Goal: Task Accomplishment & Management: Manage account settings

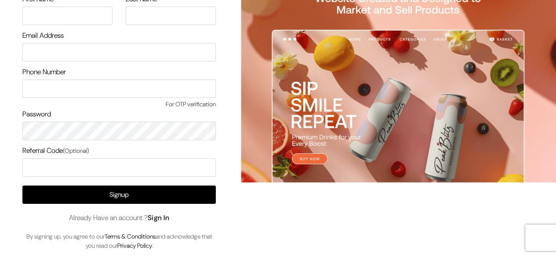
click at [170, 220] on link "Sign In" at bounding box center [159, 217] width 22 height 9
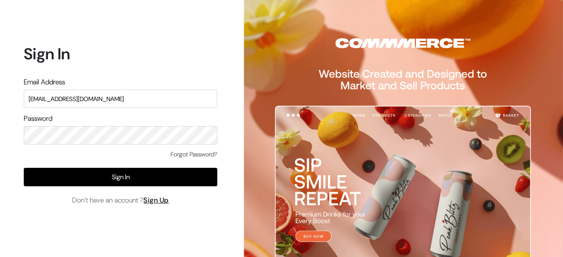
type input "surajp@outdoinc.com"
click at [148, 167] on div "Forgot Password?" at bounding box center [120, 159] width 193 height 18
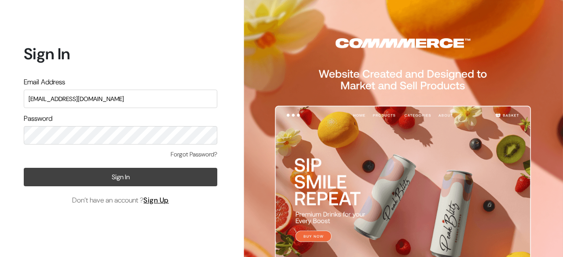
click at [145, 169] on button "Sign In" at bounding box center [120, 177] width 193 height 18
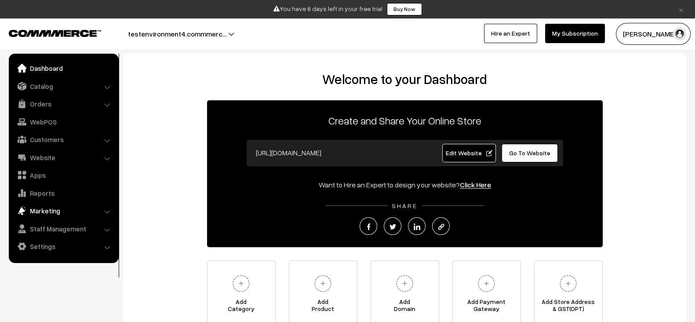
click at [61, 204] on link "Marketing" at bounding box center [63, 211] width 105 height 16
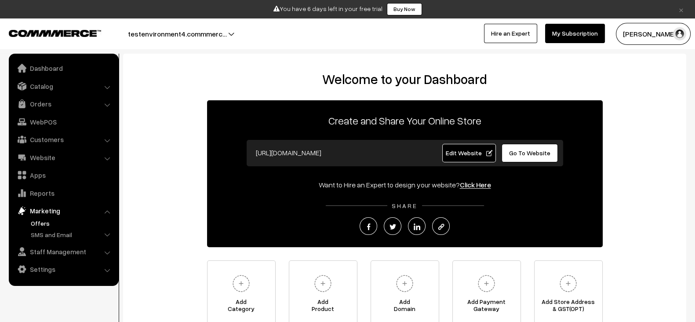
click at [54, 226] on link "Offers" at bounding box center [72, 222] width 87 height 9
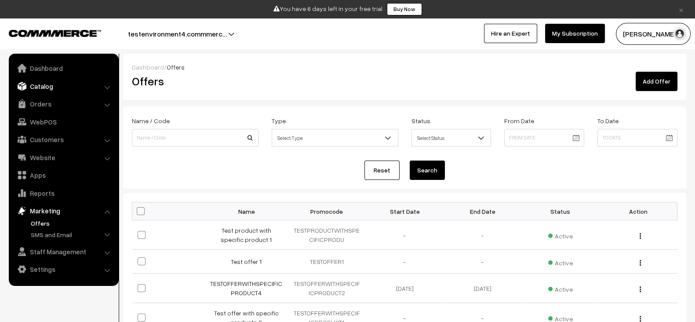
click at [39, 80] on link "Catalog" at bounding box center [63, 86] width 105 height 16
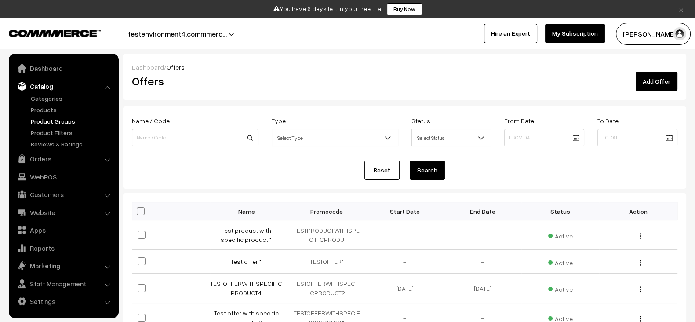
click at [53, 122] on link "Product Groups" at bounding box center [72, 121] width 87 height 9
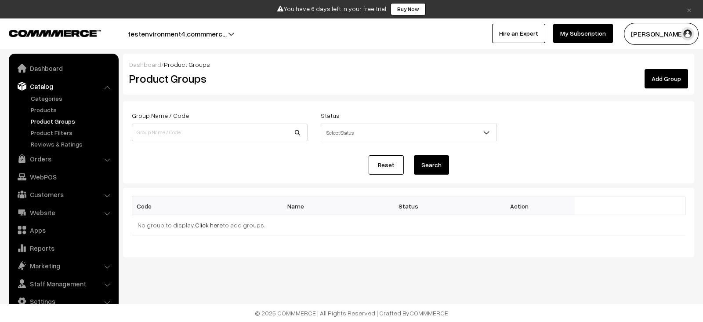
click at [664, 76] on link "Add Group" at bounding box center [667, 78] width 44 height 19
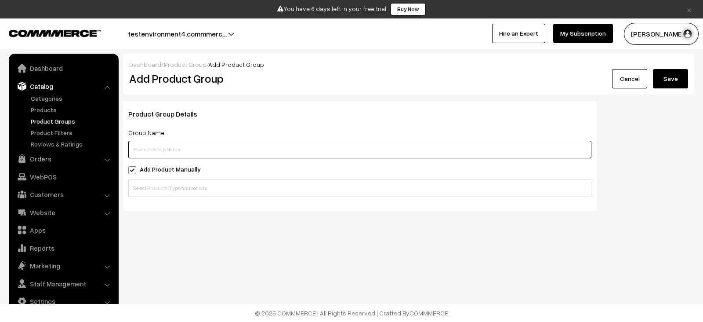
click at [238, 141] on input "text" at bounding box center [359, 150] width 463 height 18
type input "Test product group"
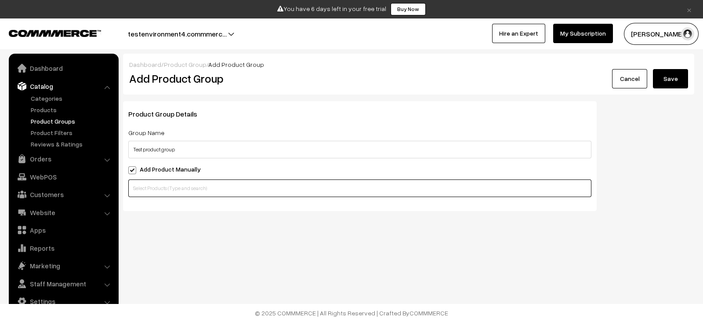
click at [204, 184] on input "text" at bounding box center [359, 188] width 463 height 18
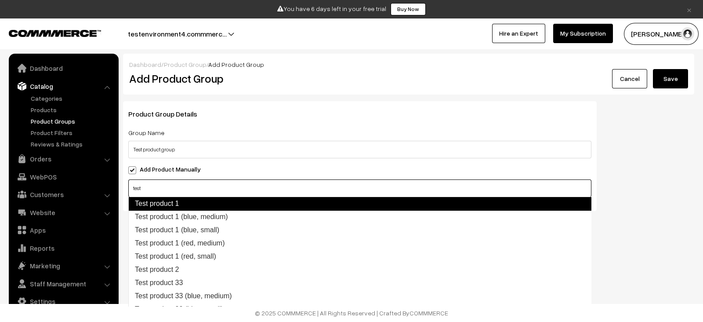
click at [180, 206] on link "Test product 1" at bounding box center [359, 204] width 463 height 14
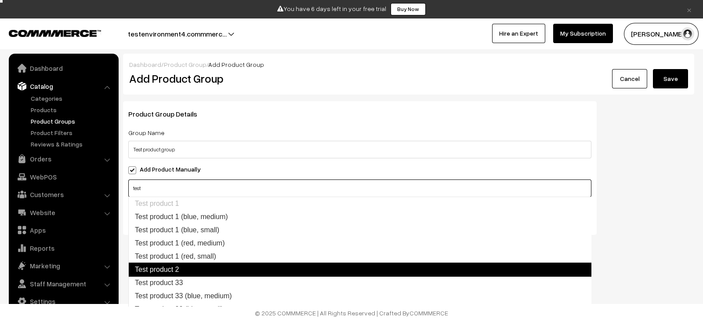
click at [194, 271] on link "Test product 2" at bounding box center [359, 269] width 463 height 14
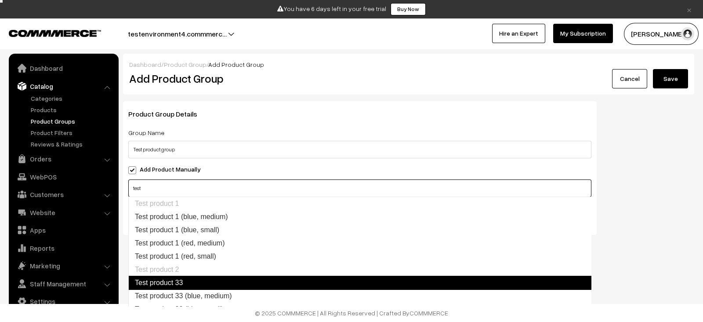
click at [187, 282] on link "Test product 33" at bounding box center [359, 283] width 463 height 14
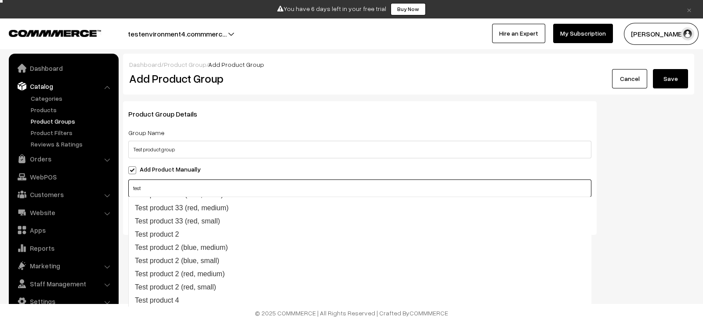
scroll to position [116, 0]
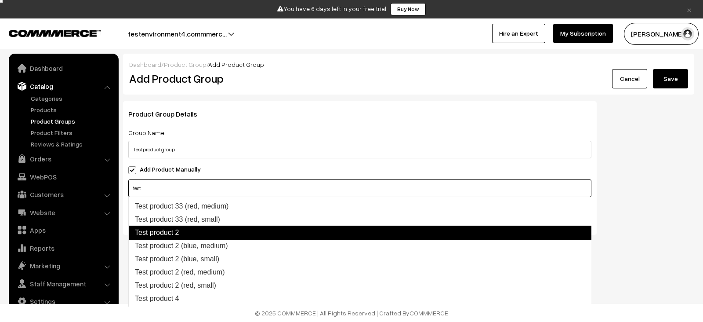
click at [178, 229] on link "Test product 2" at bounding box center [359, 233] width 463 height 14
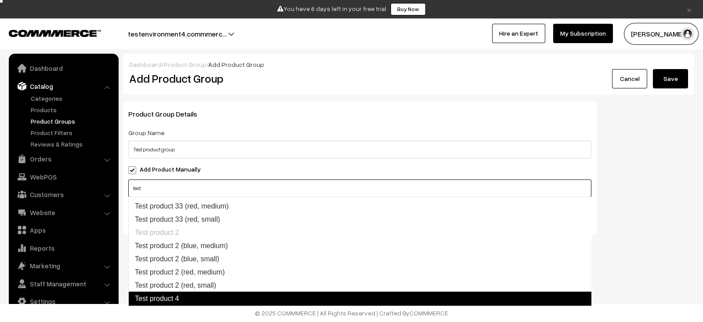
click at [176, 297] on link "Test product 4" at bounding box center [359, 298] width 463 height 14
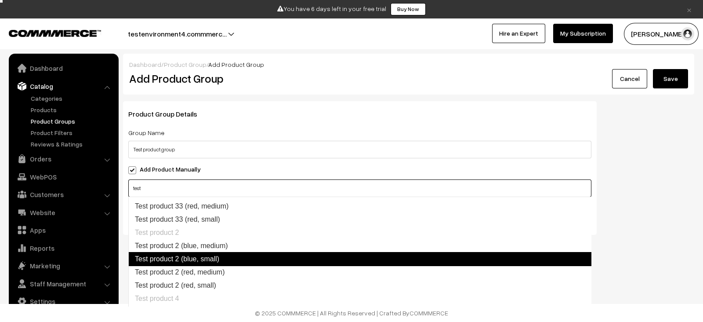
scroll to position [180, 0]
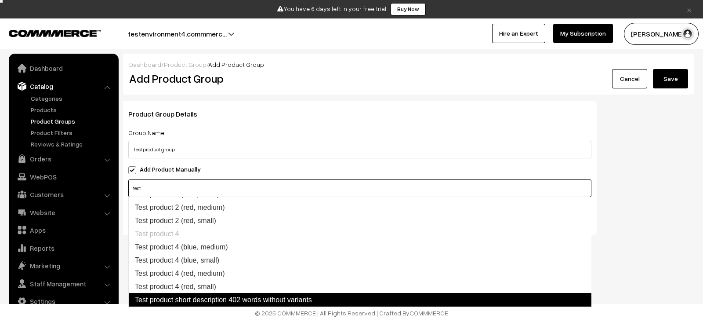
click at [273, 296] on link "Test product short description 402 words without variants" at bounding box center [359, 300] width 463 height 14
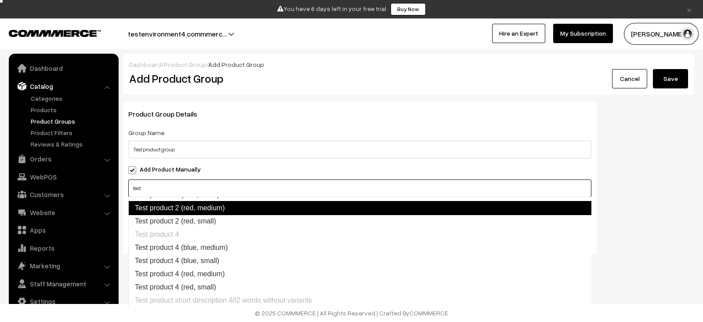
type input "test"
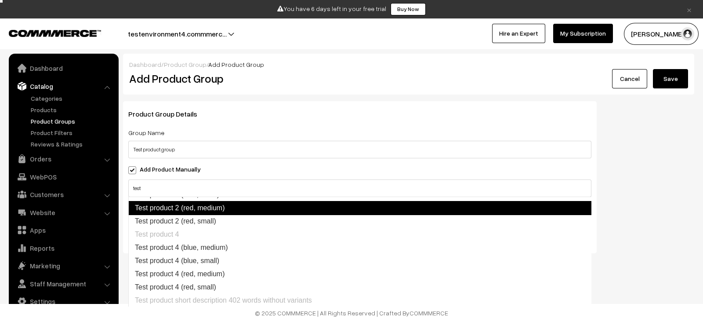
scroll to position [0, 0]
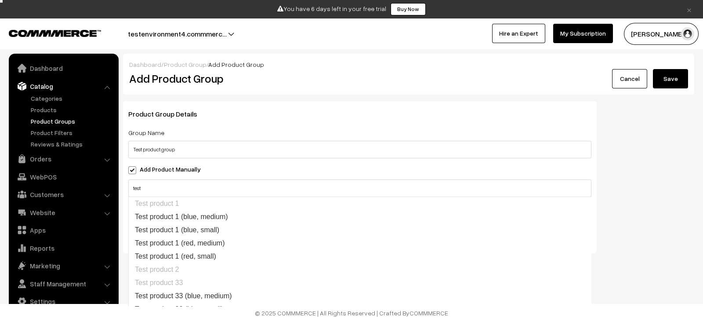
click at [628, 186] on div "Product Group Details Group Name Test product group Add Product Manually test T…" at bounding box center [409, 180] width 585 height 159
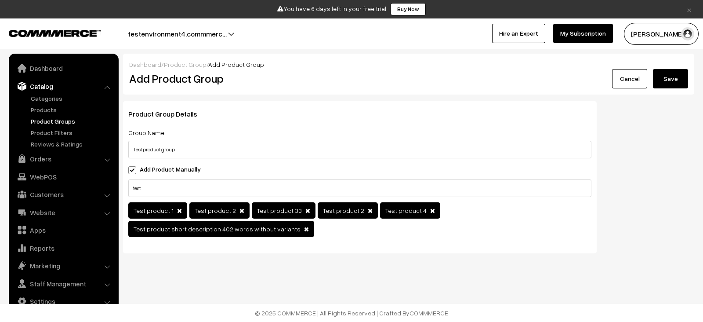
click at [675, 80] on button "Save" at bounding box center [670, 78] width 35 height 19
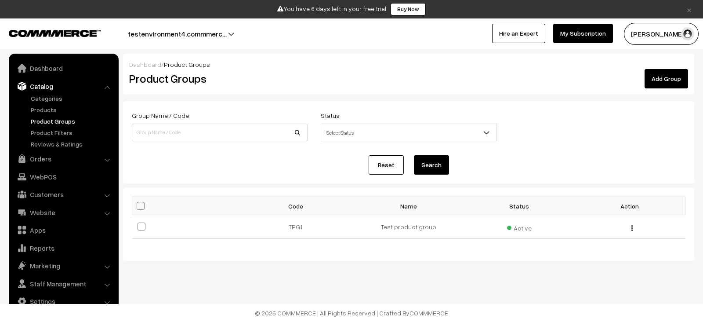
click at [657, 72] on link "Add Group" at bounding box center [667, 78] width 44 height 19
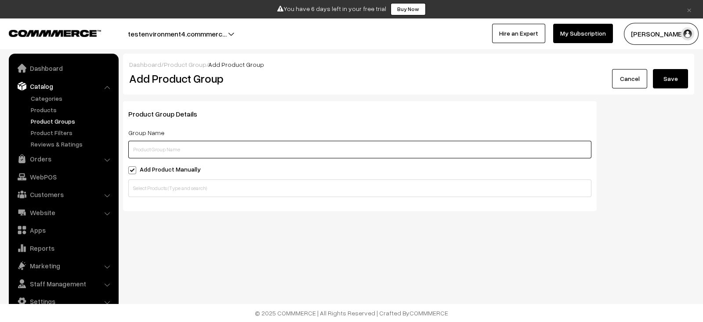
click at [344, 143] on input "text" at bounding box center [359, 150] width 463 height 18
type input "Test product group 2"
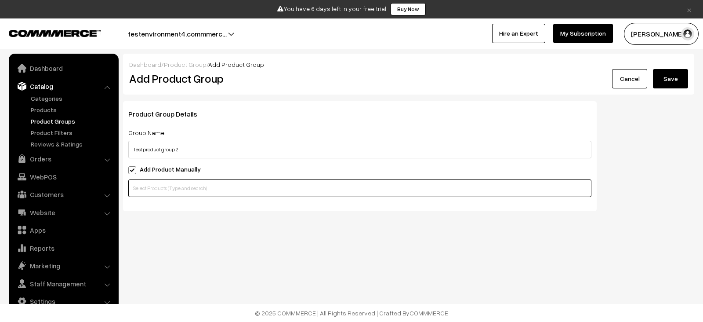
click at [274, 190] on input "text" at bounding box center [359, 188] width 463 height 18
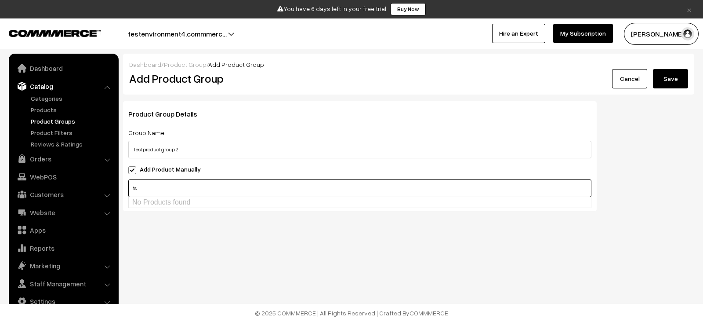
type input "t"
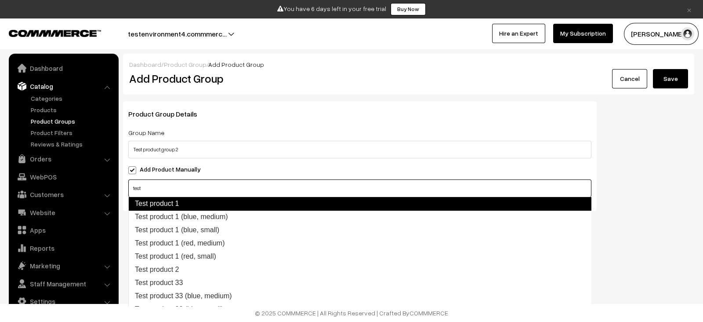
click at [225, 202] on link "Test product 1" at bounding box center [359, 204] width 463 height 14
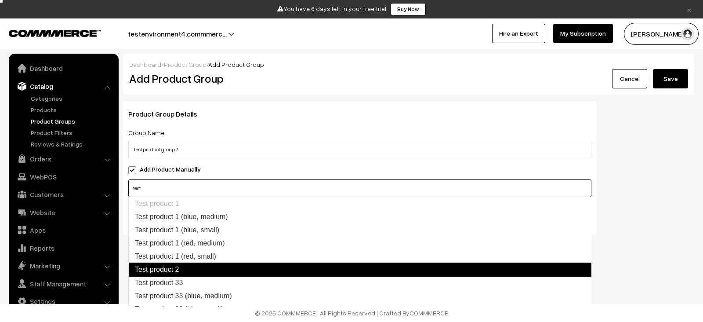
click at [171, 267] on link "Test product 2" at bounding box center [359, 269] width 463 height 14
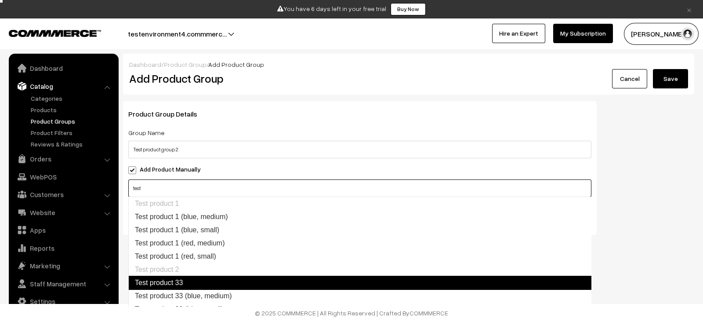
click at [168, 287] on link "Test product 33" at bounding box center [359, 283] width 463 height 14
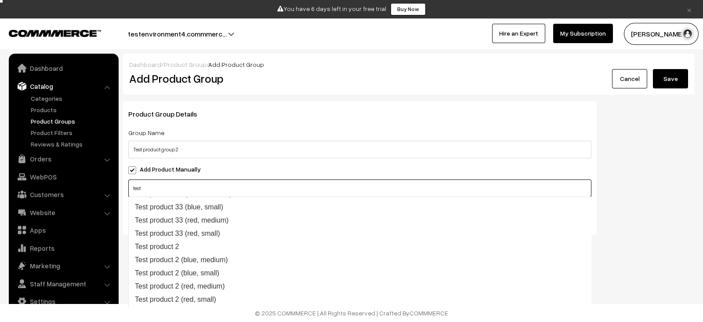
scroll to position [112, 0]
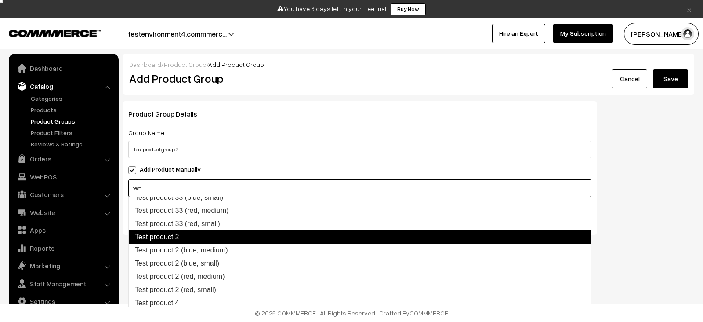
click at [184, 237] on link "Test product 2" at bounding box center [359, 237] width 463 height 14
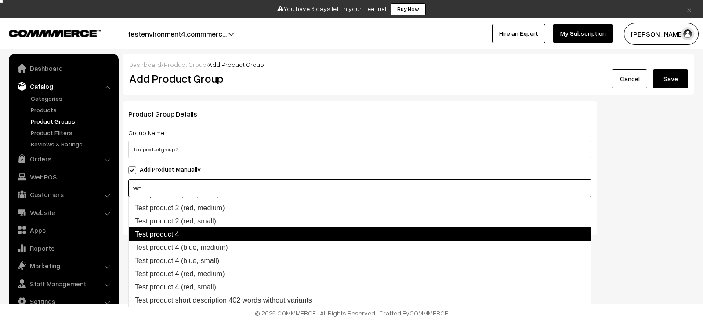
click at [175, 237] on link "Test product 4" at bounding box center [359, 234] width 463 height 14
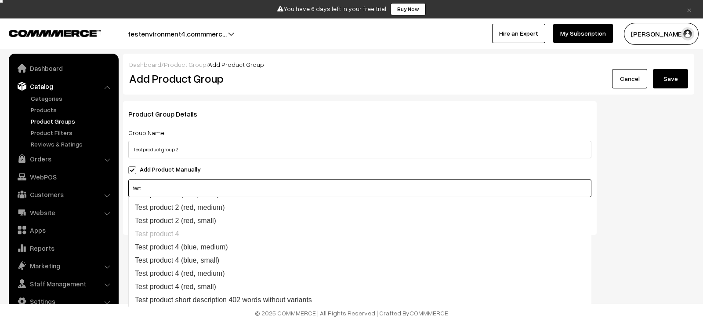
scroll to position [180, 0]
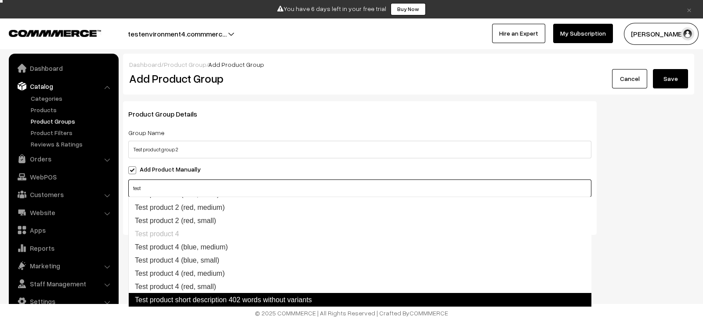
click at [187, 293] on link "Test product short description 402 words without variants" at bounding box center [359, 300] width 463 height 14
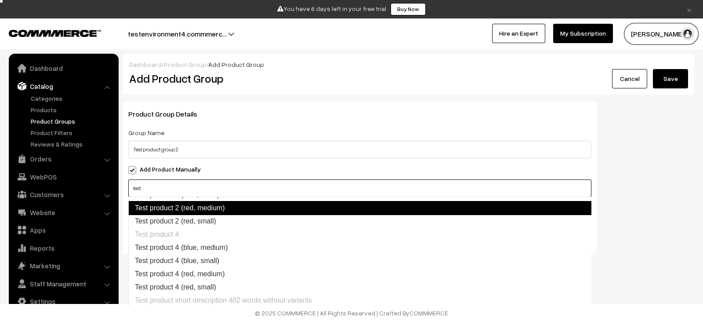
type input "test"
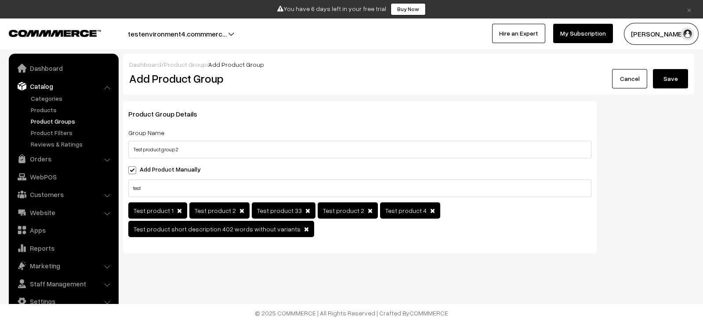
click at [638, 189] on div "Product Group Details Group Name Test product group 2 Add Product Manually test…" at bounding box center [409, 180] width 585 height 159
click at [674, 76] on button "Save" at bounding box center [670, 78] width 35 height 19
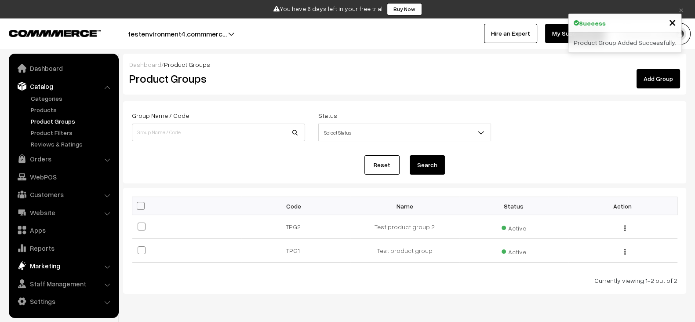
click at [66, 268] on link "Marketing" at bounding box center [63, 266] width 105 height 16
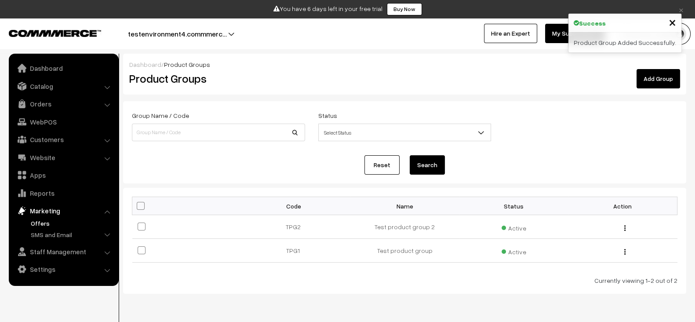
click at [62, 223] on link "Offers" at bounding box center [72, 222] width 87 height 9
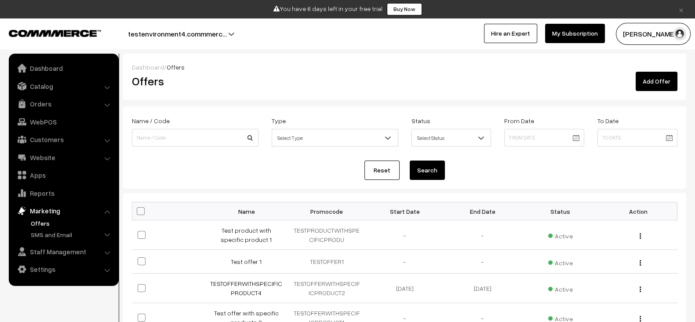
click at [655, 85] on link "Add Offer" at bounding box center [657, 81] width 42 height 19
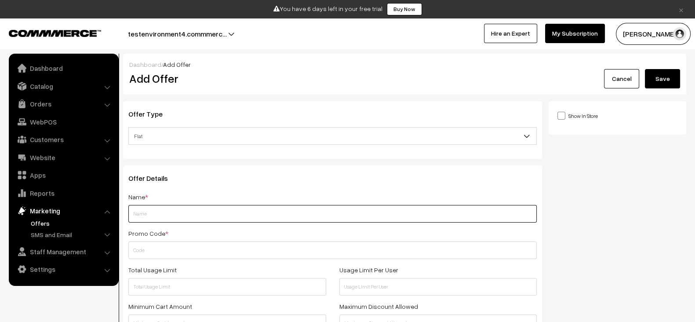
click at [272, 205] on input "text" at bounding box center [332, 214] width 408 height 18
type input "Test offer with product group 1"
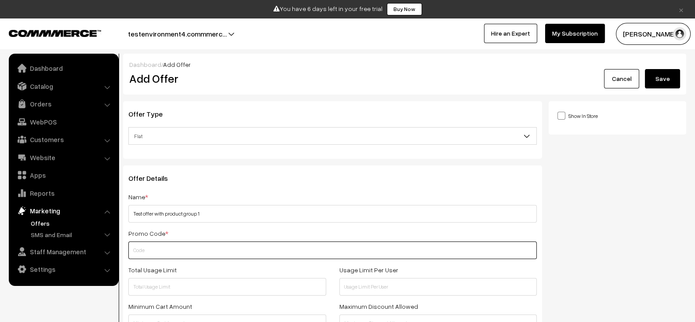
paste input "TESTOFFERWITHPRODUCTGROUP1"
click at [265, 245] on input "text" at bounding box center [332, 250] width 408 height 18
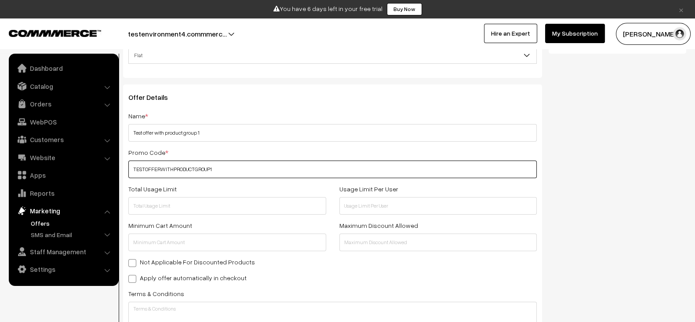
scroll to position [82, 0]
type input "TESTOFFERWITHPRODUCTGROUP1"
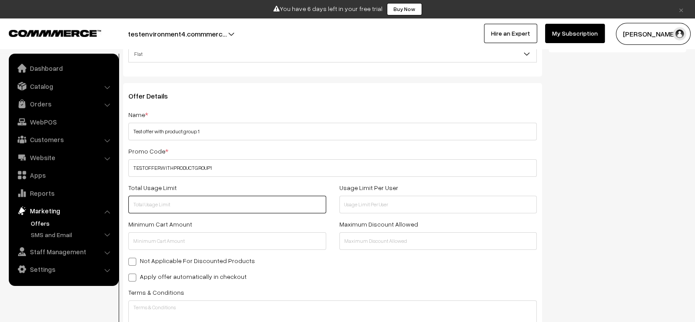
click at [204, 206] on input "text" at bounding box center [227, 205] width 198 height 18
type input "200"
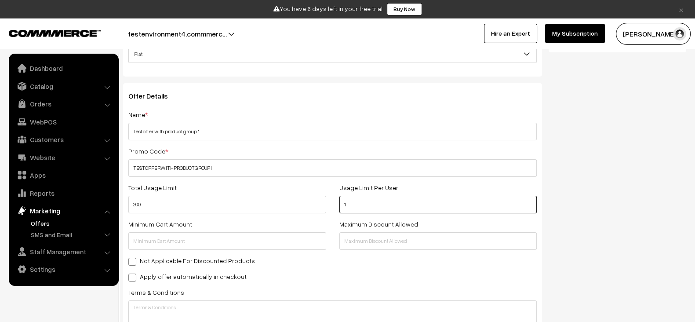
type input "1"
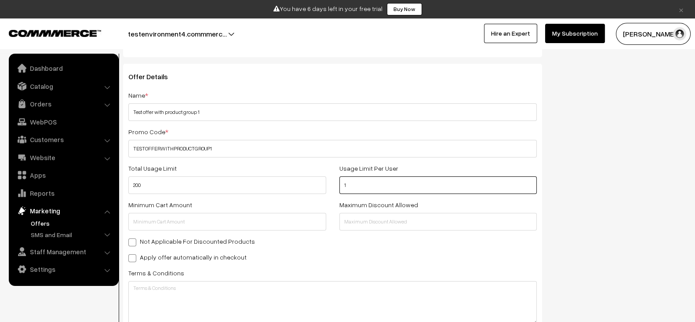
scroll to position [106, 0]
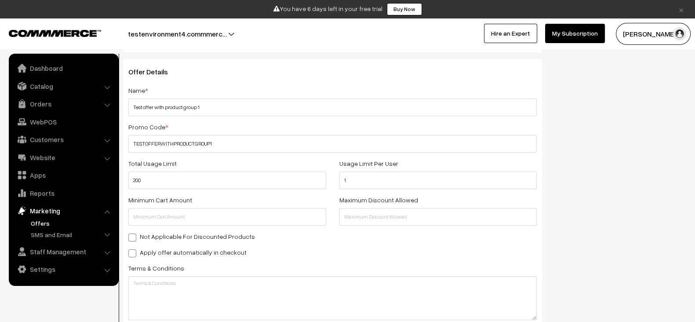
click at [219, 248] on label "Apply offer automatically in checkout" at bounding box center [187, 252] width 118 height 9
click at [134, 249] on input "Apply offer automatically in checkout" at bounding box center [131, 252] width 6 height 6
checkbox input "true"
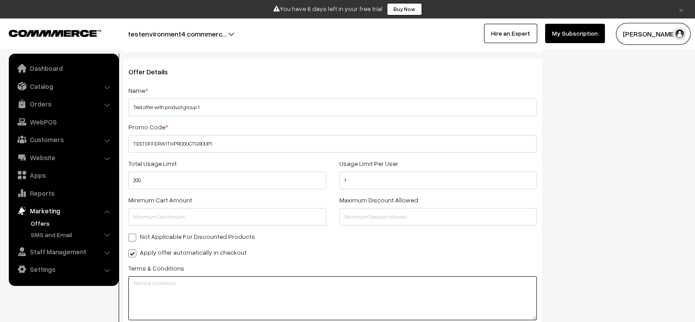
click at [266, 284] on textarea at bounding box center [332, 298] width 408 height 44
paste textarea "This offer is available only for Dog and Cat Chicken Sample pack."
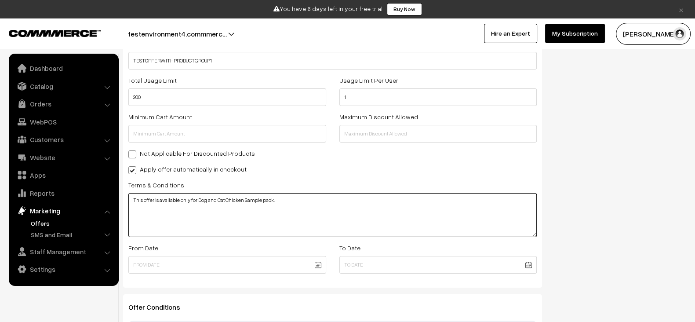
scroll to position [191, 0]
type textarea "This offer is available only for Dog and Cat Chicken Sample pack."
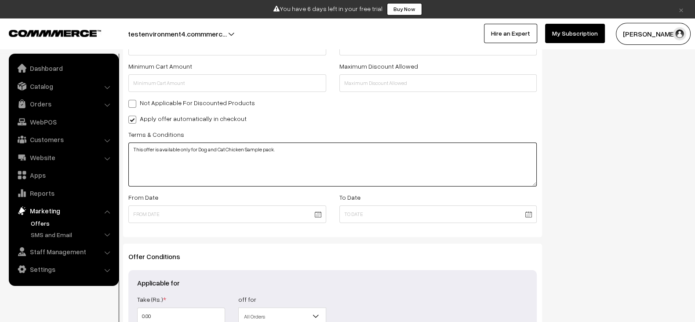
scroll to position [240, 0]
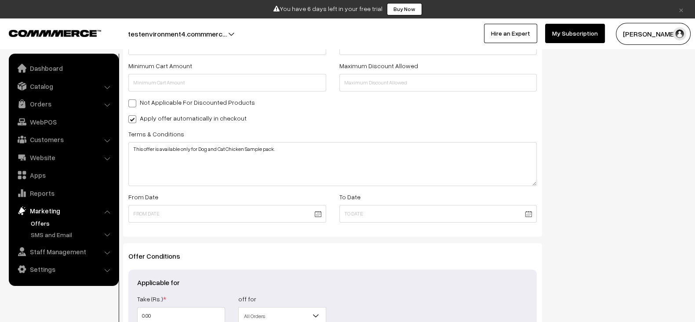
click at [260, 209] on body "Thank you for showing interest. Our team will call you shortly. Close × You hav…" at bounding box center [347, 94] width 695 height 669
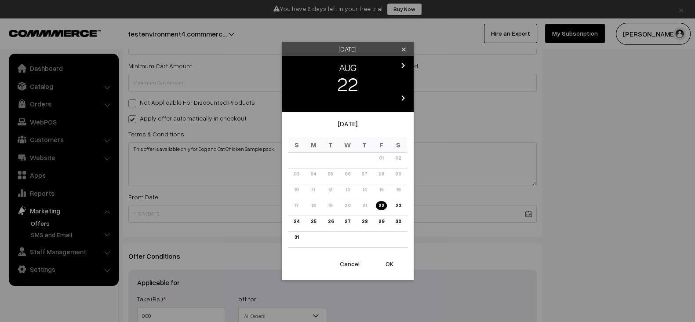
click at [390, 263] on button "OK" at bounding box center [389, 263] width 35 height 19
type input "22-08-2025"
click at [421, 207] on body "Thank you for showing interest. Our team will call you shortly. Close × You hav…" at bounding box center [347, 94] width 695 height 669
click at [400, 66] on icon "chevron_right" at bounding box center [403, 65] width 11 height 11
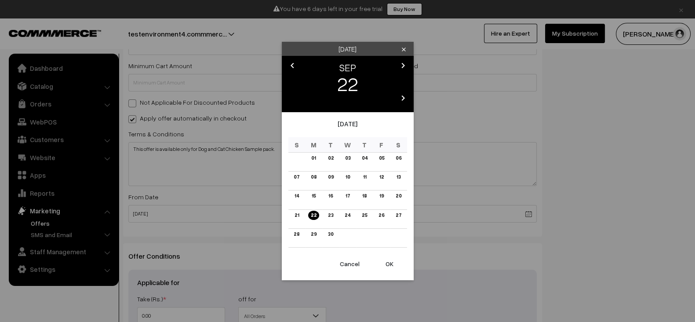
click at [400, 66] on icon "chevron_right" at bounding box center [403, 65] width 11 height 11
click at [349, 234] on link "31" at bounding box center [347, 233] width 9 height 9
click at [389, 266] on button "OK" at bounding box center [389, 263] width 35 height 19
type input "[DATE]"
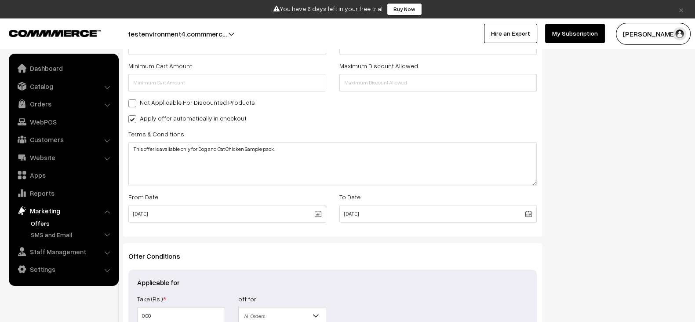
click at [428, 244] on div "Offer Conditions Applicable for Take (Rs.) * 0.00 Take (%) * off for All Orders…" at bounding box center [332, 297] width 419 height 108
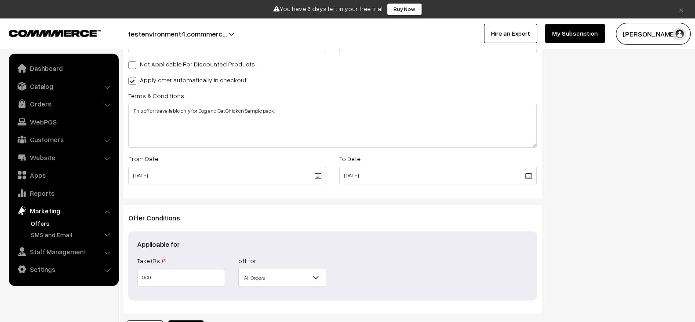
scroll to position [279, 0]
click at [196, 278] on input "0.00" at bounding box center [181, 277] width 88 height 18
type input "5"
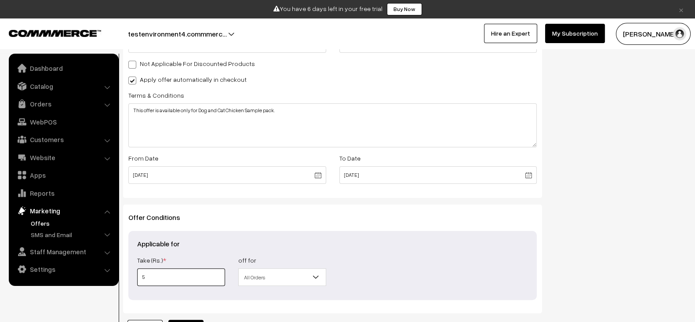
type input "5"
type input "55"
type input "550"
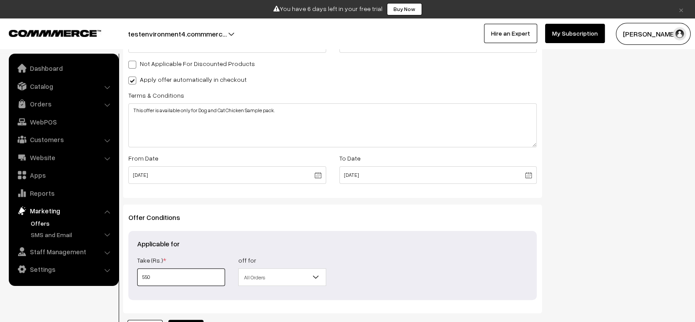
type input "550"
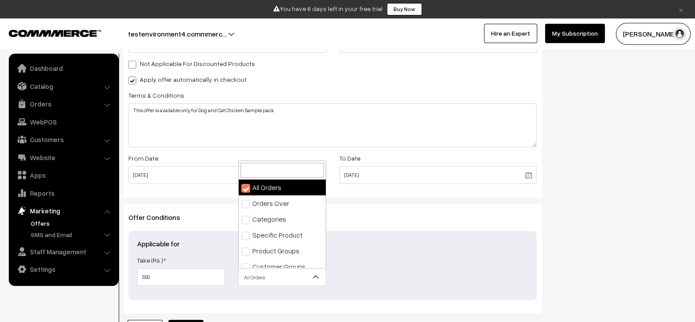
click at [299, 273] on span "All Orders" at bounding box center [282, 276] width 87 height 15
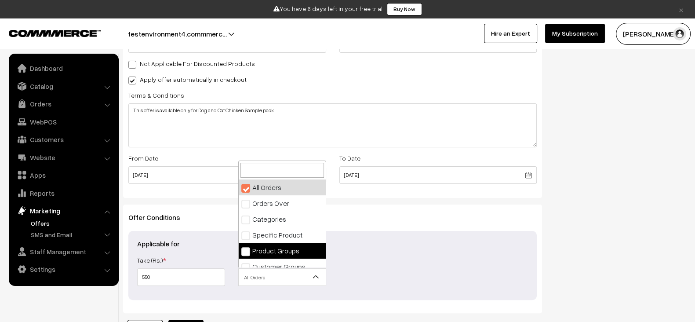
select select "5"
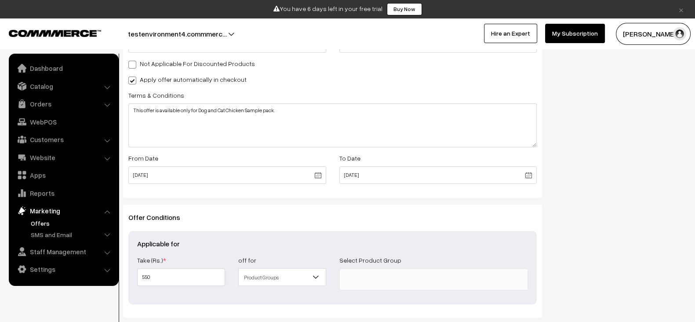
click at [388, 269] on ul at bounding box center [434, 278] width 188 height 18
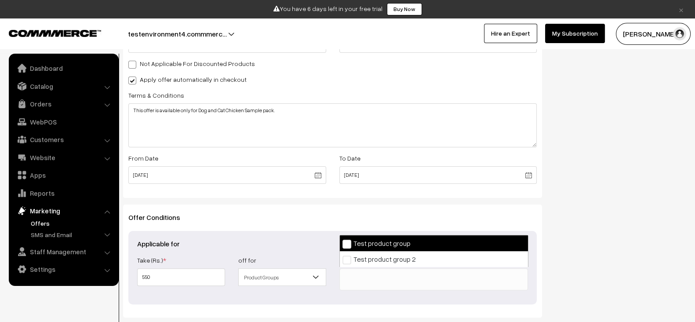
select select "1"
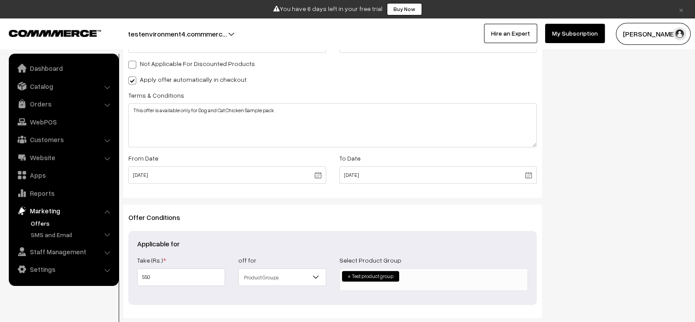
click at [408, 276] on ul "× Test product group" at bounding box center [434, 278] width 188 height 19
click at [536, 237] on div "Applicable for Take (Rs.) * 550 Take (%) * off for All Orders Orders Over Categ…" at bounding box center [332, 268] width 408 height 74
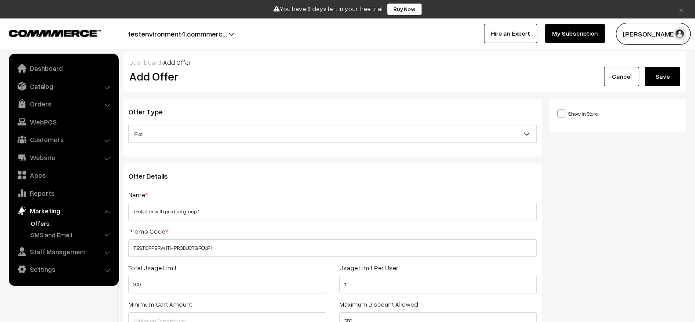
scroll to position [0, 0]
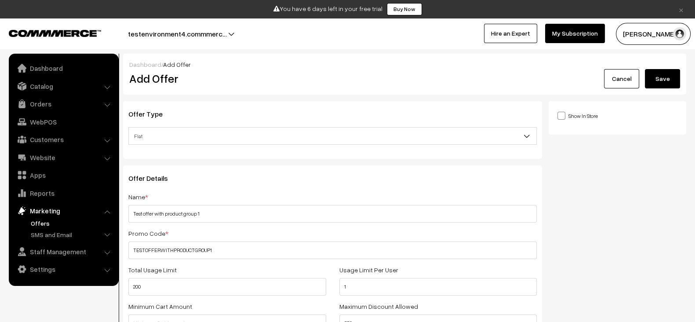
click at [655, 87] on button "Save" at bounding box center [662, 78] width 35 height 19
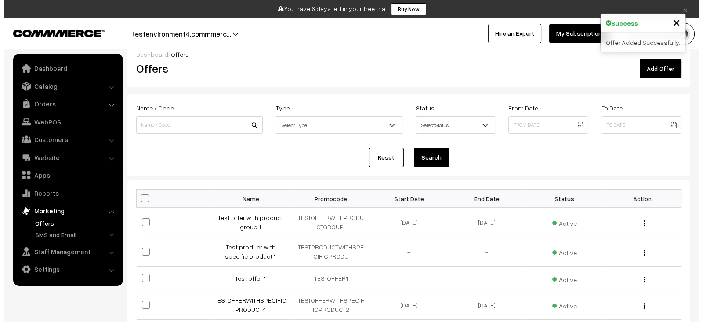
scroll to position [5, 0]
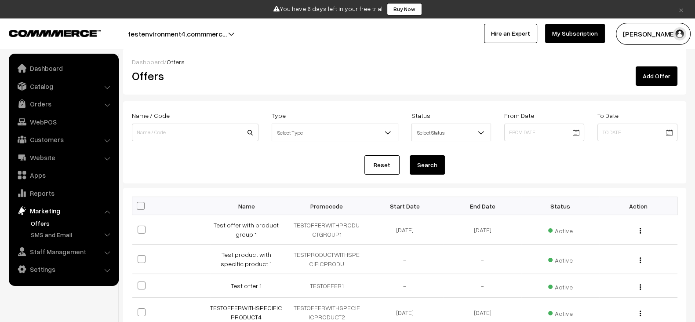
click at [139, 202] on span at bounding box center [141, 206] width 8 height 8
click at [138, 203] on input "checkbox" at bounding box center [135, 206] width 6 height 6
checkbox input "true"
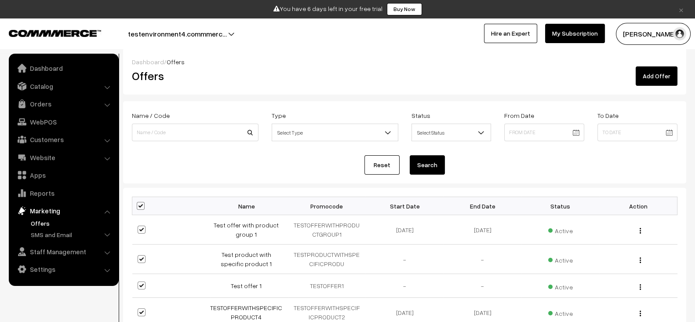
checkbox input "true"
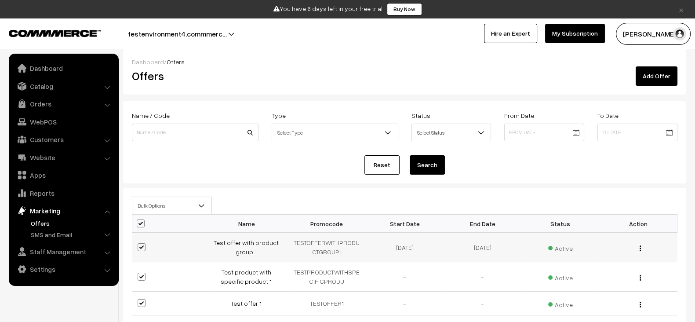
click at [142, 242] on label at bounding box center [143, 247] width 11 height 11
click at [139, 241] on input "checkbox" at bounding box center [136, 242] width 6 height 6
checkbox input "false"
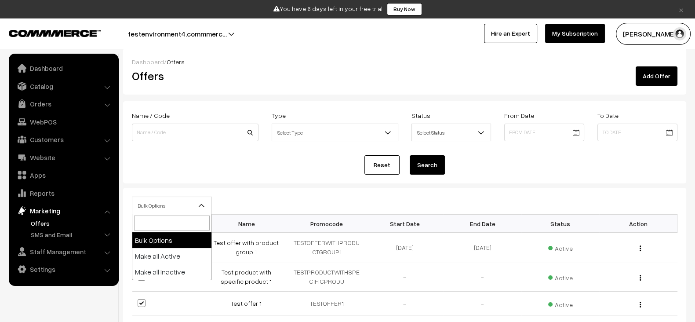
click at [187, 205] on span "Bulk Options" at bounding box center [171, 205] width 79 height 15
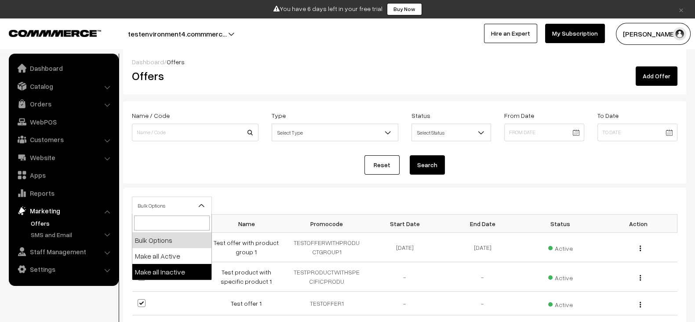
select select "inactive"
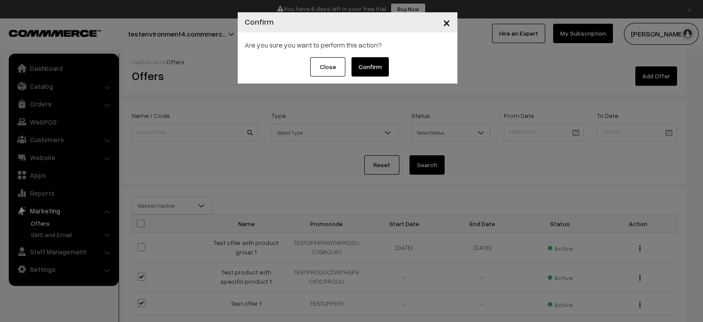
click at [375, 62] on button "Confirm" at bounding box center [370, 66] width 37 height 19
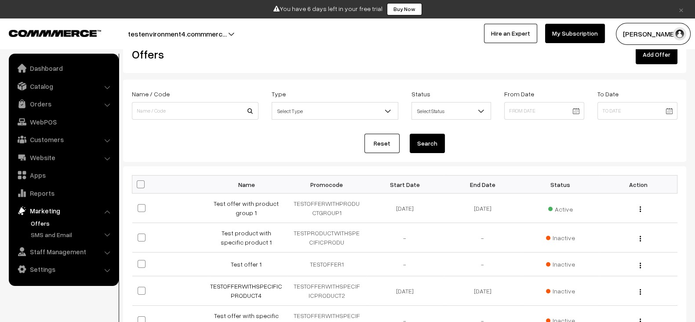
scroll to position [33, 0]
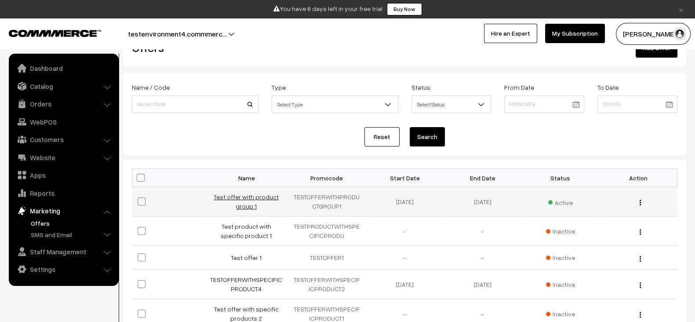
click at [250, 195] on link "Test offer with product group 1" at bounding box center [246, 201] width 65 height 17
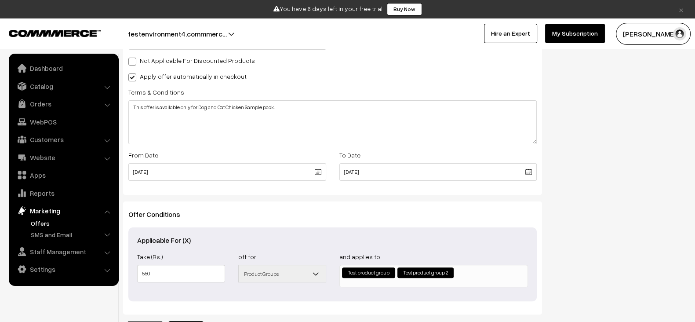
scroll to position [277, 0]
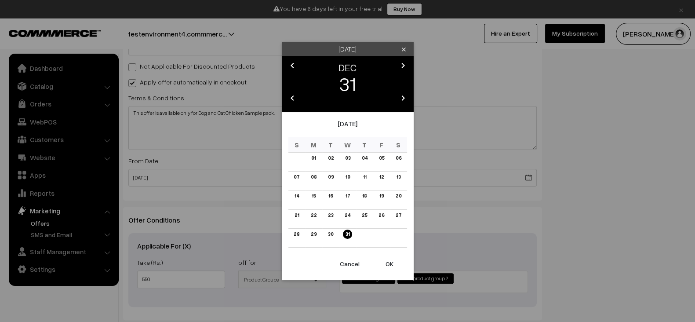
click at [437, 182] on body "Thank you for showing interest. Our team will call you shortly. Close × You hav…" at bounding box center [347, 60] width 695 height 674
click at [312, 158] on link "01" at bounding box center [314, 157] width 10 height 9
click at [389, 259] on button "OK" at bounding box center [389, 263] width 35 height 19
type input "[DATE]"
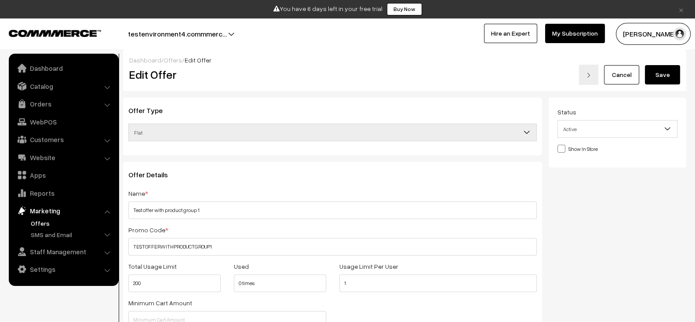
scroll to position [0, 0]
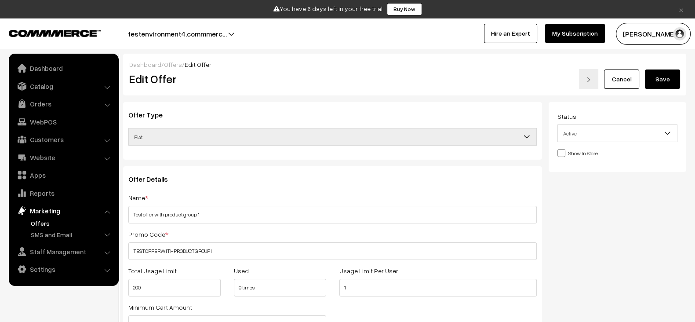
click at [664, 80] on button "Save" at bounding box center [662, 78] width 35 height 19
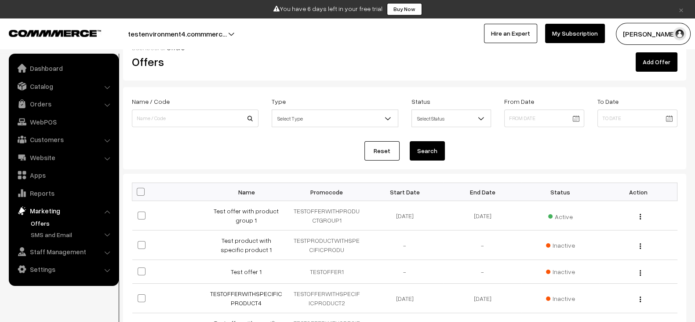
scroll to position [21, 0]
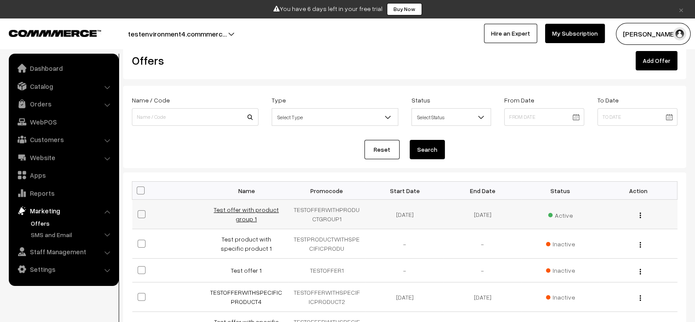
click at [248, 219] on link "Test offer with product group 1" at bounding box center [246, 214] width 65 height 17
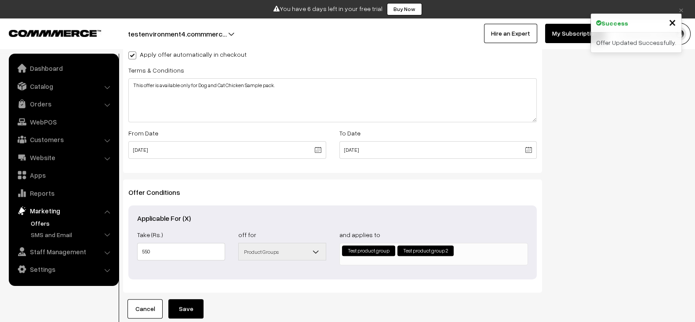
scroll to position [304, 0]
click at [273, 255] on span "Product Groups" at bounding box center [282, 252] width 87 height 15
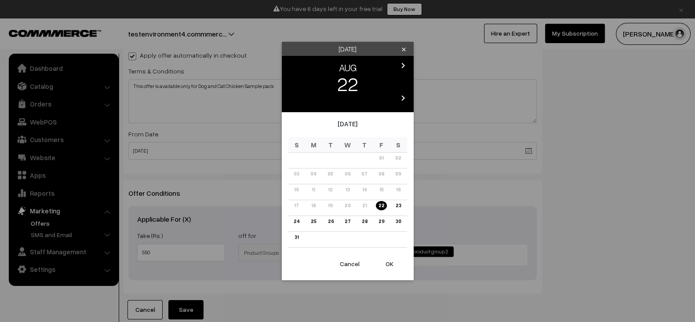
click at [240, 147] on body "Thank you for showing interest. Our team will call you shortly. Close × You hav…" at bounding box center [347, 33] width 695 height 674
click at [296, 238] on link "31" at bounding box center [296, 237] width 9 height 9
click at [387, 270] on button "OK" at bounding box center [389, 263] width 35 height 19
type input "[DATE]"
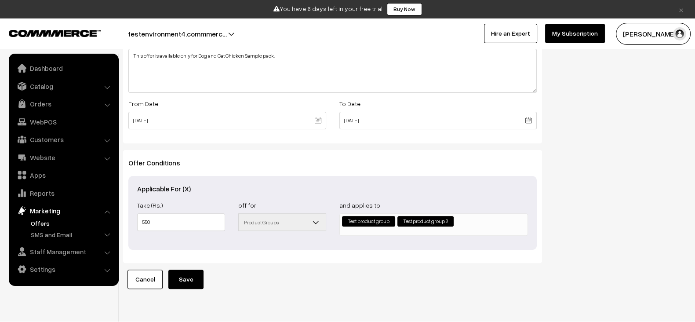
scroll to position [335, 0]
click at [189, 270] on button "Save" at bounding box center [185, 278] width 35 height 19
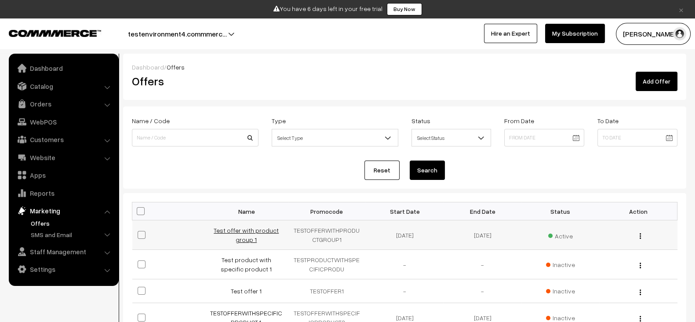
click at [240, 236] on link "Test offer with product group 1" at bounding box center [246, 234] width 65 height 17
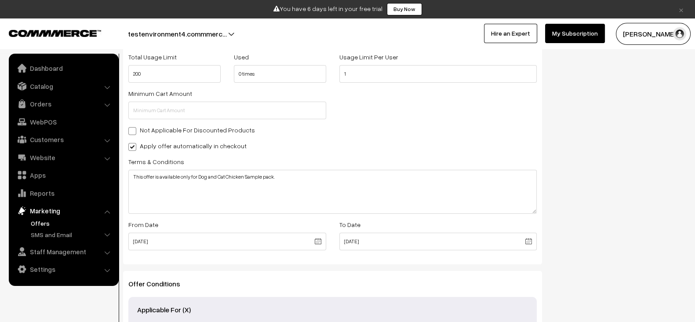
scroll to position [213, 0]
click at [327, 188] on textarea "This offer is available only for Dog and Cat Chicken Sample pack." at bounding box center [332, 193] width 408 height 44
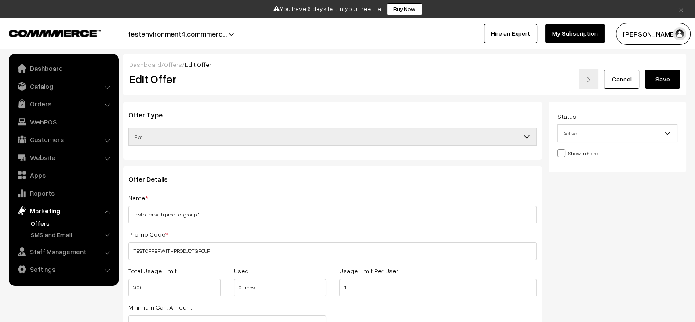
type textarea "This offer is available only for Dog and Cat Chicken Sample pack. test"
click at [673, 78] on button "Save" at bounding box center [662, 78] width 35 height 19
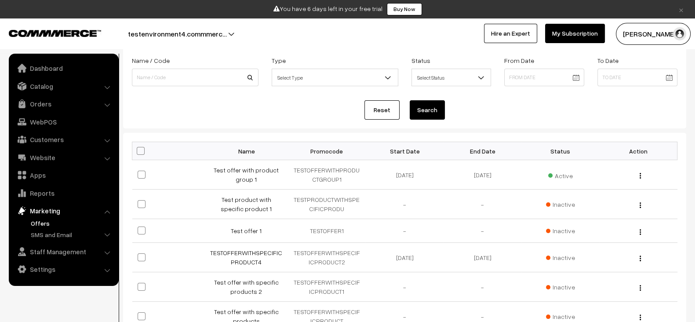
scroll to position [39, 0]
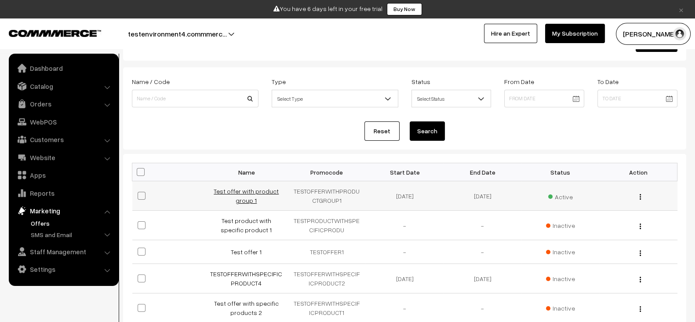
click at [253, 193] on link "Test offer with product group 1" at bounding box center [246, 195] width 65 height 17
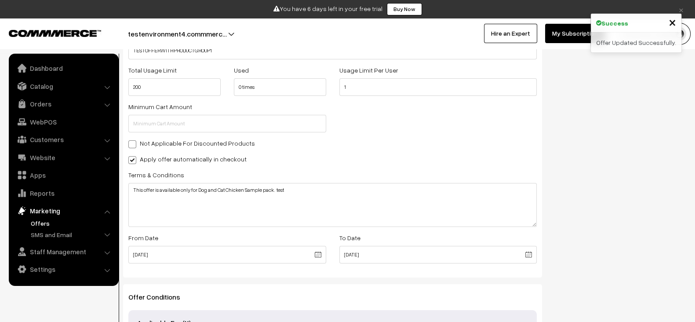
scroll to position [197, 0]
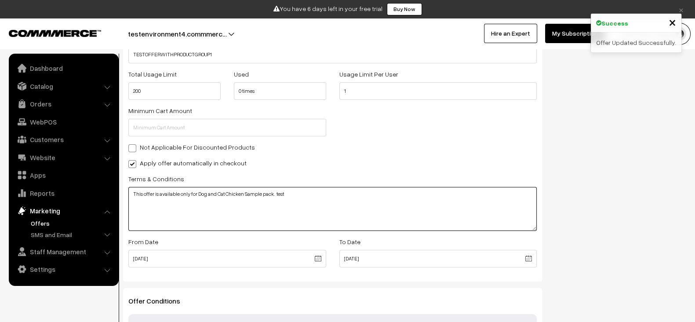
drag, startPoint x: 334, startPoint y: 201, endPoint x: 132, endPoint y: 196, distance: 201.9
click at [132, 196] on textarea "This offer is available only for Dog and Cat Chicken Sample pack. test" at bounding box center [332, 209] width 408 height 44
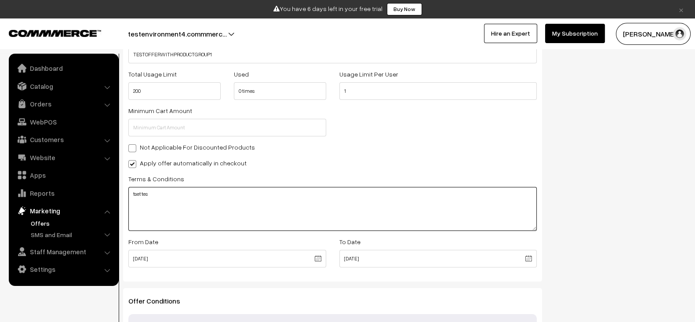
paste textarea "tset tes"
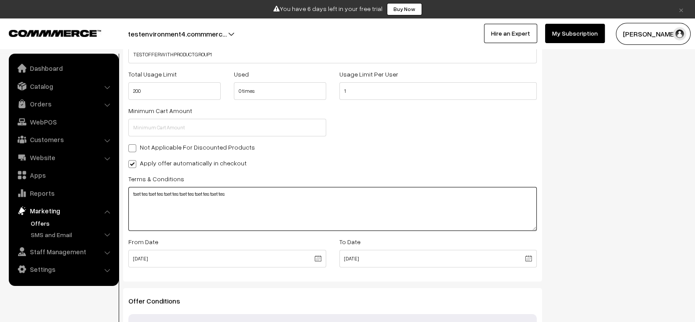
paste textarea "tset tes"
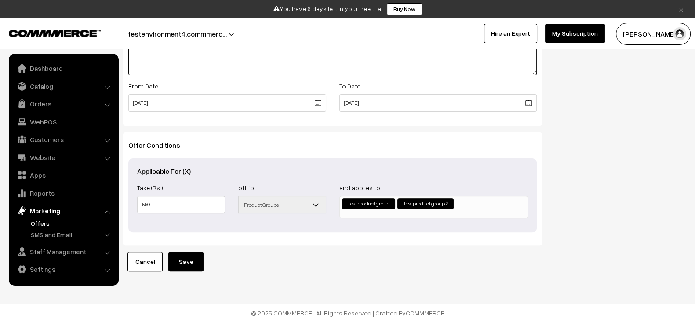
type textarea "tset tes tset tes tset tes tset tes tset tes tset tes tset tes"
click at [184, 252] on button "Save" at bounding box center [185, 261] width 35 height 19
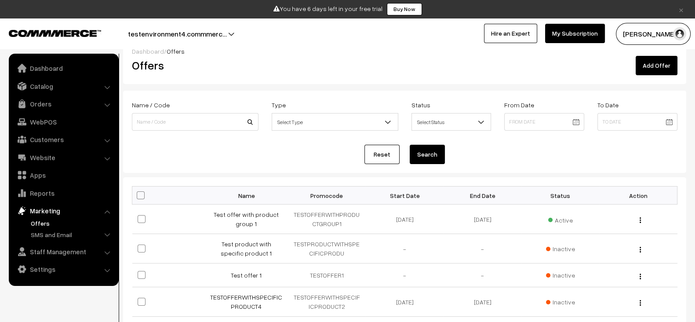
scroll to position [16, 0]
click at [250, 213] on link "Test offer with product group 1" at bounding box center [246, 218] width 65 height 17
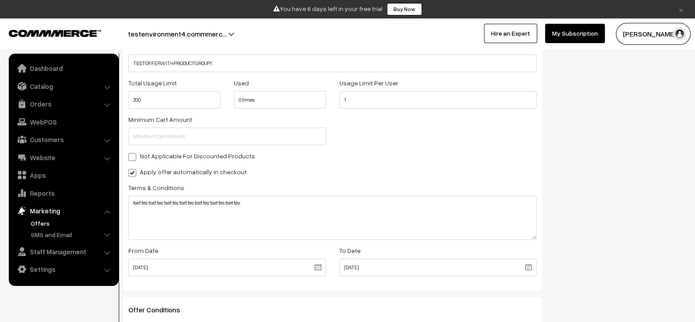
scroll to position [187, 0]
click at [230, 172] on label "Apply offer automatically in checkout" at bounding box center [187, 172] width 118 height 9
click at [134, 172] on input "Apply offer automatically in checkout" at bounding box center [131, 172] width 6 height 6
checkbox input "false"
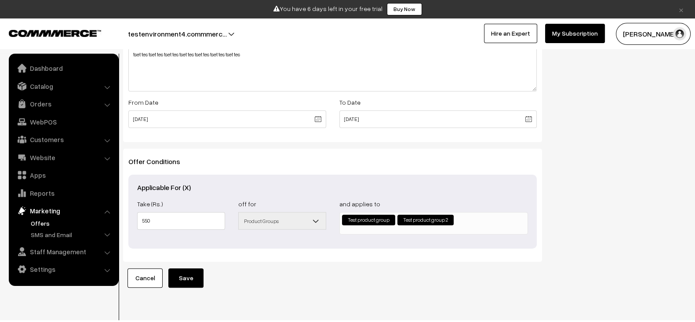
scroll to position [359, 0]
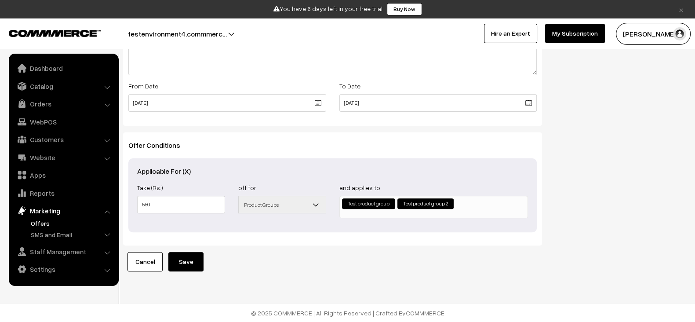
click at [185, 252] on button "Save" at bounding box center [185, 261] width 35 height 19
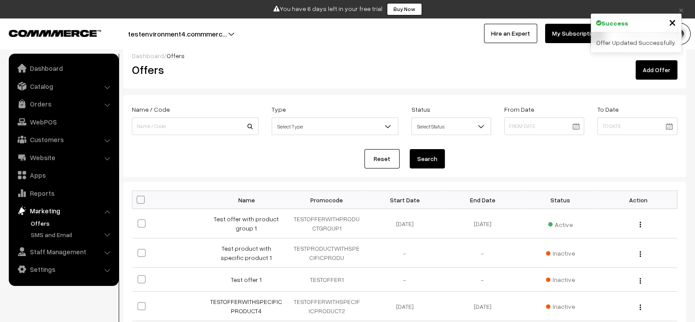
scroll to position [11, 0]
click at [248, 230] on link "Test offer with product group 1" at bounding box center [246, 223] width 65 height 17
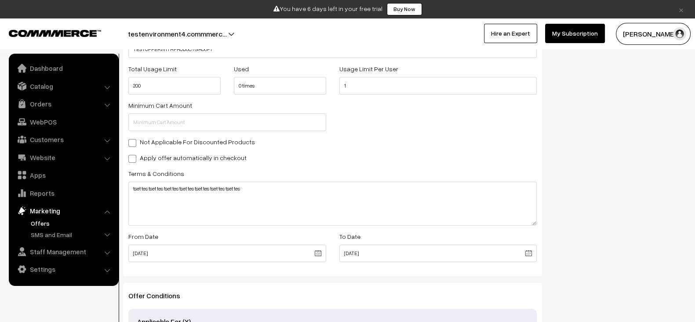
scroll to position [200, 0]
click at [215, 152] on div "Offer Details Name * Test offer with product group 1 Promo Code * TESTOFFERWITH…" at bounding box center [332, 123] width 419 height 312
click at [215, 156] on label "Apply offer automatically in checkout" at bounding box center [187, 159] width 118 height 9
click at [134, 157] on input "Apply offer automatically in checkout" at bounding box center [131, 160] width 6 height 6
checkbox input "true"
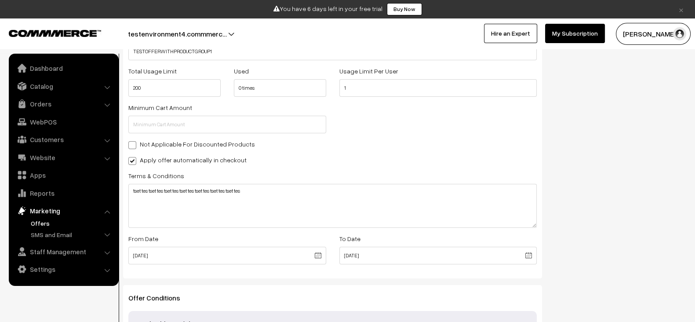
scroll to position [359, 0]
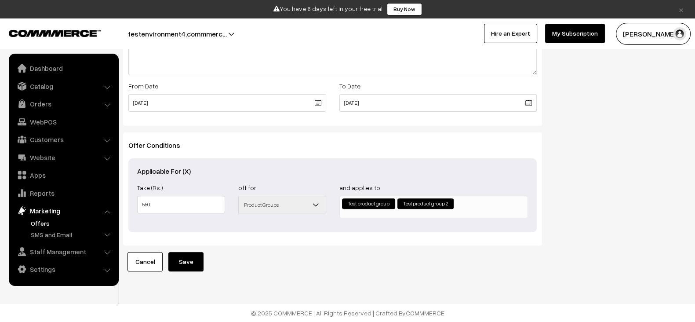
click at [180, 252] on button "Save" at bounding box center [185, 261] width 35 height 19
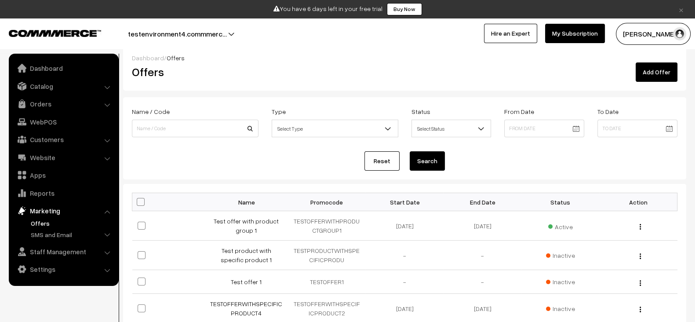
scroll to position [11, 0]
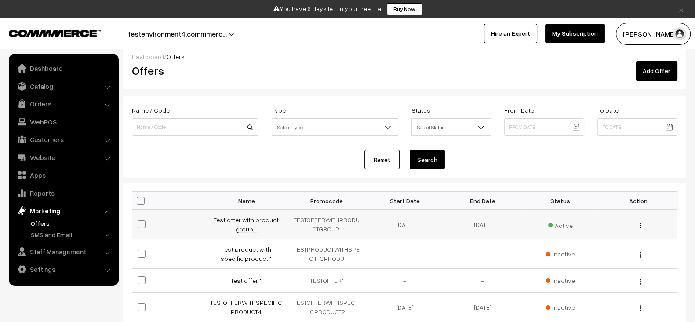
click at [238, 222] on link "Test offer with product group 1" at bounding box center [246, 224] width 65 height 17
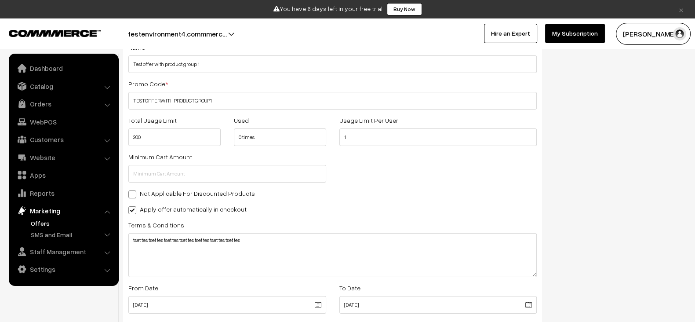
scroll to position [150, 0]
click at [188, 189] on label "Not Applicable For Discounted Products" at bounding box center [191, 193] width 127 height 9
click at [134, 190] on input "Not Applicable For Discounted Products" at bounding box center [131, 193] width 6 height 6
checkbox input "true"
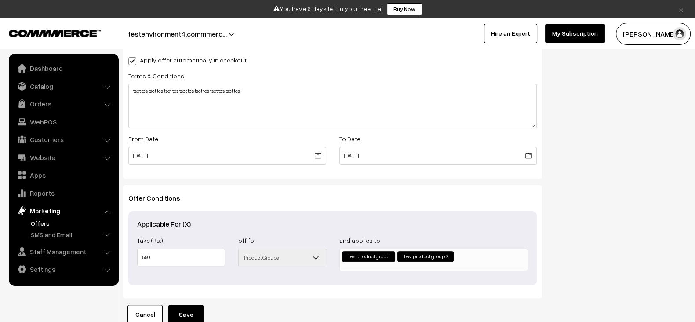
scroll to position [359, 0]
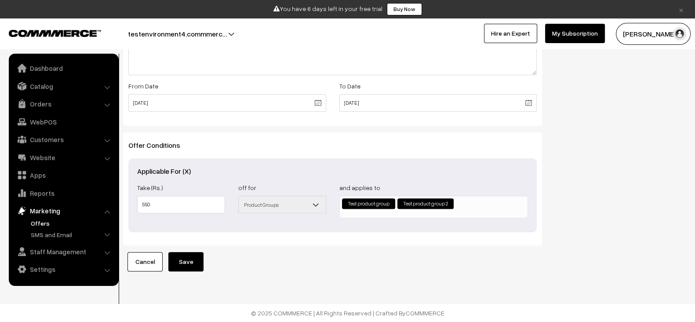
click at [189, 255] on button "Save" at bounding box center [185, 261] width 35 height 19
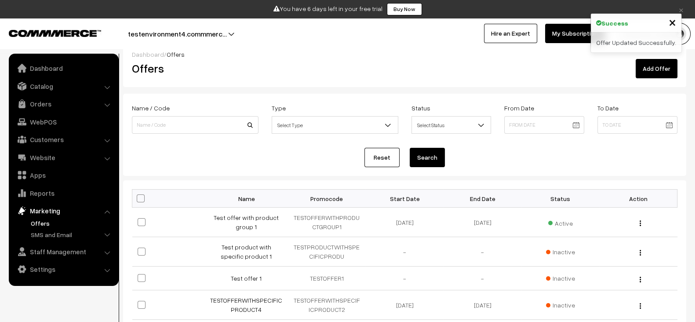
scroll to position [14, 0]
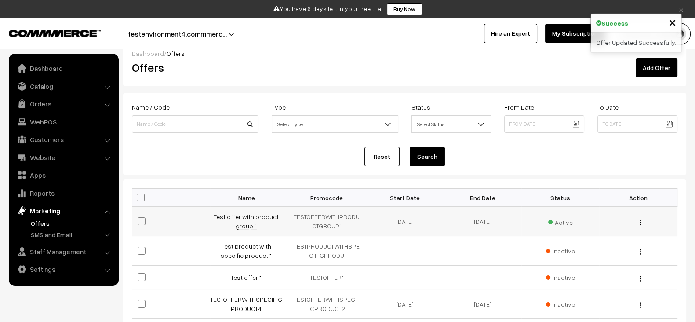
click at [251, 227] on link "Test offer with product group 1" at bounding box center [246, 221] width 65 height 17
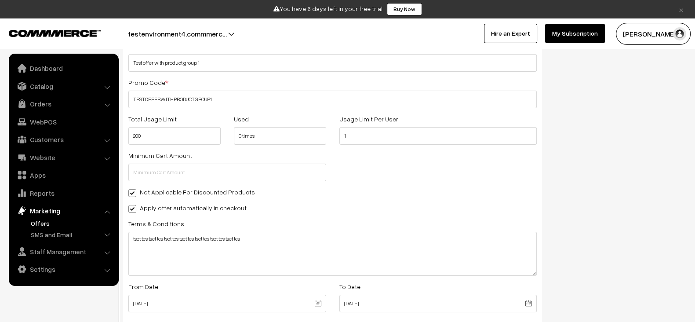
scroll to position [151, 0]
click at [228, 169] on input "text" at bounding box center [227, 173] width 198 height 18
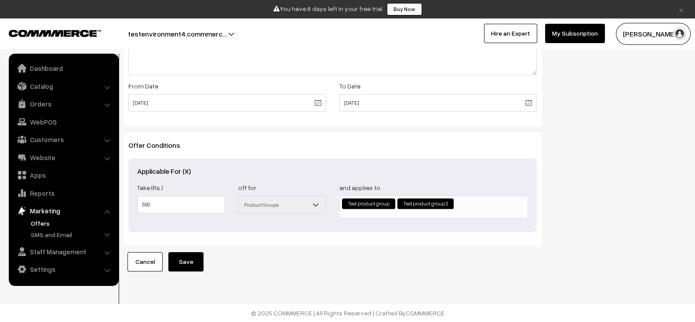
type input "500"
click at [193, 241] on div "Offer Type Flat Percentage Shipping Discount Free Shipping Flat Offer Details N…" at bounding box center [333, 11] width 432 height 522
click at [193, 252] on button "Save" at bounding box center [185, 261] width 35 height 19
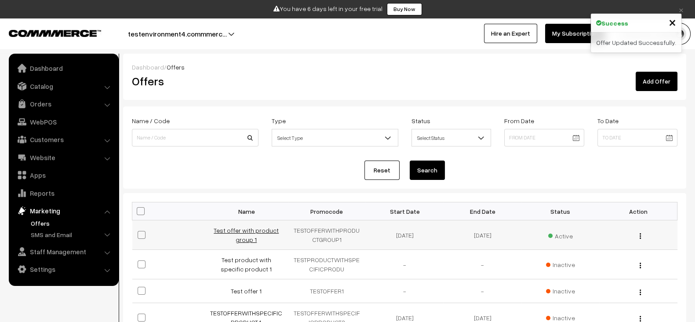
click at [249, 227] on link "Test offer with product group 1" at bounding box center [246, 234] width 65 height 17
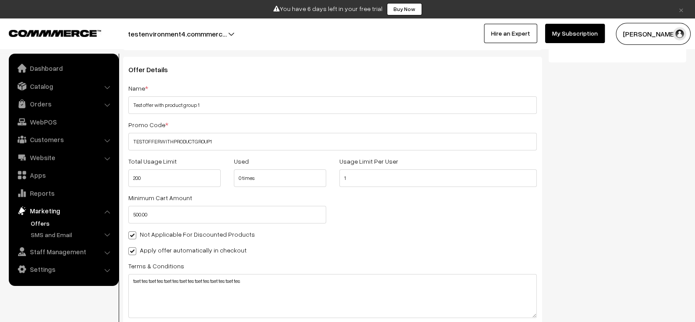
scroll to position [104, 0]
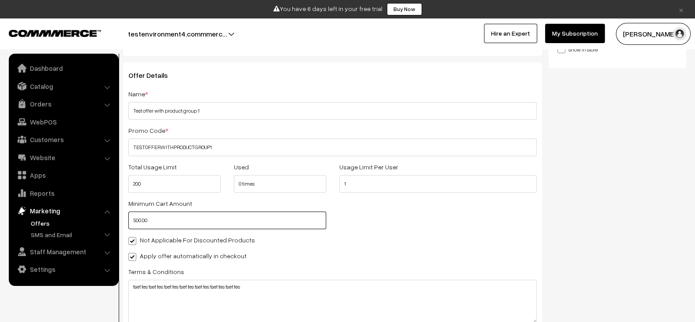
drag, startPoint x: 202, startPoint y: 216, endPoint x: 101, endPoint y: 219, distance: 101.2
click at [101, 219] on body "Thank you for showing interest. Our team will call you shortly. Close × You hav…" at bounding box center [347, 233] width 695 height 674
click at [318, 260] on div "Offer Details Name * Test offer with product group 1 Promo Code * TESTOFFERWITH…" at bounding box center [332, 218] width 419 height 312
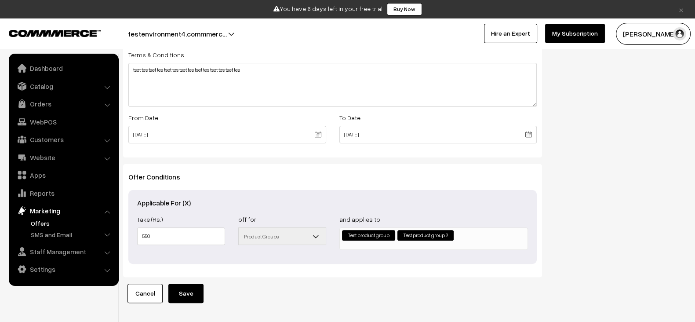
scroll to position [359, 0]
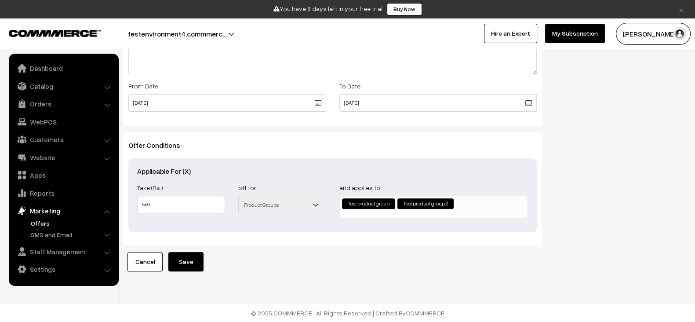
click at [190, 254] on button "Save" at bounding box center [185, 261] width 35 height 19
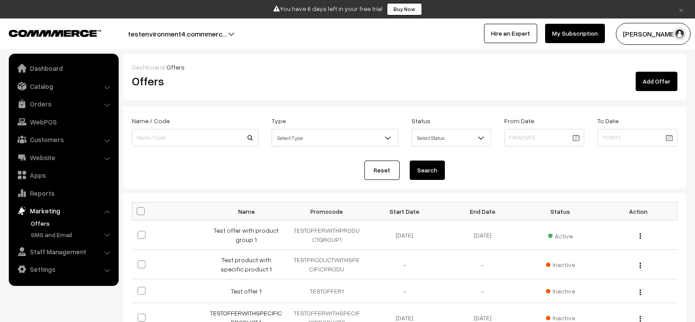
scroll to position [18, 0]
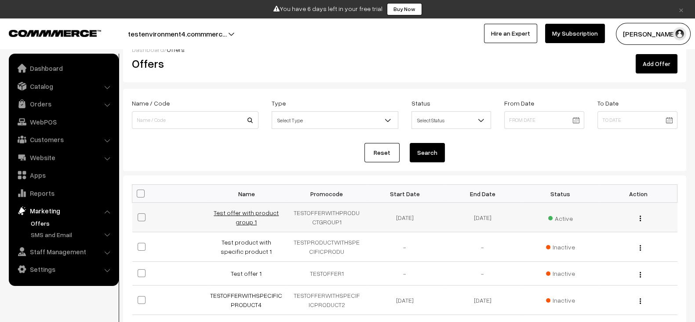
click at [248, 218] on link "Test offer with product group 1" at bounding box center [246, 217] width 65 height 17
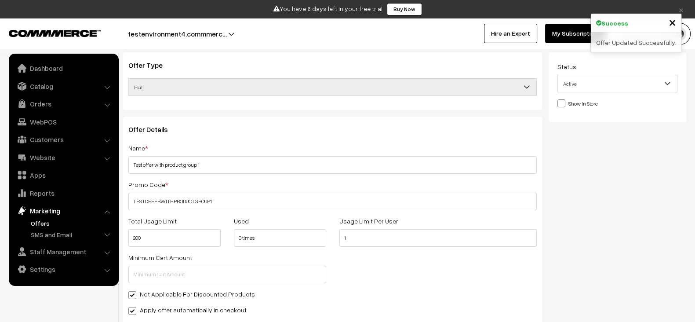
scroll to position [45, 0]
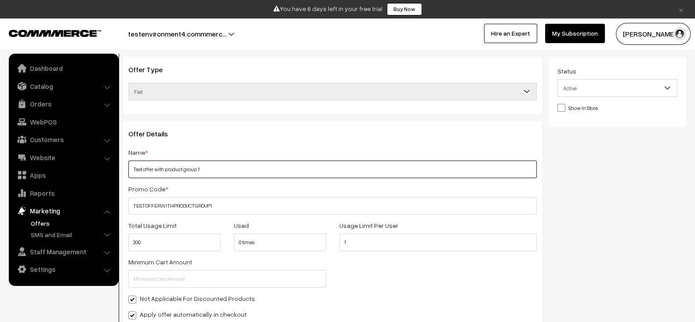
click at [239, 172] on input "Test offer with product group 1" at bounding box center [332, 169] width 408 height 18
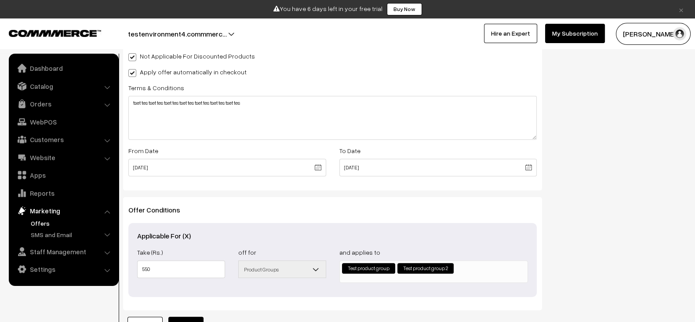
scroll to position [359, 0]
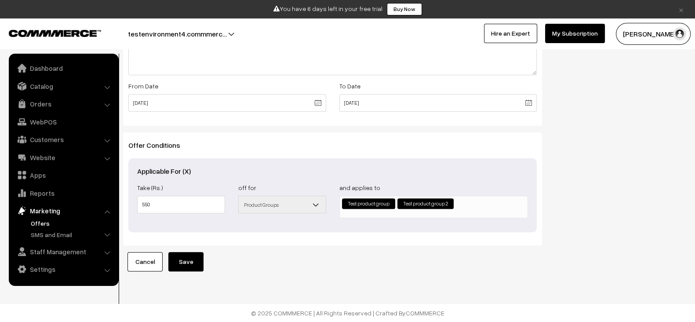
type input "Test offer with product group 11"
click at [197, 252] on button "Save" at bounding box center [185, 261] width 35 height 19
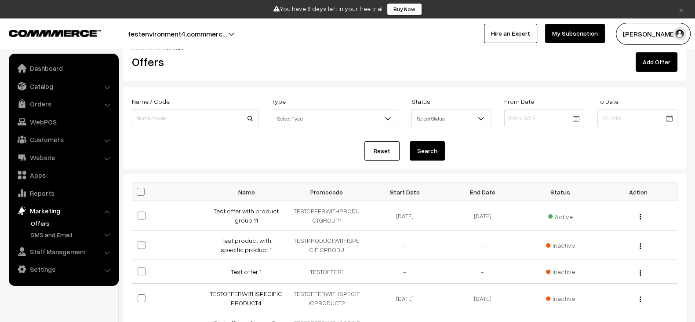
scroll to position [20, 0]
click at [256, 212] on link "Test offer with product group 11" at bounding box center [246, 215] width 65 height 17
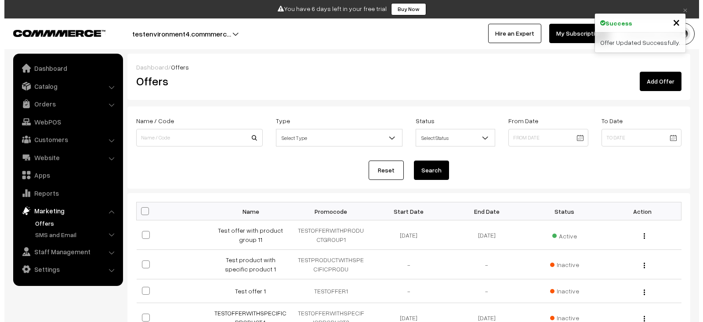
scroll to position [20, 0]
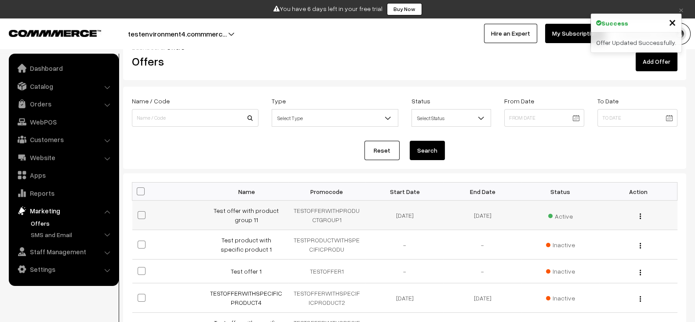
click at [557, 212] on span "Active" at bounding box center [560, 214] width 25 height 11
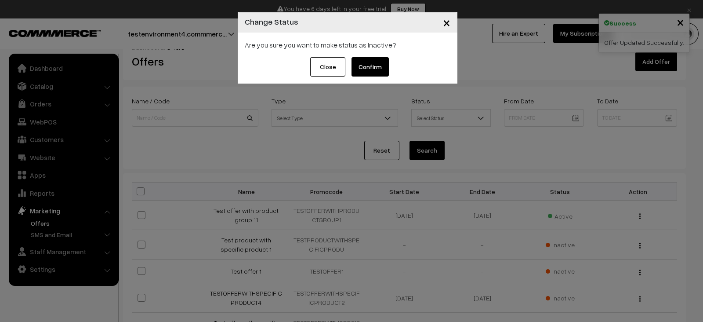
click at [382, 72] on button "Confirm" at bounding box center [370, 66] width 37 height 19
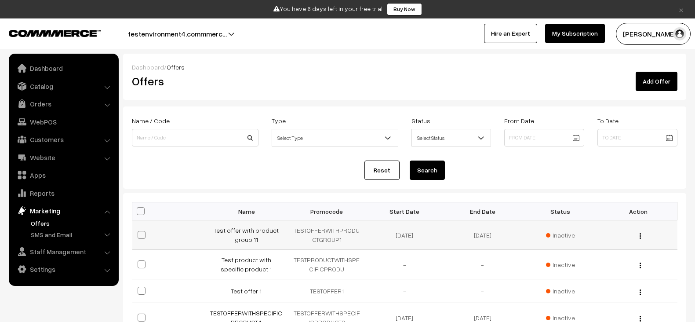
scroll to position [20, 0]
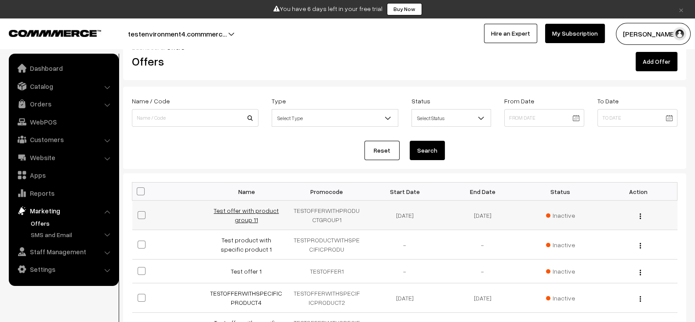
click at [248, 207] on link "Test offer with product group 11" at bounding box center [246, 215] width 65 height 17
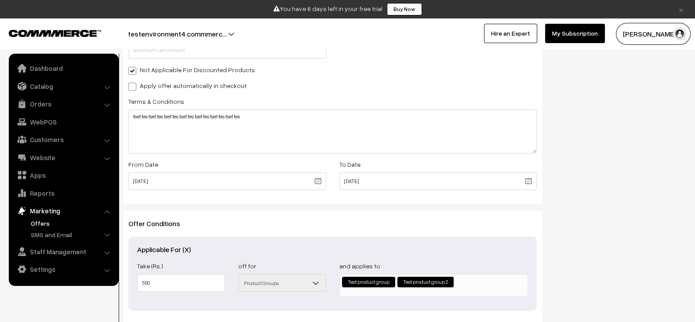
scroll to position [262, 0]
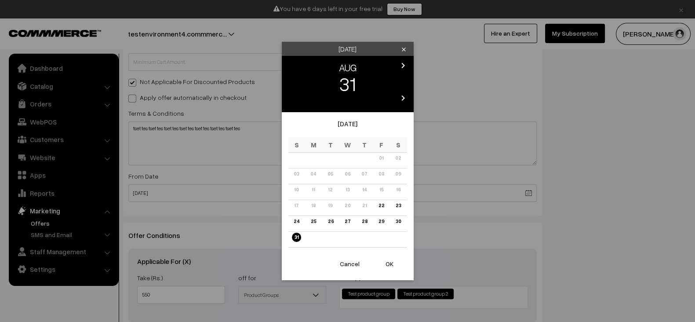
click at [290, 191] on body "Thank you for showing interest. Our team will call you shortly. Close × You hav…" at bounding box center [347, 75] width 695 height 674
click at [314, 222] on link "25" at bounding box center [313, 221] width 11 height 9
click at [390, 260] on button "OK" at bounding box center [389, 263] width 35 height 19
type input "[DATE]"
click at [417, 191] on body "Thank you for showing interest. Our team will call you shortly. Close × You hav…" at bounding box center [347, 75] width 695 height 674
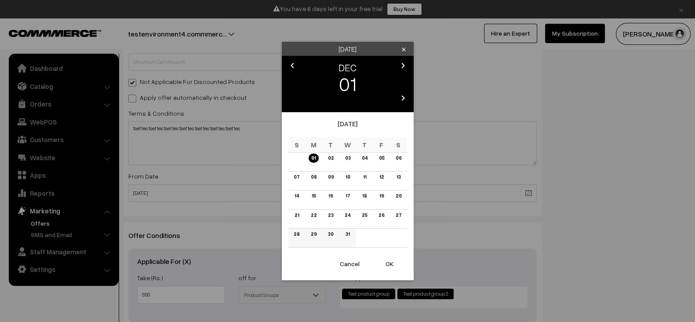
click at [350, 236] on link "31" at bounding box center [347, 233] width 9 height 9
click at [380, 260] on button "OK" at bounding box center [389, 263] width 35 height 19
type input "[DATE]"
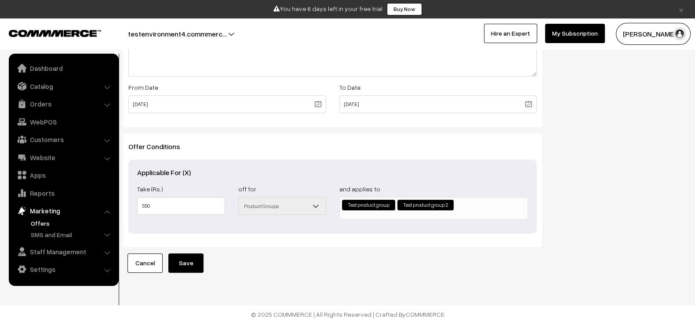
scroll to position [359, 0]
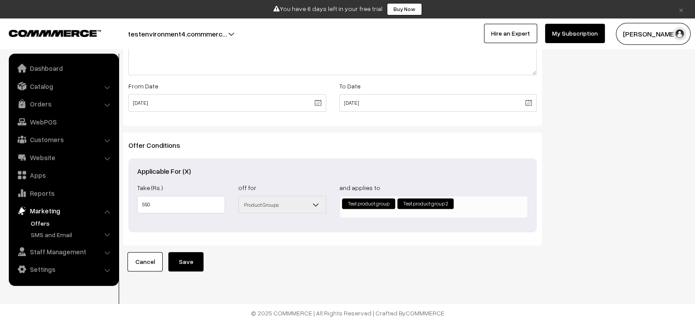
click at [171, 259] on button "Save" at bounding box center [185, 261] width 35 height 19
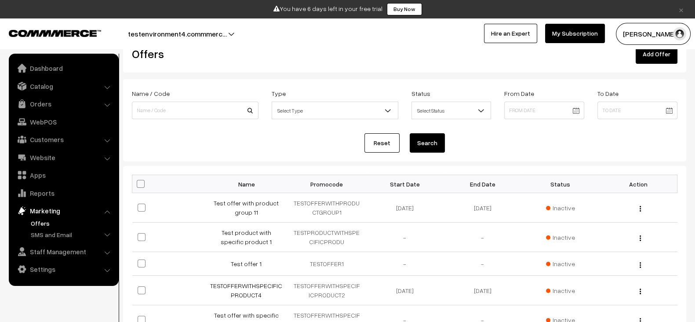
scroll to position [20, 0]
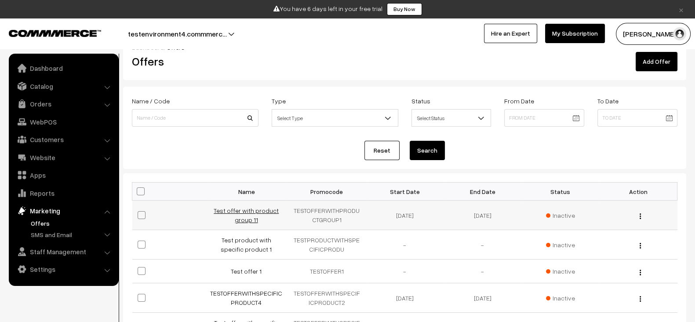
click at [237, 215] on link "Test offer with product group 11" at bounding box center [246, 215] width 65 height 17
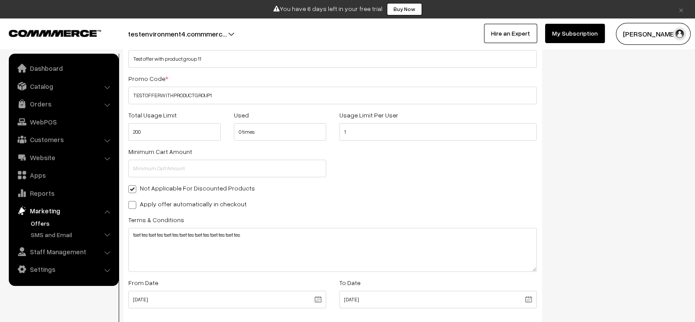
scroll to position [153, 0]
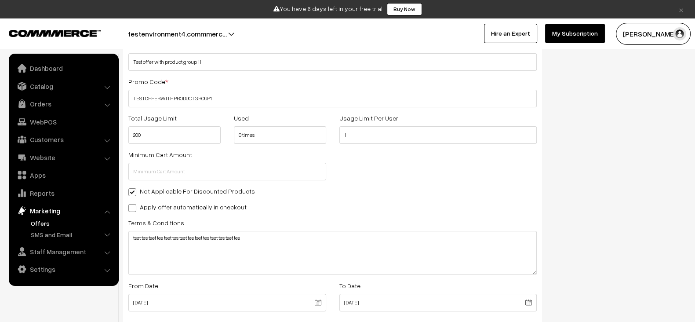
click at [218, 209] on label "Apply offer automatically in checkout" at bounding box center [187, 206] width 118 height 9
click at [134, 209] on input "Apply offer automatically in checkout" at bounding box center [131, 207] width 6 height 6
checkbox input "true"
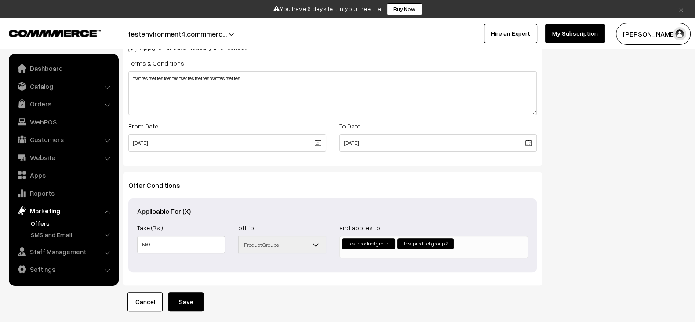
scroll to position [324, 0]
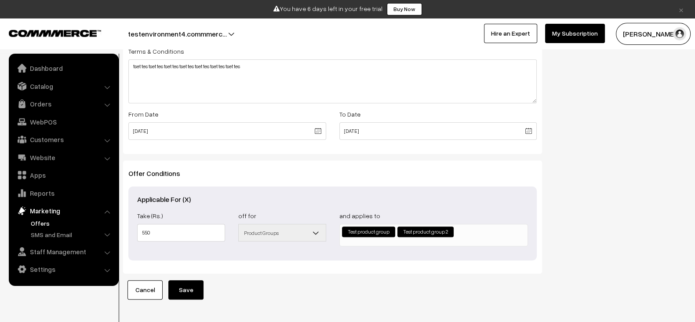
click at [185, 292] on button "Save" at bounding box center [185, 289] width 35 height 19
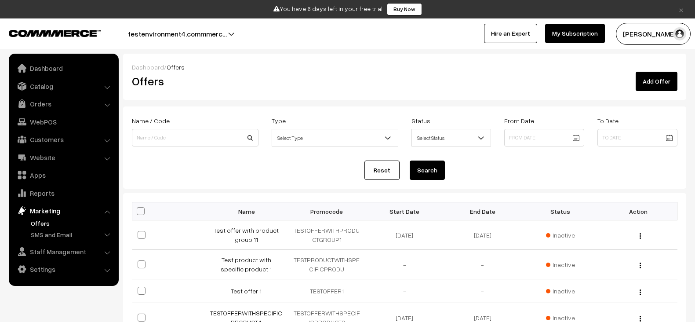
scroll to position [20, 0]
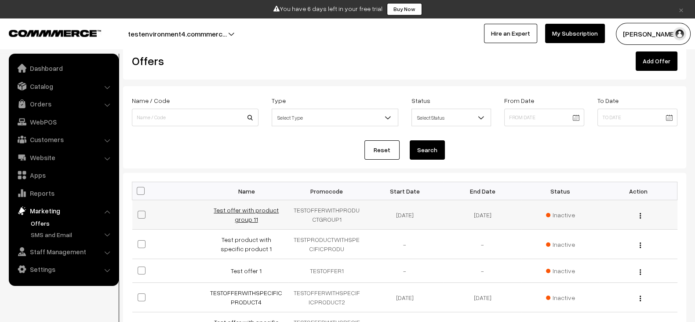
click at [252, 218] on link "Test offer with product group 11" at bounding box center [246, 214] width 65 height 17
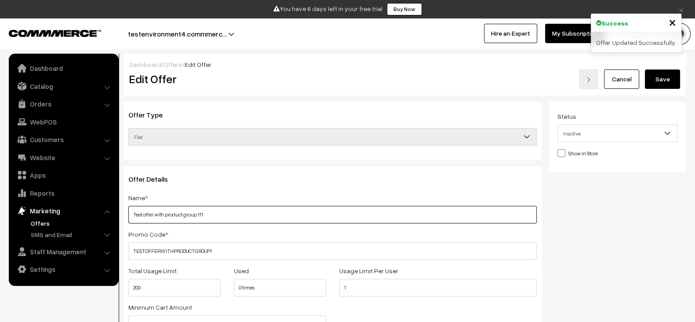
click at [295, 218] on input "Test offer with product group 111" at bounding box center [332, 215] width 408 height 18
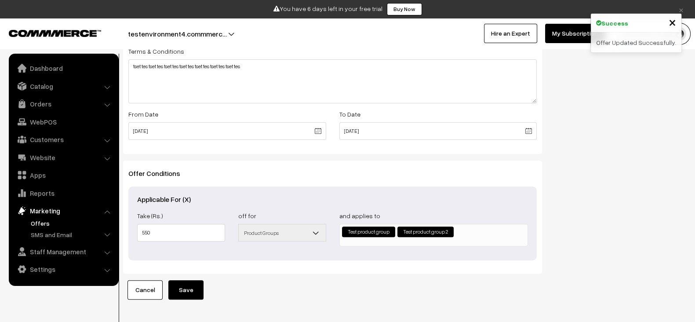
scroll to position [359, 0]
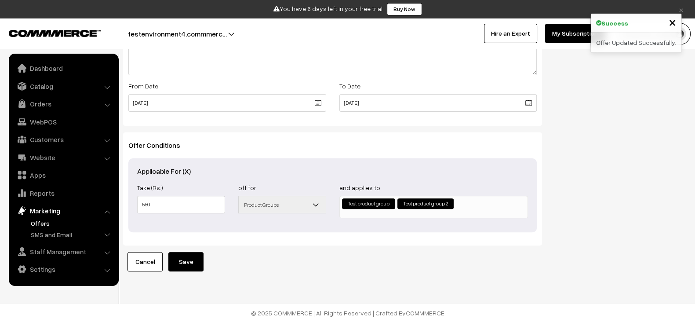
type input "Test offer with product group 111"
click at [193, 254] on button "Save" at bounding box center [185, 261] width 35 height 19
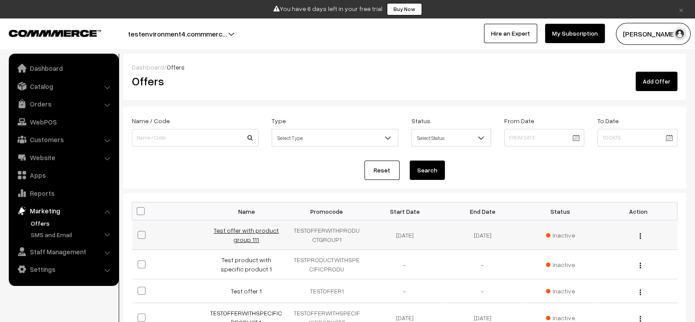
click at [245, 237] on link "Test offer with product group 111" at bounding box center [246, 234] width 65 height 17
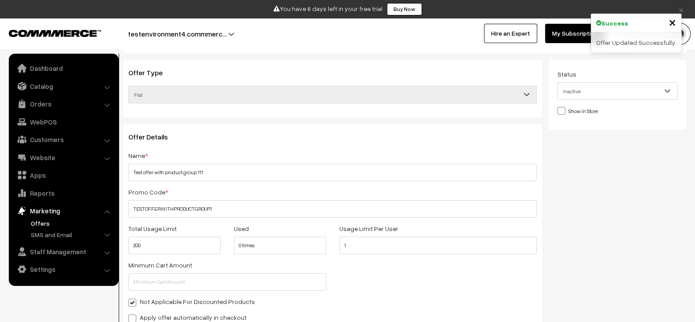
scroll to position [29, 0]
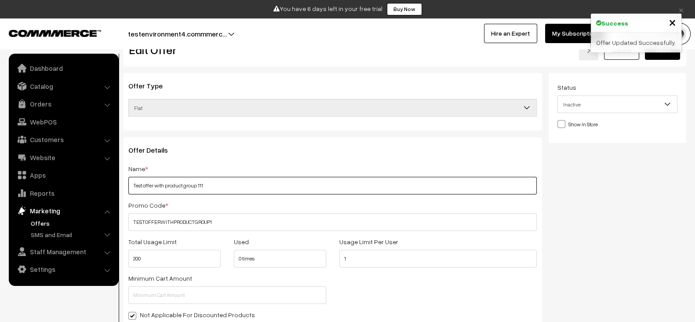
click at [279, 185] on input "Test offer with product group 111" at bounding box center [332, 186] width 408 height 18
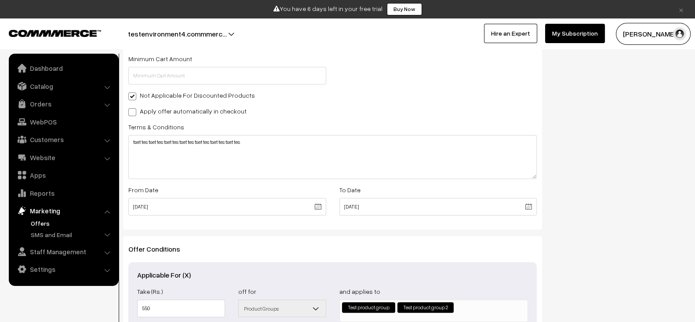
scroll to position [359, 0]
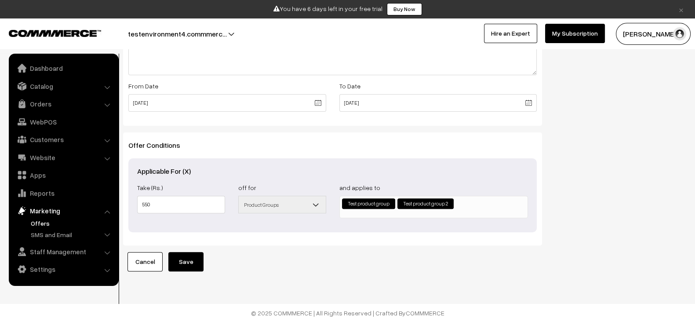
type input "Test test test"
click at [189, 252] on button "Save" at bounding box center [185, 261] width 35 height 19
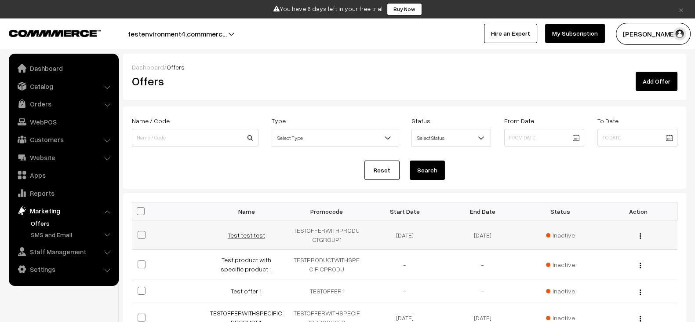
click at [252, 234] on link "Test test test" at bounding box center [246, 234] width 37 height 7
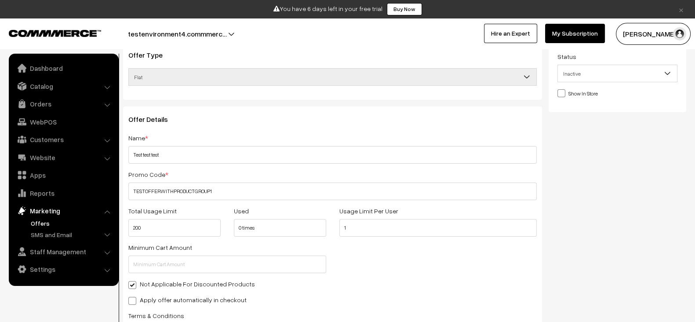
scroll to position [62, 0]
drag, startPoint x: 194, startPoint y: 221, endPoint x: 109, endPoint y: 227, distance: 85.5
click at [109, 227] on body "Thank you for showing interest. Our team will call you shortly. Close × You hav…" at bounding box center [347, 275] width 695 height 674
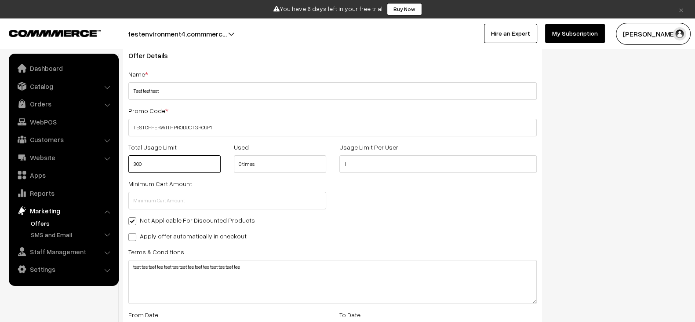
scroll to position [124, 0]
type input "300"
drag, startPoint x: 383, startPoint y: 153, endPoint x: 375, endPoint y: 159, distance: 10.7
click at [375, 159] on div "Usage Limit Per User 1" at bounding box center [438, 156] width 211 height 31
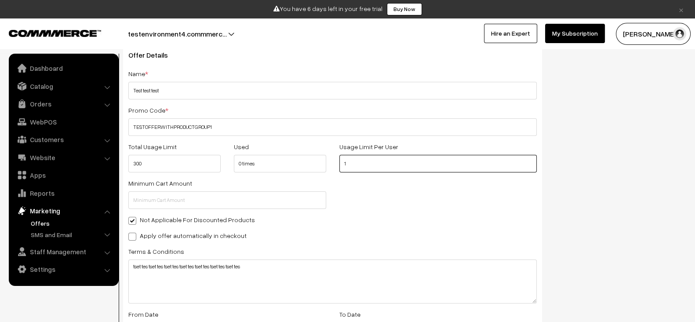
click at [320, 161] on div "Total Usage Limit 300 Used 0 times Usage Limit Per User 1" at bounding box center [333, 159] width 422 height 36
type input "2"
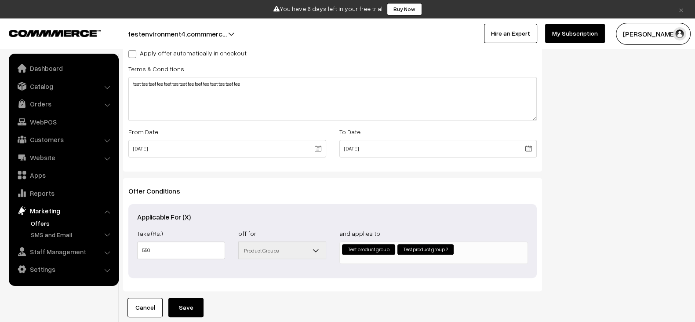
scroll to position [359, 0]
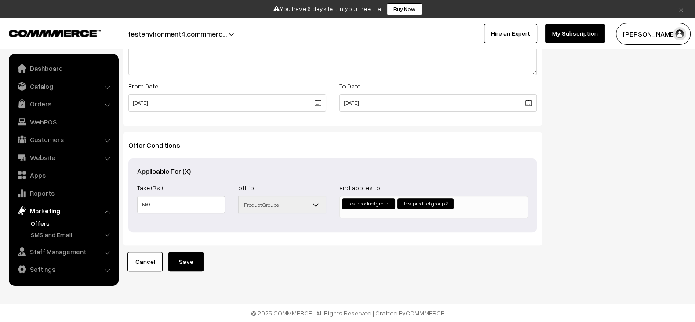
click at [178, 252] on button "Save" at bounding box center [185, 261] width 35 height 19
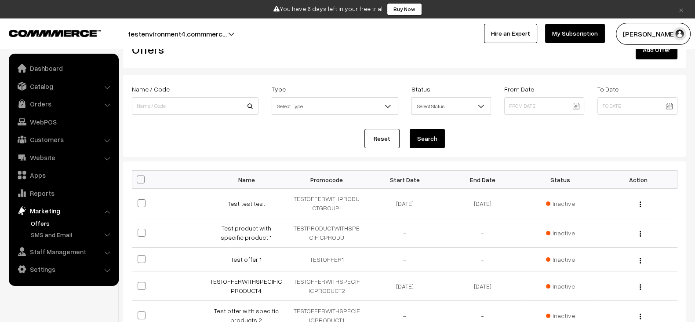
scroll to position [33, 0]
click at [247, 199] on link "Test test test" at bounding box center [246, 202] width 37 height 7
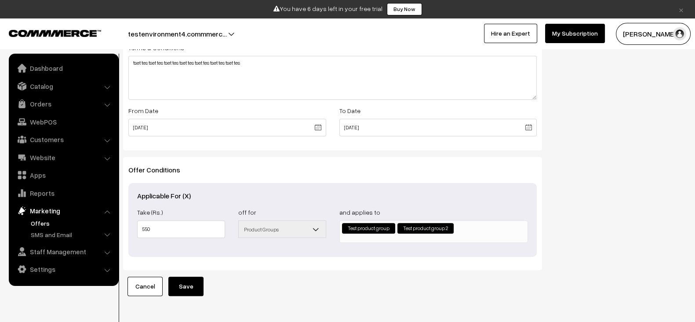
scroll to position [327, 0]
click at [308, 231] on span "Product Groups" at bounding box center [282, 229] width 87 height 15
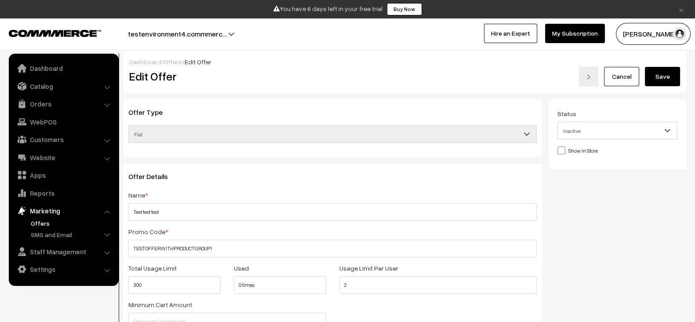
scroll to position [0, 0]
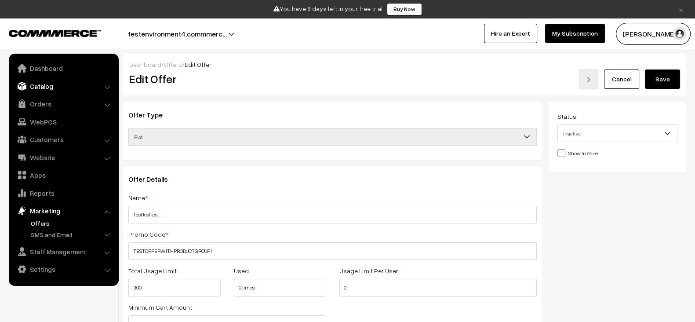
click at [60, 88] on link "Catalog" at bounding box center [63, 86] width 105 height 16
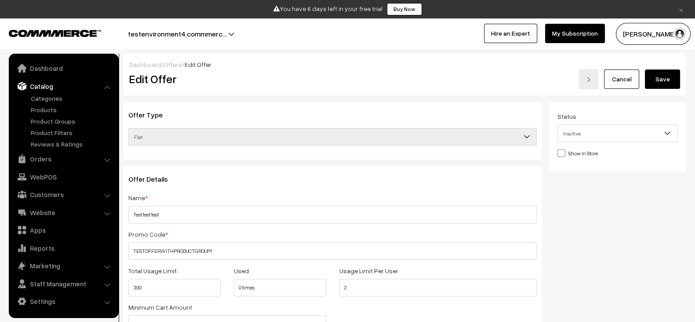
click at [59, 126] on ul "Categories" at bounding box center [64, 121] width 106 height 55
click at [59, 125] on link "Product Groups" at bounding box center [72, 121] width 87 height 9
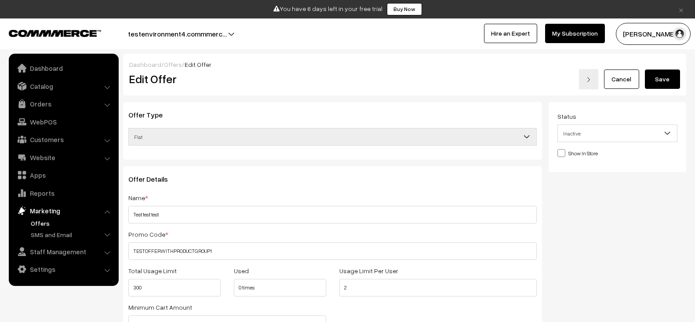
scroll to position [359, 0]
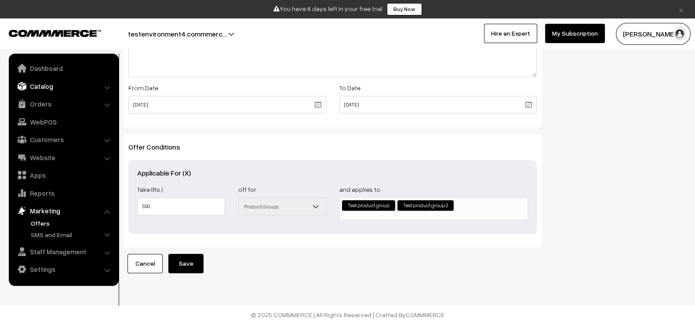
scroll to position [359, 0]
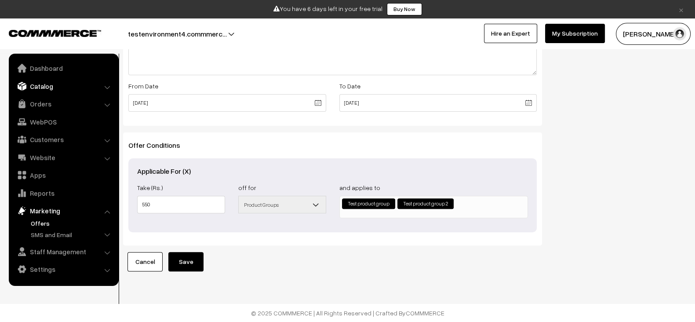
click at [65, 85] on link "Catalog" at bounding box center [63, 86] width 105 height 16
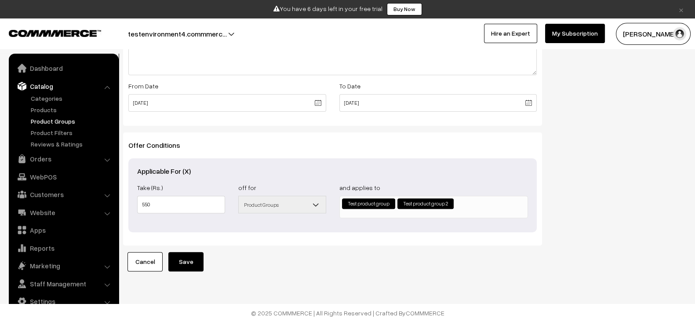
click at [53, 117] on link "Product Groups" at bounding box center [72, 121] width 87 height 9
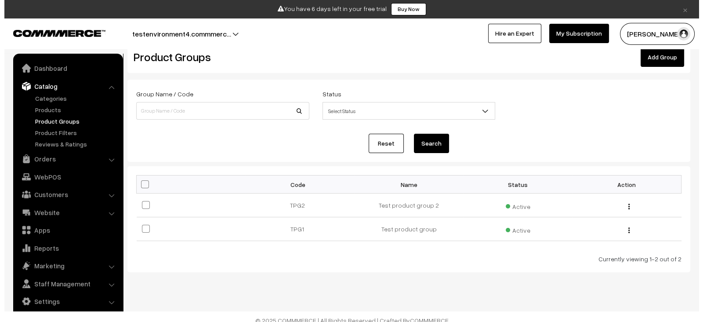
scroll to position [22, 0]
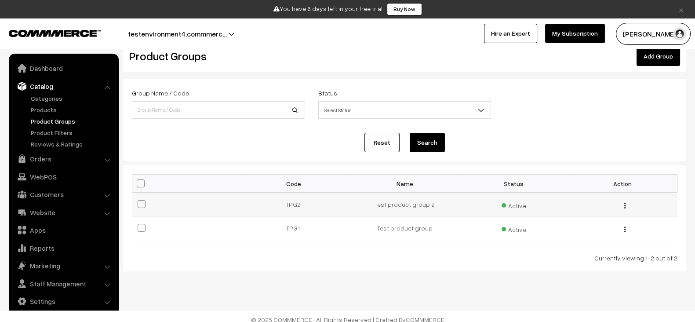
click at [625, 205] on img "button" at bounding box center [624, 206] width 1 height 6
click at [139, 199] on label at bounding box center [143, 204] width 11 height 11
click at [139, 198] on input "checkbox" at bounding box center [136, 199] width 6 height 6
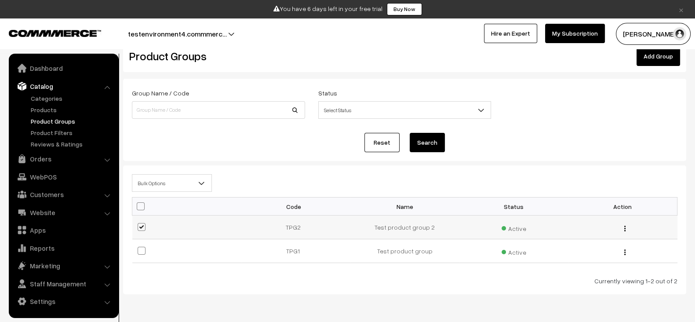
click at [145, 225] on span at bounding box center [142, 227] width 8 height 8
click at [139, 224] on input "checkbox" at bounding box center [136, 221] width 6 height 6
checkbox input "false"
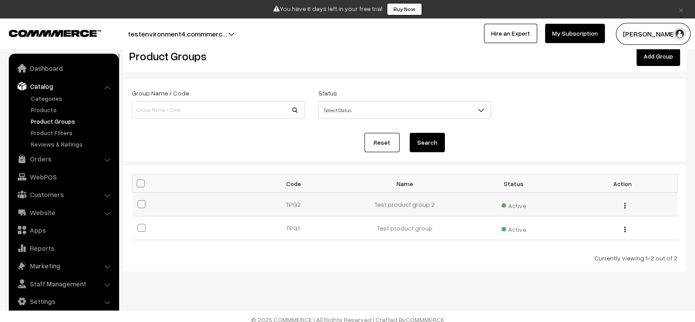
click at [521, 207] on span "Active" at bounding box center [514, 204] width 25 height 11
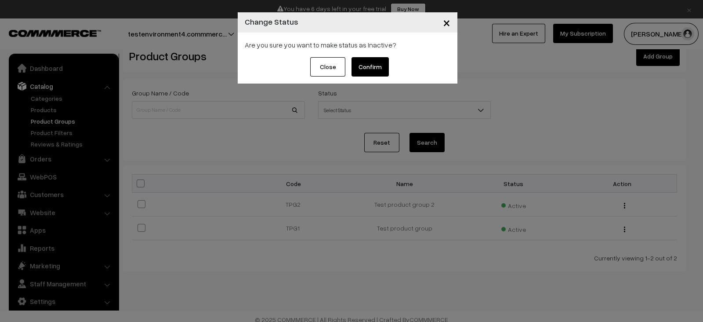
click at [372, 69] on button "Confirm" at bounding box center [370, 66] width 37 height 19
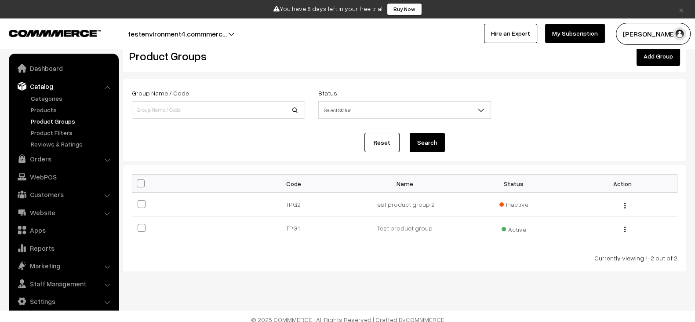
click at [354, 185] on th "Name" at bounding box center [404, 184] width 109 height 18
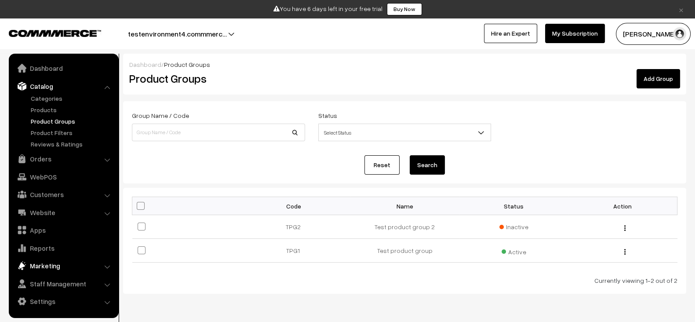
click at [42, 270] on link "Marketing" at bounding box center [63, 266] width 105 height 16
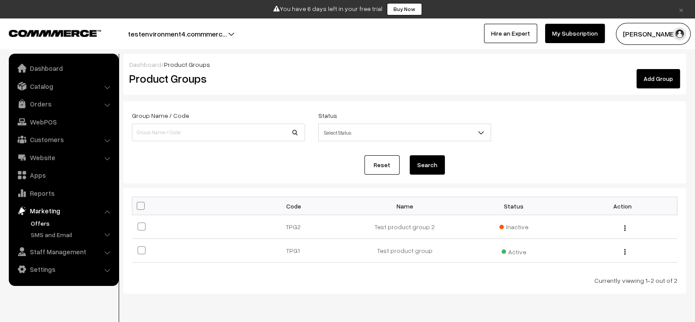
click at [58, 224] on link "Offers" at bounding box center [72, 222] width 87 height 9
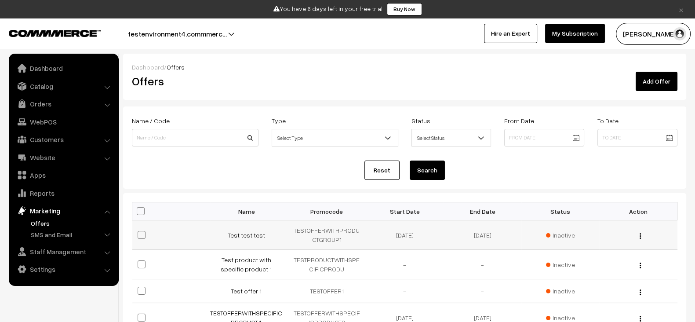
scroll to position [4, 0]
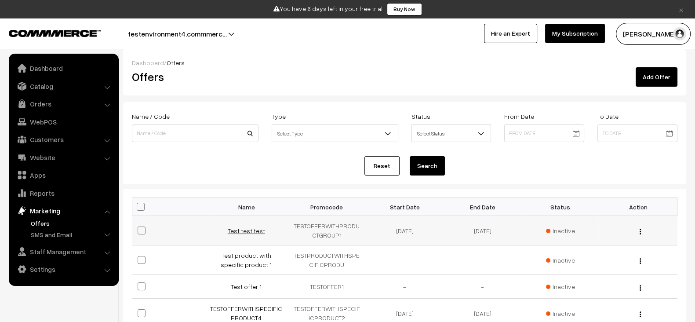
click at [249, 232] on link "Test test test" at bounding box center [246, 230] width 37 height 7
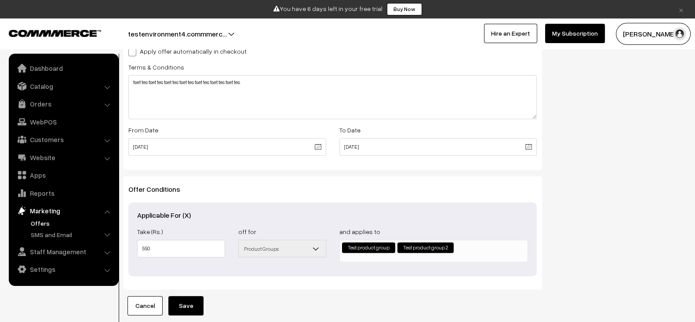
scroll to position [359, 0]
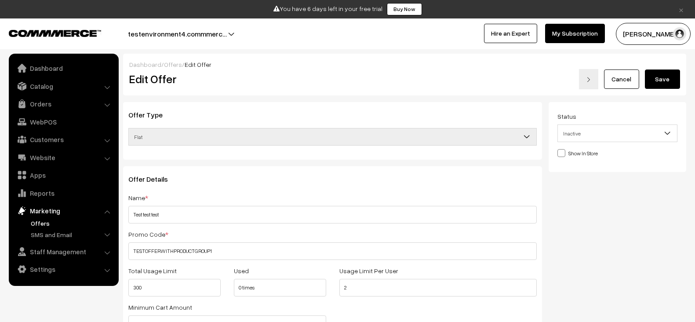
scroll to position [359, 0]
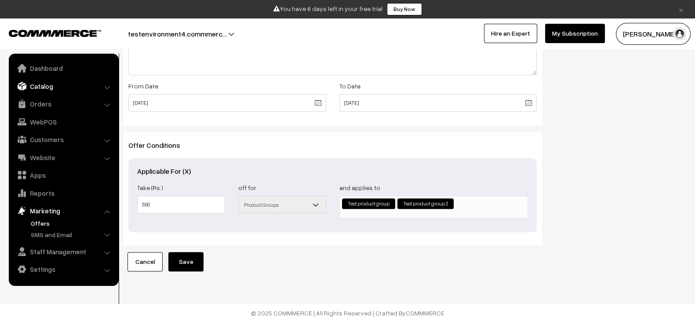
click at [52, 90] on link "Catalog" at bounding box center [63, 86] width 105 height 16
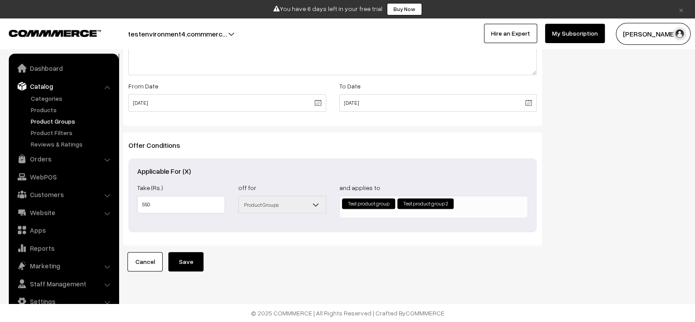
click at [51, 117] on link "Product Groups" at bounding box center [72, 121] width 87 height 9
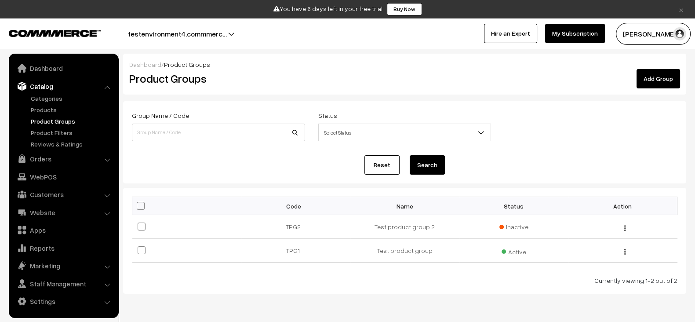
scroll to position [17, 0]
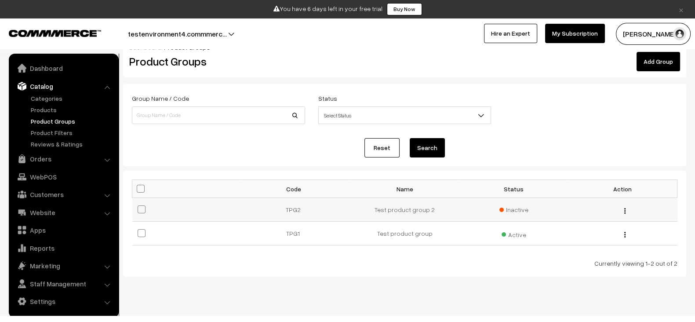
click at [505, 208] on span "Inactive" at bounding box center [513, 209] width 29 height 9
click at [404, 208] on td "Test product group 2" at bounding box center [404, 210] width 109 height 24
click at [625, 210] on div "Edit Delete" at bounding box center [623, 209] width 98 height 9
click at [625, 210] on img "button" at bounding box center [624, 211] width 1 height 6
click at [589, 218] on link "Edit" at bounding box center [586, 223] width 75 height 19
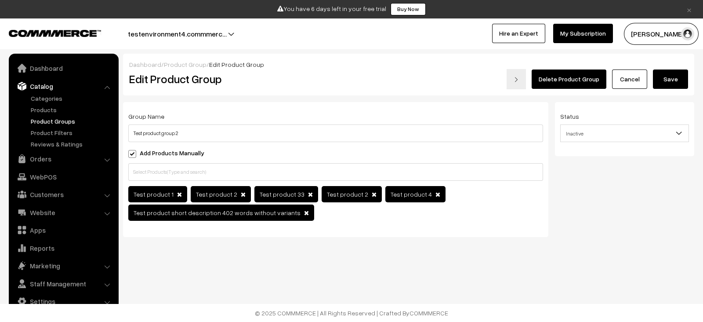
click at [304, 212] on span at bounding box center [306, 213] width 5 height 6
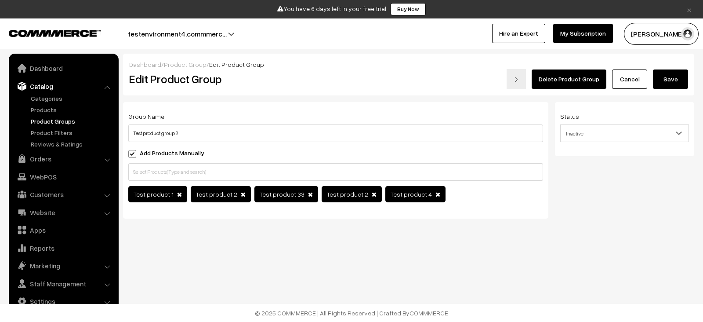
click at [308, 193] on span at bounding box center [310, 194] width 5 height 6
click at [305, 196] on span at bounding box center [307, 194] width 5 height 6
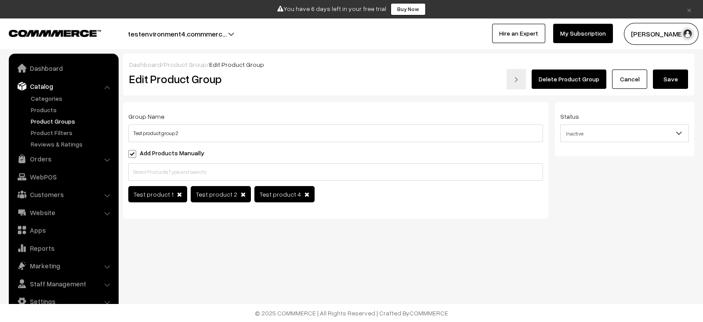
click at [679, 85] on button "Save" at bounding box center [670, 78] width 35 height 19
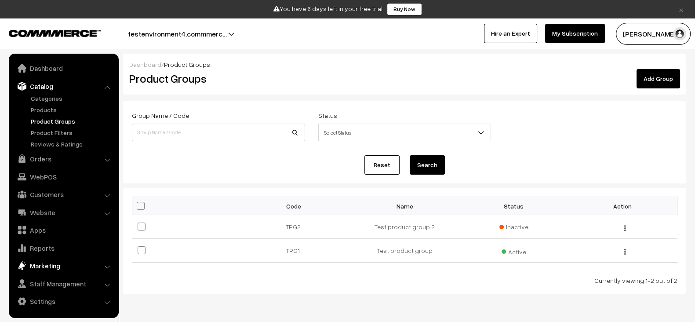
click at [62, 270] on link "Marketing" at bounding box center [63, 266] width 105 height 16
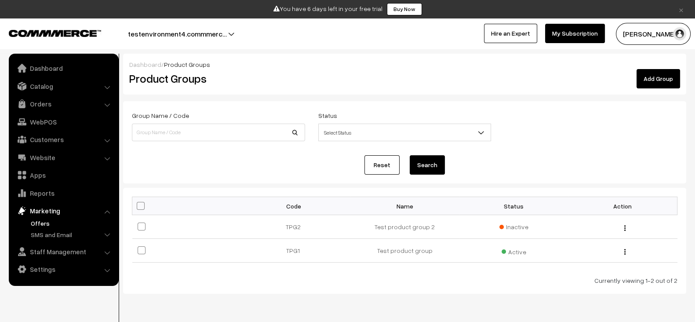
click at [53, 218] on link "Offers" at bounding box center [72, 222] width 87 height 9
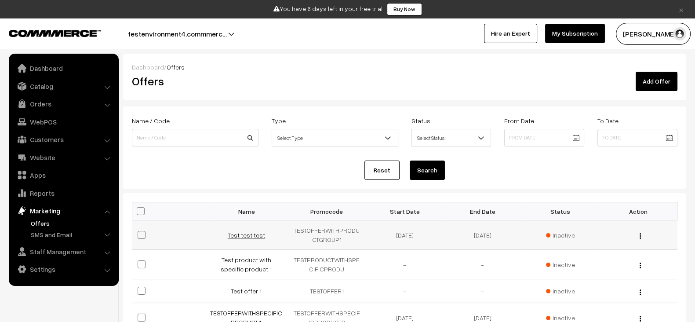
click at [249, 231] on link "Test test test" at bounding box center [246, 234] width 37 height 7
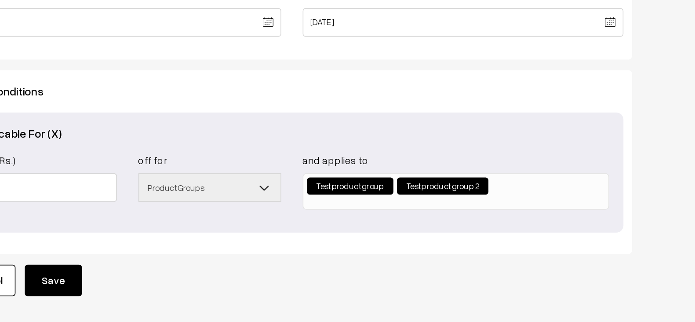
scroll to position [355, 0]
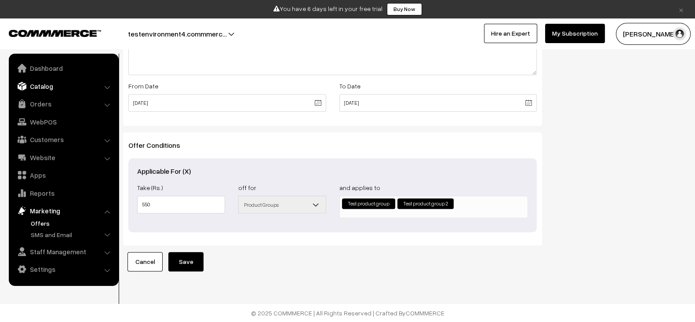
click at [51, 91] on link "Catalog" at bounding box center [63, 86] width 105 height 16
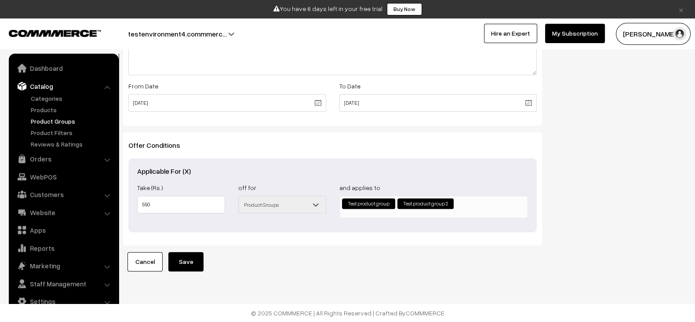
click at [51, 121] on link "Product Groups" at bounding box center [72, 121] width 87 height 9
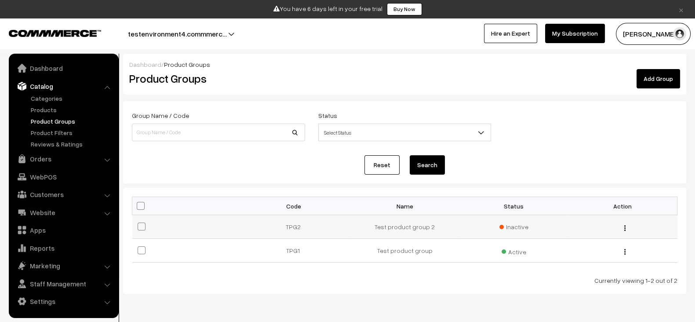
click at [516, 226] on span "Inactive" at bounding box center [513, 226] width 29 height 9
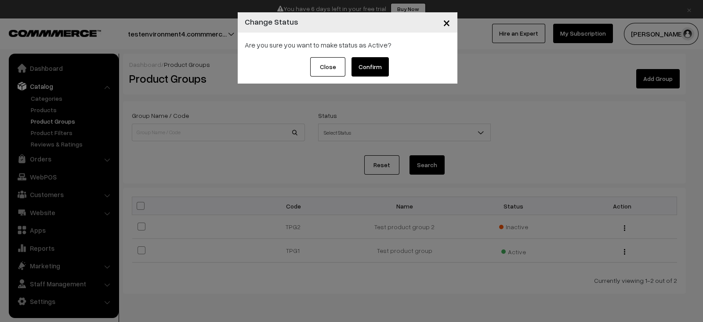
click at [448, 25] on span "×" at bounding box center [446, 22] width 7 height 16
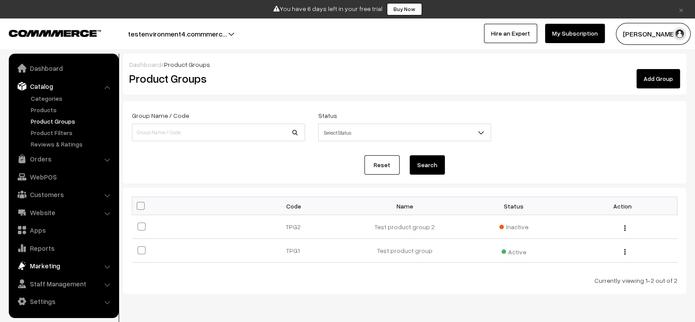
click at [53, 263] on link "Marketing" at bounding box center [63, 266] width 105 height 16
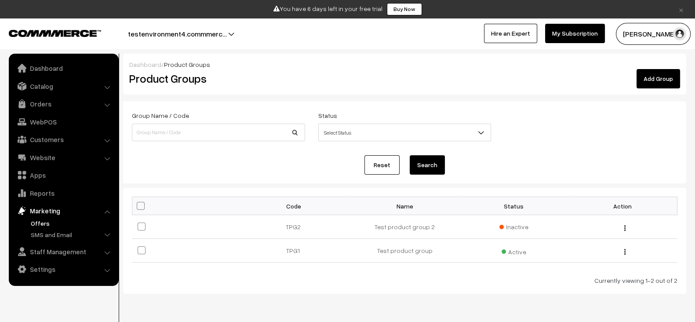
click at [50, 221] on link "Offers" at bounding box center [72, 222] width 87 height 9
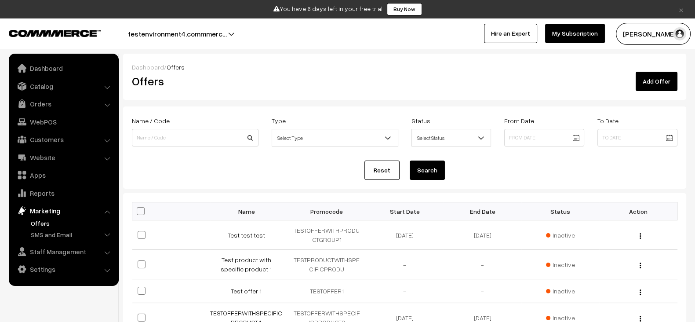
click at [208, 32] on button "testenvironment4.commmerc…" at bounding box center [177, 34] width 160 height 22
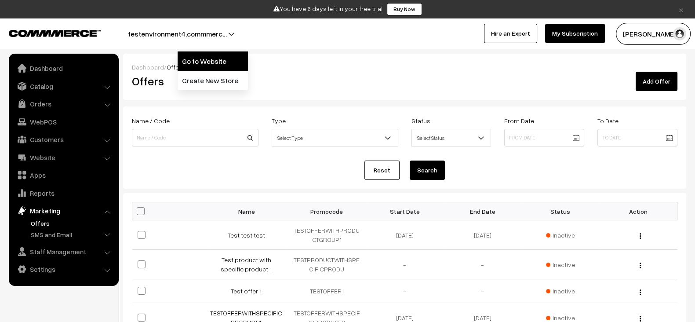
click at [202, 57] on link "Go to Website" at bounding box center [213, 60] width 70 height 19
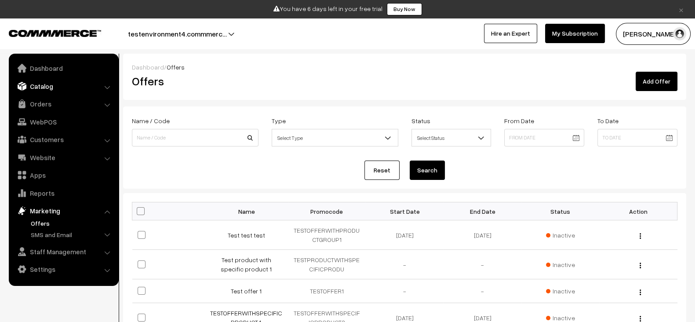
click at [67, 87] on link "Catalog" at bounding box center [63, 86] width 105 height 16
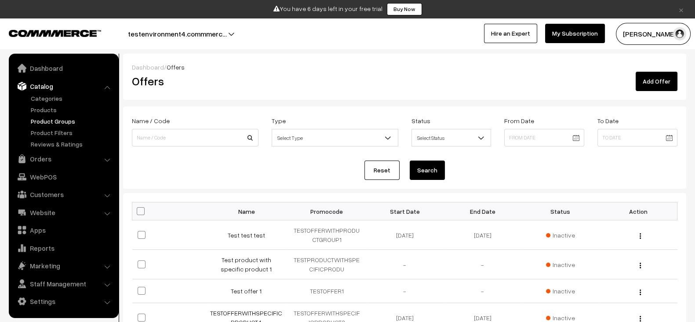
click at [53, 119] on link "Product Groups" at bounding box center [72, 121] width 87 height 9
click at [561, 233] on span "Inactive" at bounding box center [560, 234] width 29 height 9
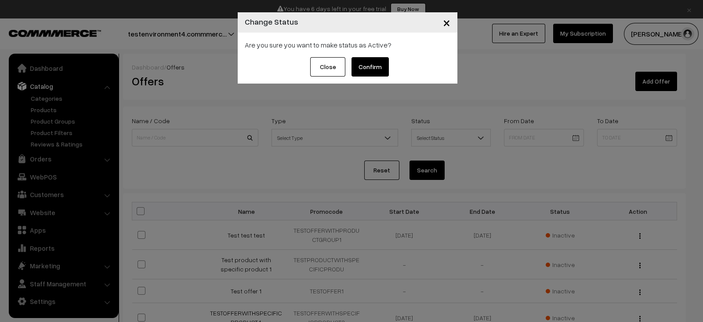
click at [377, 62] on button "Confirm" at bounding box center [370, 66] width 37 height 19
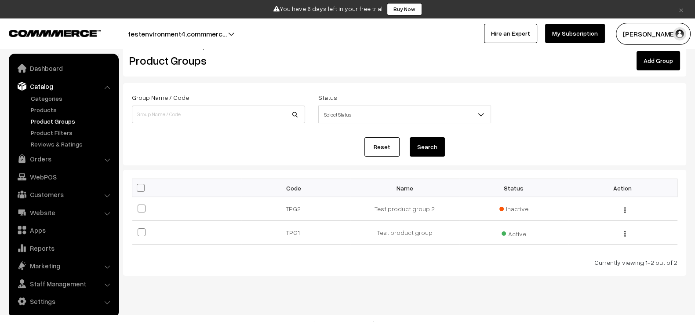
scroll to position [18, 0]
click at [624, 211] on button "button" at bounding box center [625, 209] width 2 height 7
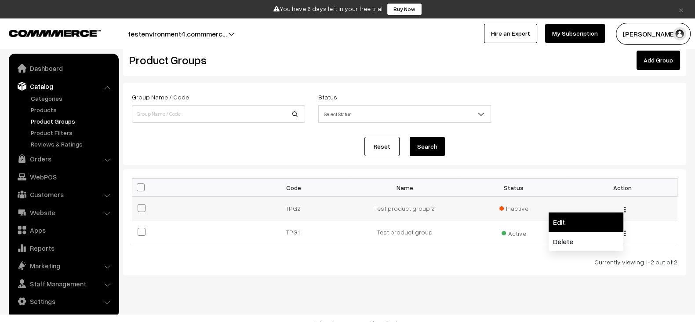
click at [581, 218] on link "Edit" at bounding box center [586, 221] width 75 height 19
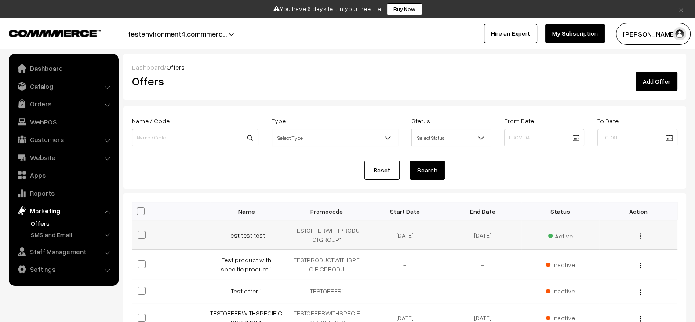
click at [324, 226] on td "TESTOFFERWITHPRODUCTGROUP1" at bounding box center [327, 234] width 78 height 29
copy td "TESTOFFERWITHPRODUCTGROUP1"
click at [556, 229] on span "Active" at bounding box center [560, 234] width 25 height 11
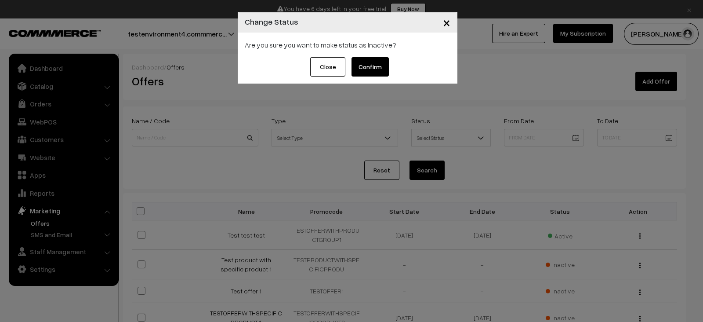
click at [380, 64] on button "Confirm" at bounding box center [370, 66] width 37 height 19
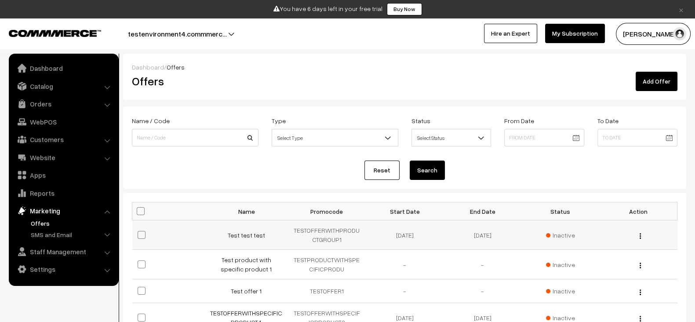
click at [552, 229] on td "Inactive" at bounding box center [560, 234] width 78 height 29
click at [554, 232] on span "Inactive" at bounding box center [560, 234] width 29 height 9
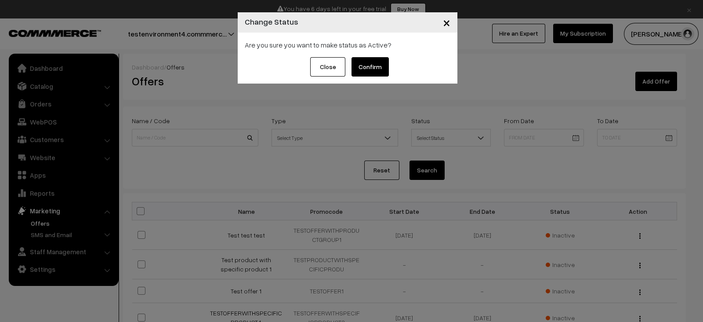
click at [366, 57] on button "Confirm" at bounding box center [370, 66] width 37 height 19
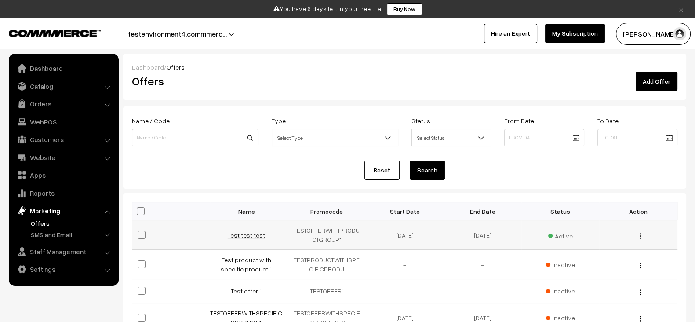
click at [253, 231] on link "Test test test" at bounding box center [246, 234] width 37 height 7
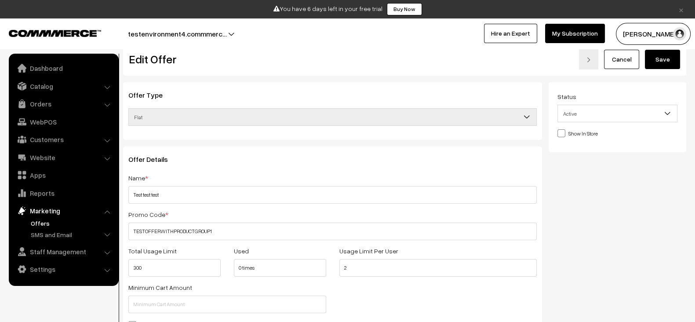
scroll to position [19, 0]
click at [561, 134] on span at bounding box center [561, 134] width 8 height 8
click at [561, 134] on input "Show In Store" at bounding box center [560, 133] width 6 height 6
checkbox input "true"
click at [672, 60] on button "Save" at bounding box center [662, 59] width 35 height 19
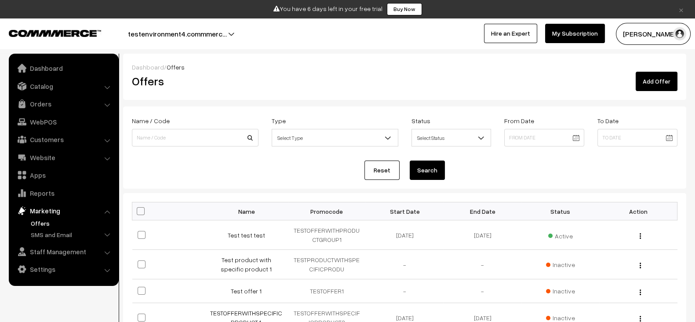
scroll to position [19, 0]
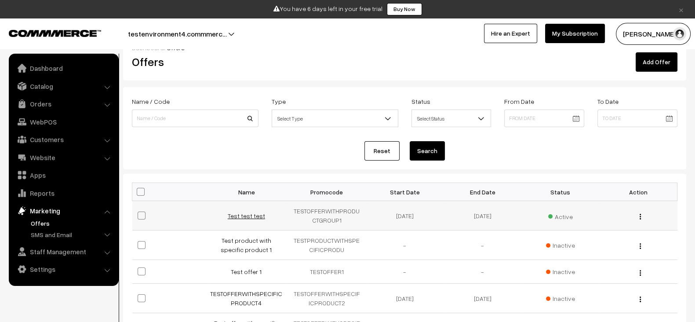
click at [246, 218] on link "Test test test" at bounding box center [246, 215] width 37 height 7
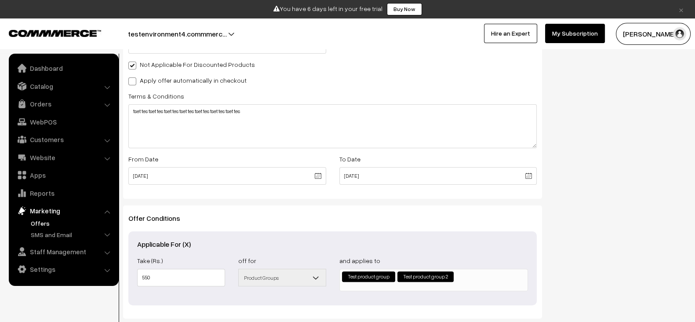
scroll to position [278, 0]
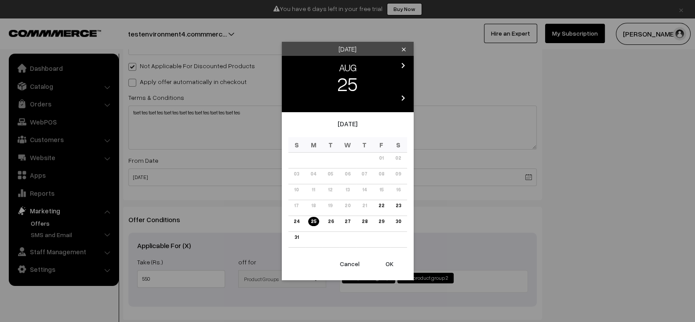
click at [231, 175] on body "Thank you for showing interest. Our team will call you shortly. Close × You hav…" at bounding box center [347, 59] width 695 height 674
click at [382, 208] on link "22" at bounding box center [381, 205] width 11 height 9
click at [389, 260] on button "OK" at bounding box center [389, 263] width 35 height 19
type input "22-08-2025"
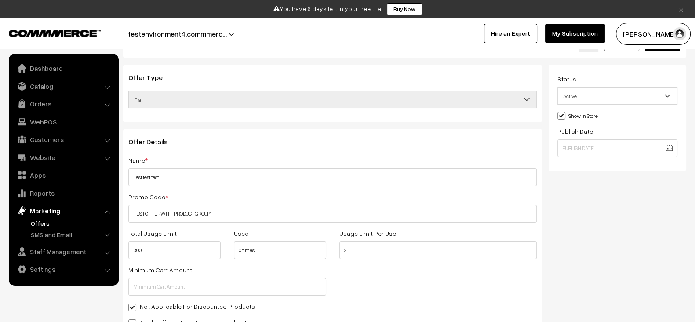
scroll to position [0, 0]
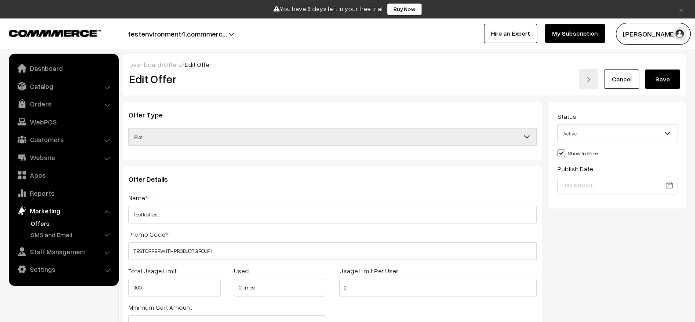
click at [661, 80] on button "Save" at bounding box center [662, 78] width 35 height 19
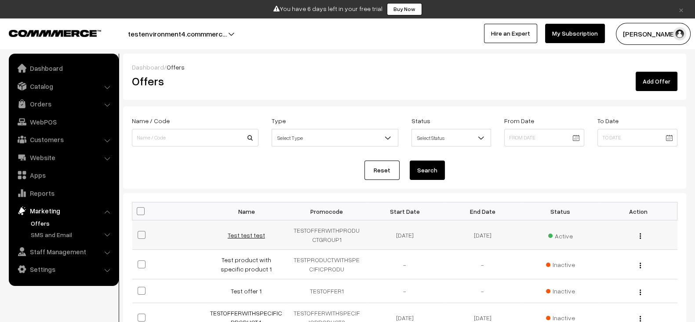
click at [257, 237] on link "Test test test" at bounding box center [246, 234] width 37 height 7
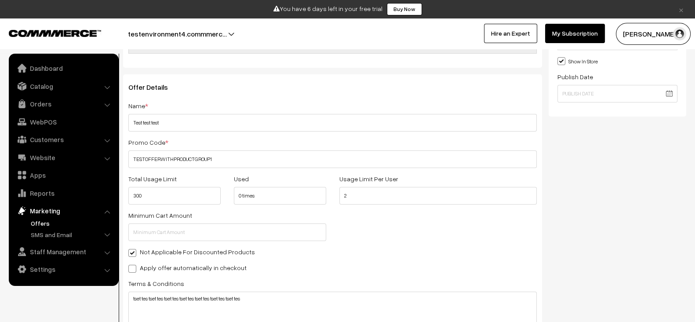
scroll to position [93, 0]
click at [225, 251] on label "Not Applicable For Discounted Products" at bounding box center [191, 250] width 127 height 9
click at [134, 251] on input "Not Applicable For Discounted Products" at bounding box center [131, 251] width 6 height 6
checkbox input "false"
click at [207, 262] on label "Apply offer automatically in checkout" at bounding box center [187, 266] width 118 height 9
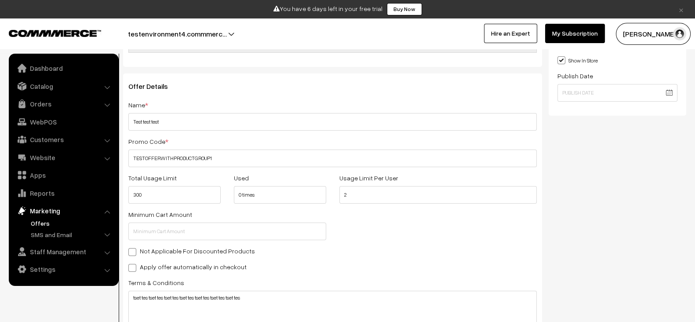
click at [134, 263] on input "Apply offer automatically in checkout" at bounding box center [131, 266] width 6 height 6
checkbox input "true"
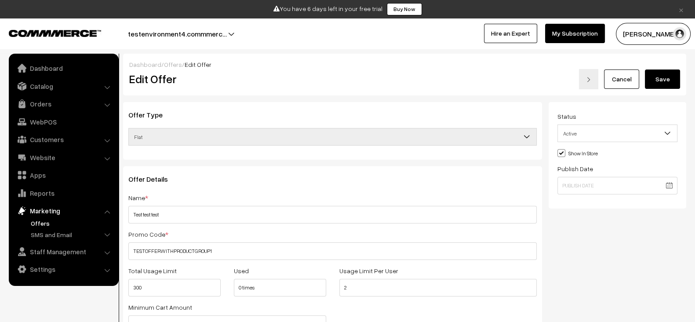
click at [664, 83] on button "Save" at bounding box center [662, 78] width 35 height 19
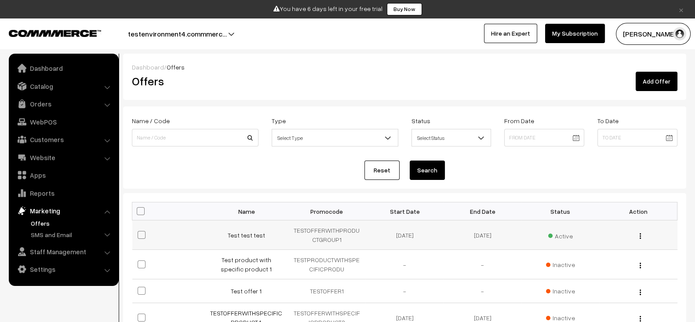
click at [558, 235] on span "Active" at bounding box center [560, 234] width 25 height 11
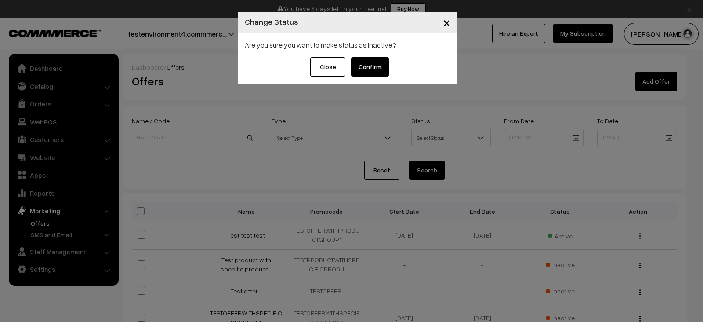
click at [380, 66] on button "Confirm" at bounding box center [370, 66] width 37 height 19
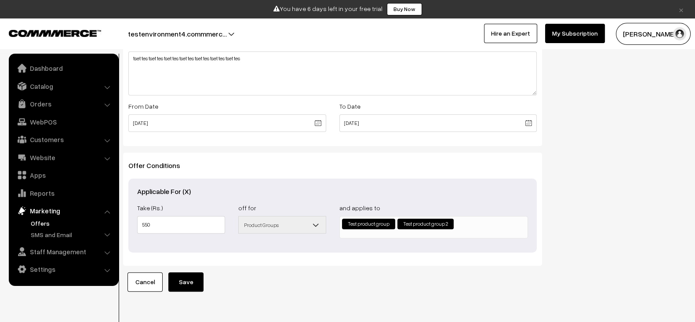
scroll to position [331, 0]
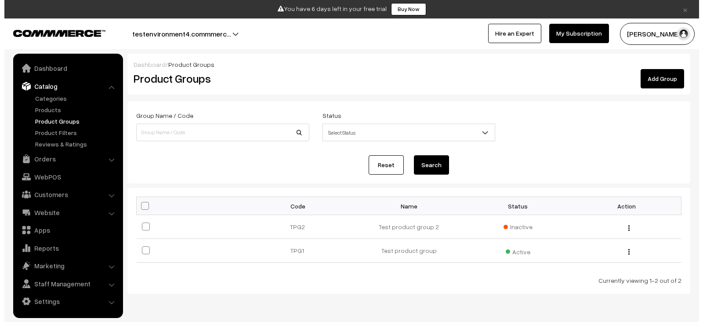
scroll to position [18, 0]
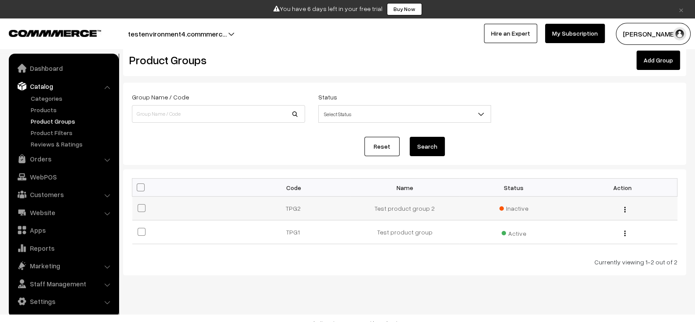
click at [511, 204] on span "Inactive" at bounding box center [513, 208] width 29 height 9
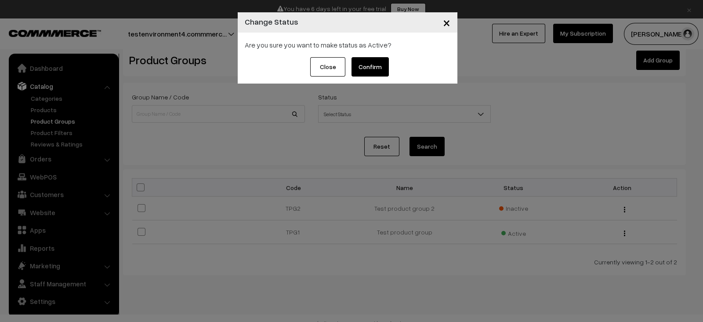
click at [371, 66] on button "Confirm" at bounding box center [370, 66] width 37 height 19
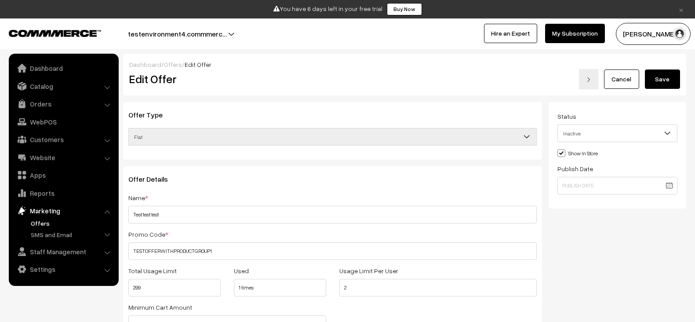
scroll to position [331, 0]
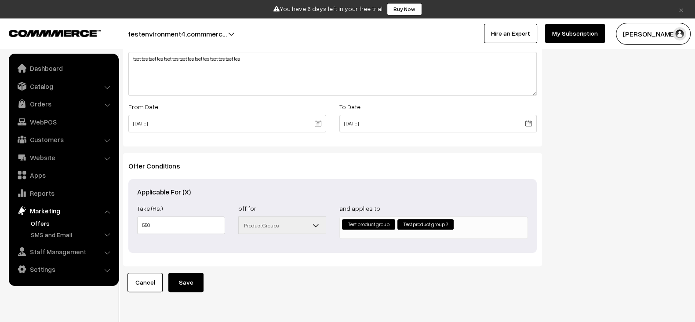
click at [182, 276] on button "Save" at bounding box center [185, 282] width 35 height 19
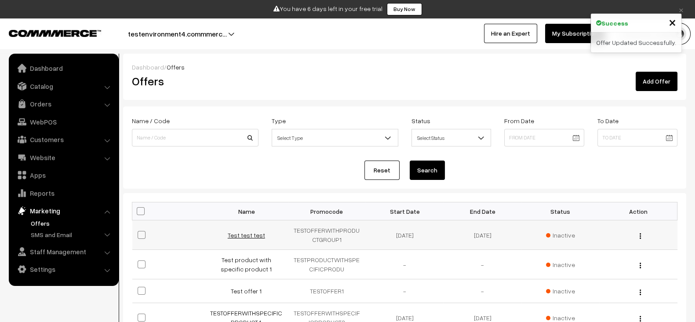
click at [248, 234] on link "Test test test" at bounding box center [246, 234] width 37 height 7
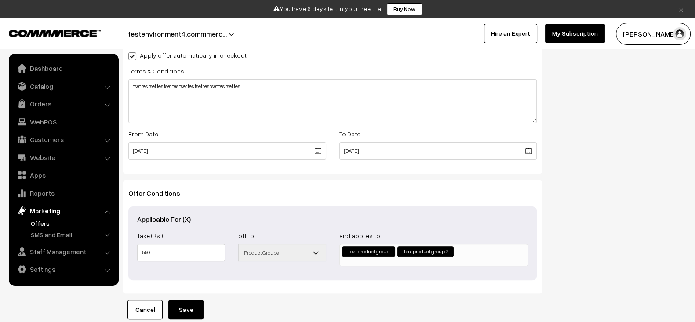
scroll to position [359, 0]
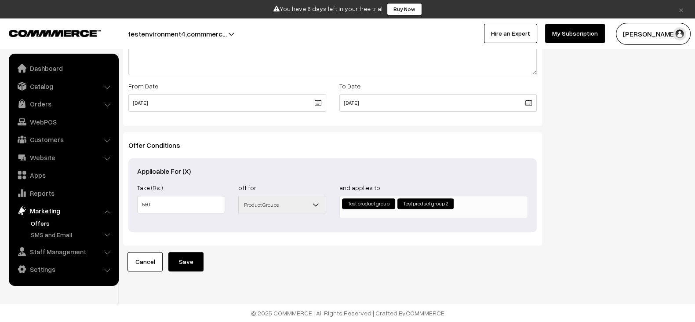
click at [198, 258] on button "Save" at bounding box center [185, 261] width 35 height 19
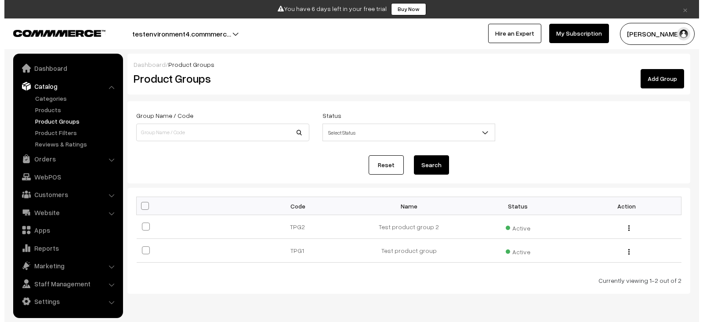
scroll to position [18, 0]
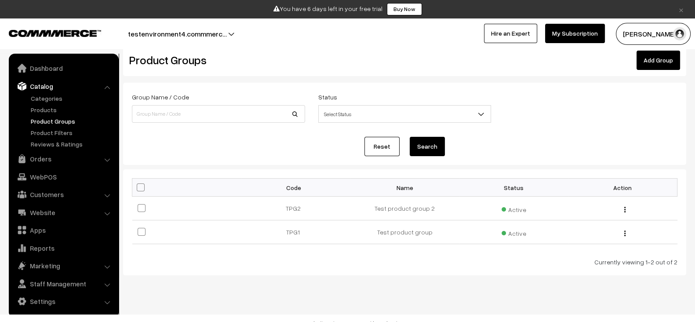
click at [141, 189] on span at bounding box center [141, 187] width 8 height 8
click at [138, 189] on input "checkbox" at bounding box center [135, 187] width 6 height 6
checkbox input "true"
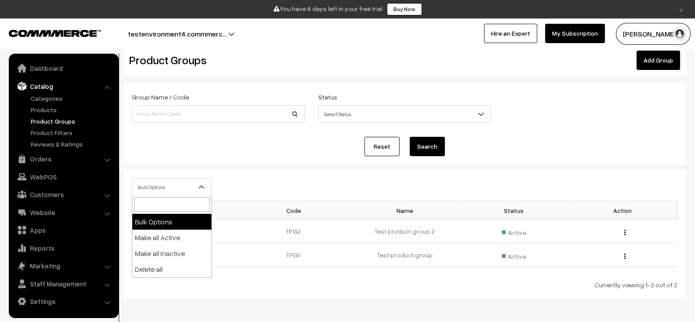
click at [189, 192] on span "Bulk Options" at bounding box center [171, 186] width 79 height 15
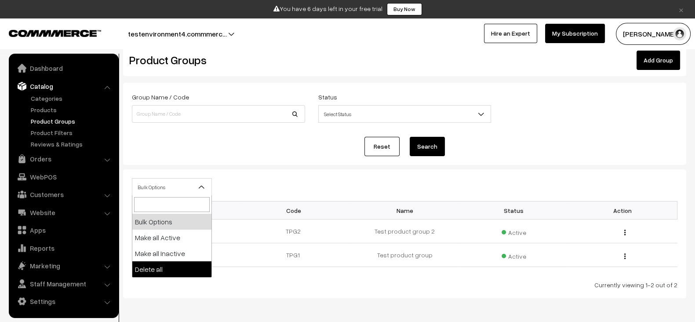
select select "delete"
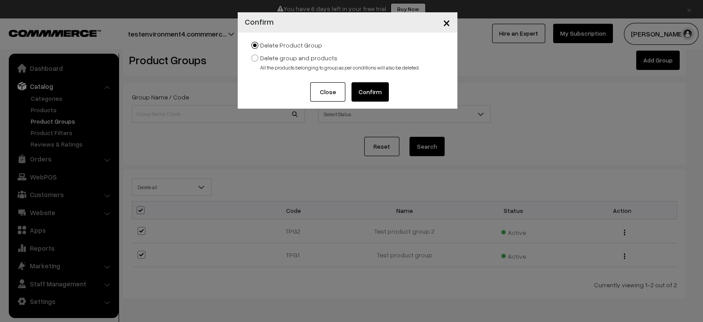
click at [376, 85] on button "Confirm" at bounding box center [370, 91] width 37 height 19
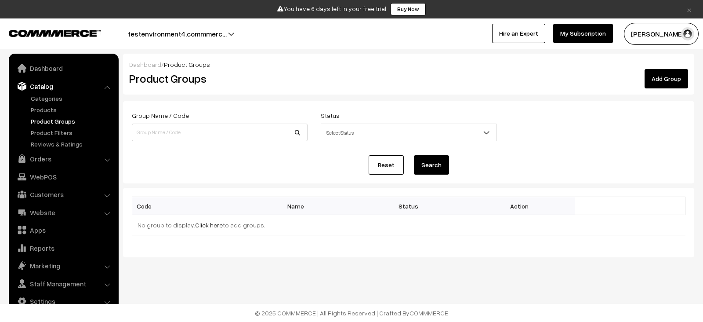
click at [311, 198] on th "Name" at bounding box center [298, 206] width 111 height 18
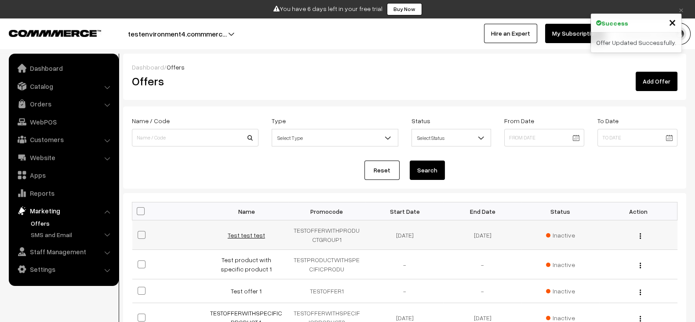
click at [248, 232] on link "Test test test" at bounding box center [246, 234] width 37 height 7
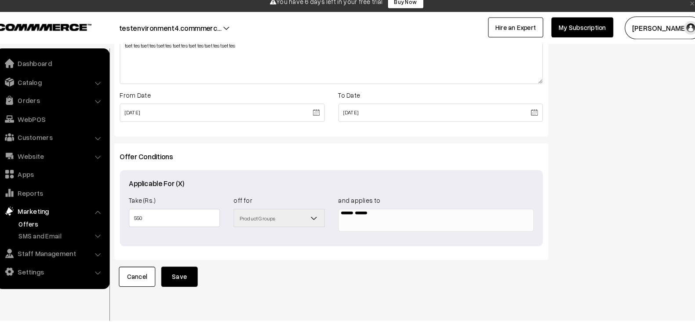
scroll to position [339, 0]
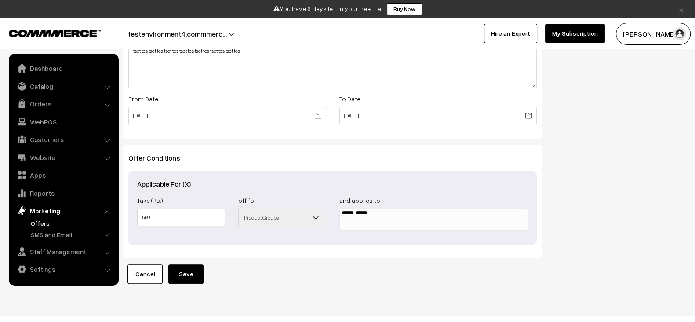
click at [189, 265] on button "Save" at bounding box center [185, 273] width 35 height 19
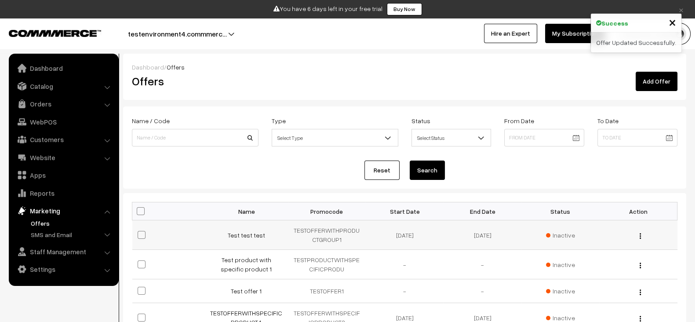
click at [566, 238] on span "Inactive" at bounding box center [560, 234] width 29 height 9
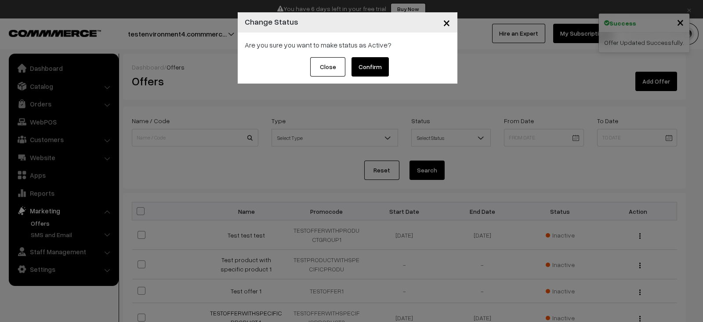
click at [375, 76] on button "Confirm" at bounding box center [370, 66] width 37 height 19
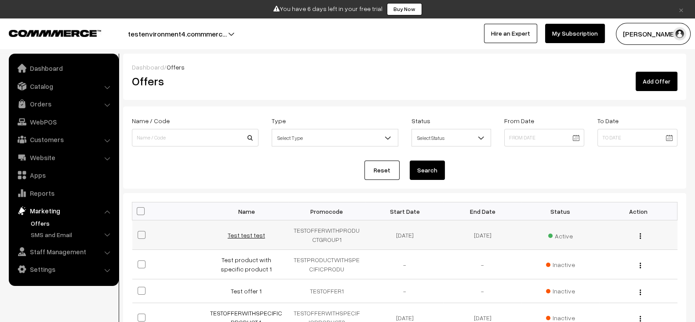
click at [244, 231] on link "Test test test" at bounding box center [246, 234] width 37 height 7
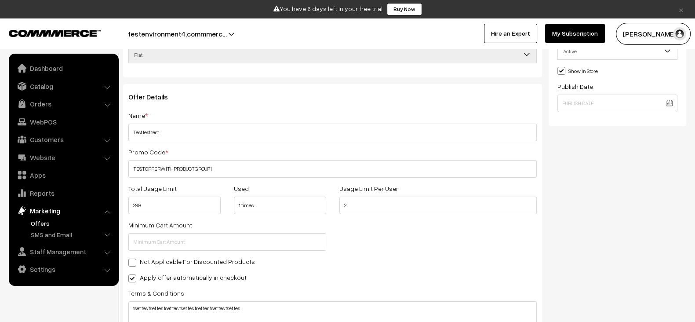
scroll to position [69, 0]
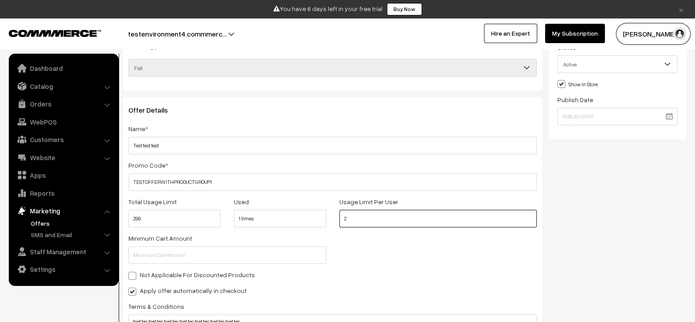
drag, startPoint x: 354, startPoint y: 210, endPoint x: 340, endPoint y: 210, distance: 13.6
click at [340, 210] on input "2" at bounding box center [438, 219] width 198 height 18
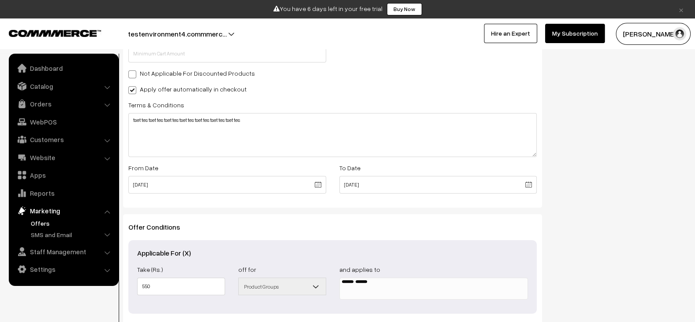
scroll to position [359, 0]
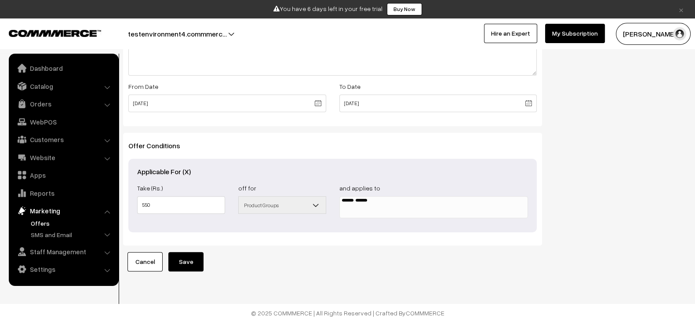
type input "5"
click at [182, 252] on button "Save" at bounding box center [185, 261] width 35 height 19
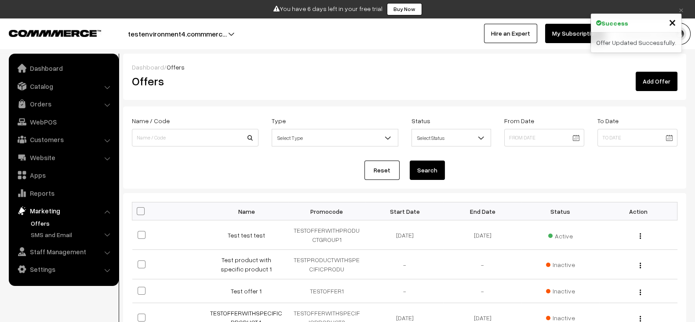
scroll to position [11, 0]
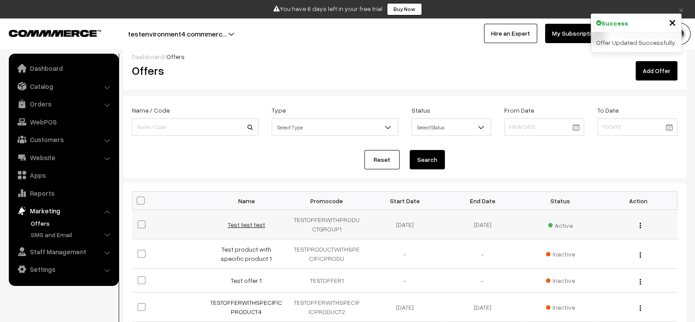
click at [253, 223] on link "Test test test" at bounding box center [246, 224] width 37 height 7
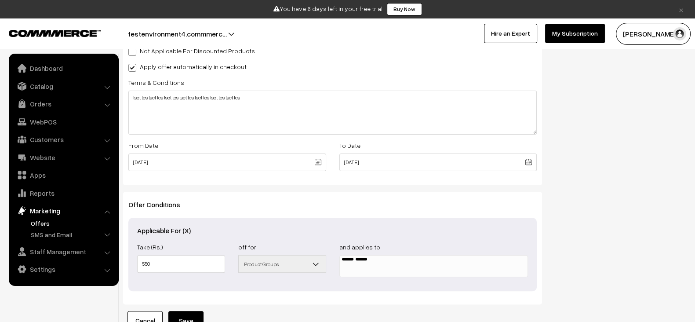
scroll to position [359, 0]
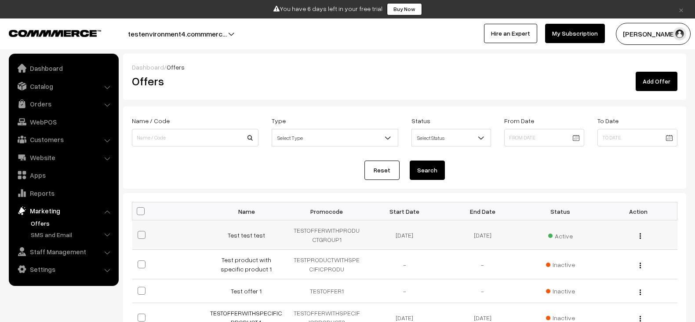
scroll to position [11, 0]
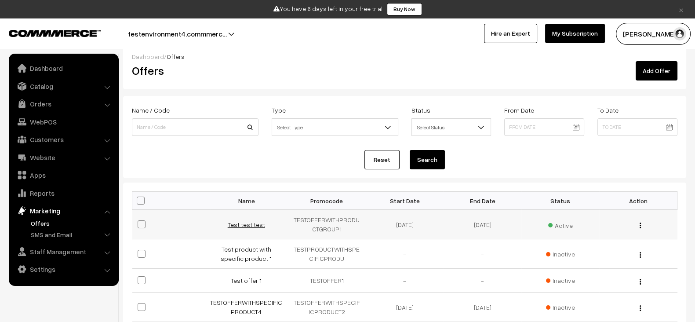
click at [255, 221] on link "Test test test" at bounding box center [246, 224] width 37 height 7
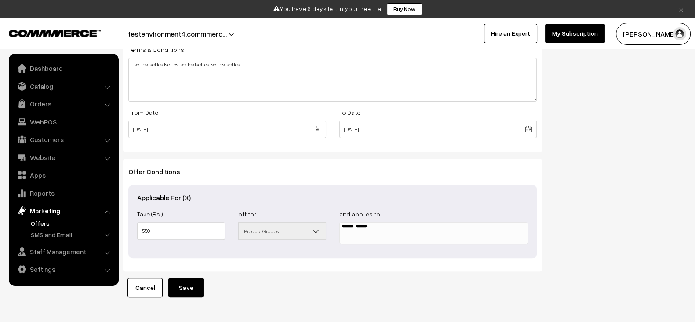
scroll to position [359, 0]
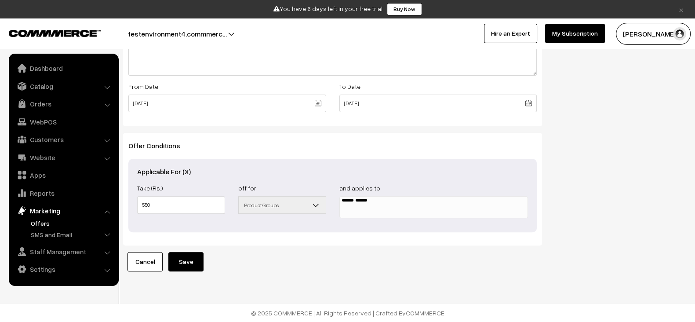
drag, startPoint x: 397, startPoint y: 194, endPoint x: 335, endPoint y: 176, distance: 64.1
click at [335, 182] on div "and applies to ×" at bounding box center [434, 200] width 202 height 36
drag, startPoint x: 335, startPoint y: 176, endPoint x: 393, endPoint y: 197, distance: 60.8
click at [393, 197] on div "and applies to ×" at bounding box center [434, 200] width 202 height 36
click at [465, 210] on div "Take (Rs.) 550 off for All Orders Orders Over Categories Specific Product Produ…" at bounding box center [333, 202] width 404 height 41
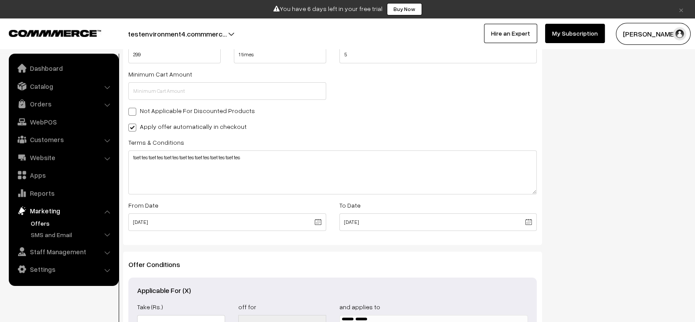
scroll to position [233, 0]
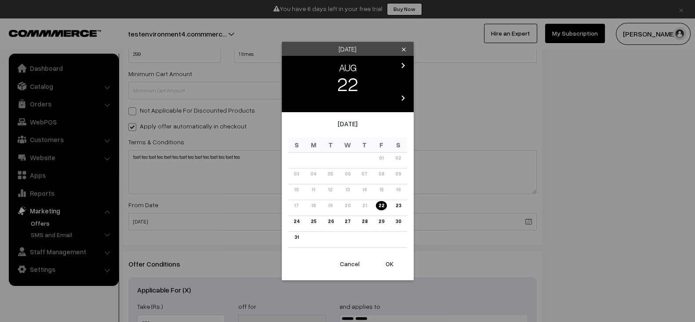
click at [212, 218] on body "Thank you for showing interest. Our team will call you shortly. Close × You hav…" at bounding box center [347, 104] width 695 height 674
click at [297, 221] on link "24" at bounding box center [296, 221] width 11 height 9
click at [393, 266] on button "OK" at bounding box center [389, 263] width 35 height 19
type input "[DATE]"
click at [396, 223] on body "Thank you for showing interest. Our team will call you shortly. Close × You hav…" at bounding box center [347, 104] width 695 height 674
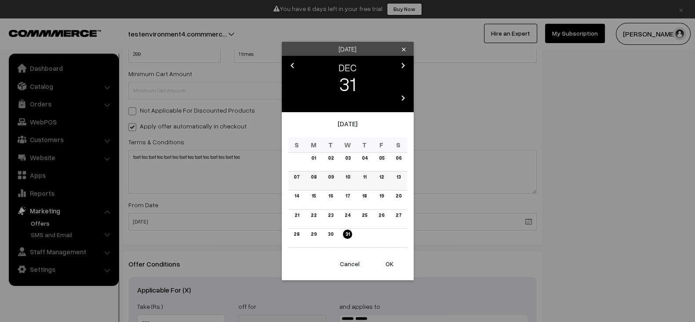
click at [349, 172] on link "10" at bounding box center [347, 176] width 10 height 9
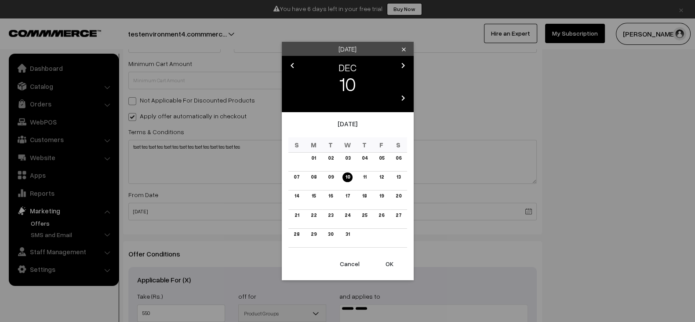
scroll to position [244, 0]
click at [384, 259] on button "OK" at bounding box center [389, 263] width 35 height 19
type input "[DATE]"
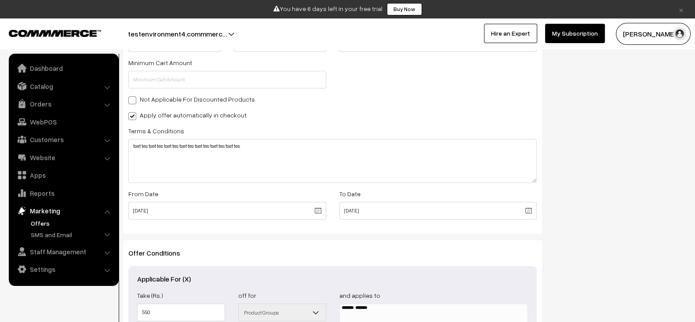
scroll to position [359, 0]
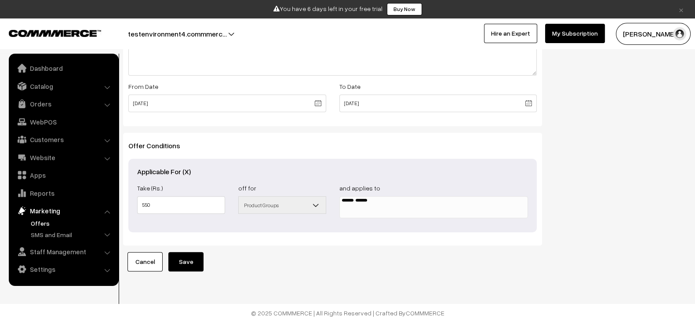
click at [196, 242] on div "Offer Type Flat Percentage Shipping Discount Free Shipping Flat Offer Details N…" at bounding box center [333, 10] width 432 height 521
click at [191, 252] on button "Save" at bounding box center [185, 261] width 35 height 19
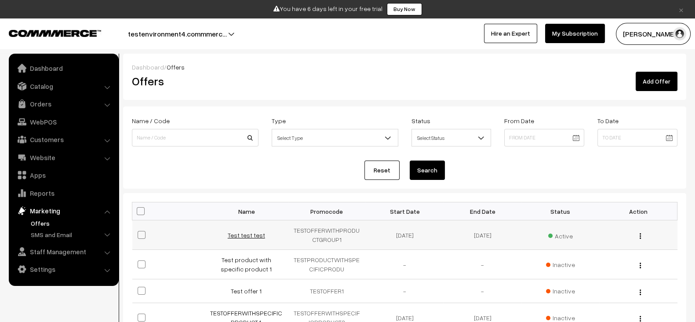
click at [244, 234] on link "Test test test" at bounding box center [246, 234] width 37 height 7
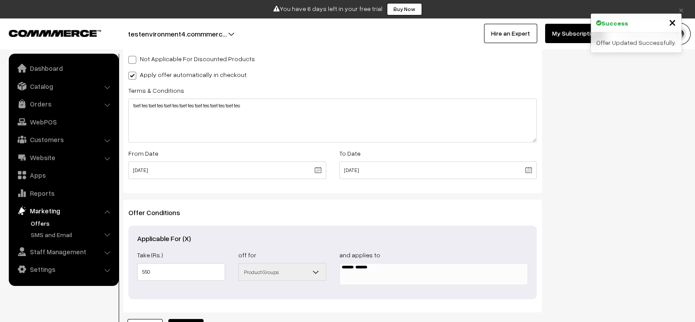
scroll to position [231, 0]
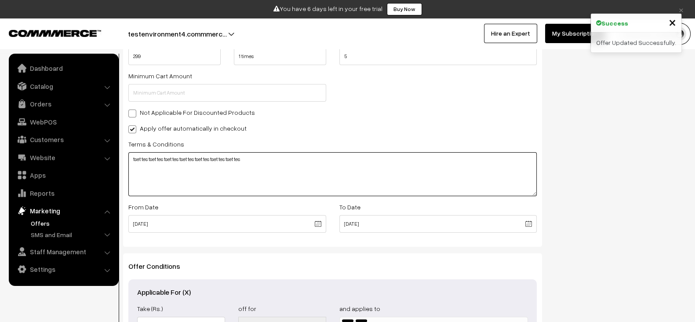
drag, startPoint x: 280, startPoint y: 160, endPoint x: 129, endPoint y: 152, distance: 151.9
click at [129, 152] on textarea "tset tes tset tes tset tes tset tes tset tes tset tes tset tes" at bounding box center [332, 174] width 408 height 44
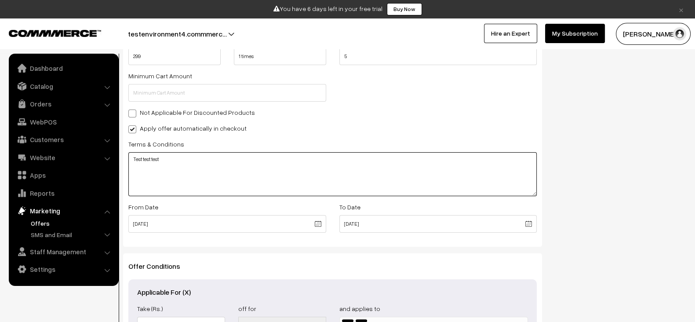
paste textarea "Test test test"
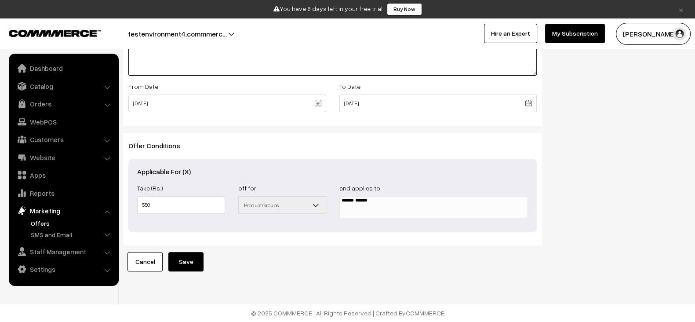
type textarea "Test test test Test test test Test test test Test test test"
click at [182, 252] on button "Save" at bounding box center [185, 261] width 35 height 19
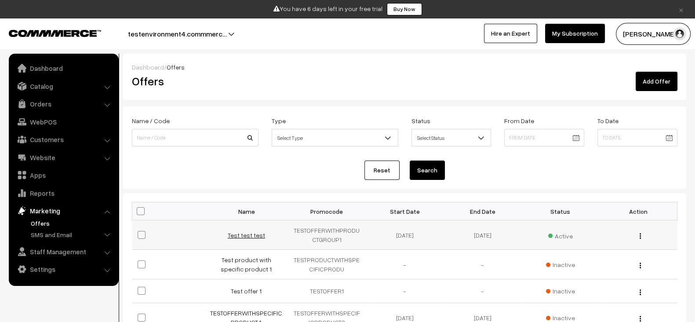
click at [248, 231] on link "Test test test" at bounding box center [246, 234] width 37 height 7
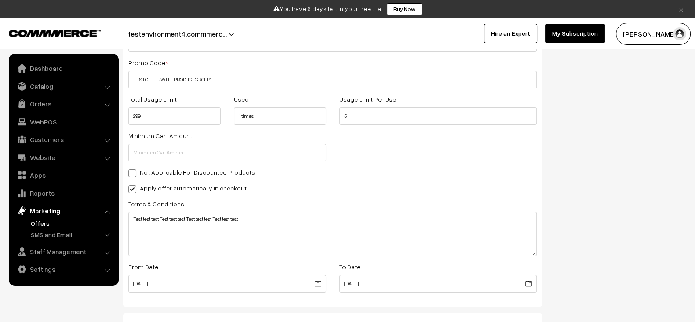
scroll to position [171, 0]
click at [210, 187] on label "Apply offer automatically in checkout" at bounding box center [187, 188] width 118 height 9
click at [134, 187] on input "Apply offer automatically in checkout" at bounding box center [131, 188] width 6 height 6
checkbox input "false"
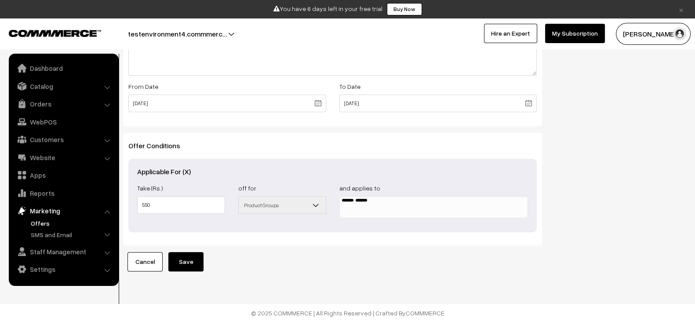
click at [189, 254] on button "Save" at bounding box center [185, 261] width 35 height 19
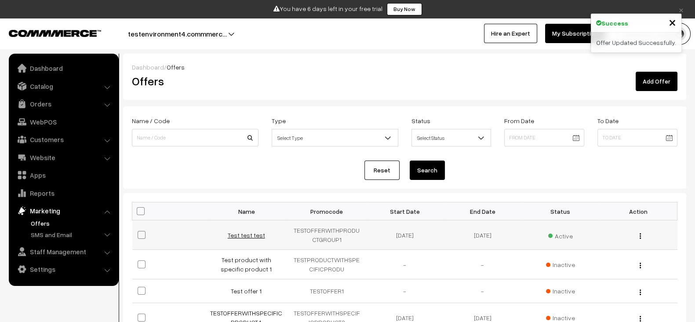
click at [251, 234] on link "Test test test" at bounding box center [246, 234] width 37 height 7
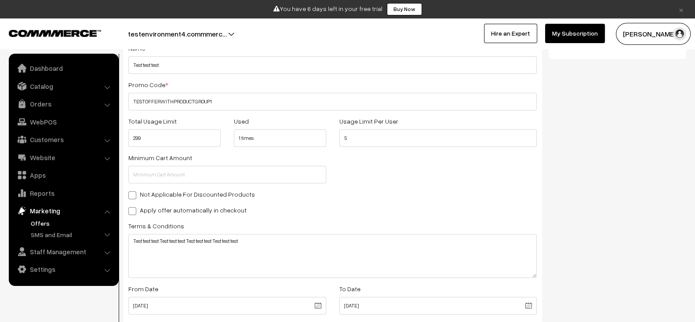
scroll to position [149, 0]
drag, startPoint x: 362, startPoint y: 138, endPoint x: 346, endPoint y: 140, distance: 16.4
click at [346, 140] on input "5" at bounding box center [438, 139] width 198 height 18
drag, startPoint x: 356, startPoint y: 139, endPoint x: 328, endPoint y: 140, distance: 28.2
click at [328, 140] on div "Total Usage Limit 299 Used 1 times Usage Limit Per User 5" at bounding box center [333, 134] width 422 height 36
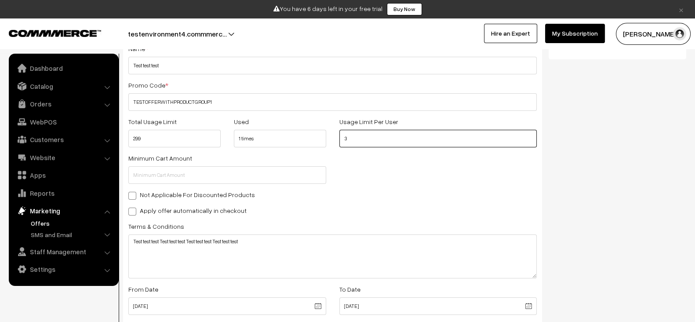
scroll to position [359, 0]
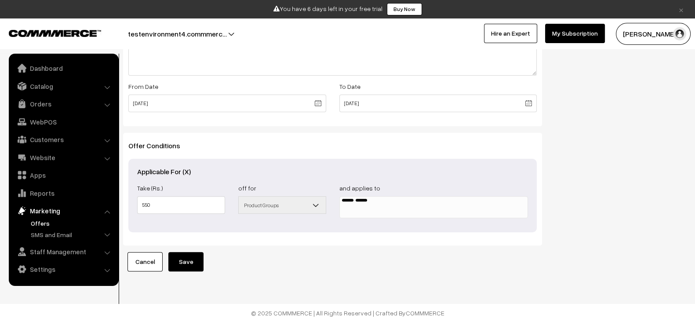
type input "3"
click at [186, 252] on button "Save" at bounding box center [185, 261] width 35 height 19
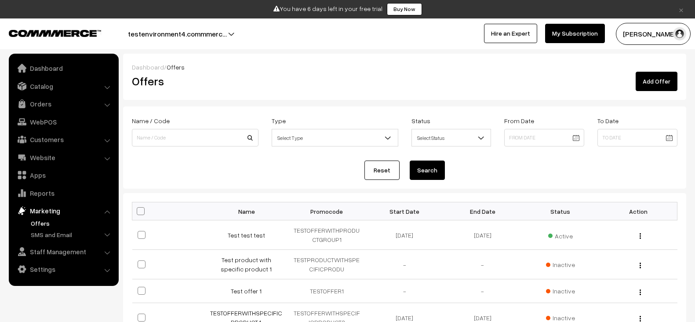
scroll to position [22, 0]
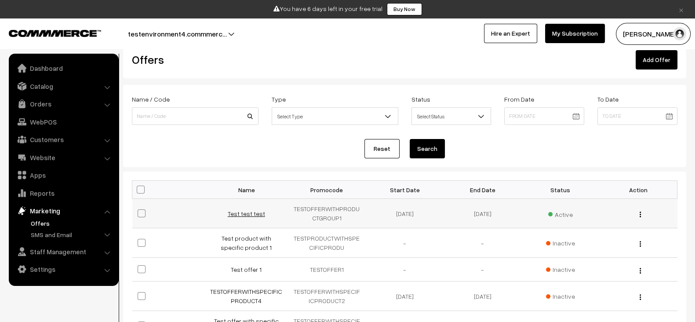
click at [247, 211] on link "Test test test" at bounding box center [246, 213] width 37 height 7
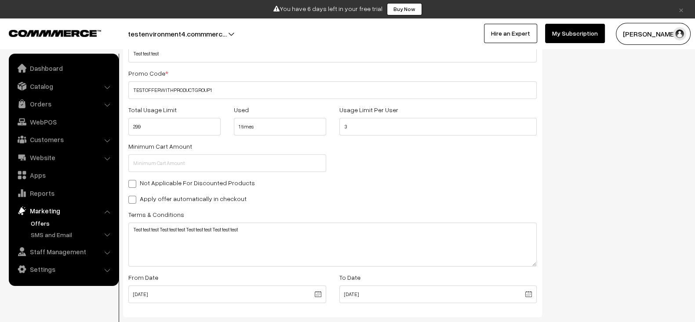
scroll to position [129, 0]
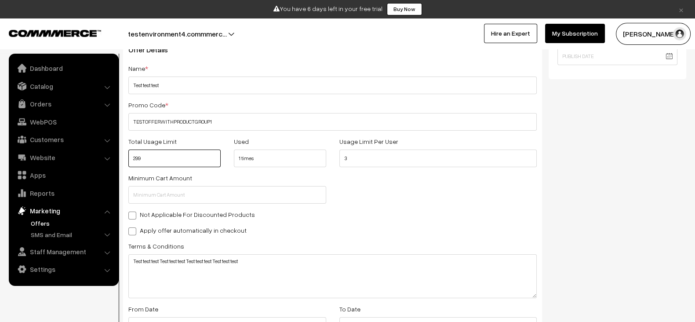
drag, startPoint x: 181, startPoint y: 153, endPoint x: 133, endPoint y: 158, distance: 48.2
click at [133, 158] on input "299" at bounding box center [174, 158] width 92 height 18
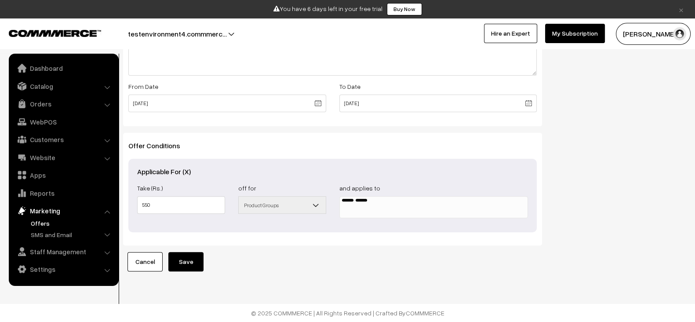
type input "200"
click at [190, 258] on button "Save" at bounding box center [185, 261] width 35 height 19
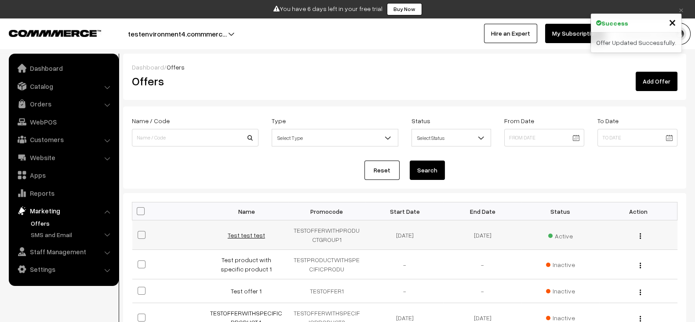
click at [252, 233] on link "Test test test" at bounding box center [246, 234] width 37 height 7
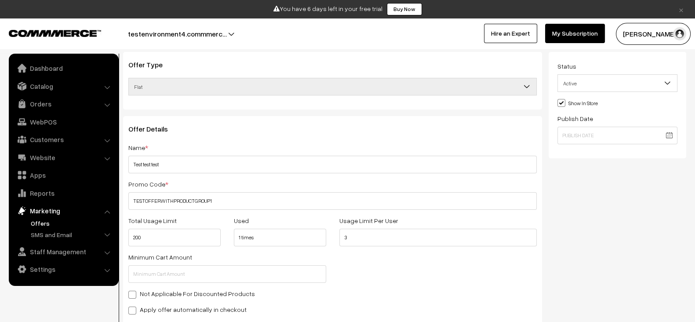
scroll to position [51, 0]
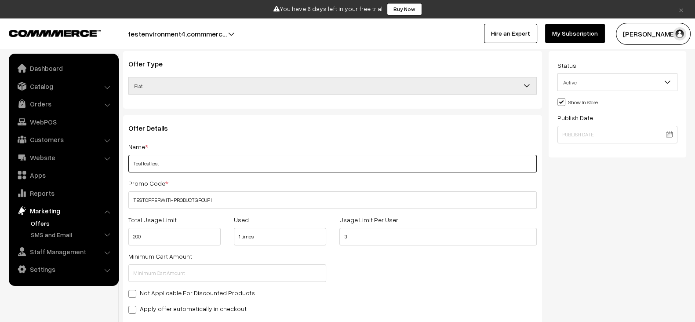
click at [240, 168] on input "Test test test" at bounding box center [332, 164] width 408 height 18
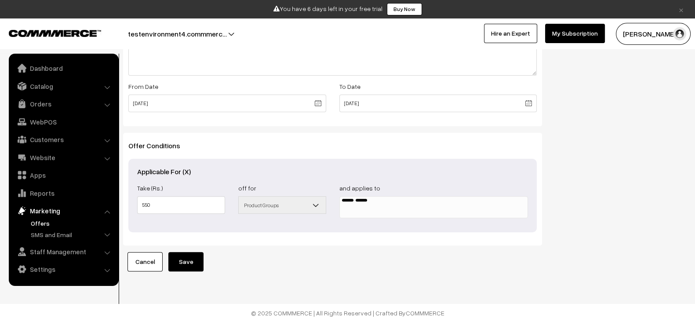
scroll to position [358, 0]
type input "Test test test 123"
click at [185, 262] on button "Save" at bounding box center [185, 261] width 35 height 19
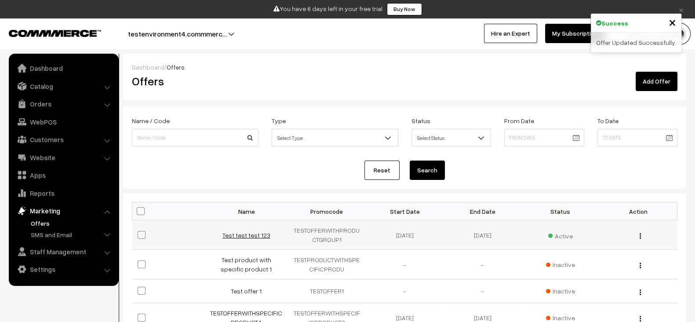
click at [247, 236] on link "Test test test 123" at bounding box center [246, 234] width 48 height 7
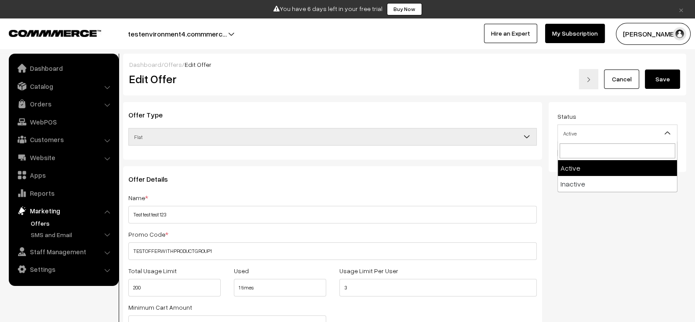
click at [582, 130] on span "Active" at bounding box center [617, 133] width 119 height 15
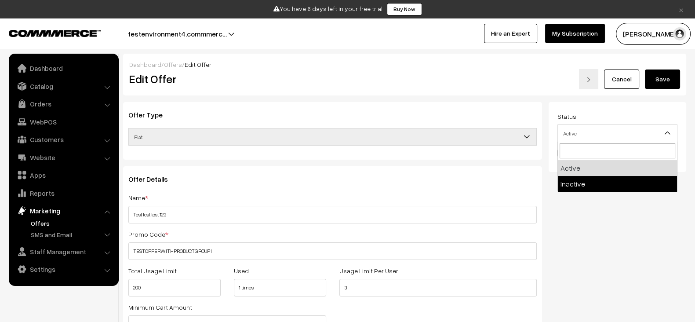
select select "2"
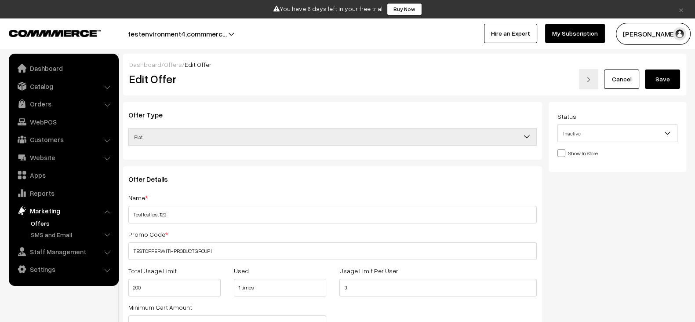
click at [673, 81] on button "Save" at bounding box center [662, 78] width 35 height 19
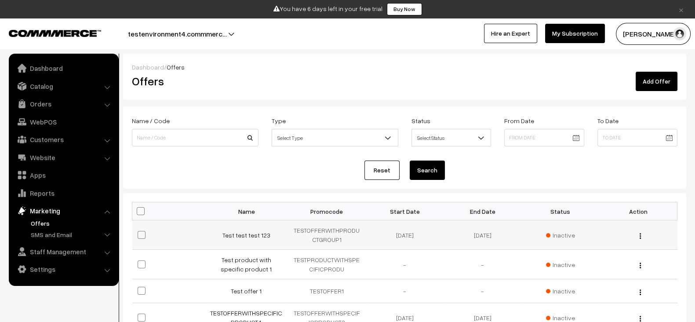
click at [248, 238] on td "Test test test 123" at bounding box center [249, 234] width 78 height 29
click at [245, 237] on link "Test test test 123" at bounding box center [246, 234] width 48 height 7
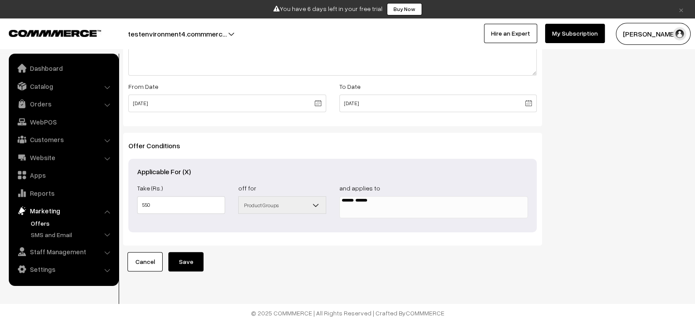
scroll to position [352, 0]
click at [259, 144] on h3 "Offer Conditions" at bounding box center [332, 146] width 408 height 8
click at [52, 225] on link "Offers" at bounding box center [72, 222] width 87 height 9
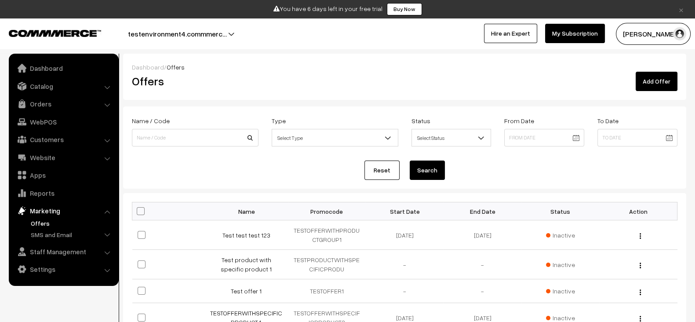
click at [664, 87] on link "Add Offer" at bounding box center [657, 81] width 42 height 19
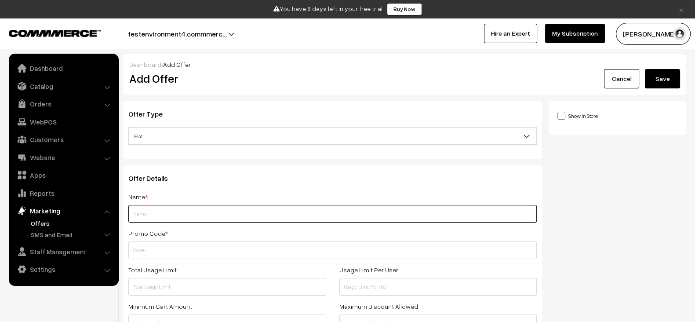
click at [279, 212] on input "text" at bounding box center [332, 214] width 408 height 18
type input "Test offer with specific products not saved 1"
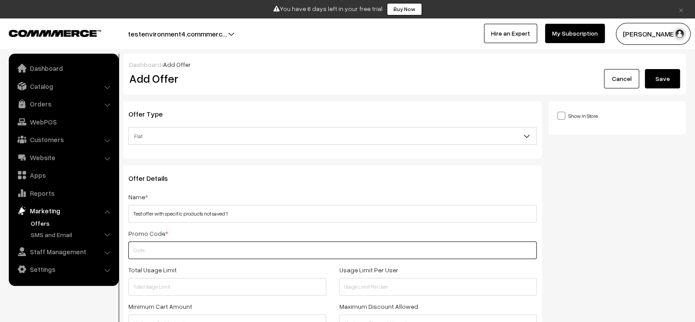
paste input "TESTOFFERWITHSPECIFICPRODUCT"
click at [234, 246] on input "TESTOFFERWITHSPECIFICPRODUCT" at bounding box center [332, 250] width 408 height 18
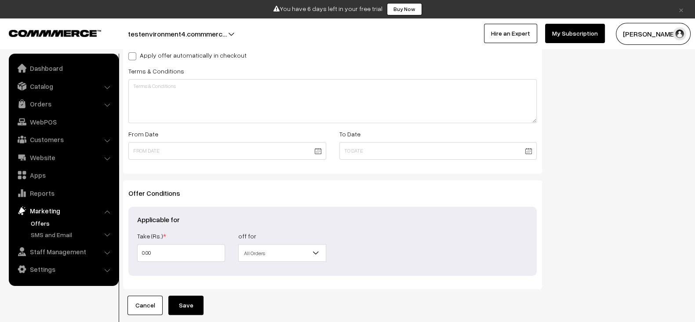
scroll to position [304, 0]
type input "TESTOFFERWITHSPECIFICPRODUCT"
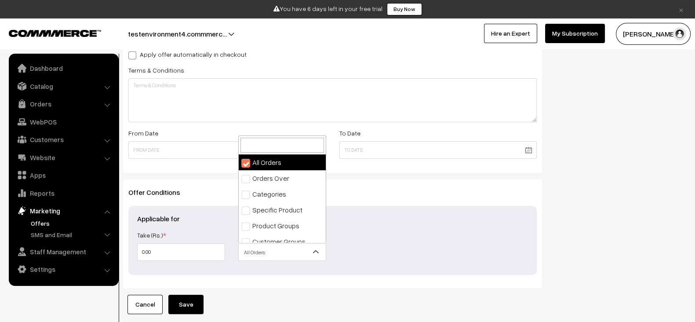
click at [259, 256] on span "All Orders" at bounding box center [282, 251] width 87 height 15
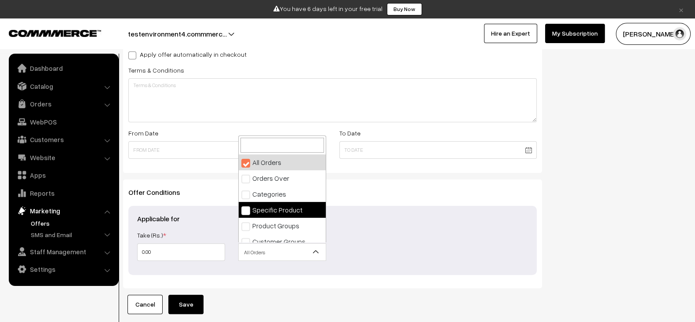
select select "4"
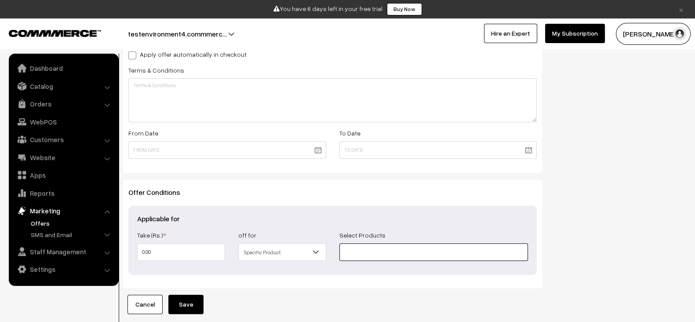
click at [361, 255] on input at bounding box center [433, 252] width 189 height 18
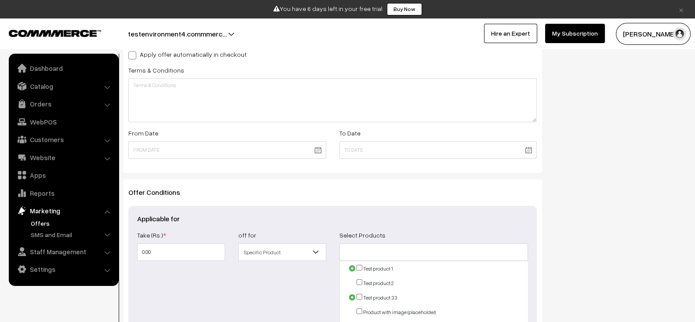
click at [361, 267] on input "checkbox" at bounding box center [360, 268] width 6 height 6
checkbox input "true"
click at [360, 282] on input "checkbox" at bounding box center [360, 282] width 6 height 6
checkbox input "true"
click at [360, 294] on input "checkbox" at bounding box center [360, 297] width 6 height 6
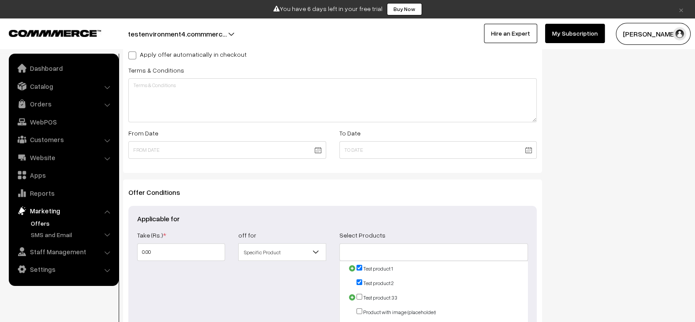
checkbox input "true"
click at [563, 236] on div "Show In Store Publish Date" at bounding box center [621, 108] width 144 height 623
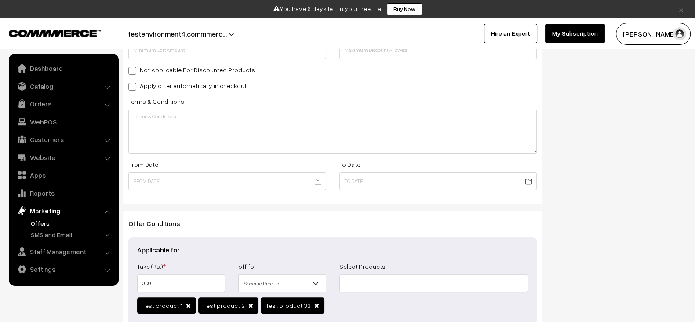
scroll to position [364, 0]
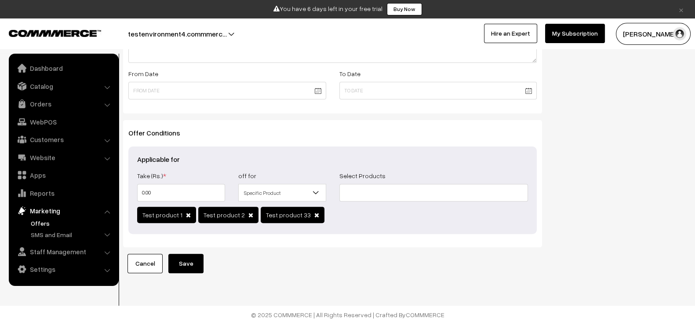
click at [183, 264] on button "Save" at bounding box center [185, 263] width 35 height 19
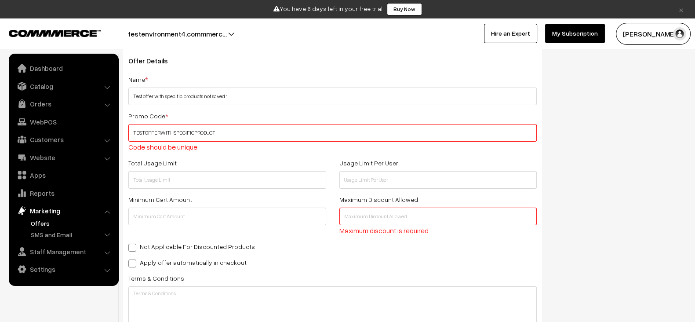
scroll to position [116, 0]
click at [244, 133] on input "TESTOFFERWITHSPECIFICPRODUCT" at bounding box center [332, 135] width 408 height 18
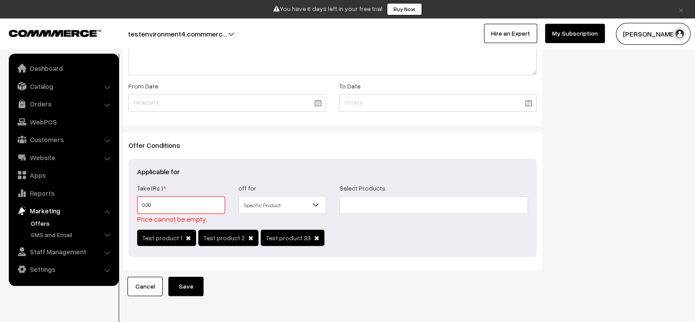
scroll to position [395, 0]
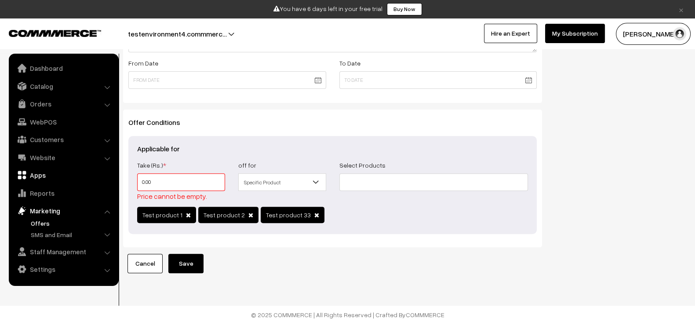
drag, startPoint x: 185, startPoint y: 175, endPoint x: 107, endPoint y: 182, distance: 78.1
type input "5"
type input "50"
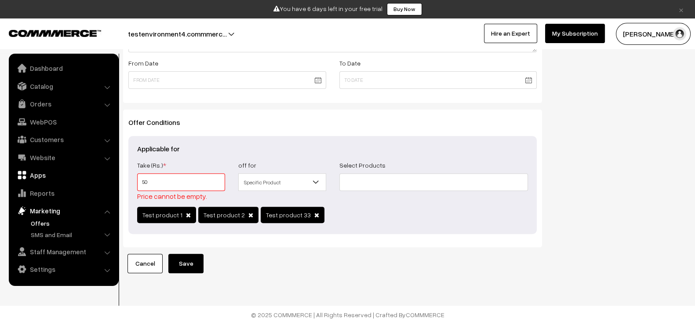
type input "50"
type input "500"
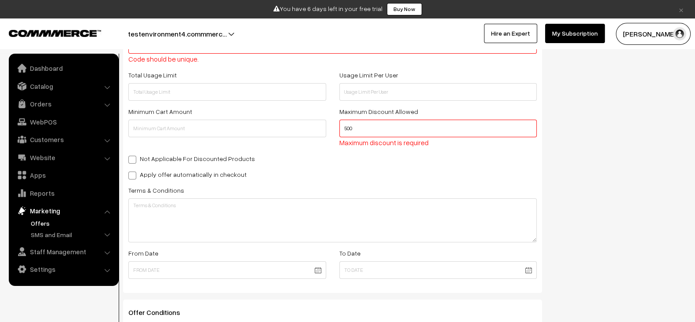
scroll to position [203, 0]
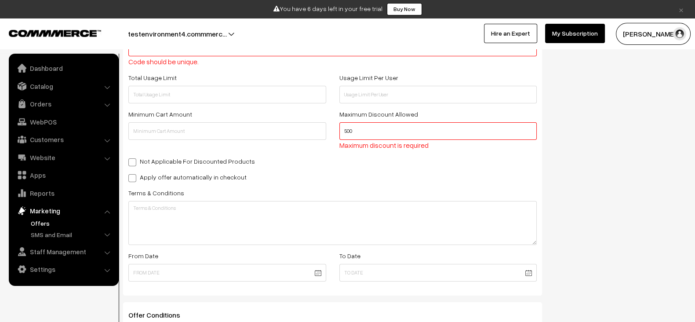
type input "500"
click at [356, 133] on input "500" at bounding box center [438, 131] width 198 height 18
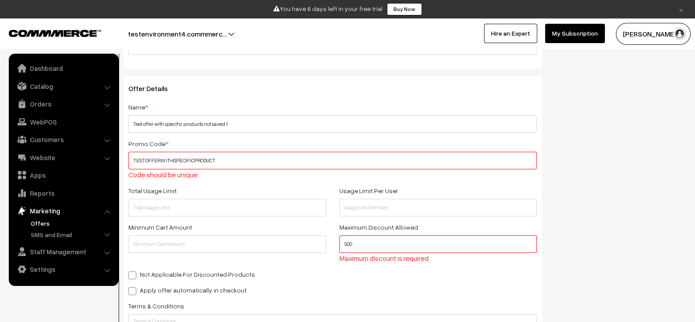
scroll to position [82, 0]
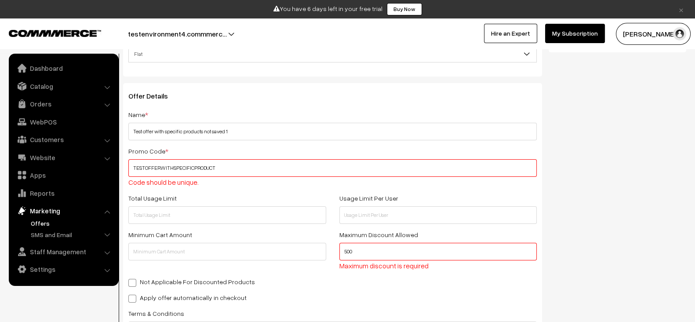
click at [263, 160] on input "TESTOFFERWITHSPECIFICPRODUCT" at bounding box center [332, 168] width 408 height 18
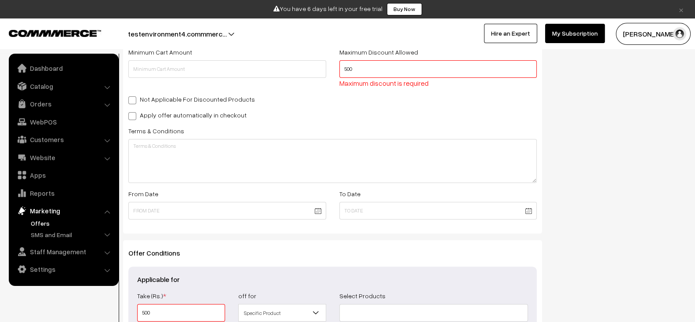
scroll to position [395, 0]
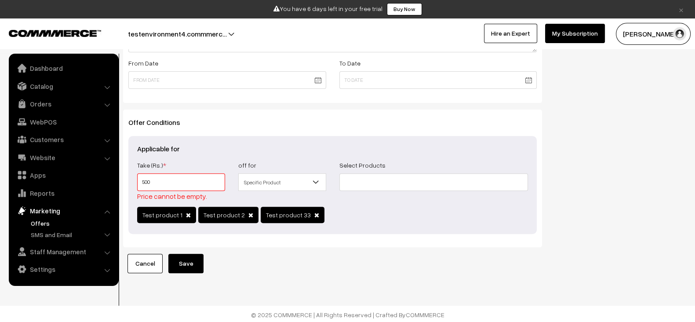
click at [183, 265] on button "Save" at bounding box center [185, 263] width 35 height 19
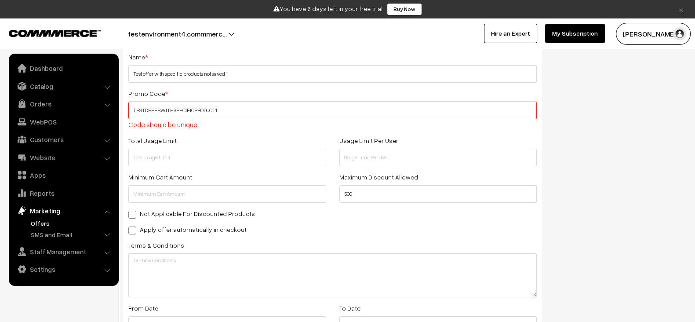
scroll to position [139, 0]
click at [245, 115] on input "TESTOFFERWITHSPECIFICPRODUCT1" at bounding box center [332, 111] width 408 height 18
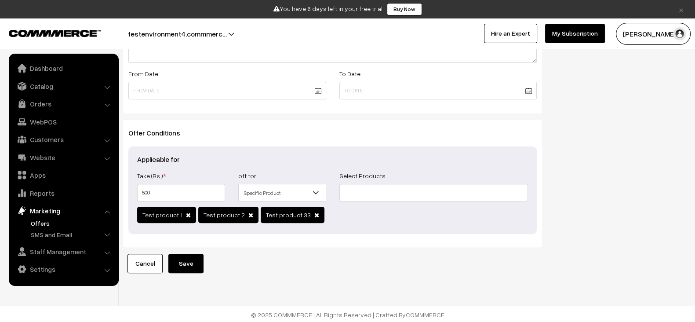
type input "TESTOFFERWITHSPECIFICPRODUCT11"
click at [183, 259] on button "Save" at bounding box center [185, 263] width 35 height 19
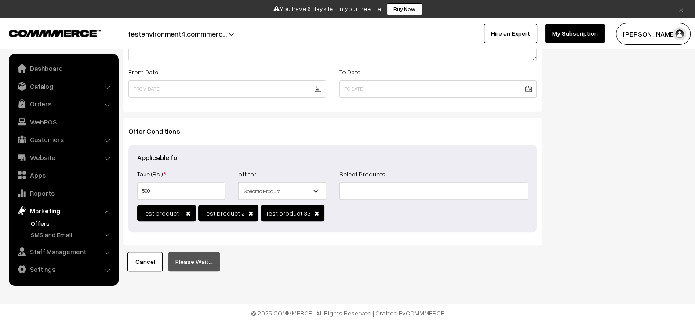
scroll to position [364, 0]
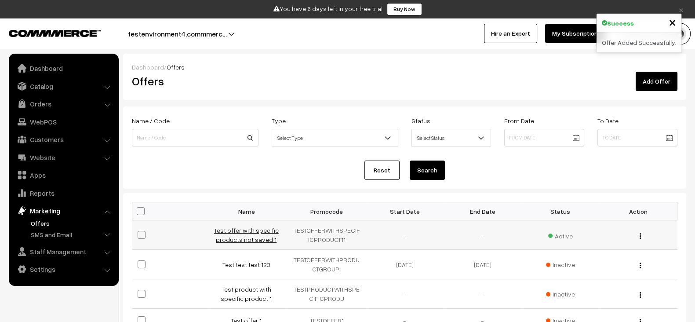
click at [250, 240] on link "Test offer with specific products not saved 1" at bounding box center [246, 234] width 65 height 17
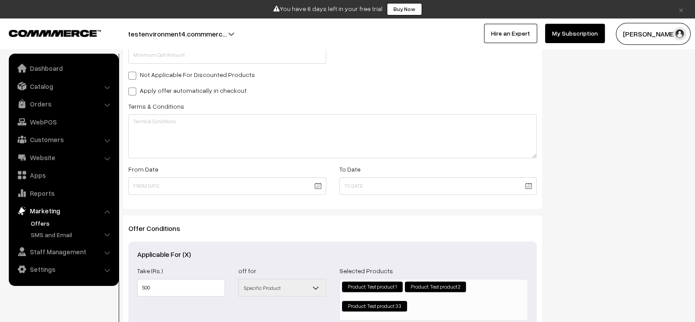
scroll to position [378, 0]
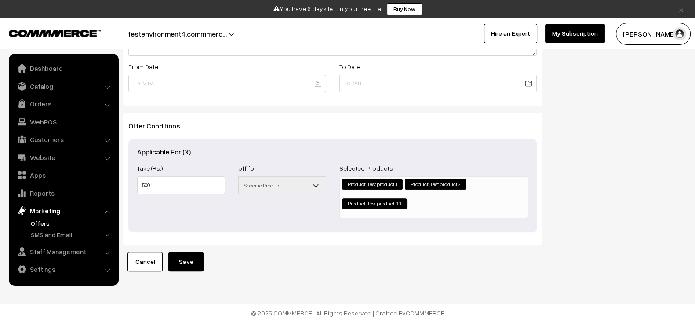
click at [372, 179] on li "Product: Test product 1" at bounding box center [372, 184] width 61 height 11
click at [65, 85] on link "Catalog" at bounding box center [63, 86] width 105 height 16
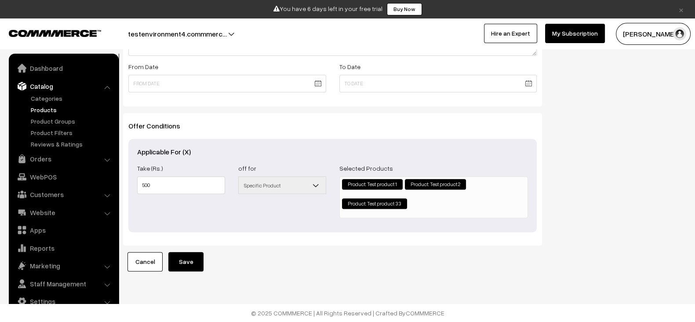
click at [45, 111] on link "Products" at bounding box center [72, 109] width 87 height 9
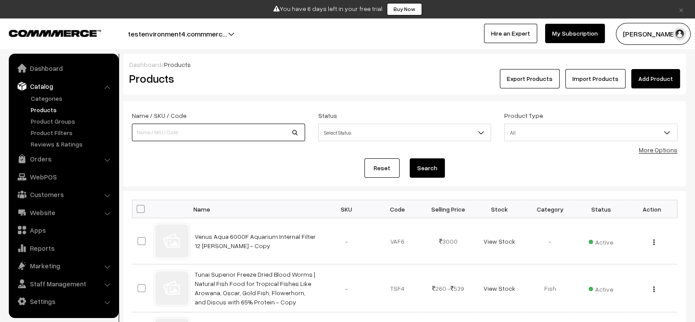
click at [193, 128] on input at bounding box center [218, 133] width 173 height 18
type input "test product 1"
click at [410, 158] on button "Search" at bounding box center [427, 167] width 35 height 19
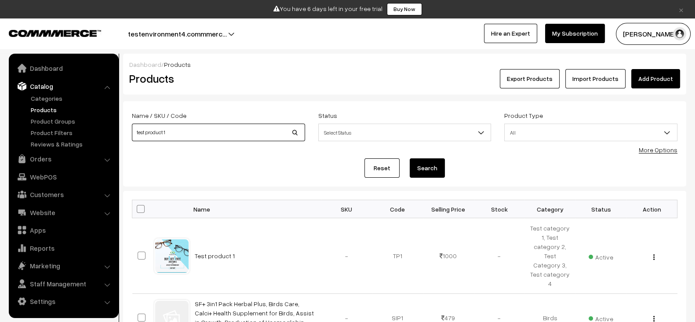
click at [216, 135] on input "test product 1" at bounding box center [218, 133] width 173 height 18
type input "test product 2"
click at [410, 158] on button "Search" at bounding box center [427, 167] width 35 height 19
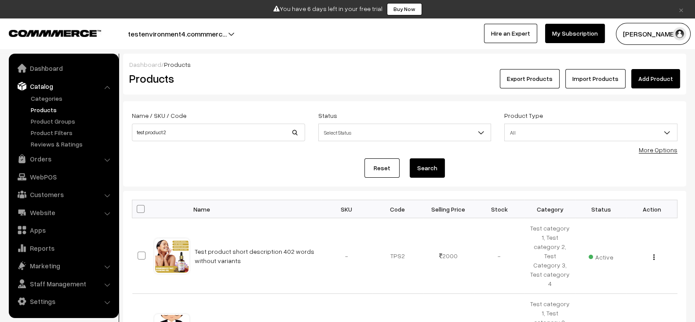
click at [49, 109] on link "Products" at bounding box center [72, 109] width 87 height 9
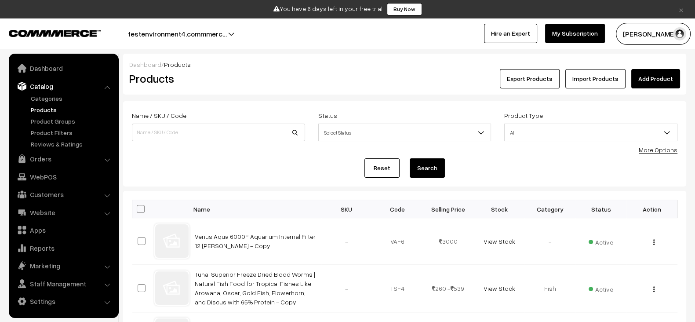
click at [660, 83] on link "Add Product" at bounding box center [655, 78] width 49 height 19
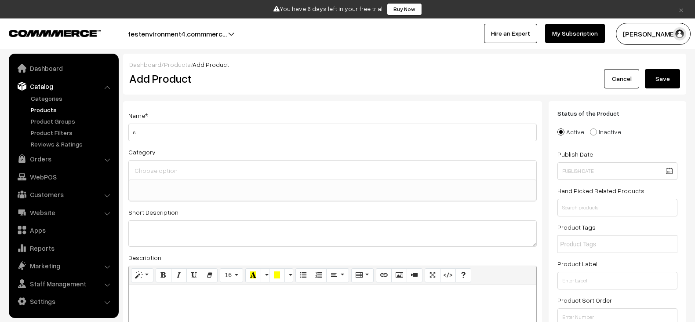
select select
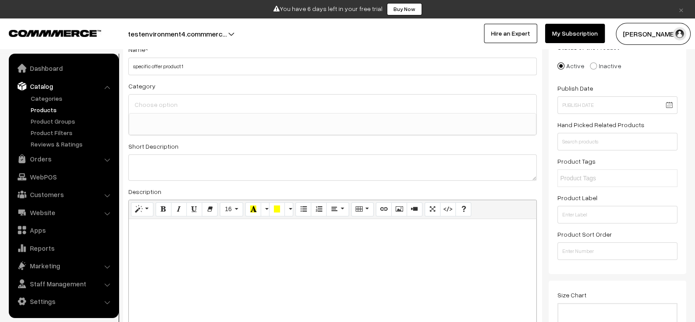
scroll to position [66, 0]
type input "specific offer product 1"
click at [297, 113] on ul at bounding box center [332, 118] width 407 height 11
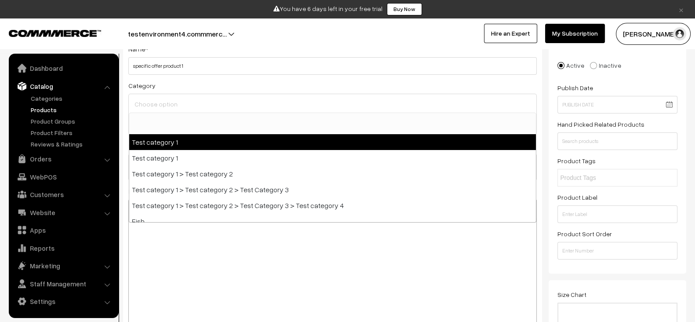
select select "5"
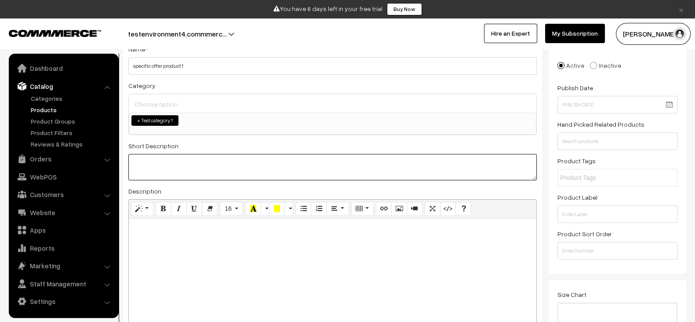
click at [263, 166] on textarea at bounding box center [332, 167] width 408 height 26
paste textarea "specific offer product 1"
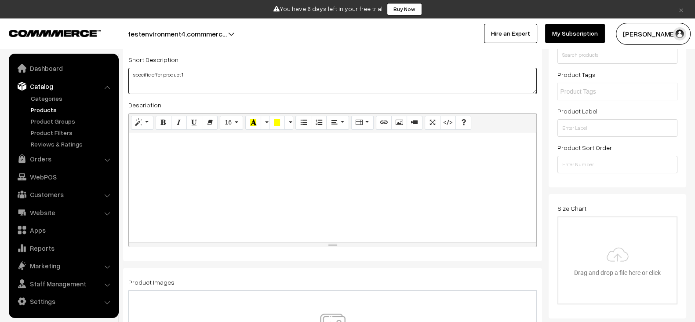
scroll to position [156, 0]
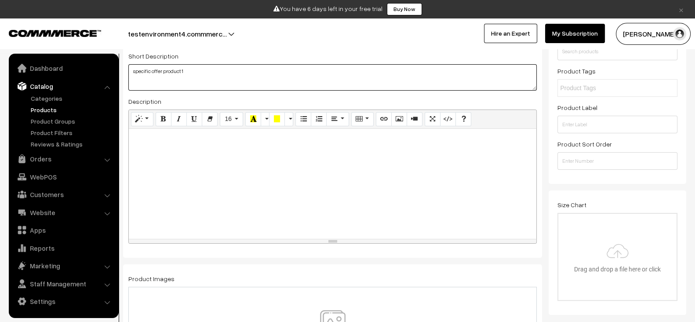
paste textarea "specific offer product 1"
type textarea "specific offer product 1specific offer product 1"
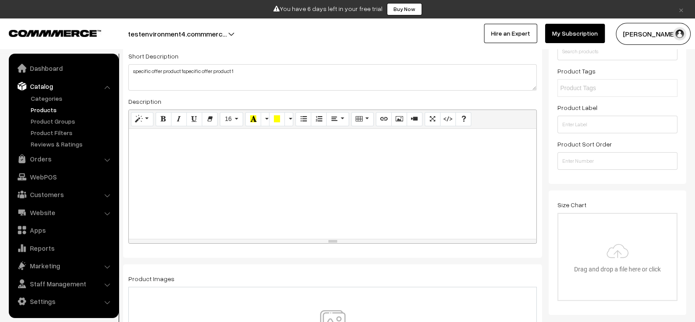
click at [263, 166] on div at bounding box center [333, 184] width 408 height 110
paste div
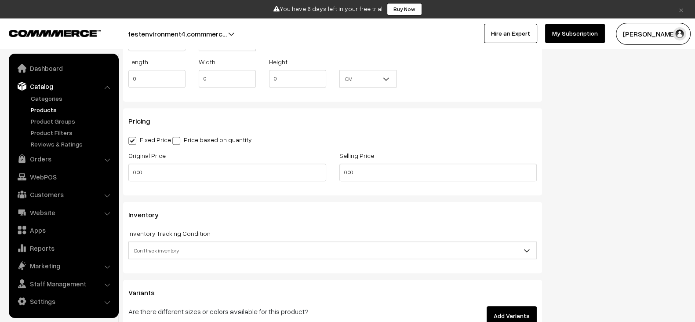
scroll to position [705, 0]
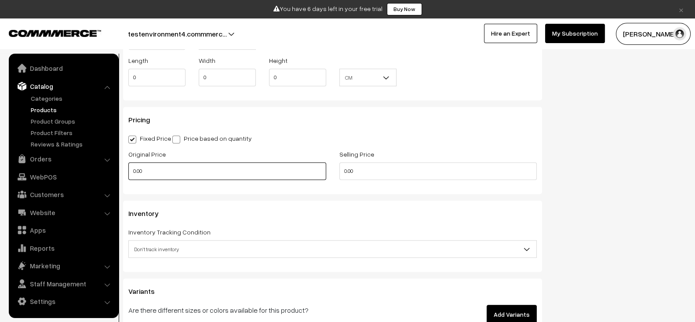
click at [255, 169] on input "0.00" at bounding box center [227, 171] width 198 height 18
type input "2000"
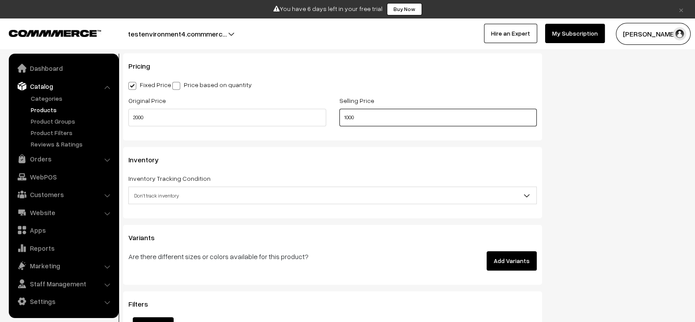
scroll to position [760, 0]
type input "1000"
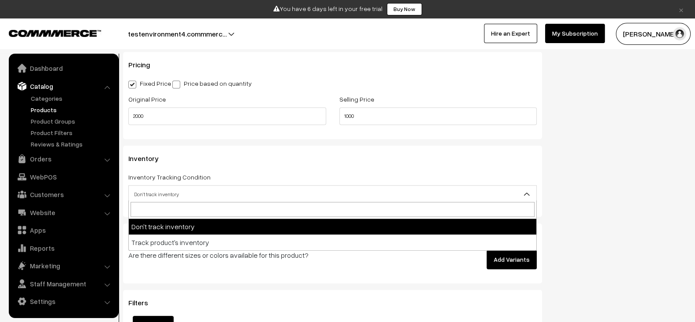
click at [225, 185] on span "Don't track inventory" at bounding box center [332, 194] width 408 height 18
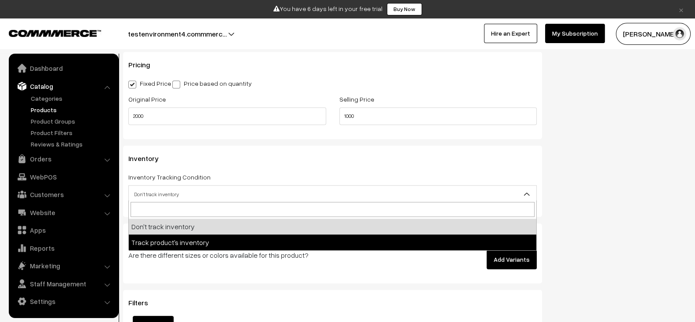
select select "2"
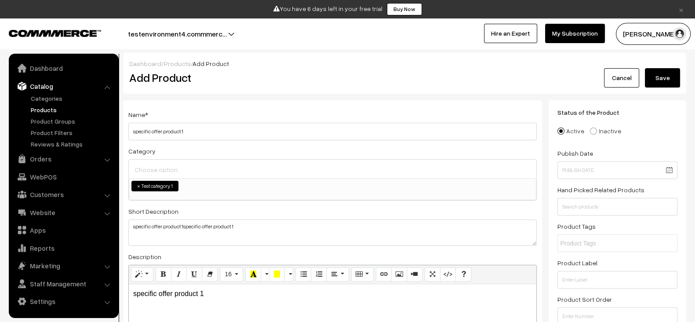
scroll to position [0, 0]
click at [673, 78] on button "Save" at bounding box center [662, 78] width 35 height 19
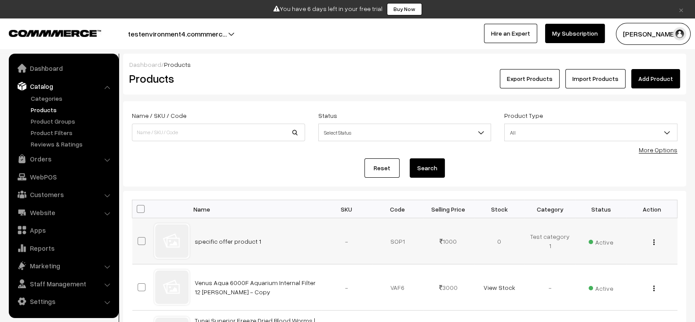
click at [261, 237] on td "specific offer product 1" at bounding box center [255, 241] width 132 height 46
copy tr "specific offer product 1"
click at [261, 237] on td "specific offer product 1" at bounding box center [255, 241] width 132 height 46
click at [655, 79] on link "Add Product" at bounding box center [655, 78] width 49 height 19
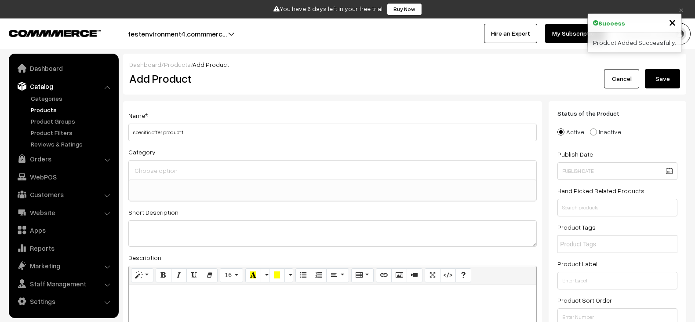
select select
type input "specific offer product 2"
click at [245, 189] on ul at bounding box center [332, 184] width 407 height 11
paste input "specific offer product 2"
type input "specific offer product 2"
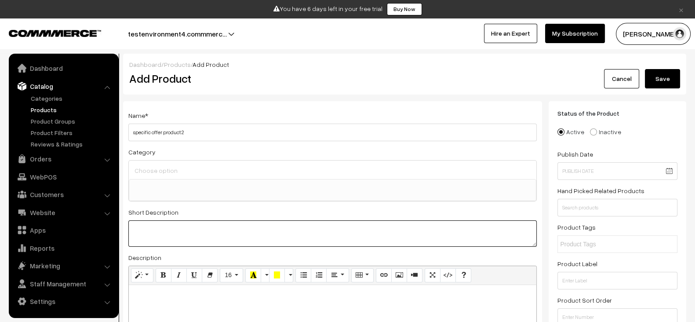
paste textarea "specific offer product 2"
click at [211, 229] on textarea "specific offer product 2" at bounding box center [332, 233] width 408 height 26
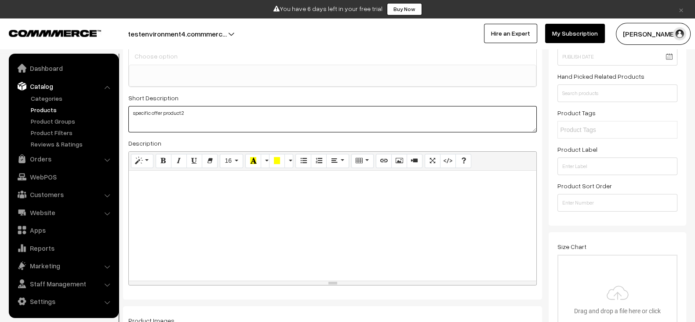
scroll to position [124, 0]
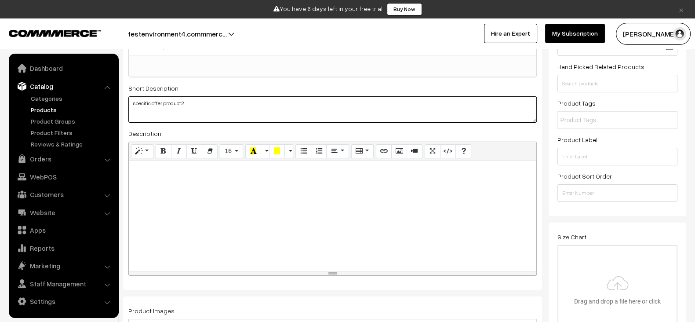
type textarea "specific offer product 2"
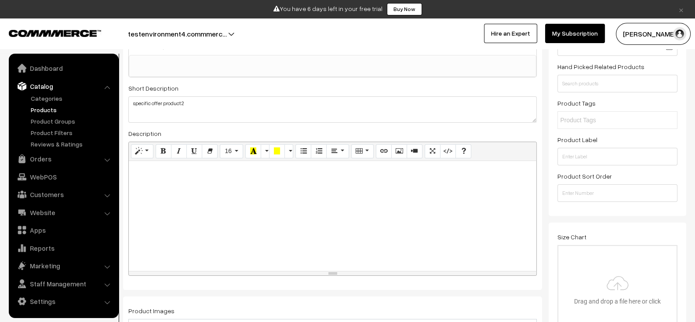
click at [175, 235] on div at bounding box center [333, 216] width 408 height 110
paste div
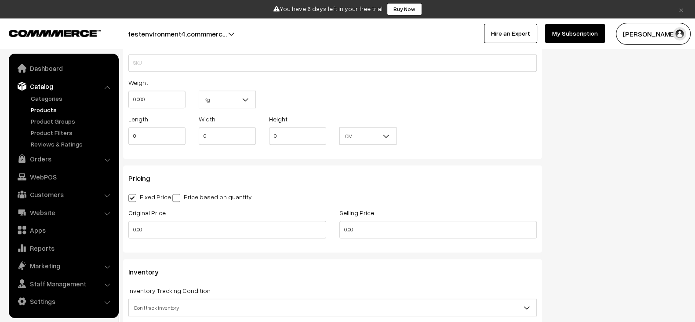
scroll to position [647, 0]
click at [195, 234] on input "0.00" at bounding box center [227, 229] width 198 height 18
type input "1000"
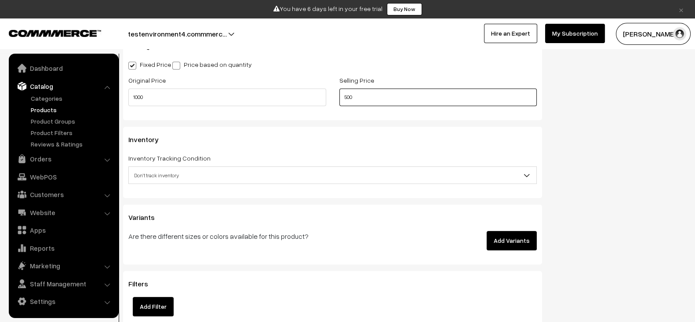
scroll to position [780, 0]
type input "500"
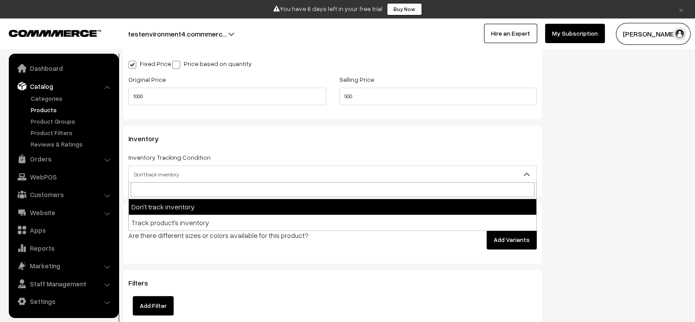
click at [236, 167] on span "Don't track inventory" at bounding box center [333, 174] width 408 height 15
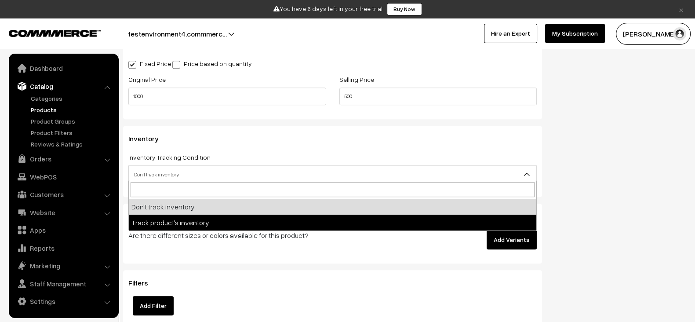
select select "2"
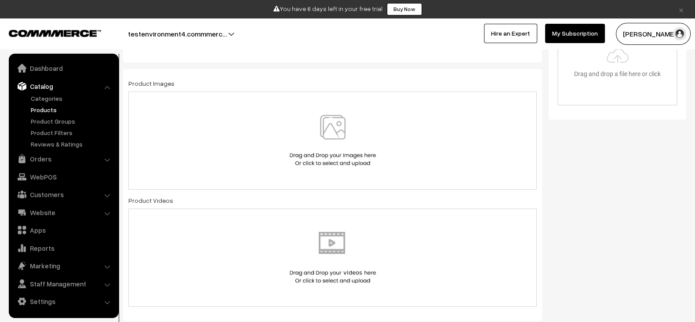
scroll to position [0, 0]
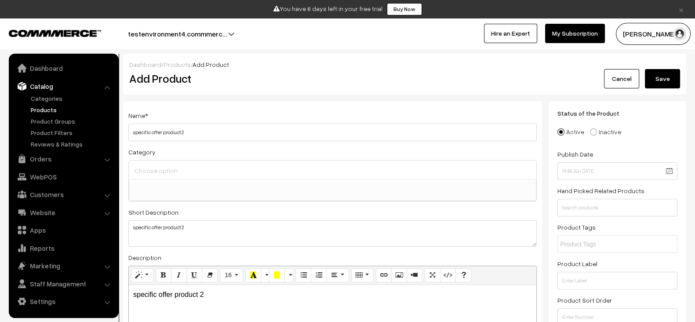
click at [664, 72] on button "Save" at bounding box center [662, 78] width 35 height 19
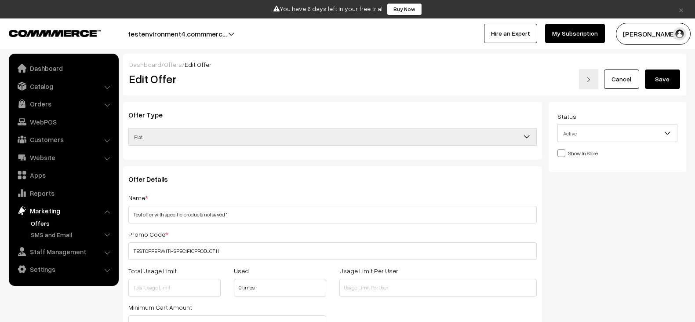
scroll to position [378, 0]
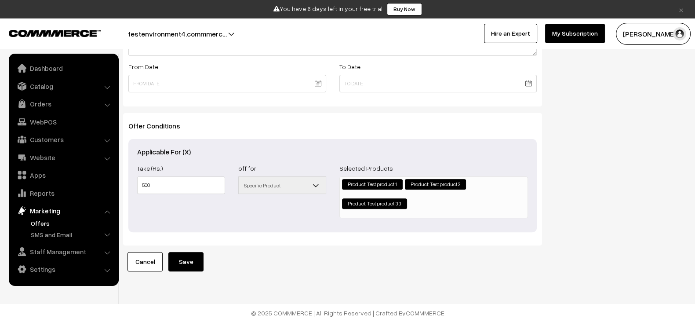
drag, startPoint x: 0, startPoint y: 0, endPoint x: 147, endPoint y: 251, distance: 290.8
click at [147, 252] on link "Cancel" at bounding box center [144, 261] width 35 height 19
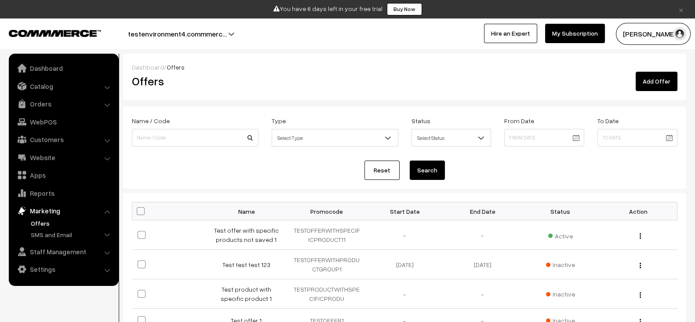
click at [669, 78] on link "Add Offer" at bounding box center [657, 81] width 42 height 19
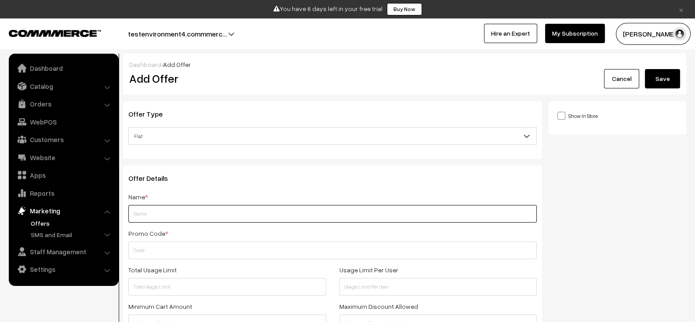
click at [196, 208] on input "text" at bounding box center [332, 214] width 408 height 18
paste input "specific offer product 2"
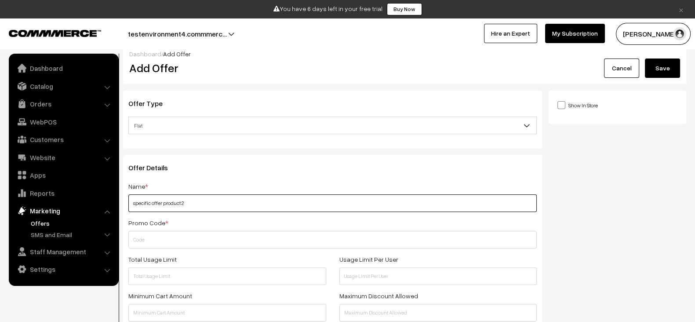
click at [225, 209] on input "specific offer product 2" at bounding box center [332, 203] width 408 height 18
type input "specific offer product 1"
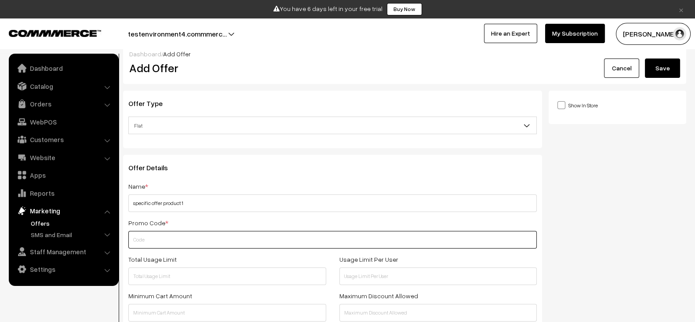
paste input "SPECIFICOFFERPRODUCT1"
click at [211, 231] on input "SPECIFICOFFERPRODUCT1" at bounding box center [332, 240] width 408 height 18
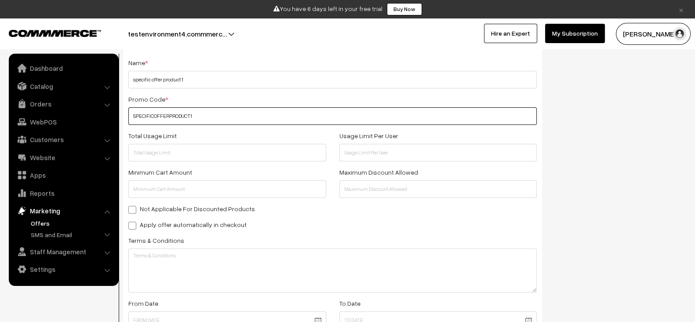
type input "SPECIFICOFFERPRODUCT1"
click at [208, 223] on label "Apply offer automatically in checkout" at bounding box center [187, 224] width 118 height 9
click at [134, 223] on input "Apply offer automatically in checkout" at bounding box center [131, 224] width 6 height 6
checkbox input "true"
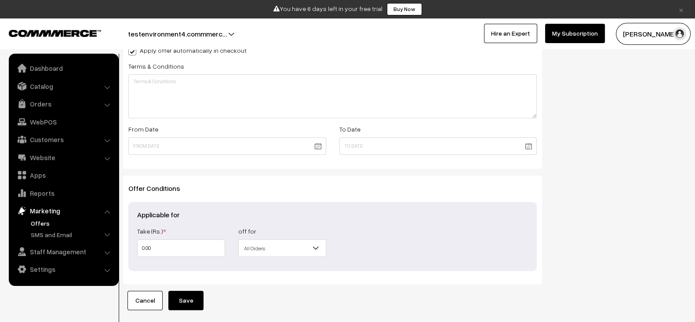
scroll to position [309, 0]
click at [187, 239] on input "0.00" at bounding box center [181, 248] width 88 height 18
type input "03"
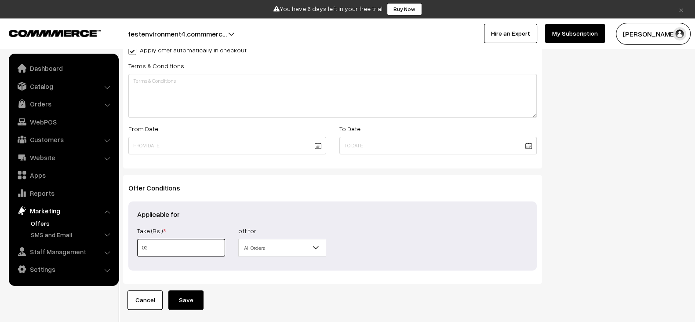
type input "03"
type input "0"
type input "3"
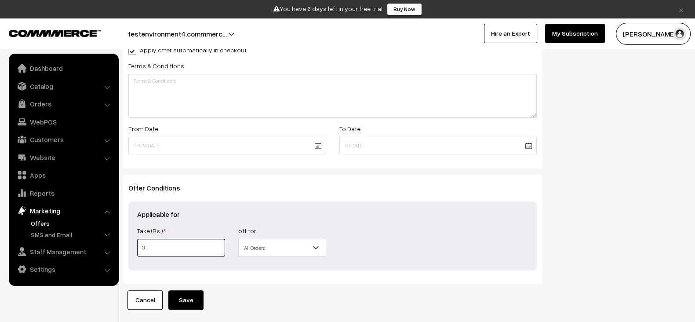
type input "30"
type input "300"
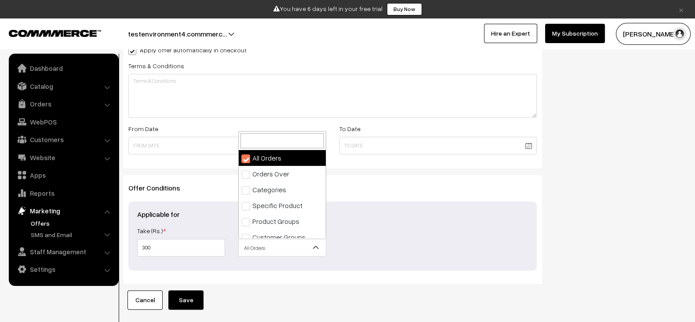
click at [287, 240] on span "All Orders" at bounding box center [282, 247] width 87 height 15
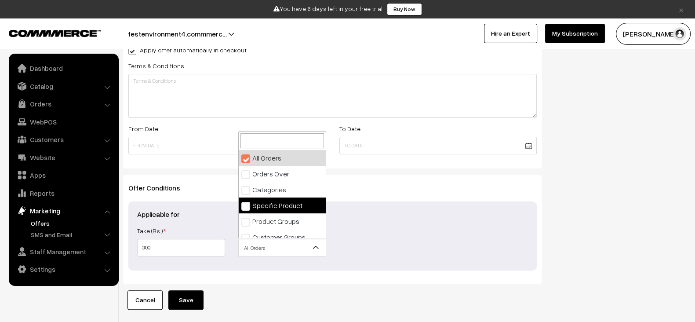
select select "4"
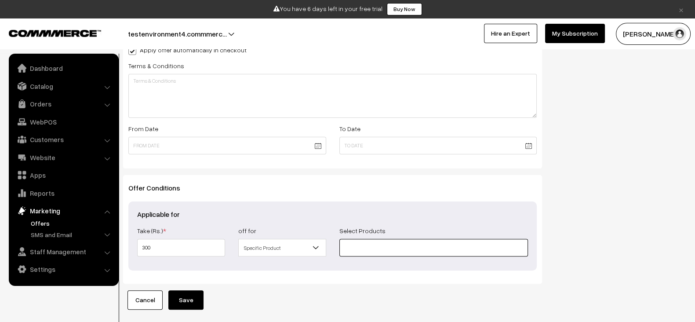
click at [346, 243] on input at bounding box center [433, 248] width 189 height 18
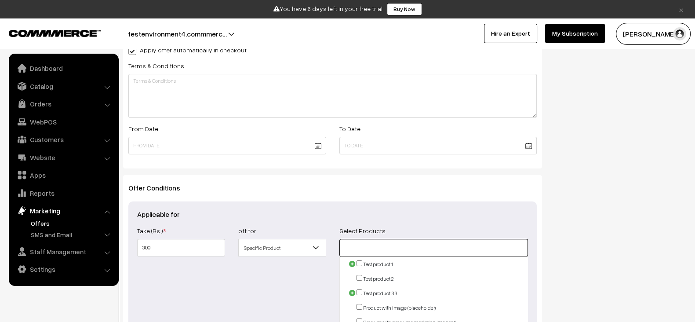
paste input "specific offer product 1"
type input "specific offer product"
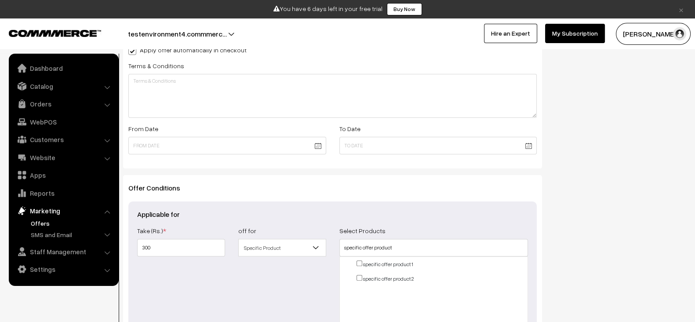
click at [358, 262] on input "checkbox" at bounding box center [360, 263] width 6 height 6
checkbox input "true"
click at [358, 278] on input "checkbox" at bounding box center [360, 278] width 6 height 6
checkbox input "true"
click at [550, 220] on div "Show In Store Publish Date" at bounding box center [621, 103] width 144 height 623
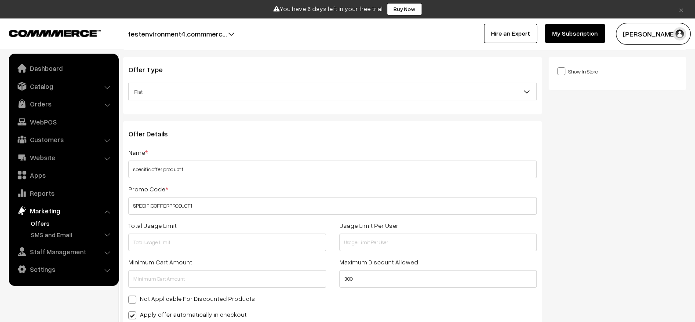
scroll to position [0, 0]
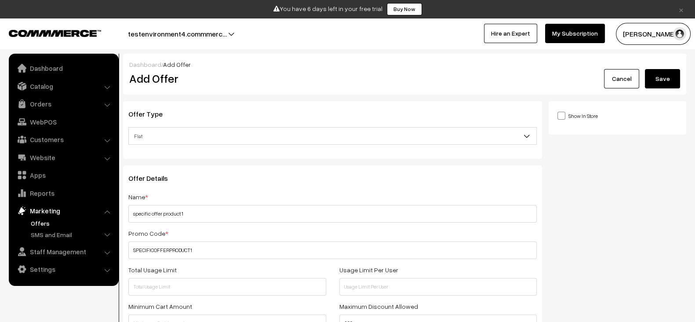
click at [561, 109] on div "Show In Store Publish Date" at bounding box center [618, 117] width 138 height 33
click at [561, 113] on span at bounding box center [561, 116] width 8 height 8
click at [561, 113] on input "Show In Store" at bounding box center [560, 115] width 6 height 6
click at [561, 115] on span at bounding box center [561, 116] width 8 height 8
click at [561, 115] on input "Show In Store" at bounding box center [560, 115] width 6 height 6
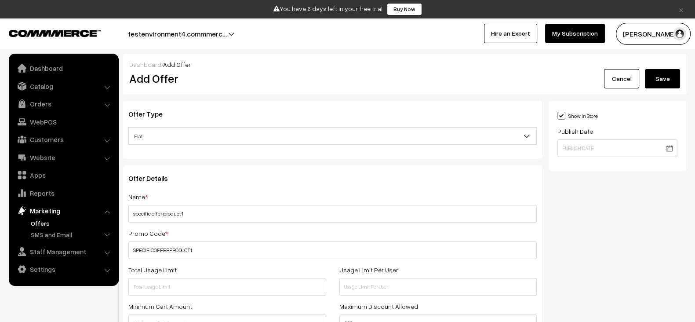
checkbox input "false"
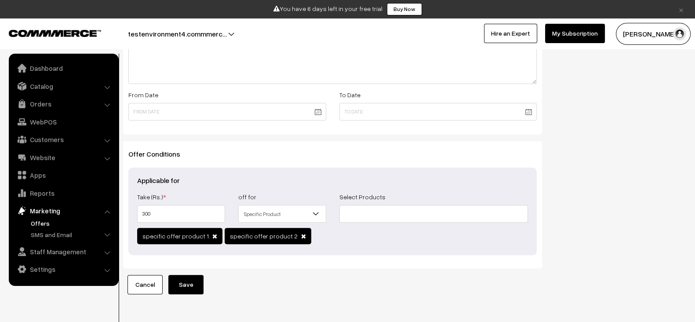
scroll to position [364, 0]
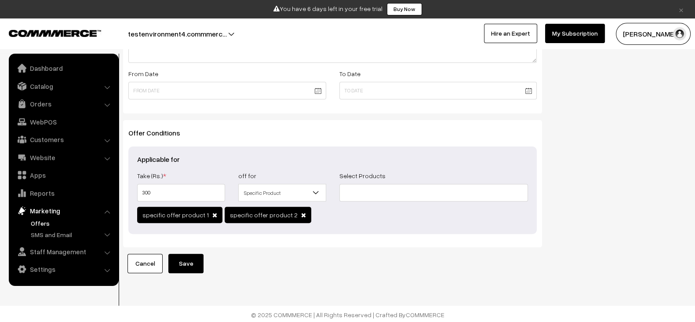
click at [182, 254] on button "Save" at bounding box center [185, 263] width 35 height 19
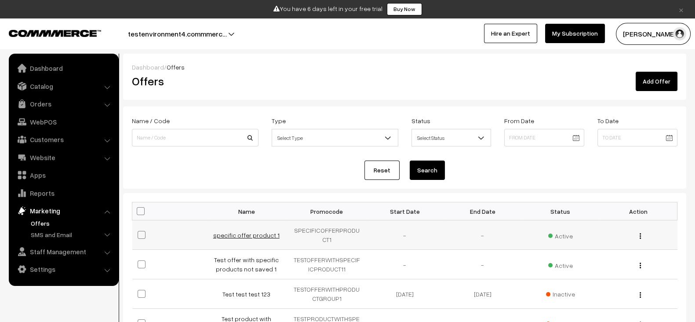
click at [251, 234] on link "specific offer product 1" at bounding box center [246, 234] width 66 height 7
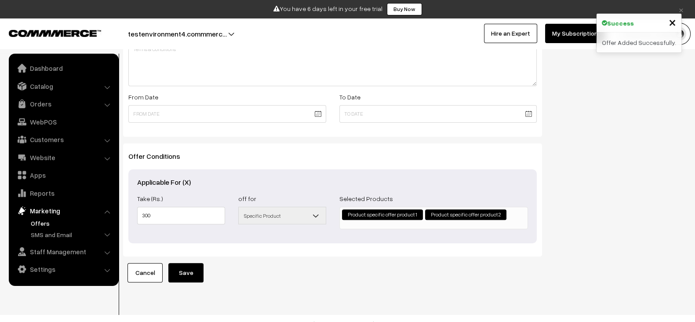
scroll to position [359, 0]
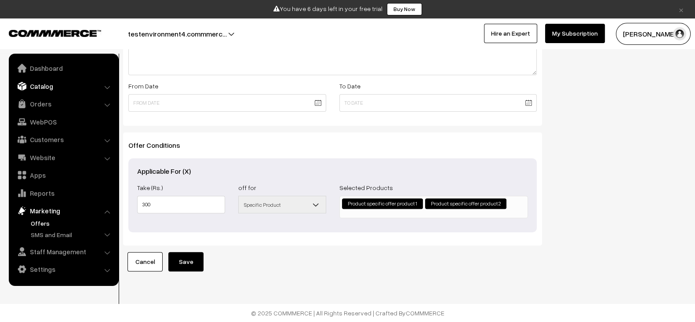
click at [44, 87] on link "Catalog" at bounding box center [63, 86] width 105 height 16
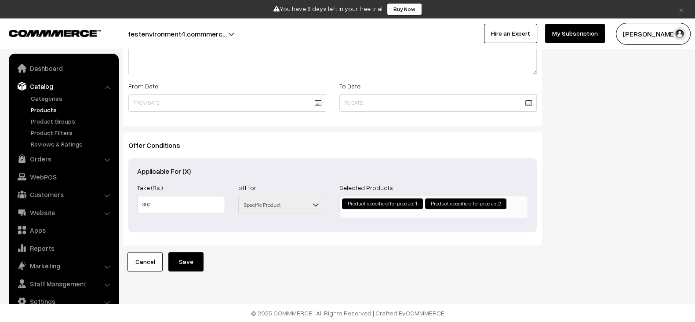
click at [43, 109] on link "Products" at bounding box center [72, 109] width 87 height 9
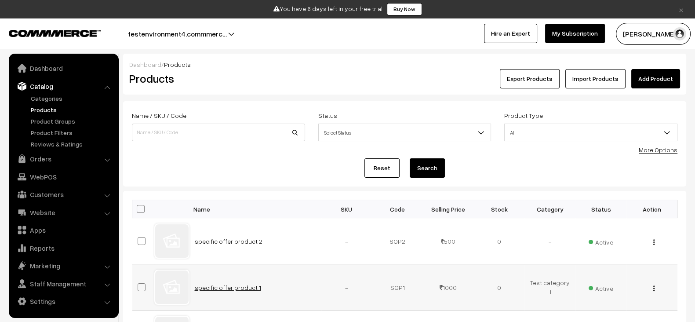
click at [230, 284] on link "specific offer product 1" at bounding box center [228, 287] width 66 height 7
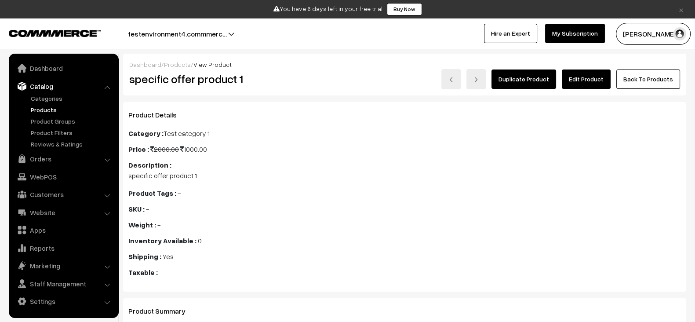
scroll to position [5, 0]
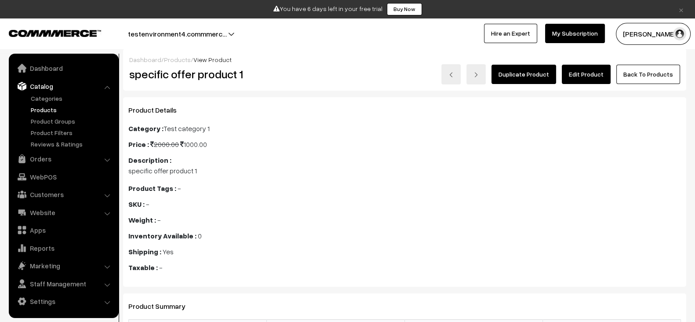
click at [599, 69] on link "Edit Product" at bounding box center [586, 74] width 49 height 19
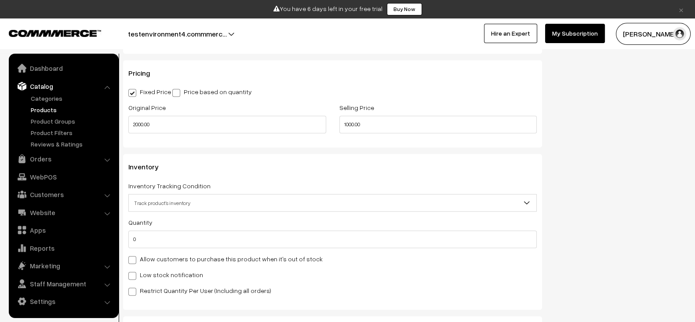
scroll to position [793, 0]
click at [51, 265] on link "Marketing" at bounding box center [63, 266] width 105 height 16
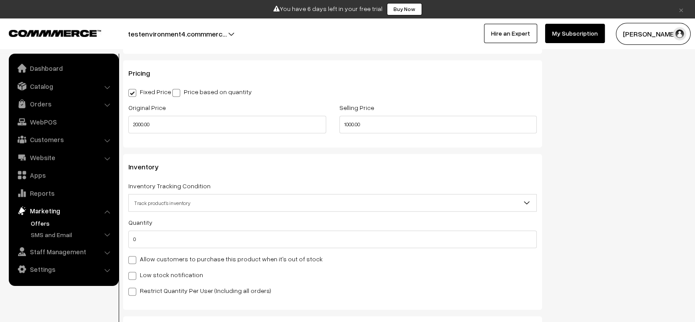
click at [48, 219] on link "Offers" at bounding box center [72, 222] width 87 height 9
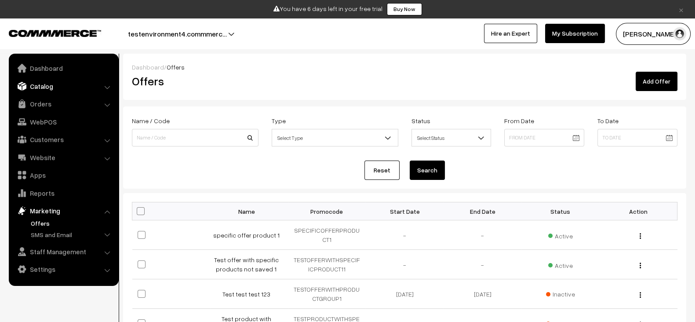
click at [69, 84] on link "Catalog" at bounding box center [63, 86] width 105 height 16
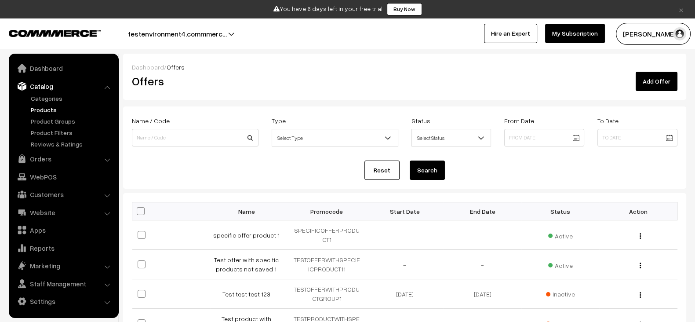
click at [31, 112] on link "Products" at bounding box center [72, 109] width 87 height 9
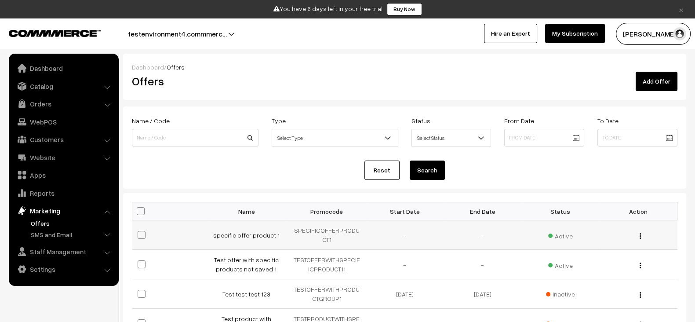
click at [282, 232] on td "specific offer product 1" at bounding box center [249, 234] width 78 height 29
copy tr "specific offer product 1"
click at [282, 232] on td "specific offer product 1" at bounding box center [249, 234] width 78 height 29
click at [652, 82] on link "Add Offer" at bounding box center [657, 81] width 42 height 19
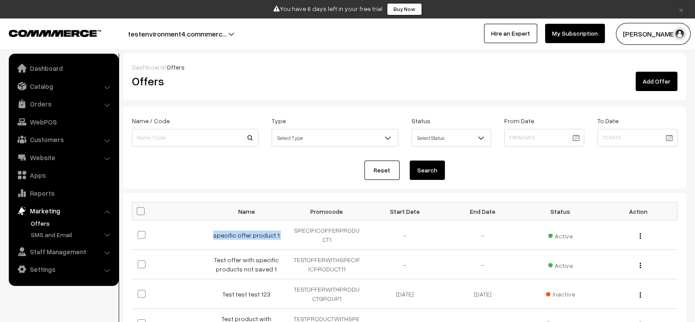
copy tr "specific offer product 1"
click at [657, 83] on link "Add Offer" at bounding box center [657, 81] width 42 height 19
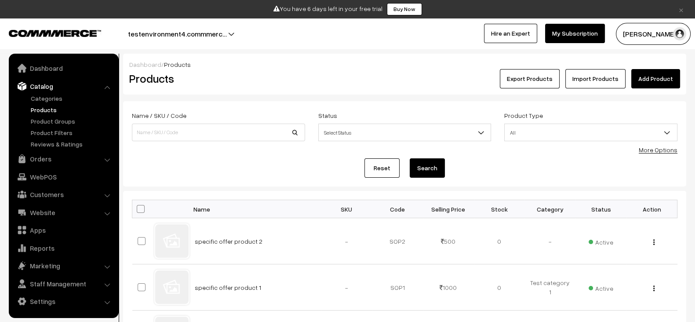
click at [642, 73] on link "Add Product" at bounding box center [655, 78] width 49 height 19
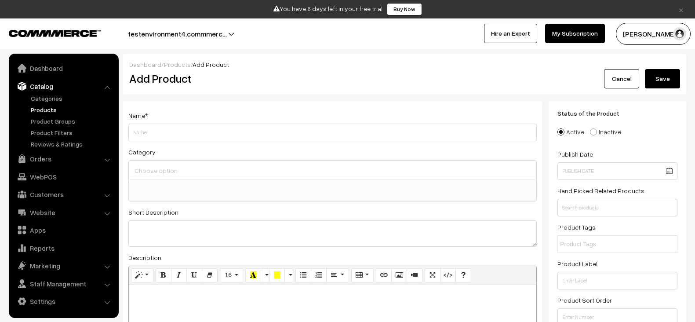
select select
type input "specific offer product 2"
drag, startPoint x: 255, startPoint y: 217, endPoint x: 250, endPoint y: 225, distance: 9.9
click at [250, 225] on div "Short Description" at bounding box center [332, 227] width 408 height 40
paste textarea "specific offer product 2"
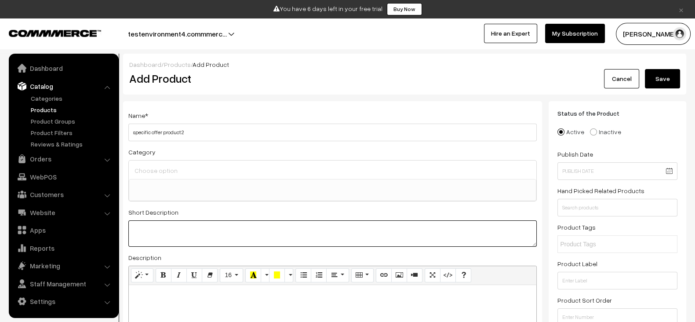
click at [250, 225] on textarea at bounding box center [332, 233] width 408 height 26
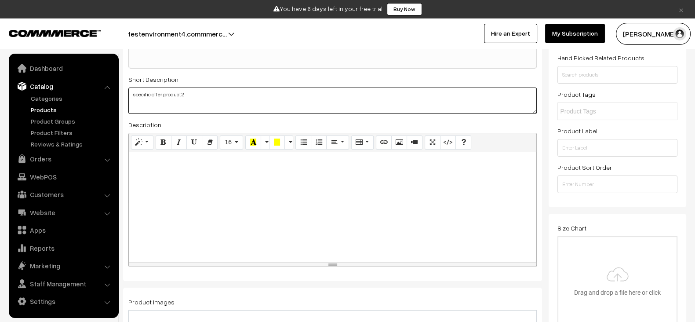
type textarea "specific offer product 2"
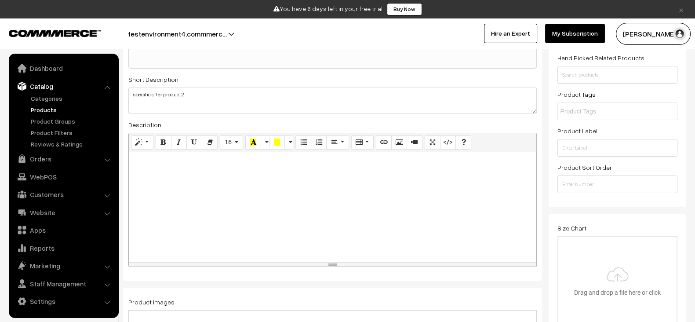
click at [236, 214] on div at bounding box center [333, 207] width 408 height 110
paste div
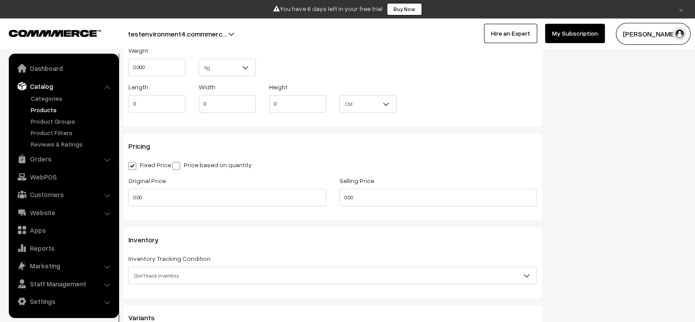
scroll to position [681, 0]
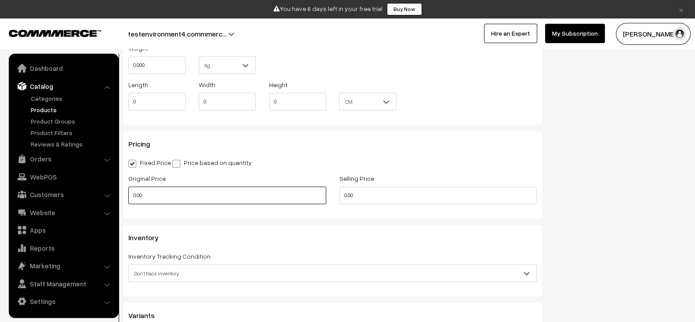
click at [233, 192] on input "0.00" at bounding box center [227, 195] width 198 height 18
click at [233, 192] on input "2" at bounding box center [227, 195] width 198 height 18
type input "200"
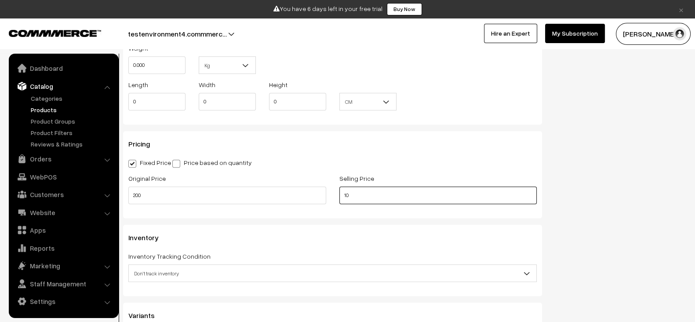
type input "100"
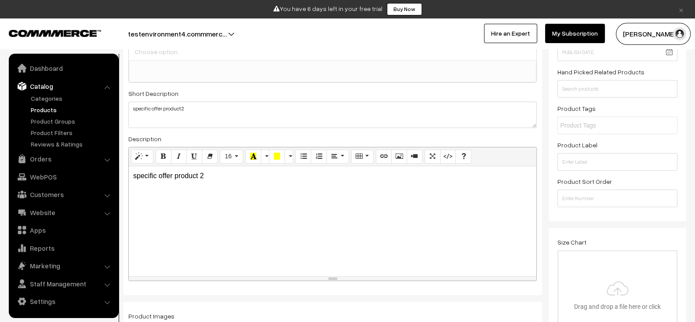
scroll to position [0, 0]
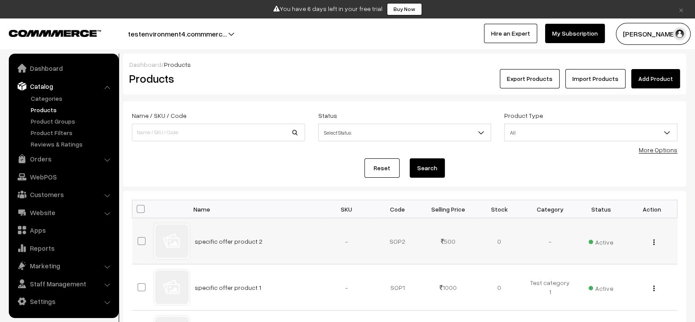
click at [598, 240] on span "Active" at bounding box center [601, 240] width 25 height 11
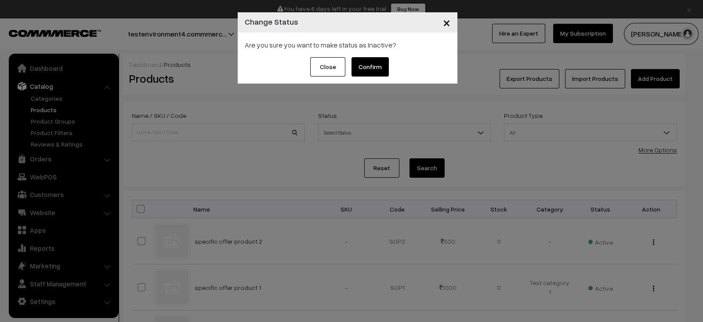
click at [371, 60] on button "Confirm" at bounding box center [370, 66] width 37 height 19
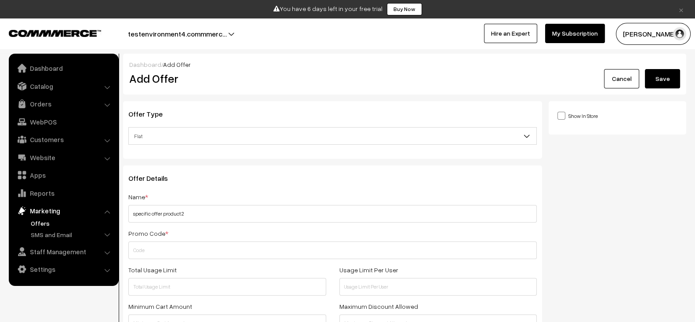
type input "specific offer product 2"
paste input "SPECIFICOFFERPRODUCT2"
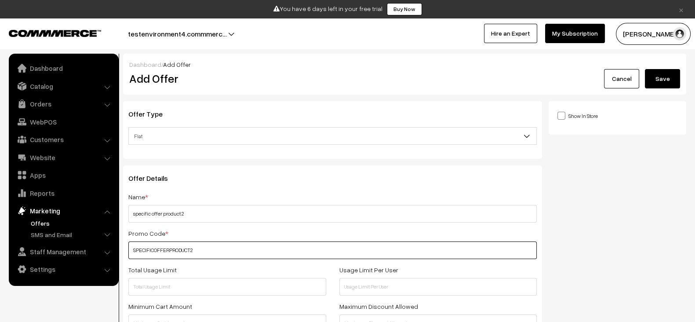
click at [271, 253] on input "SPECIFICOFFERPRODUCT2" at bounding box center [332, 250] width 408 height 18
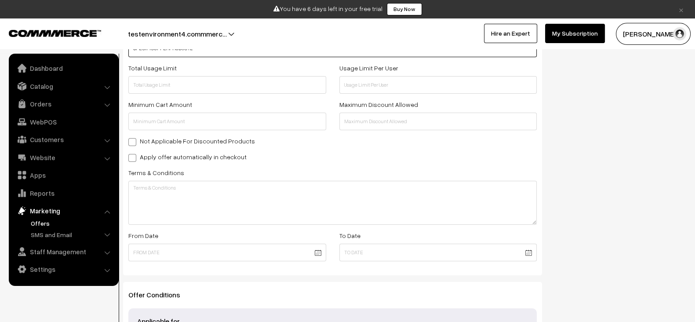
scroll to position [203, 0]
type input "SPECIFICOFFERPRODUCT2"
click at [224, 154] on label "Apply offer automatically in checkout" at bounding box center [187, 155] width 118 height 9
click at [134, 154] on input "Apply offer automatically in checkout" at bounding box center [131, 156] width 6 height 6
checkbox input "true"
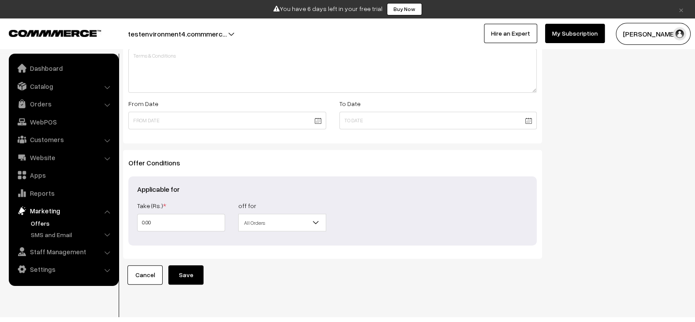
scroll to position [345, 0]
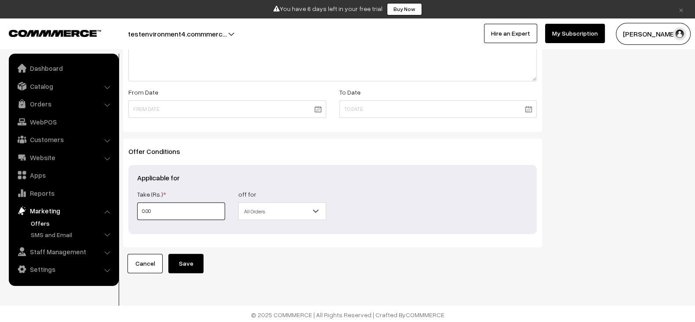
click at [193, 212] on input "0.00" at bounding box center [181, 211] width 88 height 18
type input "2"
click at [193, 212] on input "2" at bounding box center [181, 211] width 88 height 18
type input "2"
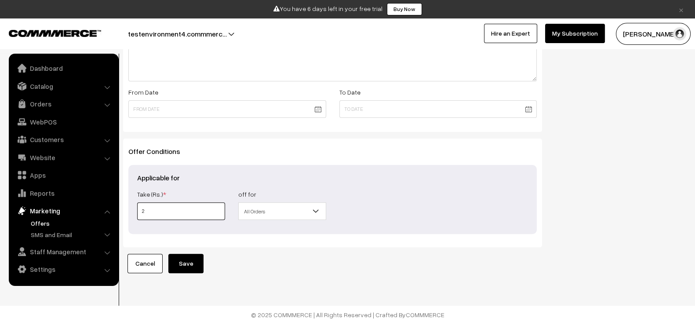
type input "20"
type input "200"
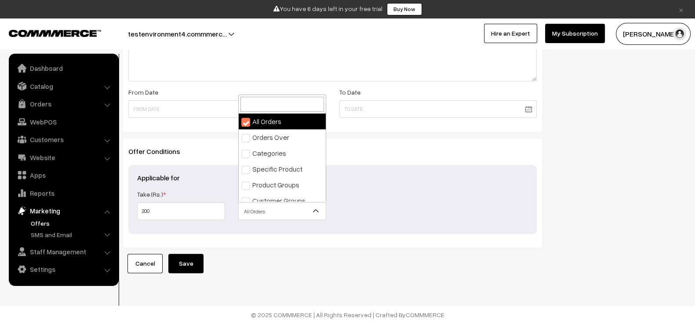
click at [264, 209] on span "All Orders" at bounding box center [282, 211] width 87 height 15
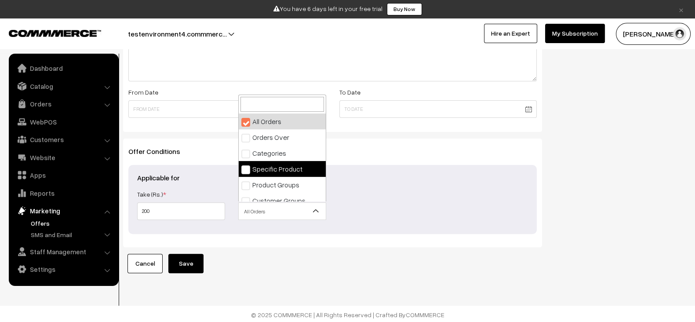
select select "4"
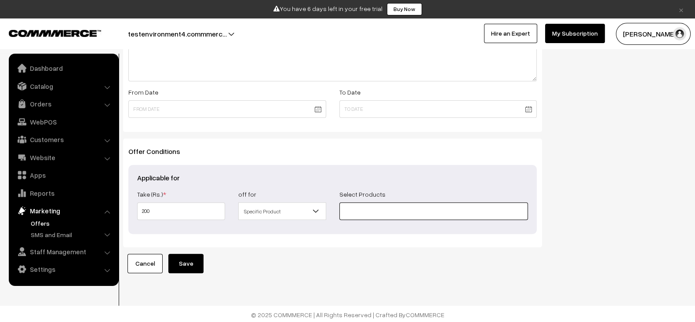
click at [382, 217] on input at bounding box center [433, 211] width 189 height 18
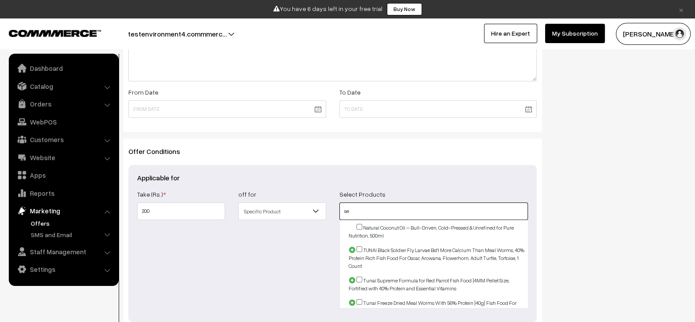
type input "s"
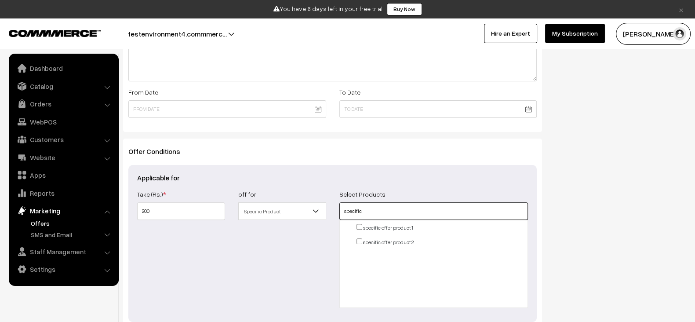
type input "specific"
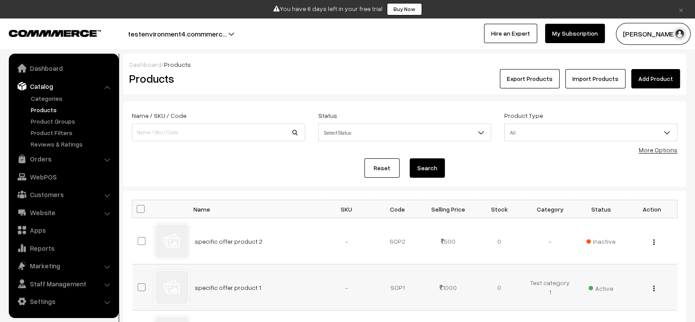
click at [594, 283] on span "Active" at bounding box center [601, 286] width 25 height 11
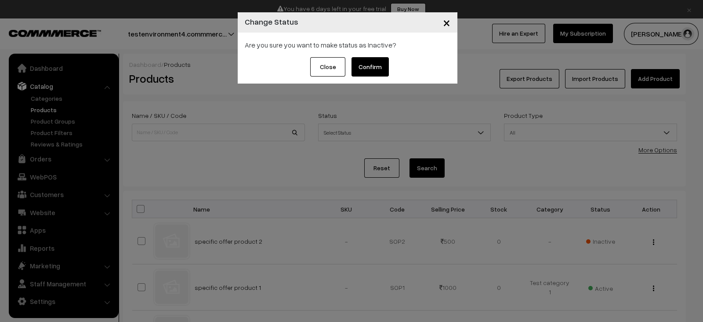
click at [379, 57] on button "Confirm" at bounding box center [370, 66] width 37 height 19
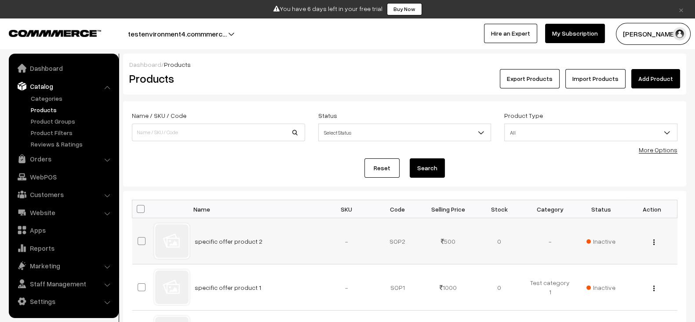
click at [261, 239] on td "specific offer product 2" at bounding box center [255, 241] width 132 height 46
copy tr "specific offer product 2"
click at [261, 239] on td "specific offer product 2" at bounding box center [255, 241] width 132 height 46
copy tr "specific offer product 2"
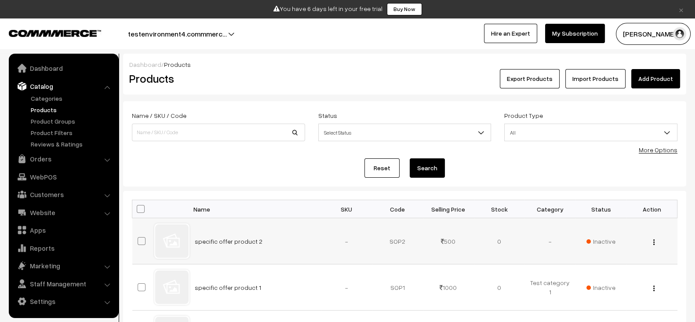
click at [590, 234] on td "Inactive" at bounding box center [600, 241] width 51 height 46
click at [592, 239] on span "Inactive" at bounding box center [600, 241] width 29 height 9
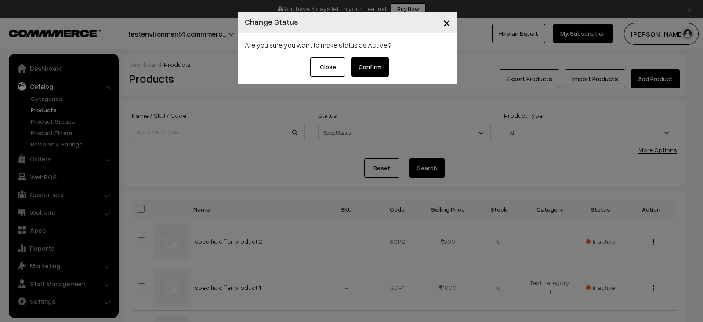
click at [365, 62] on button "Confirm" at bounding box center [370, 66] width 37 height 19
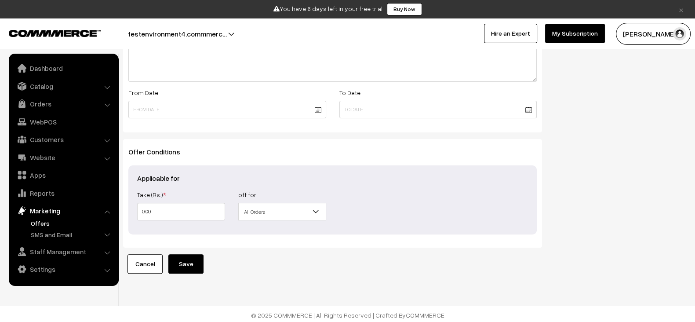
type input "2"
type input "20"
type input "200"
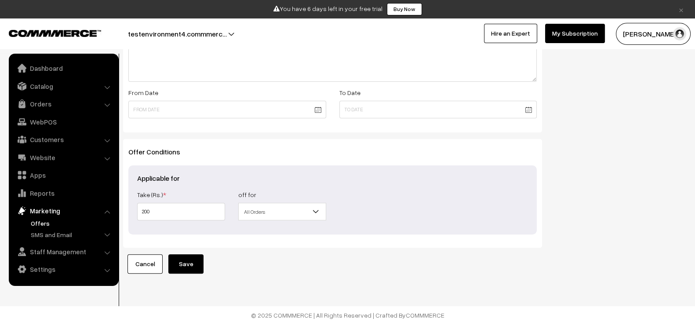
type input "200"
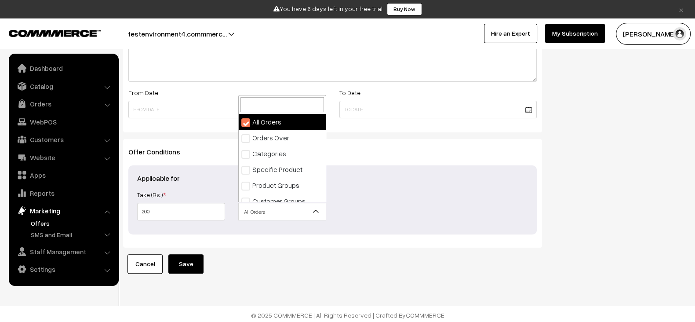
click at [278, 208] on span "All Orders" at bounding box center [282, 211] width 87 height 15
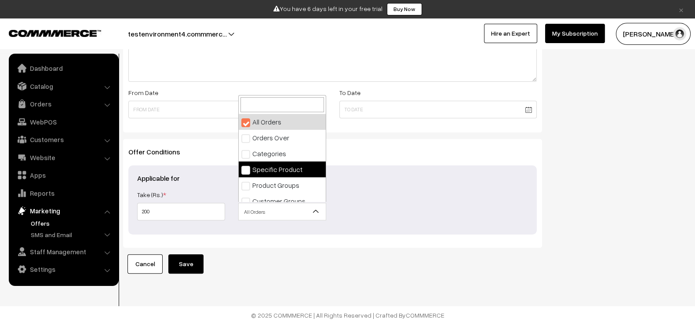
select select "4"
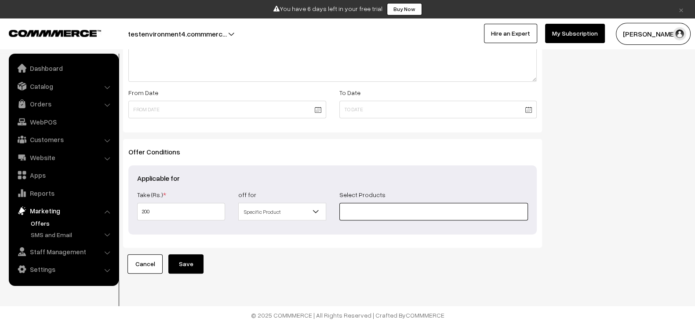
click at [380, 214] on input at bounding box center [433, 212] width 189 height 18
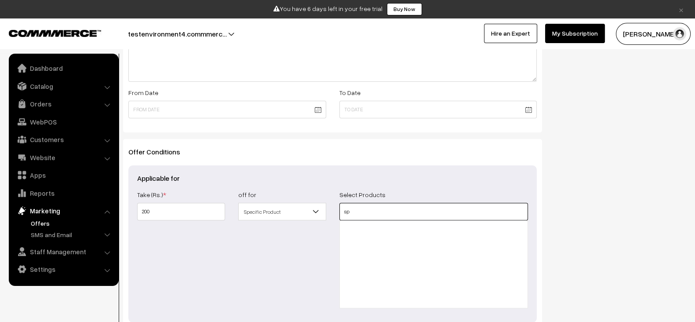
type input "s"
paste input "specific offer product 2"
type input "specific"
click at [345, 169] on div "Applicable for Take (Rs.) * 200 Take (%) * off for All Orders Orders Over Categ…" at bounding box center [332, 243] width 408 height 157
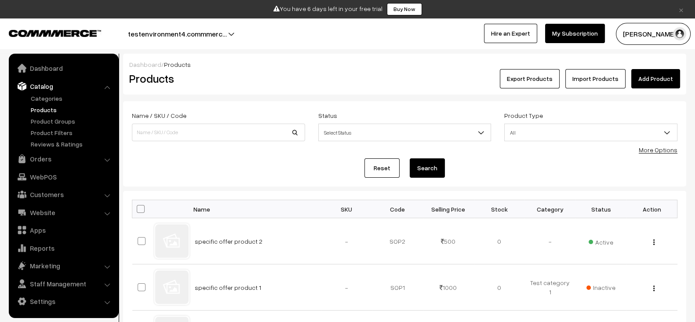
click at [604, 287] on span "Inactive" at bounding box center [600, 287] width 29 height 9
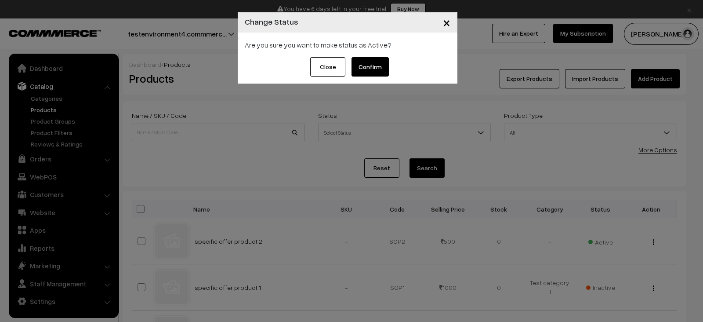
click at [374, 60] on button "Confirm" at bounding box center [370, 66] width 37 height 19
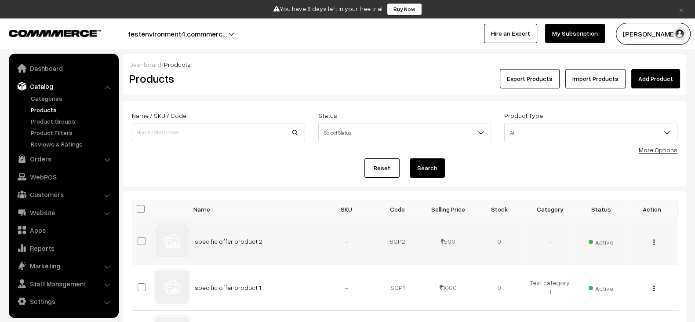
click at [273, 240] on td "specific offer product 2" at bounding box center [255, 241] width 132 height 46
copy tr "specific offer product 2"
click at [273, 240] on td "specific offer product 2" at bounding box center [255, 241] width 132 height 46
click at [601, 238] on span "Active" at bounding box center [601, 240] width 25 height 11
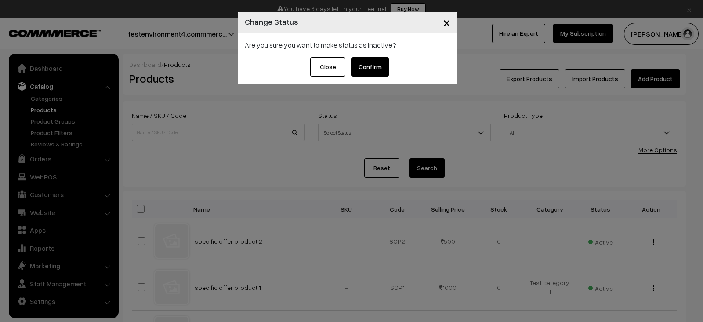
click at [372, 64] on button "Confirm" at bounding box center [370, 66] width 37 height 19
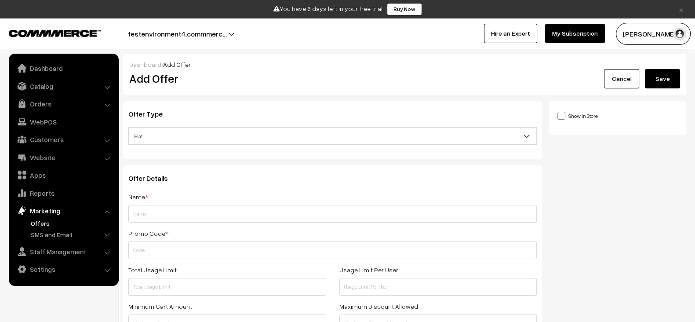
drag, startPoint x: 207, startPoint y: 203, endPoint x: 205, endPoint y: 209, distance: 6.8
click at [205, 209] on div "Name *" at bounding box center [332, 206] width 408 height 31
click at [205, 209] on input "text" at bounding box center [332, 214] width 408 height 18
paste input "specific offer product 2"
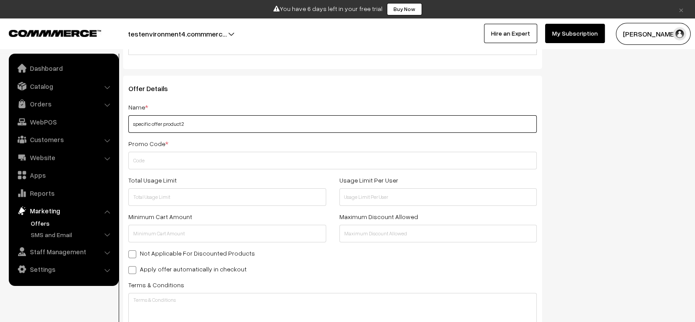
scroll to position [94, 0]
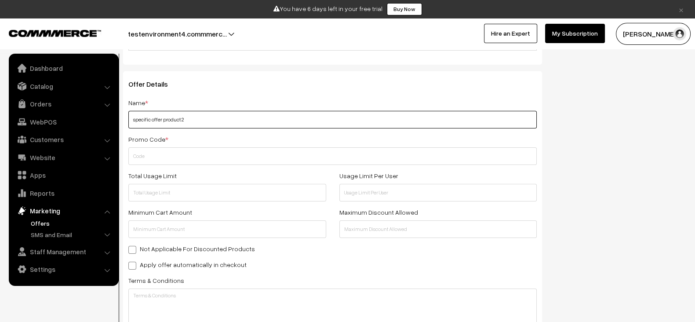
type input "specific offer product 2"
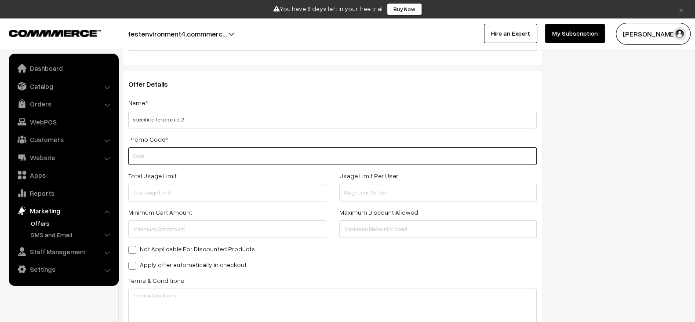
paste input "SPECIFICOFFERPRODUCT2"
click at [223, 155] on input "SPECIFICOFFERPRODUCT2" at bounding box center [332, 156] width 408 height 18
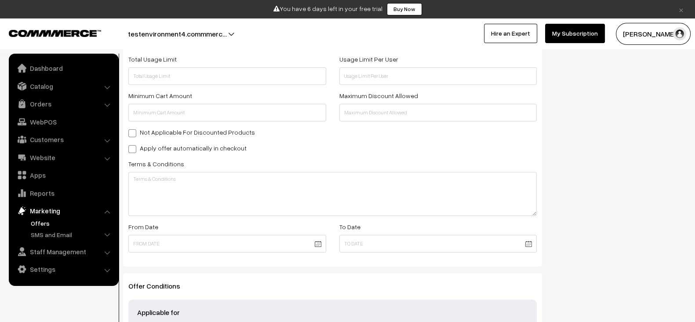
scroll to position [217, 0]
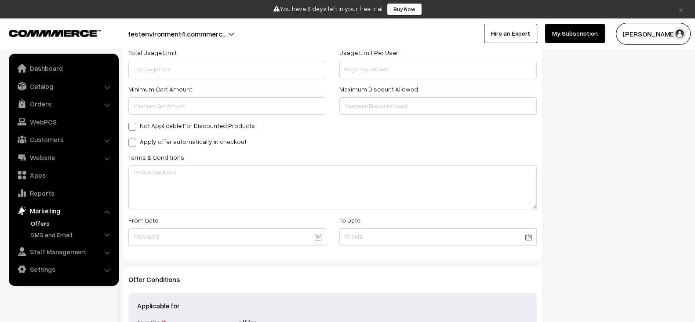
type input "SPECIFICOFFERPRODUCT2"
click at [195, 138] on label "Apply offer automatically in checkout" at bounding box center [187, 141] width 118 height 9
click at [134, 138] on input "Apply offer automatically in checkout" at bounding box center [131, 141] width 6 height 6
checkbox input "true"
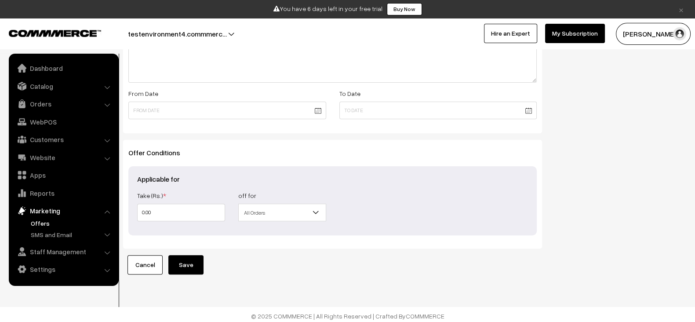
scroll to position [345, 0]
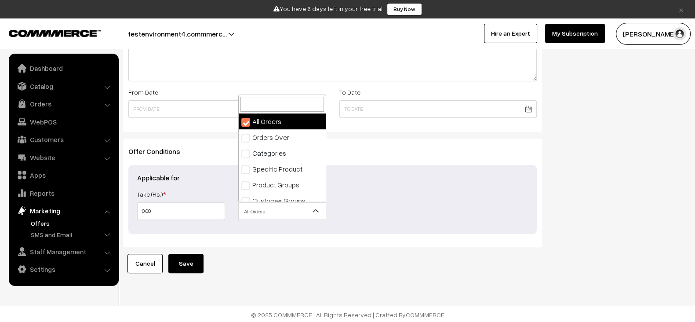
click at [283, 209] on span "All Orders" at bounding box center [282, 211] width 87 height 15
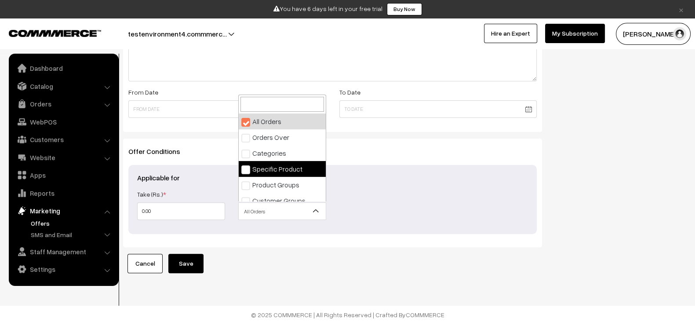
select select "4"
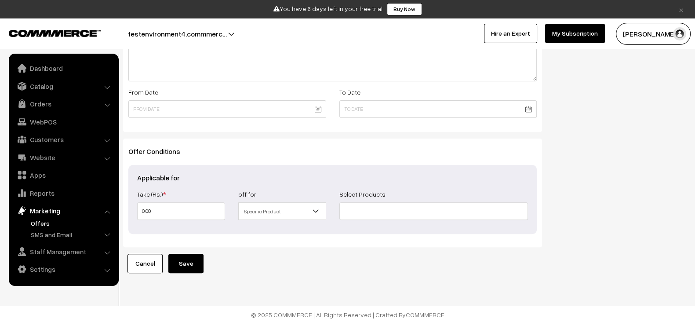
drag, startPoint x: 155, startPoint y: 220, endPoint x: 161, endPoint y: 209, distance: 12.4
click at [161, 209] on div "Take (Rs.) * 0.00 Take (%) * off for All Orders Orders Over Categories Specific…" at bounding box center [333, 207] width 404 height 36
click at [161, 209] on input "0.00" at bounding box center [181, 211] width 88 height 18
type input "2"
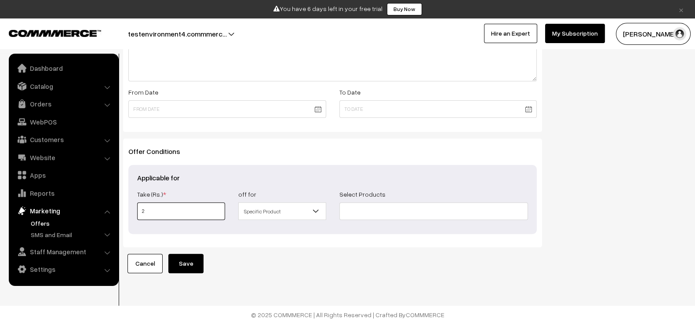
click at [161, 209] on input "2" at bounding box center [181, 211] width 88 height 18
type input "2"
type input "20"
type input "200"
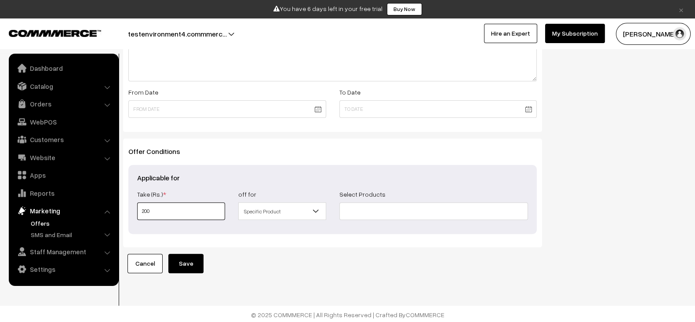
type input "200"
click at [358, 208] on input at bounding box center [433, 211] width 189 height 18
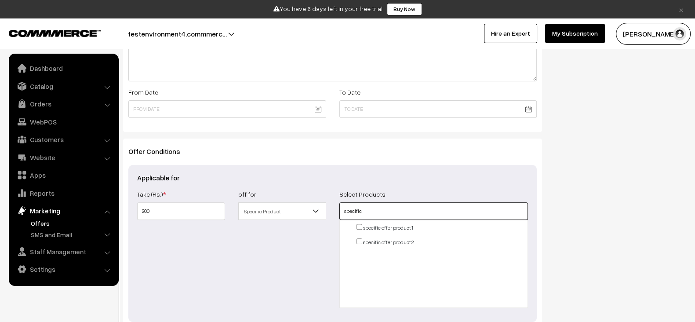
type input "specific"
click at [357, 224] on input "checkbox" at bounding box center [360, 227] width 6 height 6
checkbox input "true"
click at [357, 236] on ul "Test product 1 Test product 1 ( red - small ) Test product 1 ( red - medium ) T…" at bounding box center [434, 235] width 188 height 22
click at [360, 239] on input "checkbox" at bounding box center [360, 241] width 6 height 6
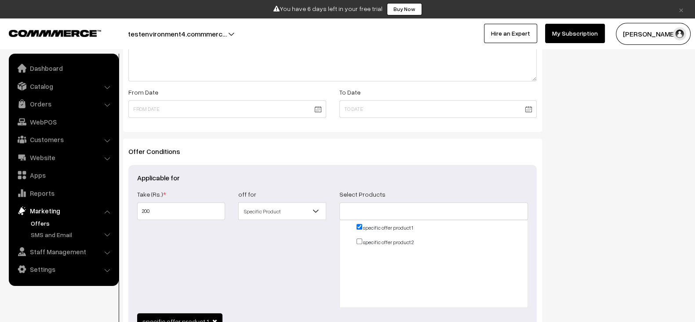
checkbox input "true"
click at [601, 238] on div "Show In Store Publish Date" at bounding box center [621, 67] width 144 height 623
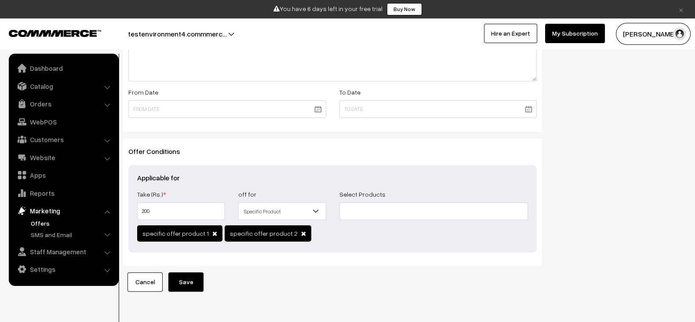
click at [195, 279] on button "Save" at bounding box center [185, 281] width 35 height 19
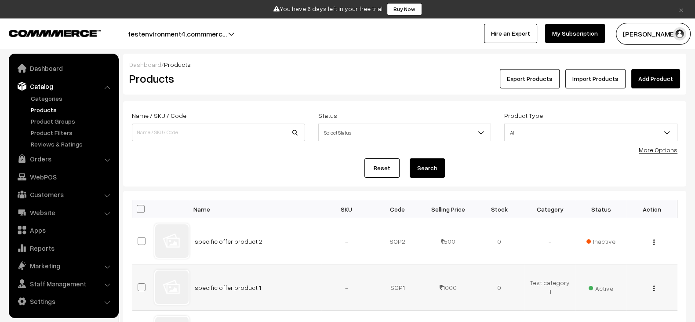
click at [600, 286] on span "Active" at bounding box center [601, 286] width 25 height 11
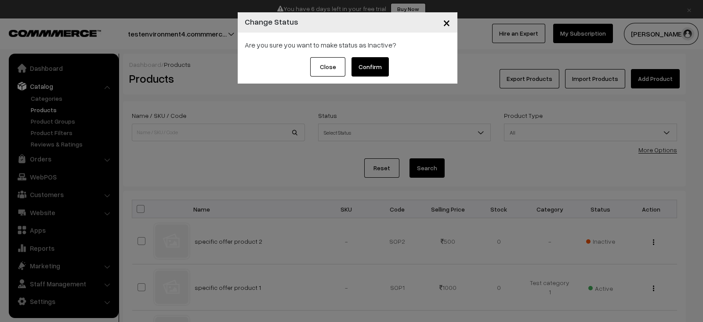
click at [382, 71] on button "Confirm" at bounding box center [370, 66] width 37 height 19
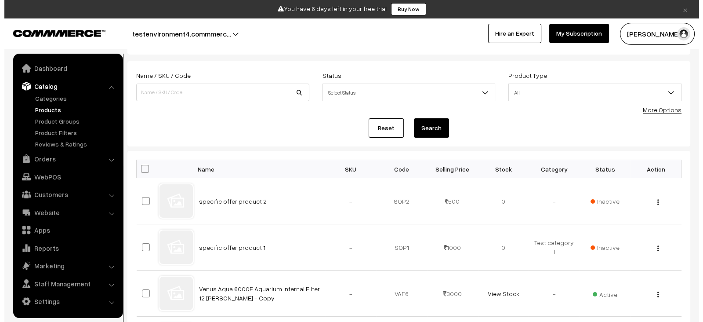
scroll to position [38, 0]
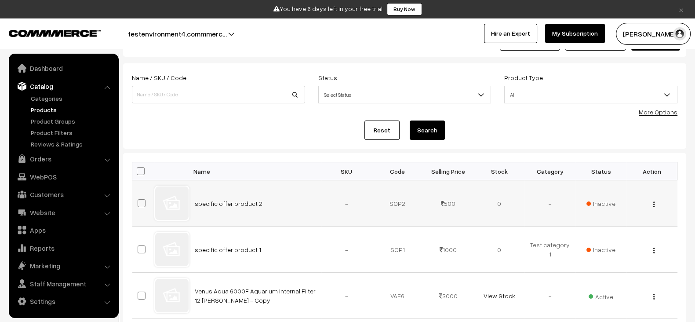
click at [600, 206] on span "Inactive" at bounding box center [600, 203] width 29 height 9
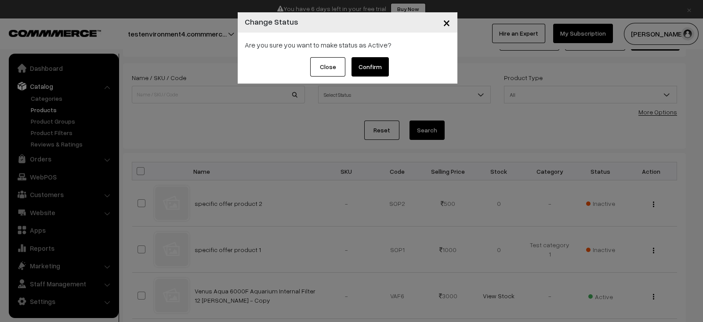
click at [369, 69] on button "Confirm" at bounding box center [370, 66] width 37 height 19
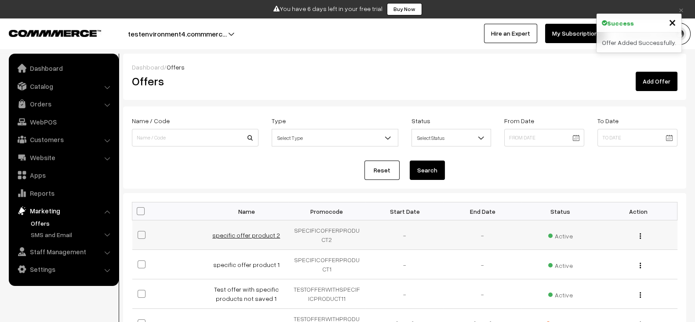
click at [259, 234] on link "specific offer product 2" at bounding box center [246, 234] width 68 height 7
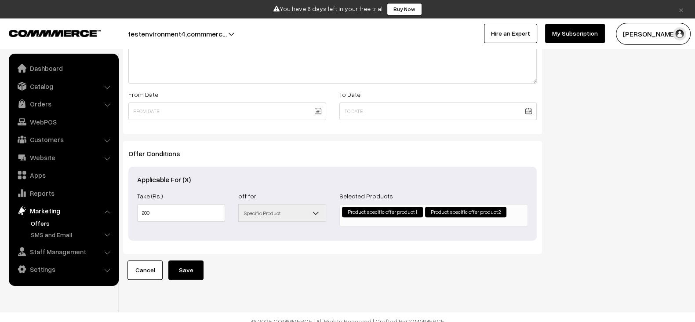
scroll to position [359, 0]
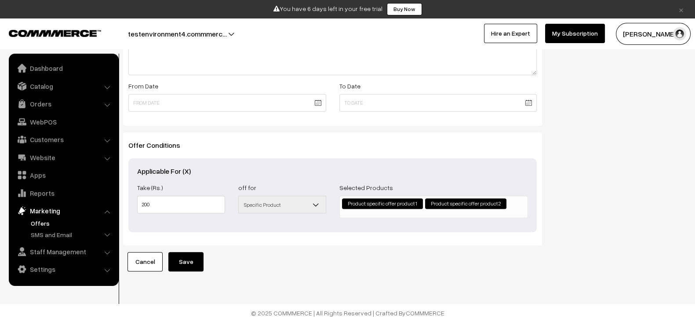
click at [186, 252] on button "Save" at bounding box center [185, 261] width 35 height 19
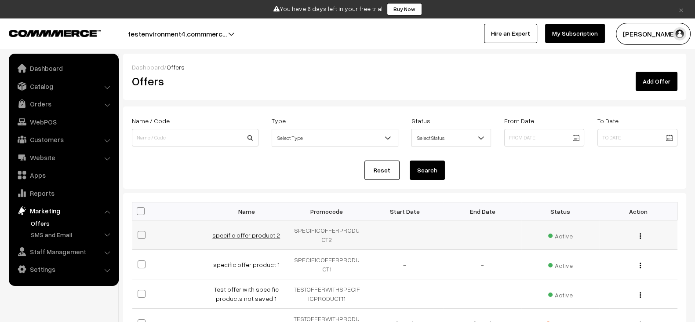
click at [253, 234] on link "specific offer product 2" at bounding box center [246, 234] width 68 height 7
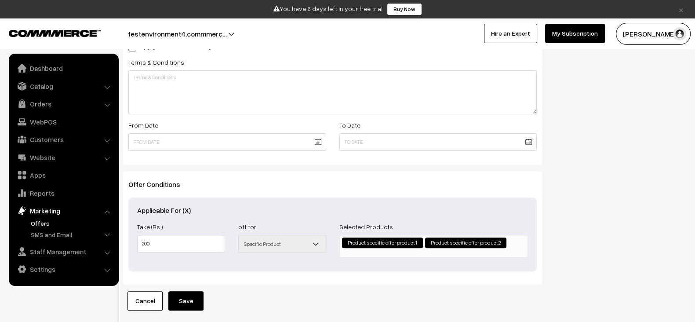
scroll to position [314, 0]
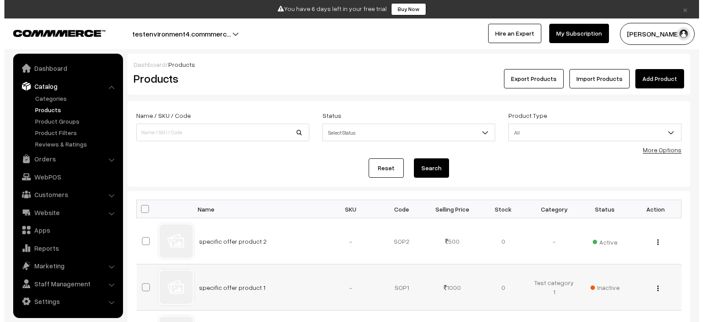
scroll to position [38, 0]
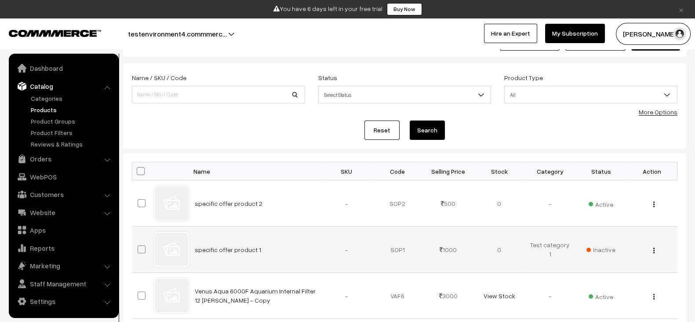
click at [602, 254] on td "Inactive" at bounding box center [600, 249] width 51 height 46
click at [602, 248] on span "Inactive" at bounding box center [600, 249] width 29 height 9
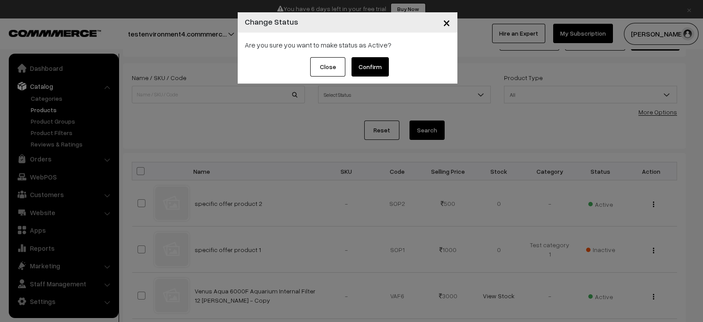
click at [376, 67] on button "Confirm" at bounding box center [370, 66] width 37 height 19
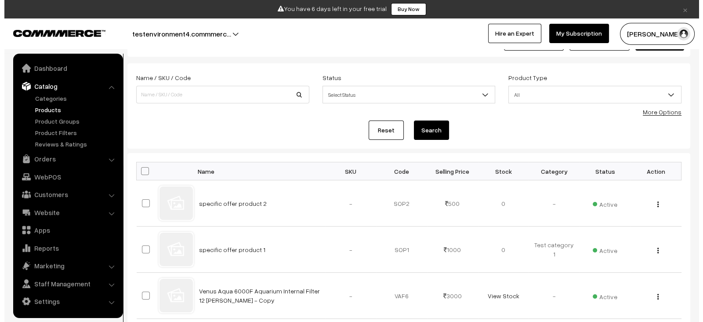
scroll to position [38, 0]
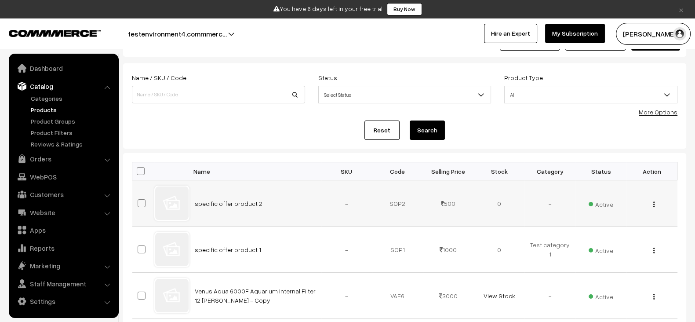
click at [595, 199] on span "Active" at bounding box center [601, 202] width 25 height 11
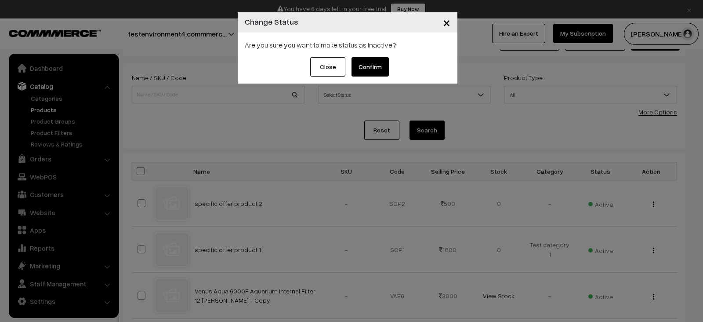
click at [376, 66] on button "Confirm" at bounding box center [370, 66] width 37 height 19
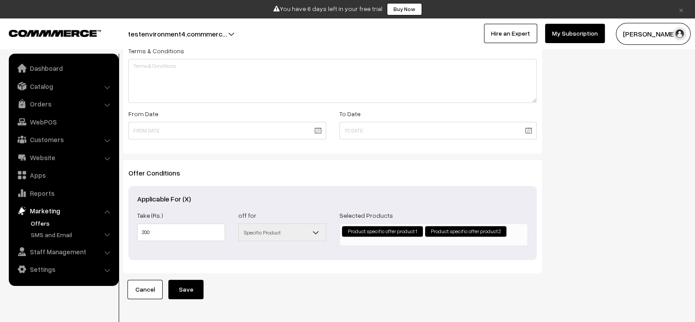
scroll to position [314, 0]
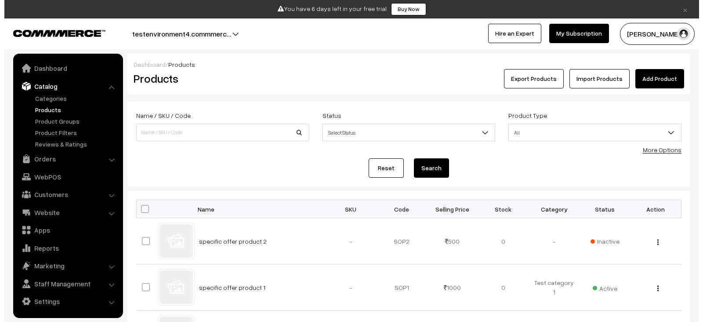
scroll to position [38, 0]
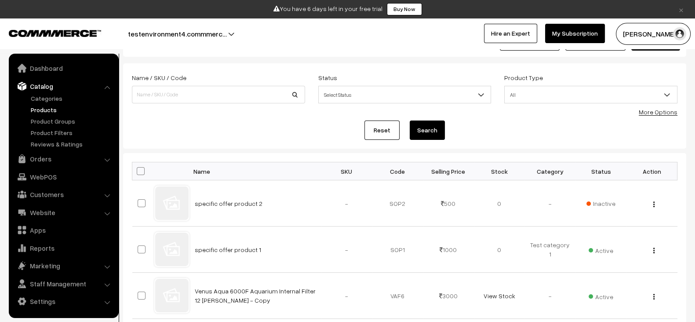
click at [611, 251] on span "Active" at bounding box center [601, 249] width 25 height 11
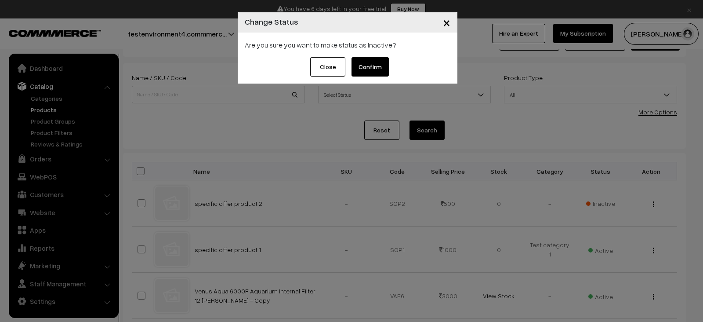
click at [369, 71] on button "Confirm" at bounding box center [370, 66] width 37 height 19
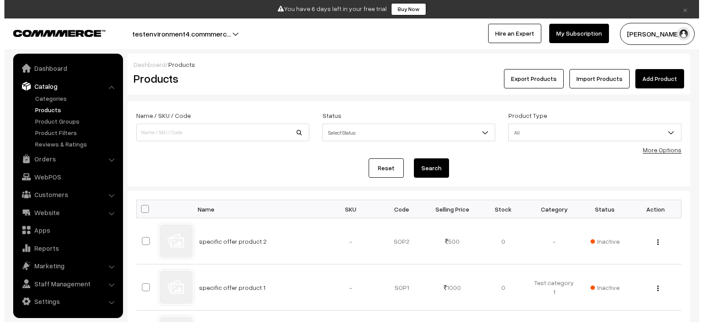
scroll to position [38, 0]
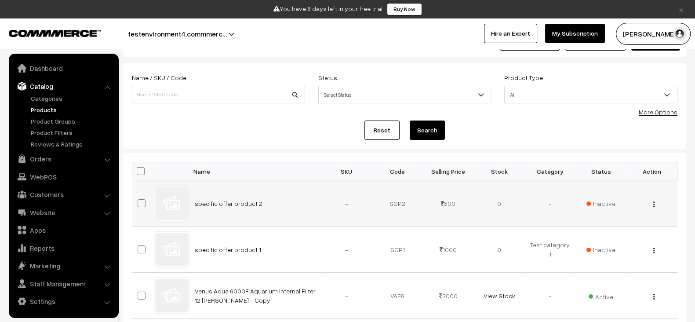
click at [653, 204] on button "button" at bounding box center [654, 203] width 2 height 7
click at [603, 260] on link "Delete" at bounding box center [615, 255] width 75 height 19
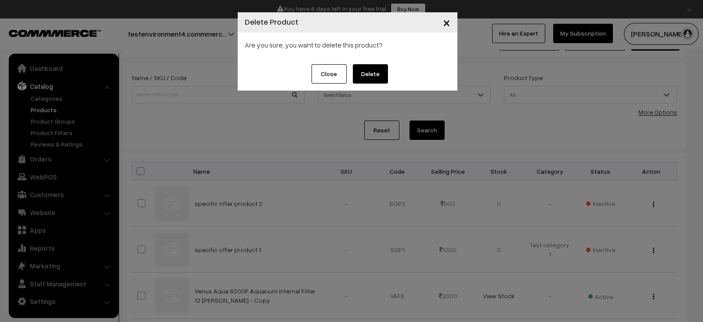
click at [376, 76] on button "Delete" at bounding box center [370, 73] width 35 height 19
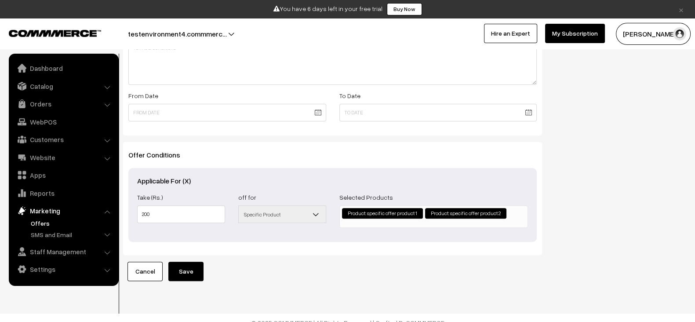
scroll to position [359, 0]
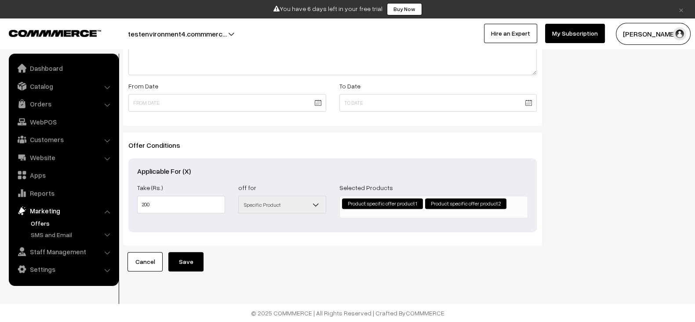
click at [185, 252] on button "Save" at bounding box center [185, 261] width 35 height 19
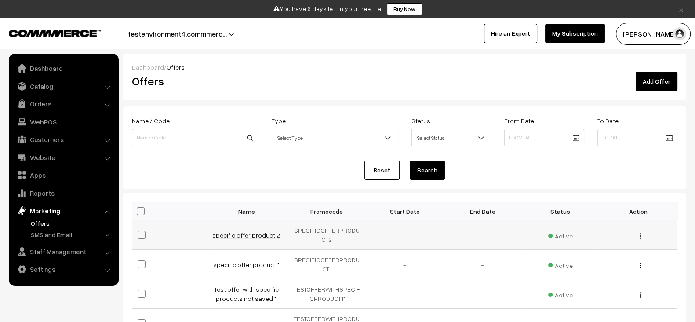
click at [242, 231] on link "specific offer product 2" at bounding box center [246, 234] width 68 height 7
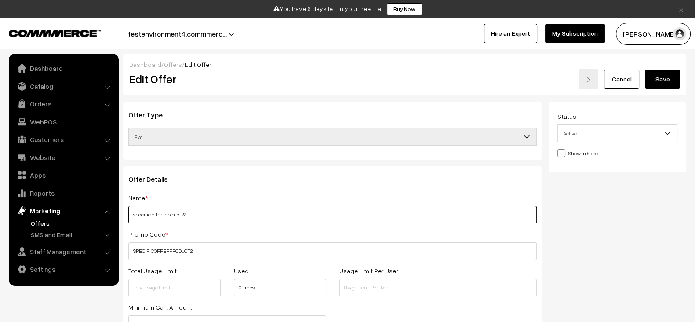
click at [236, 212] on input "specific offer product 22" at bounding box center [332, 215] width 408 height 18
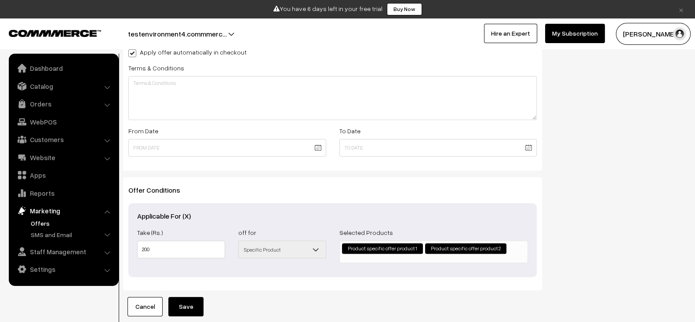
scroll to position [359, 0]
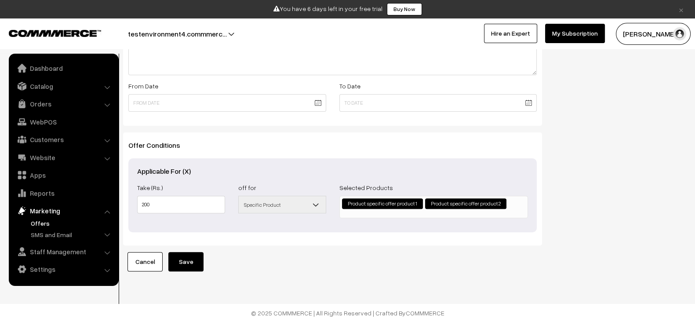
type input "specific offer product 22"
click at [190, 252] on button "Save" at bounding box center [185, 261] width 35 height 19
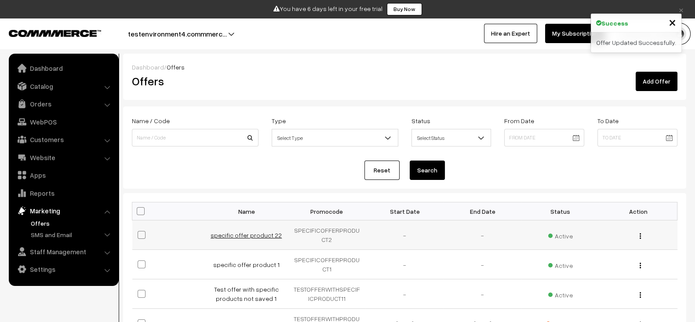
click at [232, 236] on link "specific offer product 22" at bounding box center [246, 234] width 71 height 7
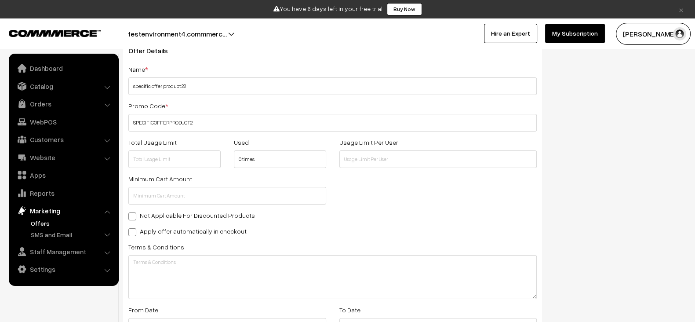
scroll to position [128, 0]
click at [188, 163] on input "text" at bounding box center [174, 160] width 92 height 18
type input "200"
type input "1"
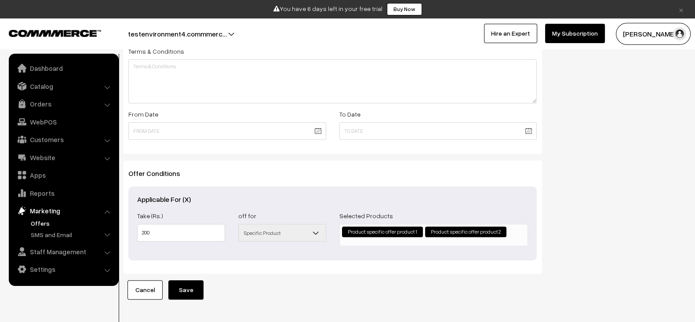
scroll to position [359, 0]
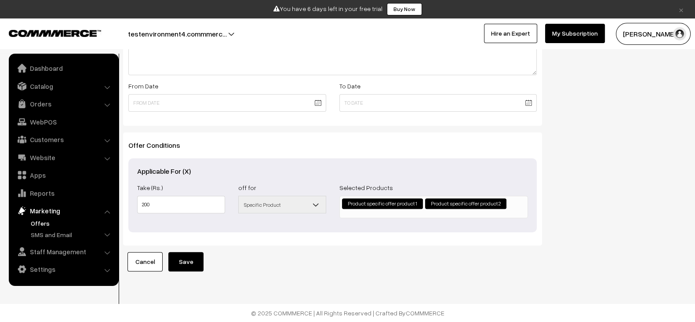
type input "3"
click at [182, 252] on button "Save" at bounding box center [185, 261] width 35 height 19
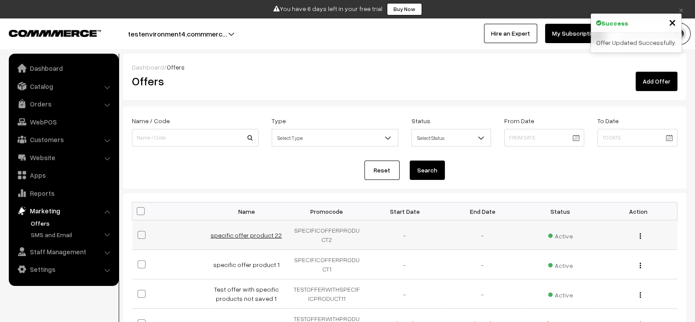
click at [251, 231] on link "specific offer product 22" at bounding box center [246, 234] width 71 height 7
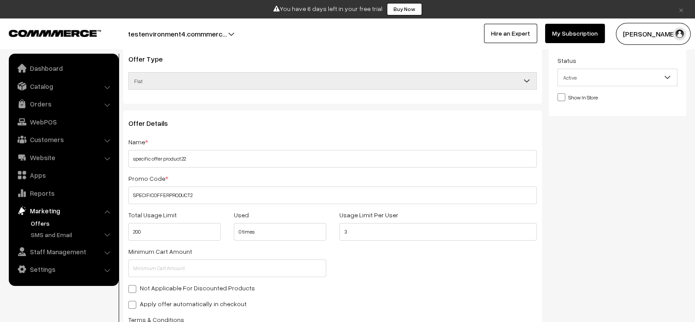
scroll to position [58, 0]
click at [202, 301] on label "Apply offer automatically in checkout" at bounding box center [187, 301] width 118 height 9
click at [134, 301] on input "Apply offer automatically in checkout" at bounding box center [131, 302] width 6 height 6
checkbox input "true"
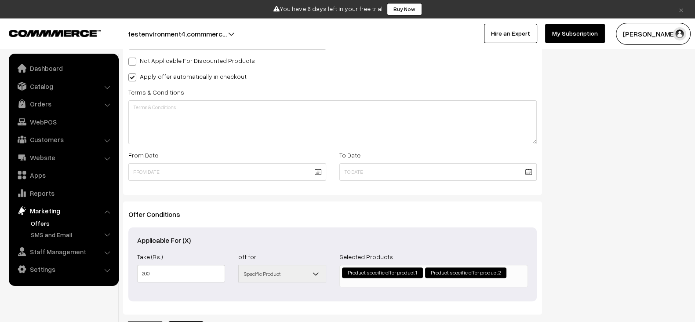
scroll to position [284, 0]
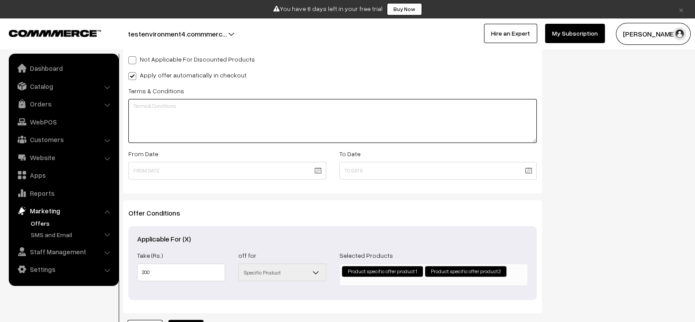
click at [266, 104] on textarea at bounding box center [332, 121] width 408 height 44
type textarea "tset"
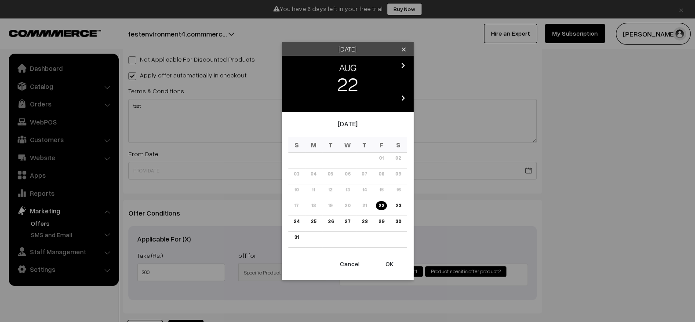
click at [243, 170] on body "Thank you for showing interest. Our team will call you shortly. Close × You hav…" at bounding box center [347, 53] width 695 height 674
click at [389, 260] on button "OK" at bounding box center [389, 263] width 35 height 19
type input "[DATE]"
click at [417, 168] on body "Thank you for showing interest. Our team will call you shortly. Close × You hav…" at bounding box center [347, 53] width 695 height 674
click at [405, 66] on icon "chevron_right" at bounding box center [403, 65] width 11 height 11
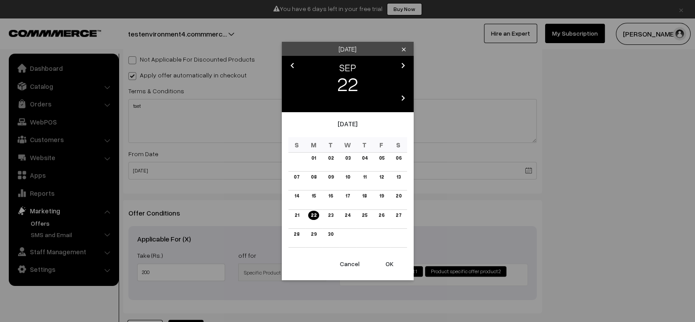
click at [405, 66] on icon "chevron_right" at bounding box center [403, 65] width 11 height 11
click at [401, 220] on link "29" at bounding box center [398, 221] width 11 height 9
click at [393, 262] on button "OK" at bounding box center [389, 263] width 35 height 19
type input "29-11-2025"
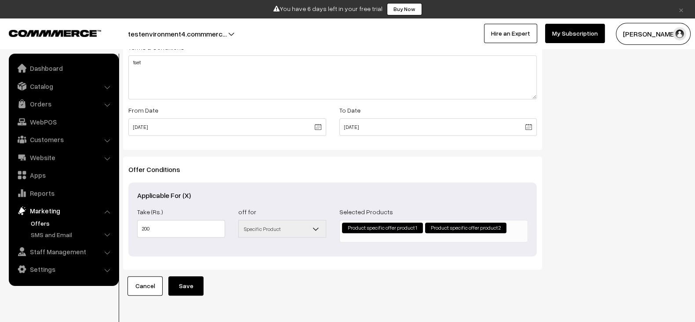
scroll to position [328, 0]
click at [204, 277] on div "Offer Type Flat Percentage Shipping Discount Free Shipping Flat Offer Details N…" at bounding box center [333, 35] width 432 height 522
click at [192, 282] on button "Save" at bounding box center [185, 285] width 35 height 19
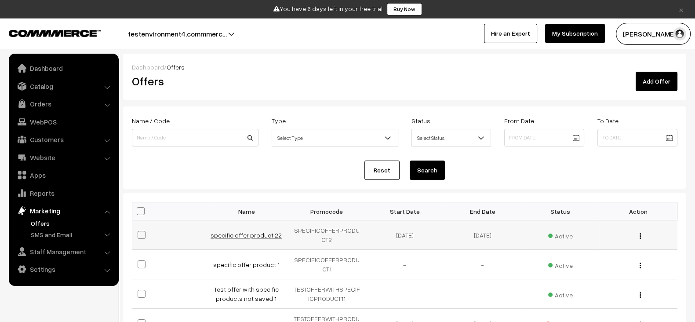
click at [262, 236] on link "specific offer product 22" at bounding box center [246, 234] width 71 height 7
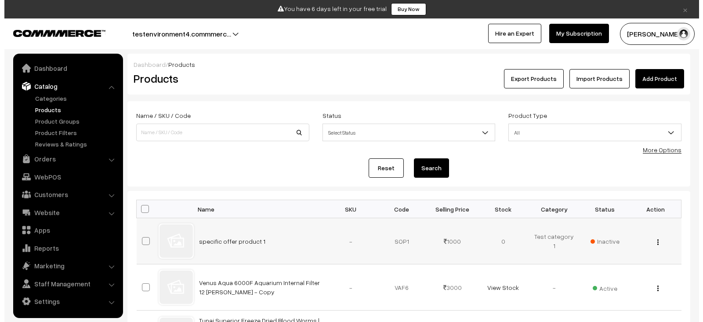
scroll to position [38, 0]
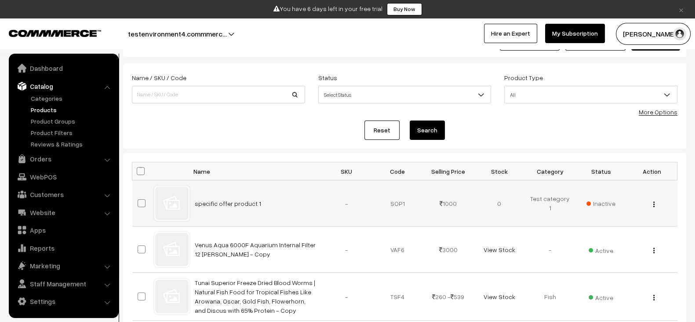
click at [655, 203] on div "View Edit Delete" at bounding box center [652, 203] width 40 height 9
click at [654, 204] on img "button" at bounding box center [653, 204] width 1 height 6
click at [611, 255] on link "Delete" at bounding box center [615, 255] width 75 height 19
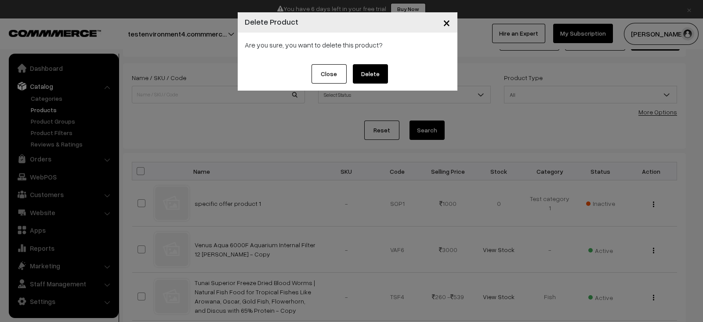
click at [361, 76] on button "Delete" at bounding box center [370, 73] width 35 height 19
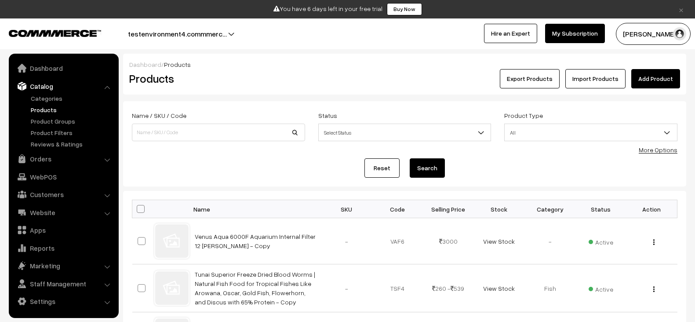
scroll to position [38, 0]
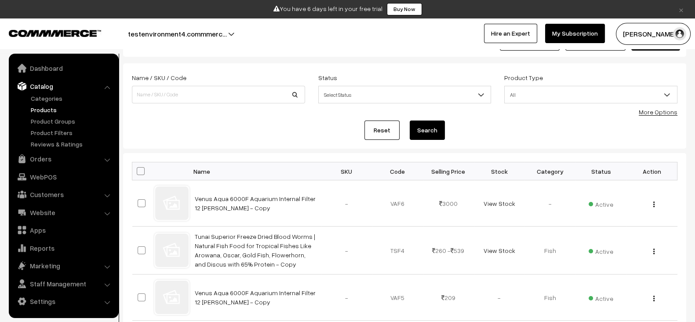
click at [395, 131] on link "Reset" at bounding box center [381, 129] width 35 height 19
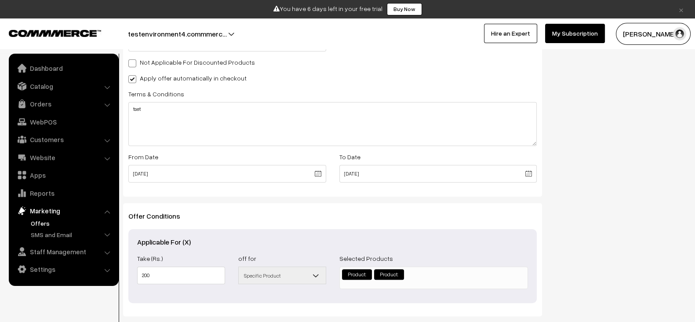
scroll to position [280, 0]
click at [48, 84] on link "Catalog" at bounding box center [63, 86] width 105 height 16
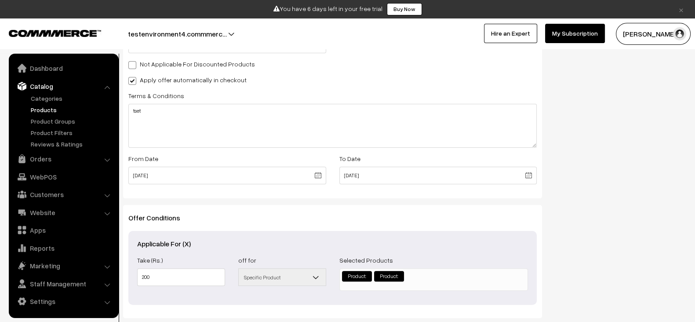
click at [53, 108] on link "Products" at bounding box center [72, 109] width 87 height 9
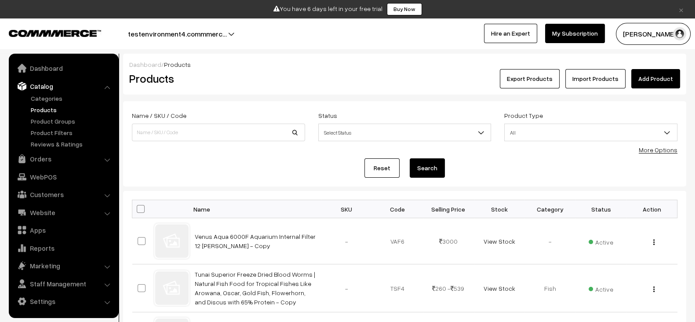
click at [663, 80] on link "Add Product" at bounding box center [655, 78] width 49 height 19
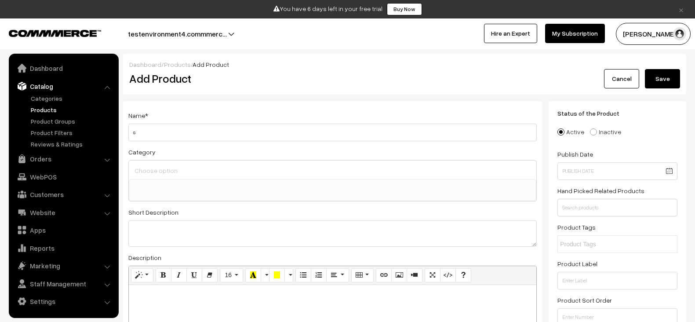
select select
type input "specific product offer 1"
paste textarea "specific product offer 1"
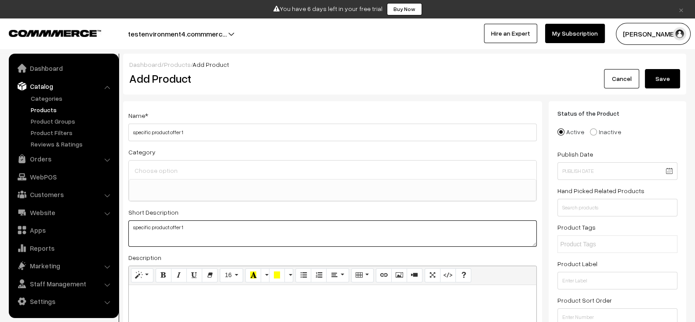
click at [202, 236] on textarea "specific product offer 1" at bounding box center [332, 233] width 408 height 26
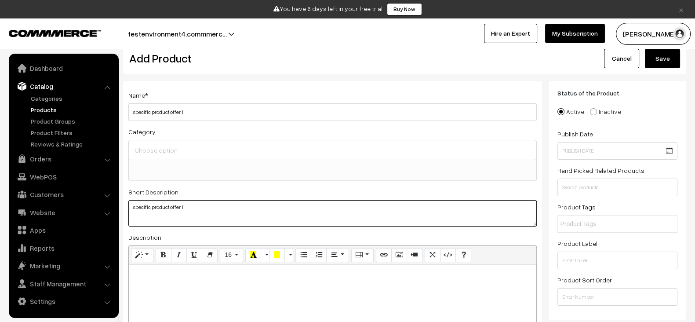
scroll to position [21, 0]
type textarea "specific product offer 1"
click at [51, 258] on link "Marketing" at bounding box center [63, 266] width 105 height 16
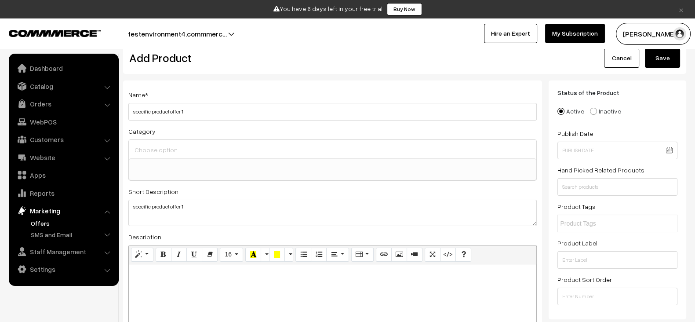
click at [51, 224] on link "Offers" at bounding box center [72, 222] width 87 height 9
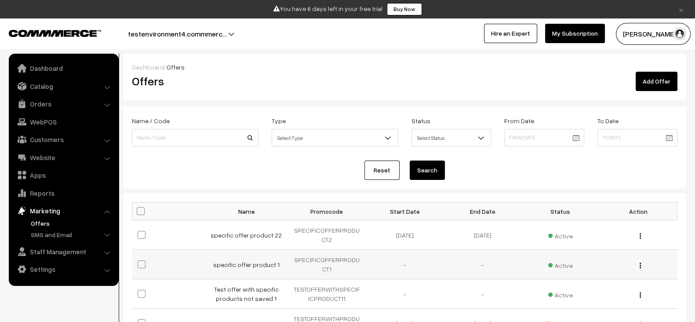
click at [280, 264] on td "specific offer product 1" at bounding box center [249, 264] width 78 height 29
copy tr "specific offer product 1"
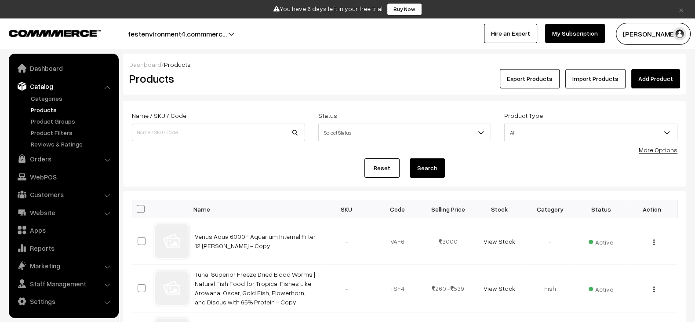
click at [663, 87] on link "Add Product" at bounding box center [655, 78] width 49 height 19
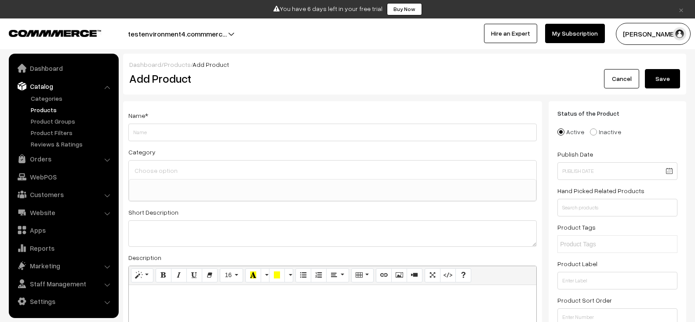
select select
type input "specific offer product 1"
click at [204, 229] on textarea at bounding box center [332, 233] width 408 height 26
paste textarea "specific offer product 1"
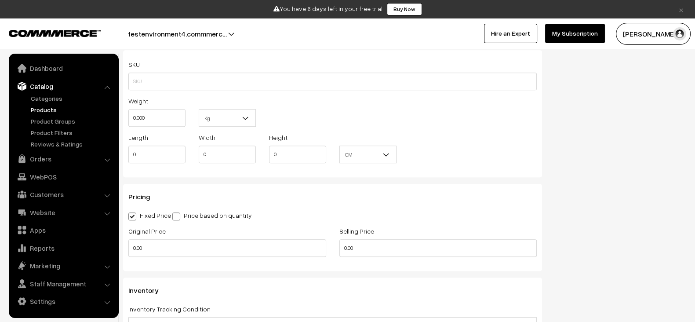
scroll to position [629, 0]
type textarea "specific offer product 1"
click at [178, 246] on input "0.00" at bounding box center [227, 247] width 198 height 18
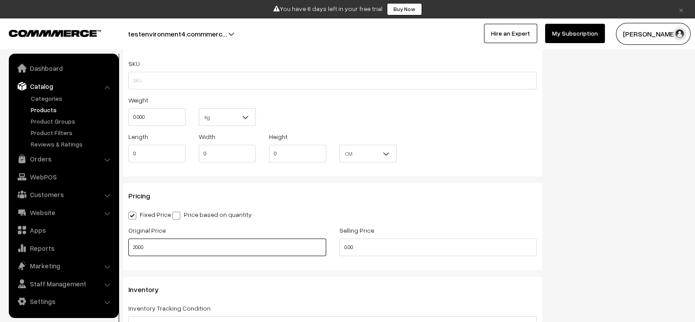
type input "2000"
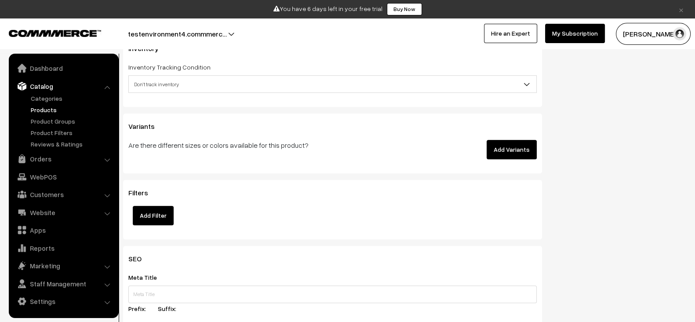
scroll to position [821, 0]
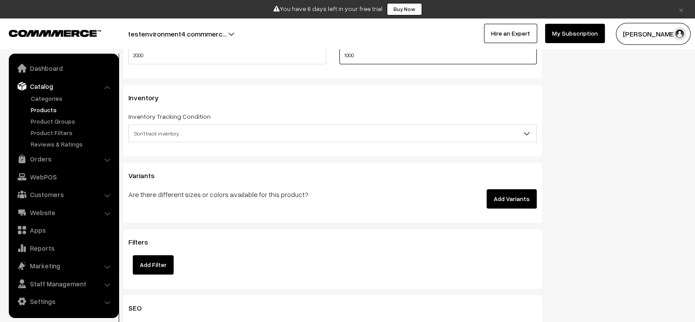
type input "1000"
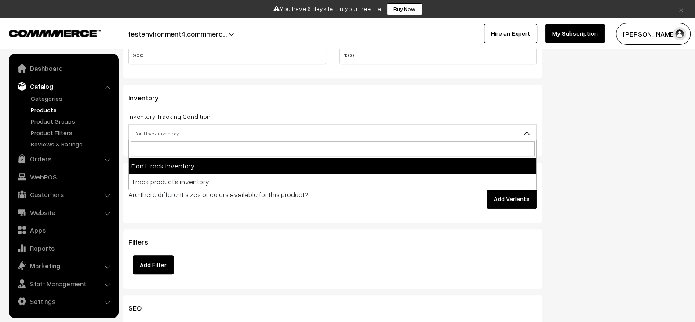
click at [319, 128] on span "Don't track inventory" at bounding box center [333, 133] width 408 height 15
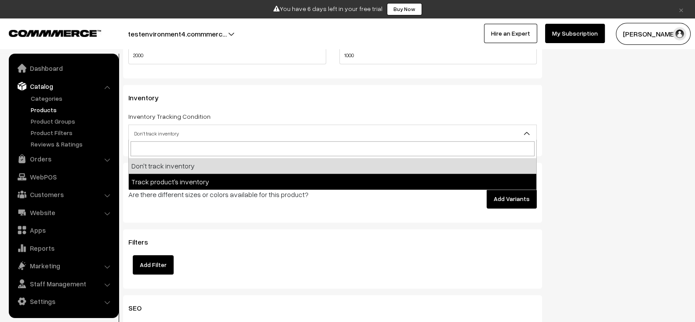
select select "2"
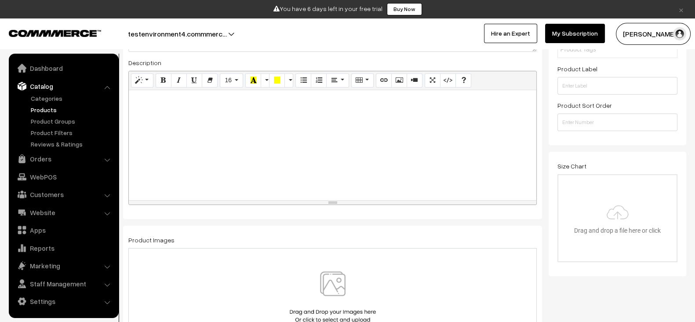
scroll to position [0, 0]
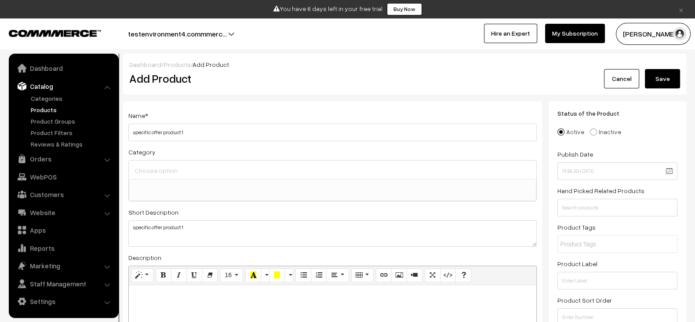
click at [667, 79] on button "Save" at bounding box center [662, 78] width 35 height 19
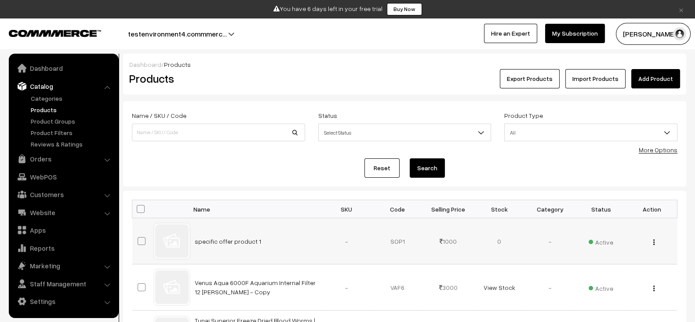
click at [280, 239] on td "specific offer product 1" at bounding box center [255, 241] width 132 height 46
copy tr "specific offer product 1"
click at [280, 239] on td "specific offer product 1" at bounding box center [255, 241] width 132 height 46
click at [659, 73] on link "Add Product" at bounding box center [655, 78] width 49 height 19
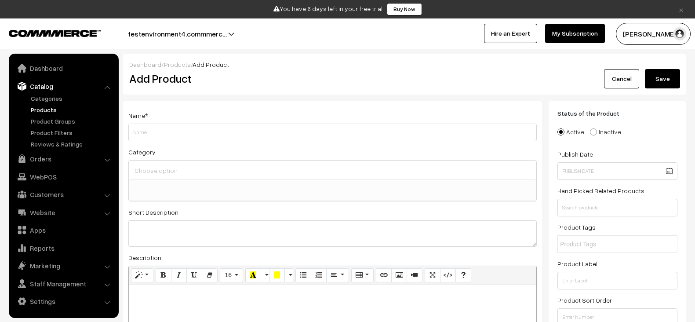
select select
type input "specific offer product 2"
click at [204, 221] on textarea at bounding box center [332, 233] width 408 height 26
paste textarea "specific offer product 2"
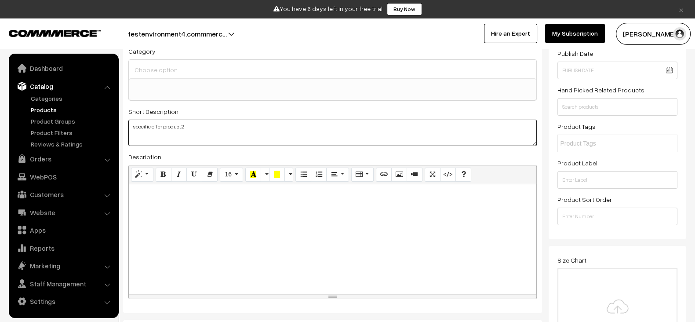
scroll to position [103, 0]
type textarea "specific offer product 2"
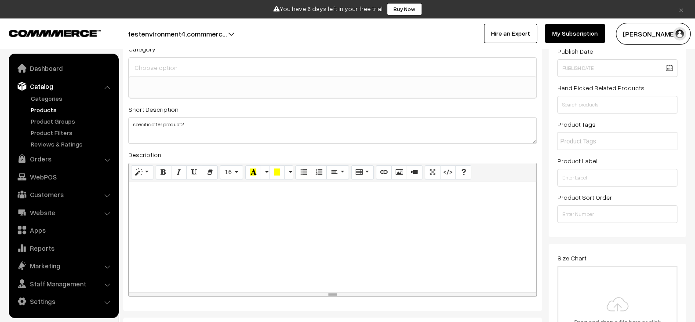
click at [204, 221] on div at bounding box center [333, 237] width 408 height 110
paste div
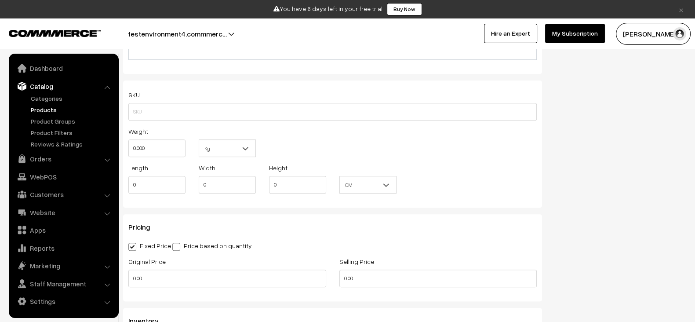
scroll to position [608, 0]
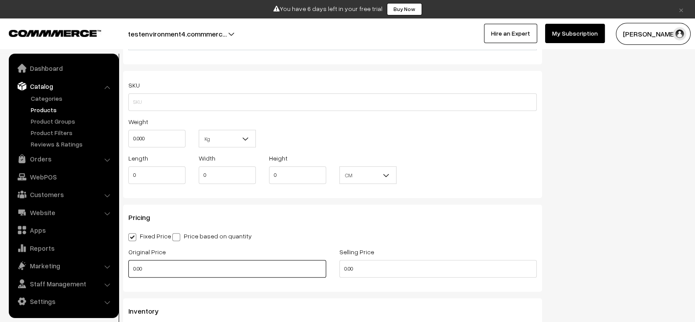
click at [180, 269] on input "0.00" at bounding box center [227, 269] width 198 height 18
type input "2000"
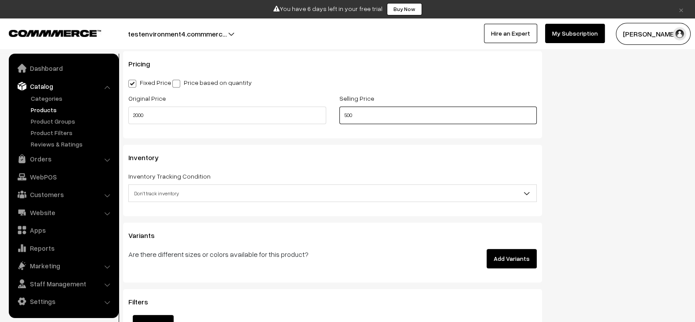
scroll to position [797, 0]
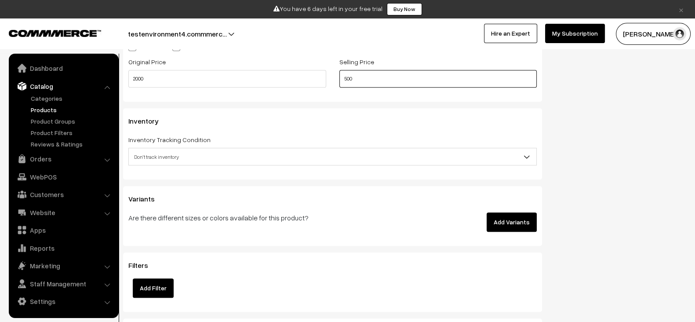
type input "500"
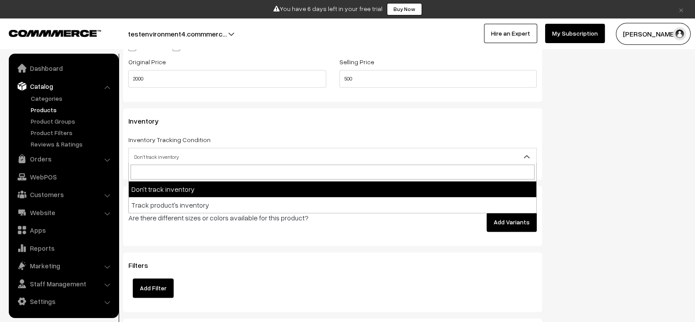
click at [257, 154] on span "Don't track inventory" at bounding box center [333, 156] width 408 height 15
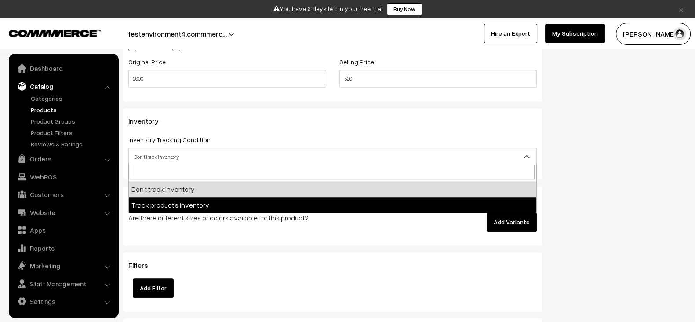
select select "2"
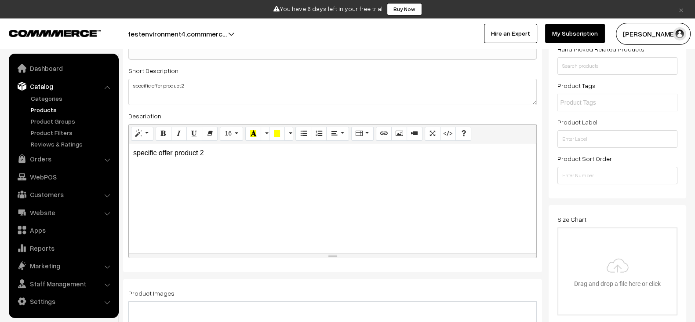
scroll to position [0, 0]
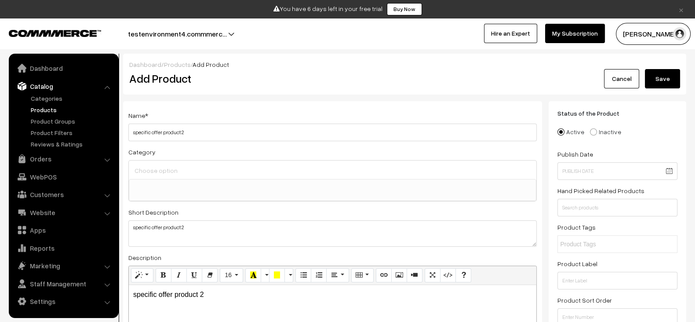
click at [659, 87] on button "Save" at bounding box center [662, 78] width 35 height 19
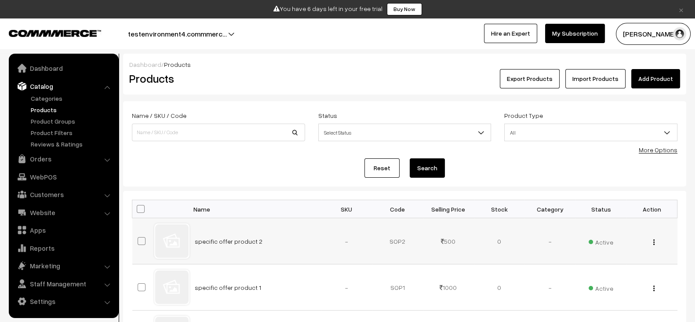
click at [654, 243] on img "button" at bounding box center [653, 242] width 1 height 6
click at [579, 300] on link "Delete" at bounding box center [615, 293] width 75 height 19
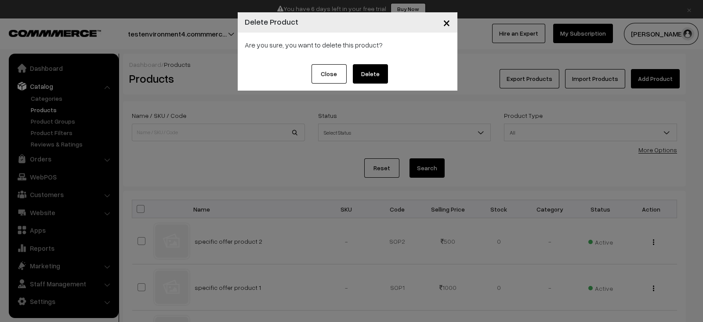
click at [382, 78] on button "Delete" at bounding box center [370, 73] width 35 height 19
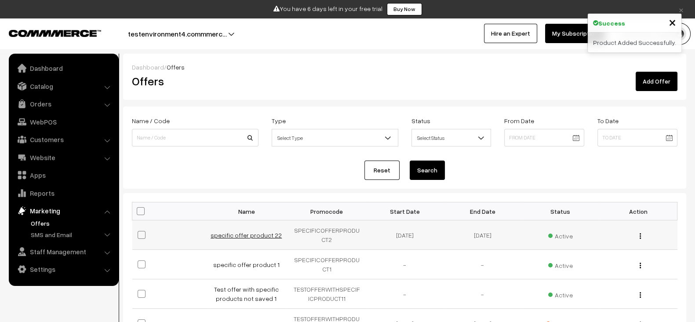
click at [256, 233] on link "specific offer product 22" at bounding box center [246, 234] width 71 height 7
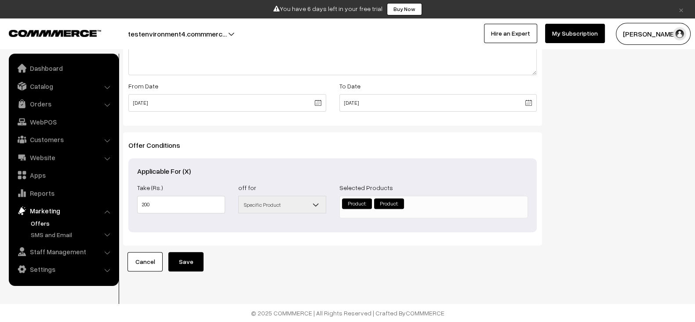
scroll to position [353, 0]
click at [57, 225] on link "Offers" at bounding box center [72, 222] width 87 height 9
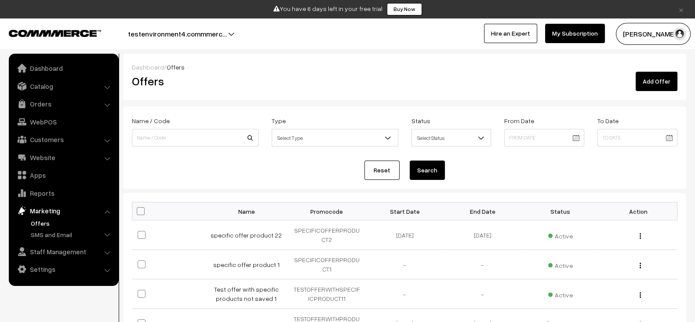
click at [657, 84] on link "Add Offer" at bounding box center [657, 81] width 42 height 19
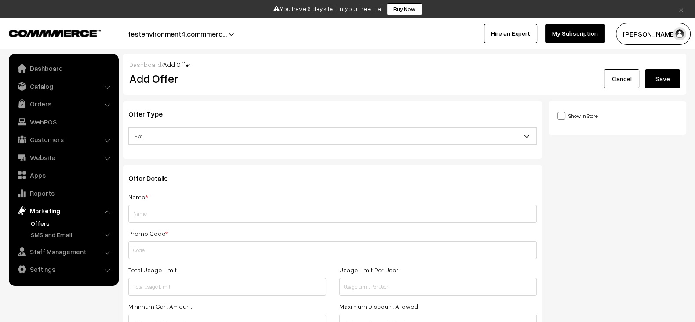
click at [279, 208] on input "d" at bounding box center [332, 214] width 408 height 18
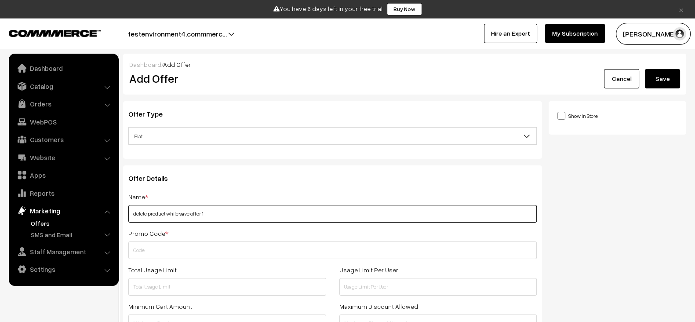
type input "delete product while save offer 1"
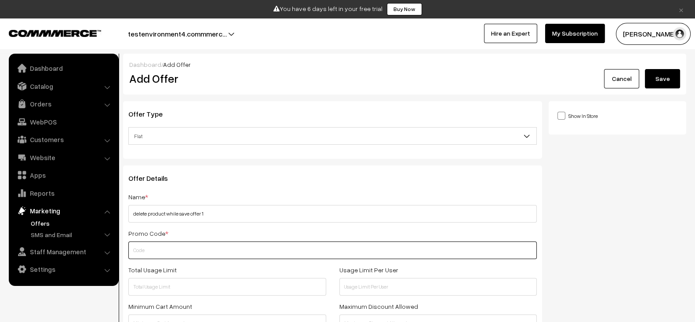
paste input "DELETEPRODUCTWHILESAVEOFFER"
click at [253, 247] on input "DELETEPRODUCTWHILESAVEOFFER" at bounding box center [332, 250] width 408 height 18
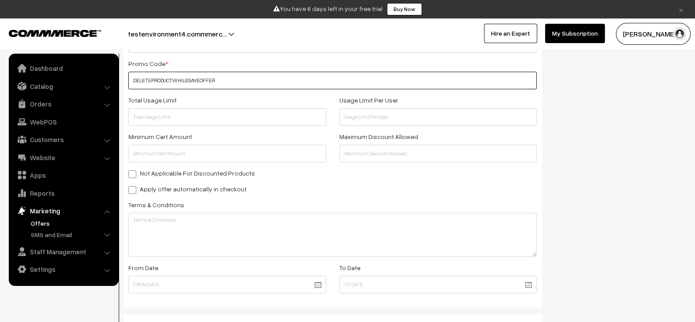
scroll to position [171, 0]
type input "DELETEPRODUCTWHILESAVEOFFER"
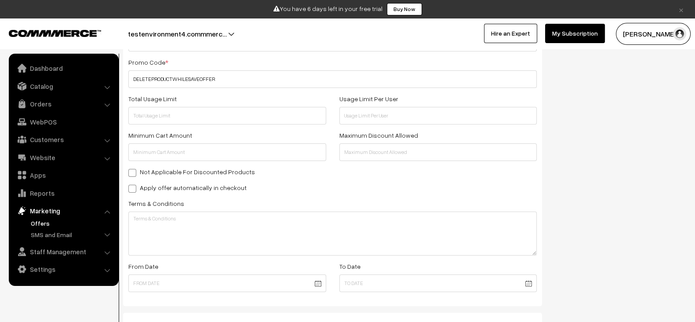
click at [211, 186] on label "Apply offer automatically in checkout" at bounding box center [187, 187] width 118 height 9
click at [134, 186] on input "Apply offer automatically in checkout" at bounding box center [131, 187] width 6 height 6
checkbox input "true"
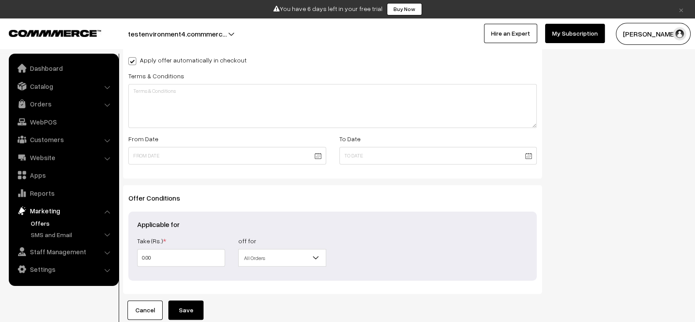
scroll to position [345, 0]
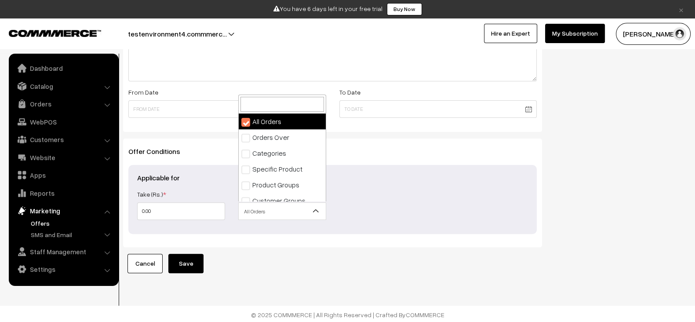
click at [280, 210] on span "All Orders" at bounding box center [282, 211] width 87 height 15
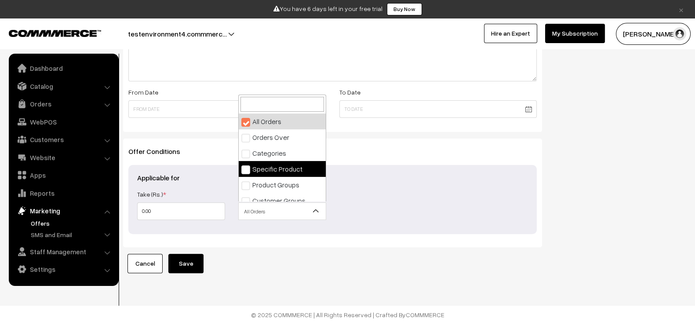
select select "4"
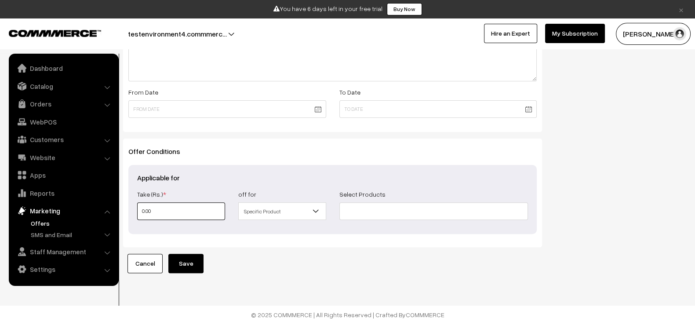
click at [189, 216] on input "0.00" at bounding box center [181, 211] width 88 height 18
type input "3"
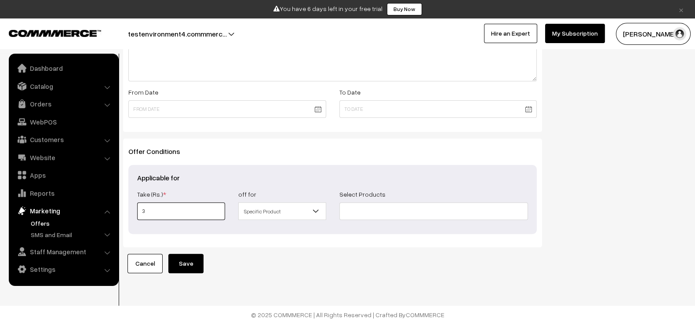
type input "30"
type input "300"
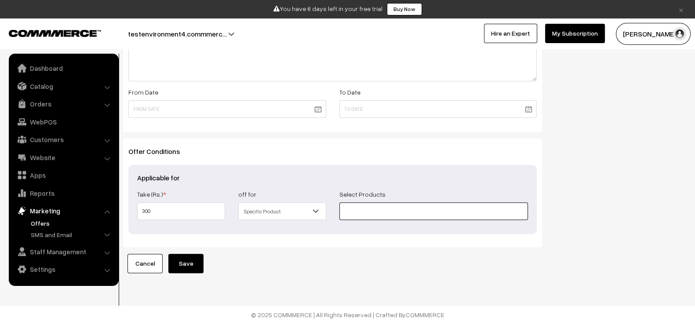
click at [351, 214] on input at bounding box center [433, 211] width 189 height 18
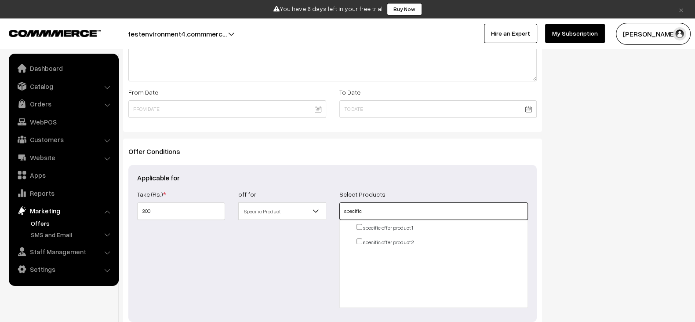
type input "specific"
click at [358, 227] on input "checkbox" at bounding box center [360, 227] width 6 height 6
checkbox input "true"
click at [358, 238] on input "checkbox" at bounding box center [360, 241] width 6 height 6
checkbox input "true"
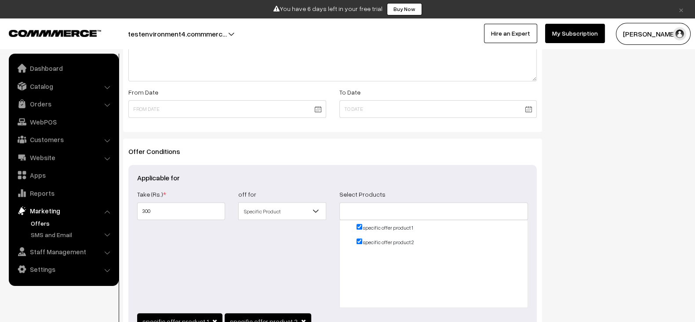
click at [552, 249] on div "Show In Store Publish Date" at bounding box center [621, 67] width 144 height 623
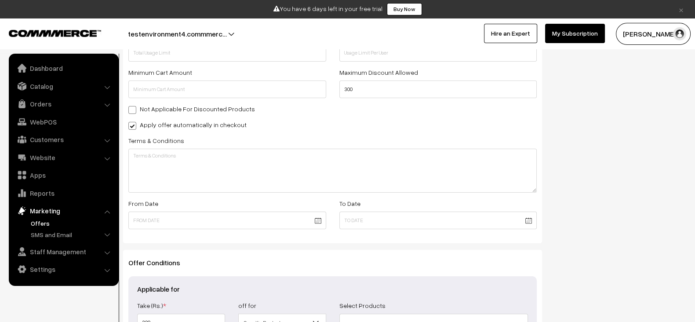
scroll to position [233, 0]
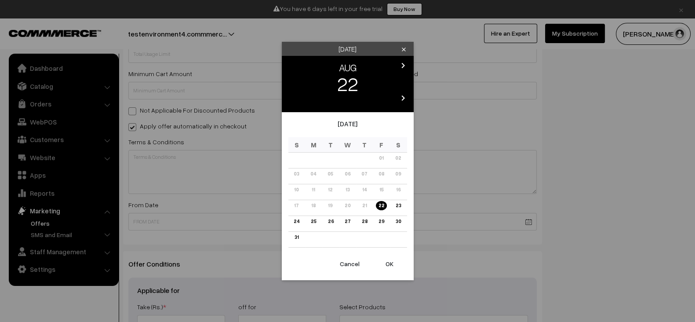
click at [226, 225] on body "Thank you for showing interest. Our team will call you shortly. Close × You hav…" at bounding box center [347, 110] width 695 height 687
click at [395, 265] on button "OK" at bounding box center [389, 263] width 35 height 19
type input "[DATE]"
click at [391, 226] on body "Thank you for showing interest. Our team will call you shortly. Close × You hav…" at bounding box center [347, 110] width 695 height 687
click at [401, 61] on icon "chevron_right" at bounding box center [403, 65] width 11 height 11
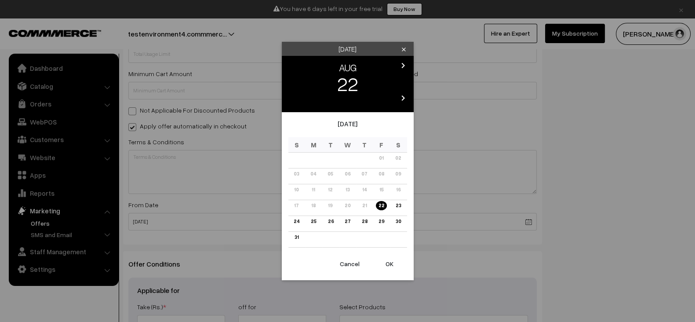
click at [401, 61] on icon "chevron_right" at bounding box center [403, 65] width 11 height 11
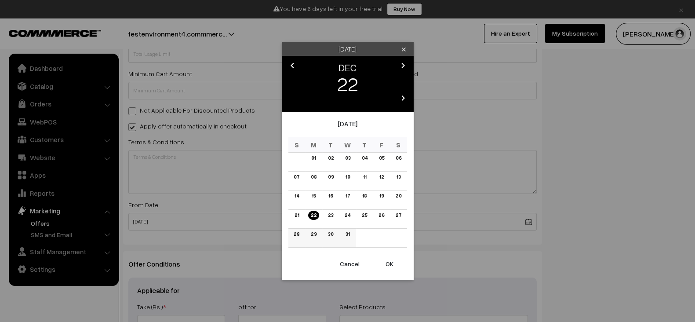
click at [345, 233] on link "31" at bounding box center [347, 233] width 9 height 9
click at [388, 264] on button "OK" at bounding box center [389, 263] width 35 height 19
type input "31-12-2025"
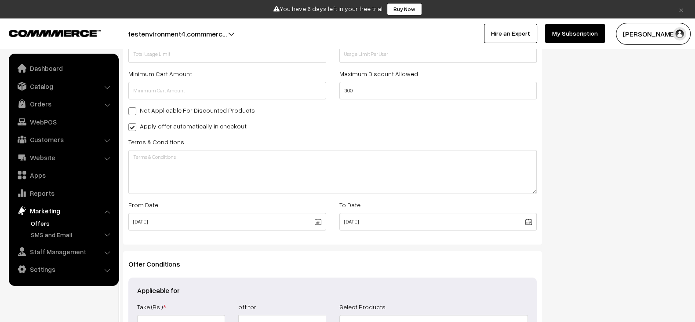
click at [451, 251] on div "Offer Conditions Applicable for Take (Rs.) * 300 Take (%) * off for All Orders …" at bounding box center [332, 314] width 419 height 127
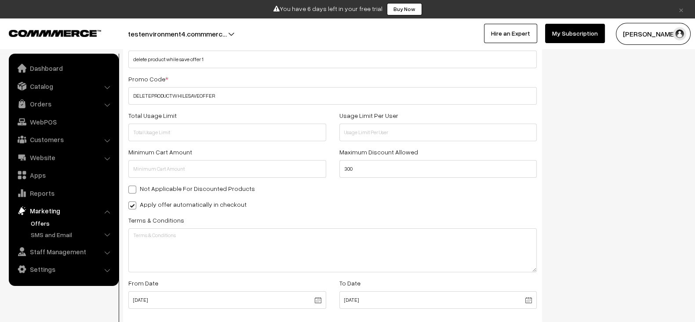
scroll to position [152, 0]
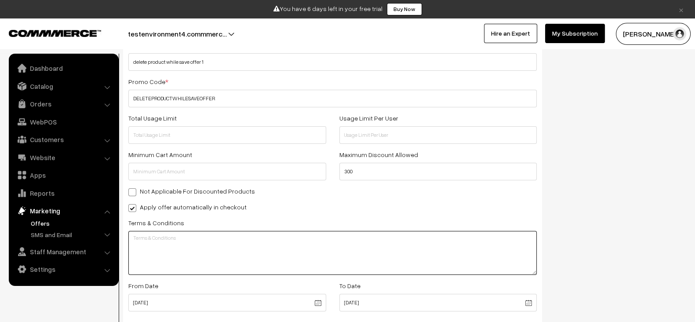
click at [355, 236] on textarea at bounding box center [332, 253] width 408 height 44
paste textarea "delete product while save offer 1"
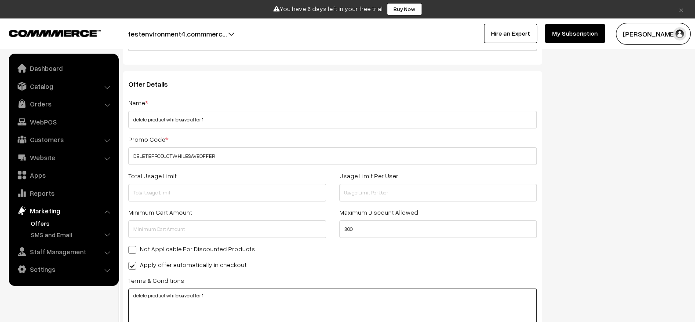
scroll to position [87, 0]
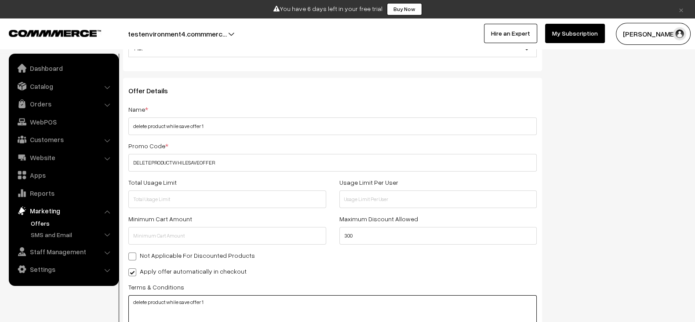
type textarea "delete product while save offer 1"
click at [230, 187] on div "Total Usage Limit" at bounding box center [227, 192] width 211 height 31
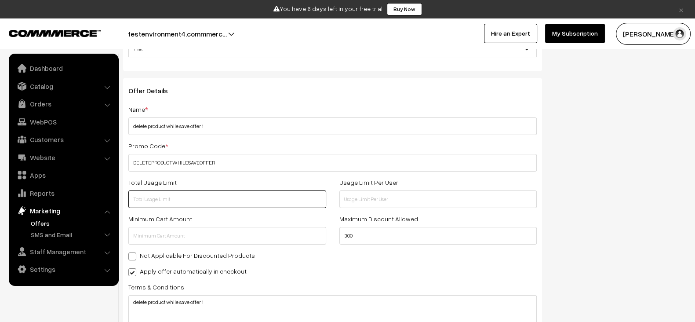
click at [220, 197] on input "text" at bounding box center [227, 199] width 198 height 18
type input "200"
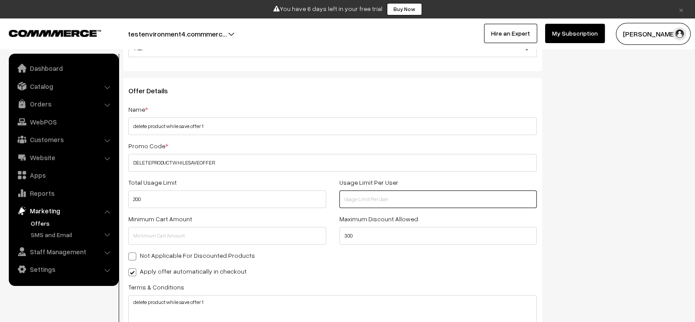
click at [376, 199] on input "text" at bounding box center [438, 199] width 198 height 18
type input "1"
click at [606, 187] on div "Show In Store Publish Date" at bounding box center [621, 281] width 144 height 535
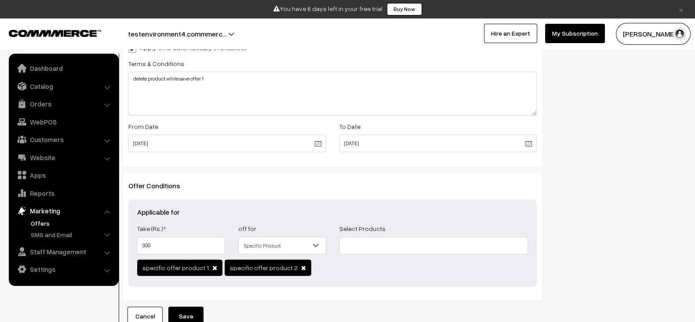
scroll to position [364, 0]
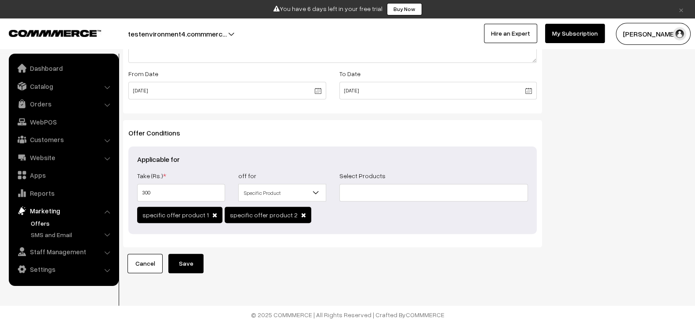
click at [188, 258] on button "Save" at bounding box center [185, 263] width 35 height 19
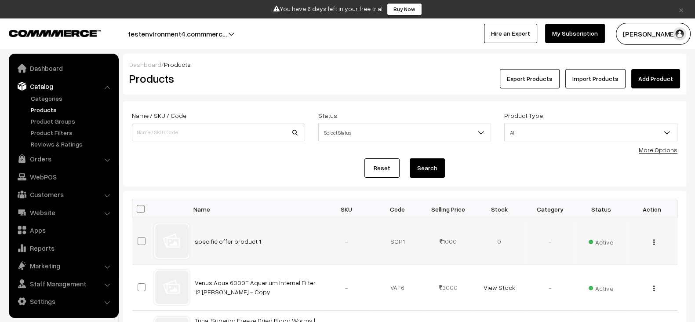
click at [654, 241] on img "button" at bounding box center [653, 242] width 1 height 6
click at [598, 298] on link "Delete" at bounding box center [615, 293] width 75 height 19
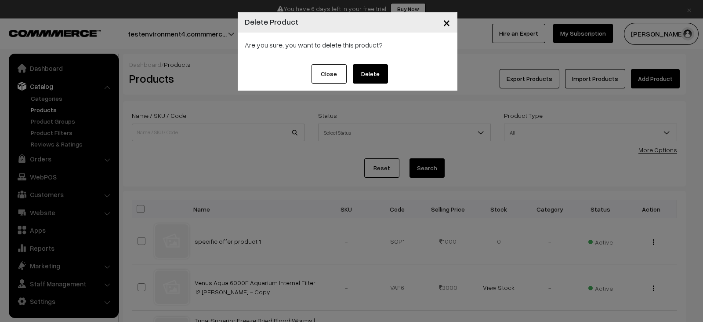
click at [381, 77] on button "Delete" at bounding box center [370, 73] width 35 height 19
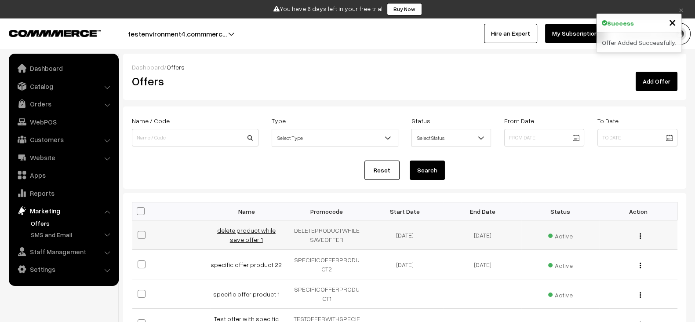
click at [241, 234] on link "delete product while save offer 1" at bounding box center [246, 234] width 58 height 17
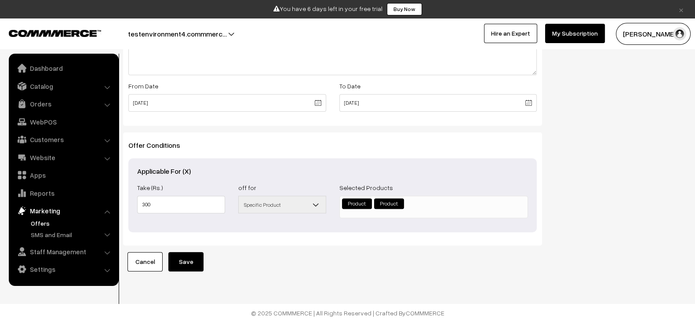
scroll to position [359, 0]
click at [129, 260] on link "Cancel" at bounding box center [144, 261] width 35 height 19
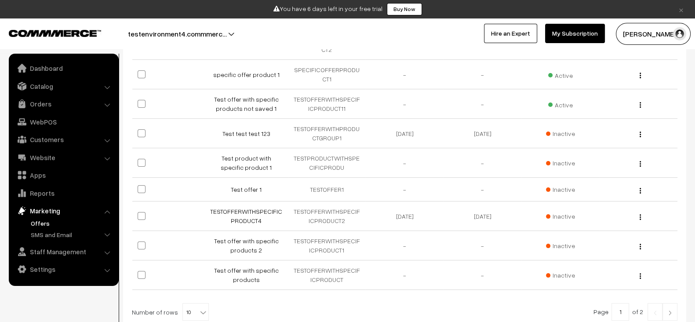
scroll to position [228, 0]
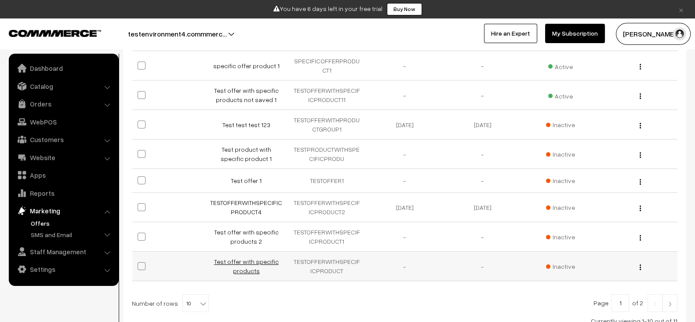
click at [231, 261] on link "Test offer with specific products" at bounding box center [246, 266] width 65 height 17
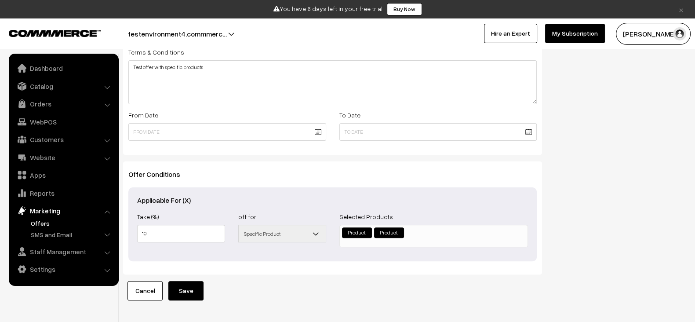
scroll to position [324, 0]
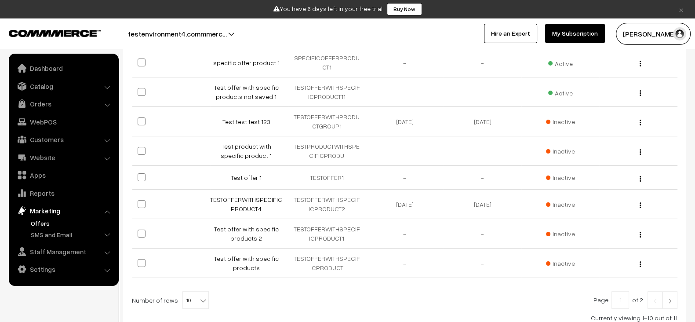
scroll to position [261, 0]
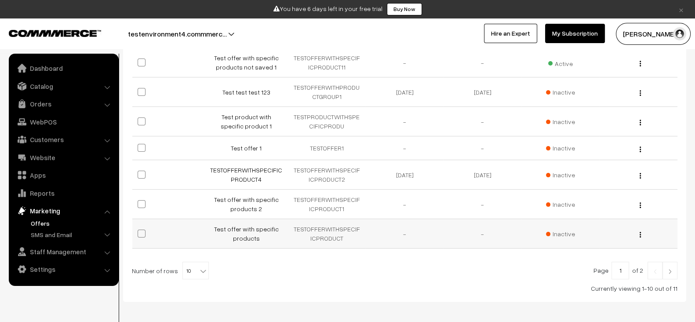
click at [639, 233] on button "button" at bounding box center [640, 234] width 2 height 7
click at [605, 240] on link "Edit" at bounding box center [601, 247] width 75 height 19
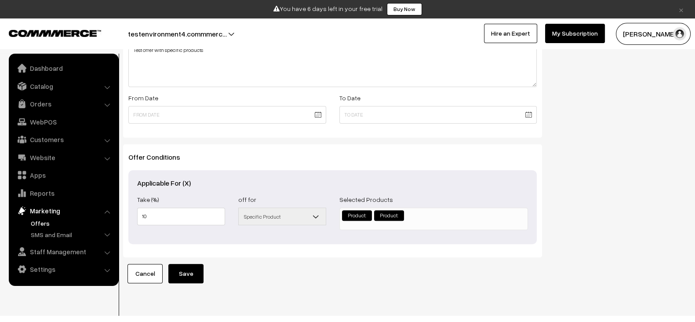
scroll to position [359, 0]
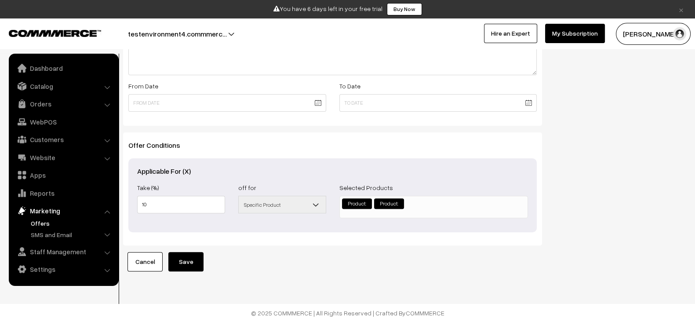
click at [178, 257] on button "Save" at bounding box center [185, 261] width 35 height 19
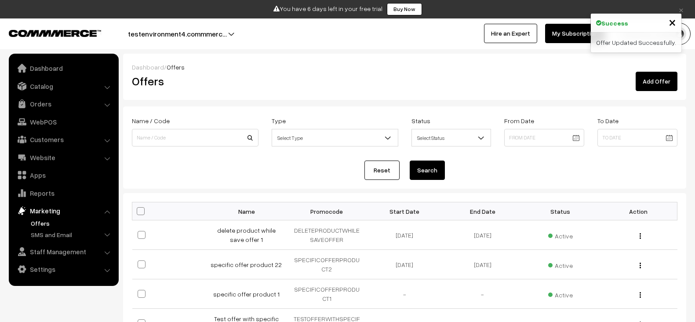
scroll to position [296, 0]
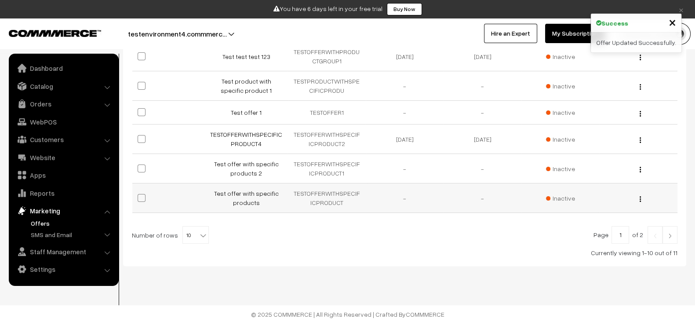
click at [245, 197] on td "Test offer with specific products" at bounding box center [249, 197] width 78 height 29
click at [245, 198] on link "Test offer with specific products" at bounding box center [246, 197] width 65 height 17
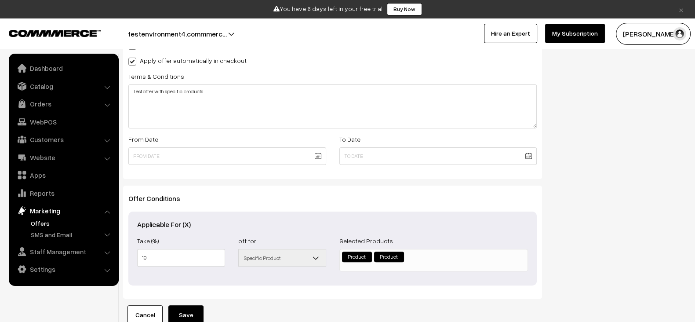
scroll to position [299, 0]
click at [187, 317] on button "Save" at bounding box center [185, 315] width 35 height 19
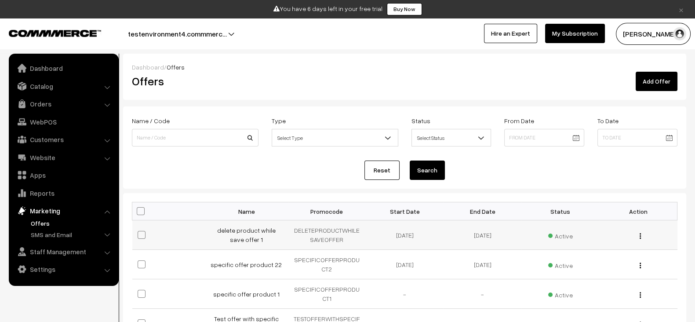
click at [235, 240] on td "delete product while save offer 1" at bounding box center [249, 234] width 78 height 29
click at [248, 240] on link "delete product while save offer 1" at bounding box center [246, 234] width 58 height 17
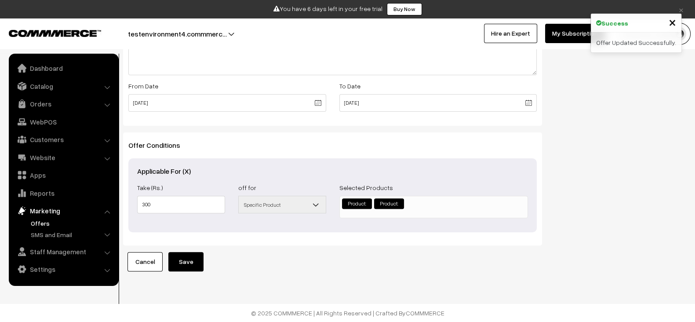
scroll to position [359, 0]
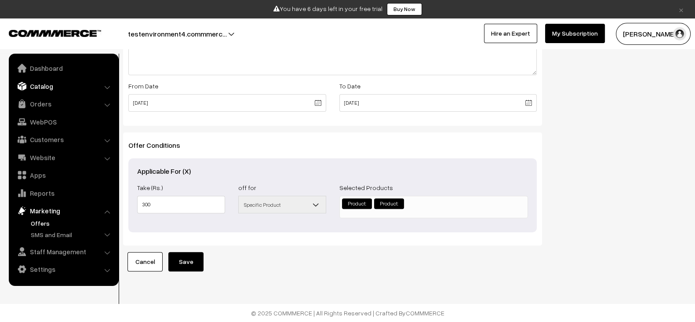
click at [46, 91] on link "Catalog" at bounding box center [63, 86] width 105 height 16
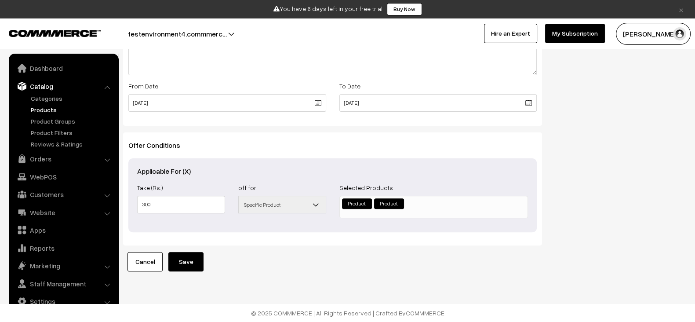
click at [46, 106] on link "Products" at bounding box center [72, 109] width 87 height 9
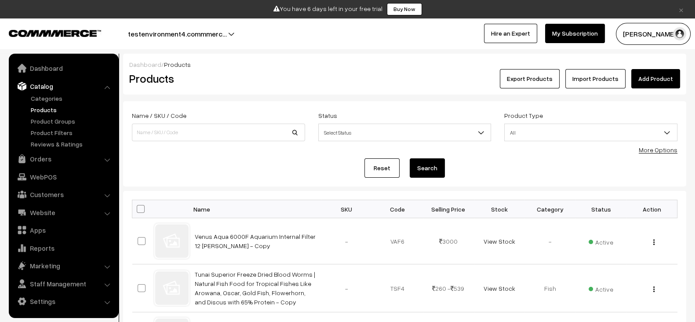
click at [648, 76] on link "Add Product" at bounding box center [655, 78] width 49 height 19
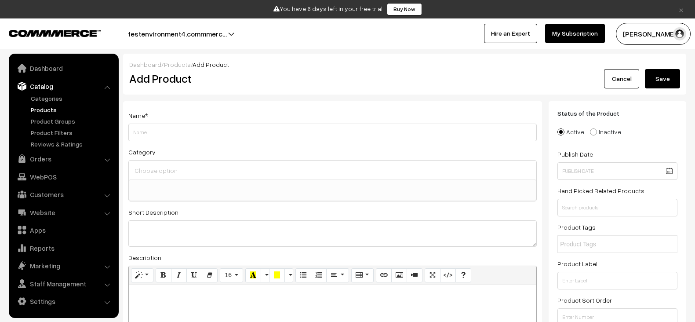
select select
type input "specific offer product 1"
click at [671, 81] on button "Save" at bounding box center [662, 78] width 35 height 19
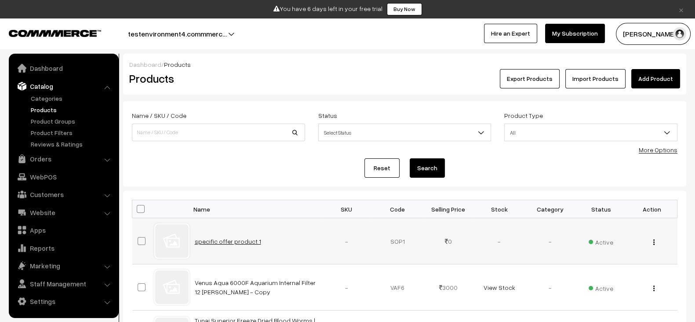
click at [251, 241] on link "specific offer product 1" at bounding box center [228, 240] width 66 height 7
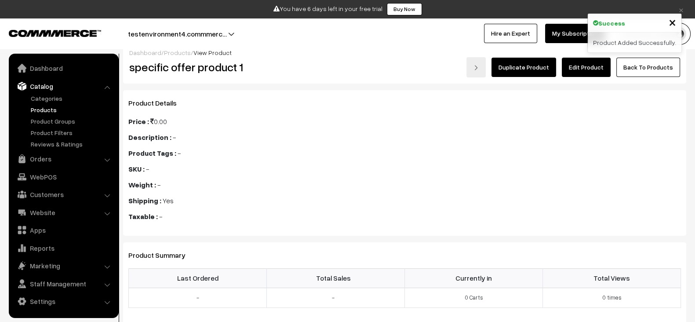
scroll to position [23, 0]
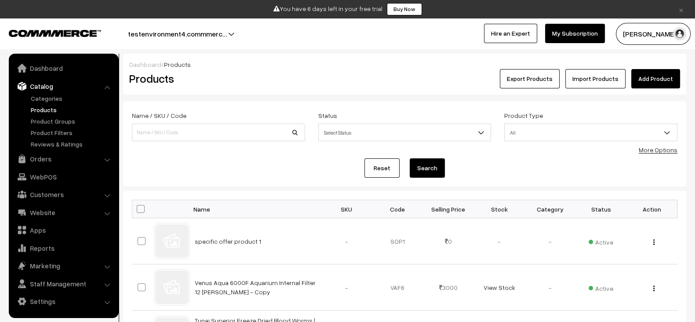
click at [662, 78] on link "Add Product" at bounding box center [655, 78] width 49 height 19
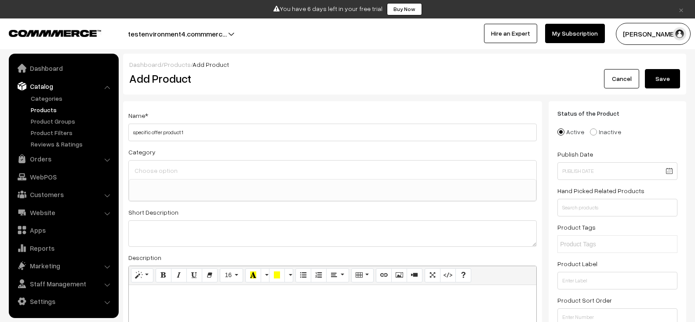
select select
type input "specific offer product 2"
click at [666, 81] on button "Save" at bounding box center [662, 78] width 35 height 19
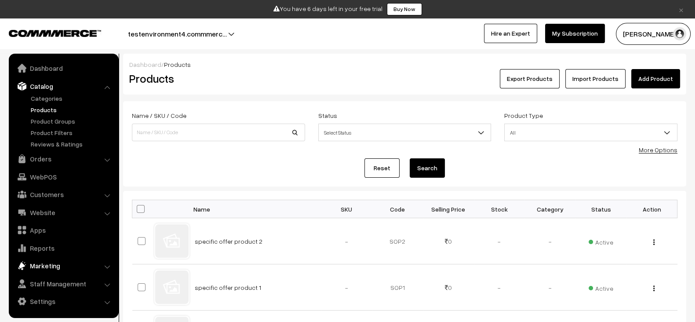
click at [51, 267] on link "Marketing" at bounding box center [63, 266] width 105 height 16
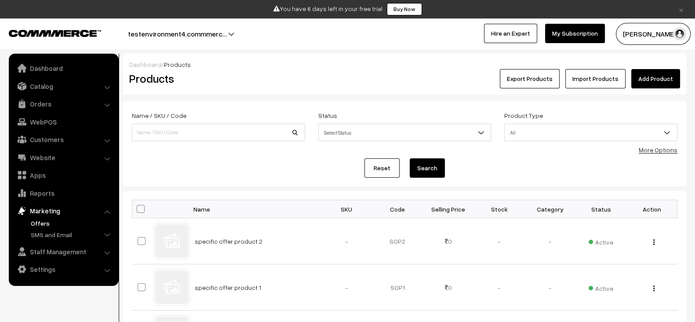
click at [49, 224] on link "Offers" at bounding box center [72, 222] width 87 height 9
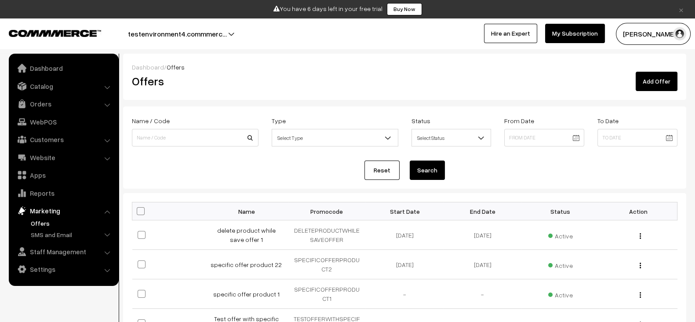
click at [671, 73] on link "Add Offer" at bounding box center [657, 81] width 42 height 19
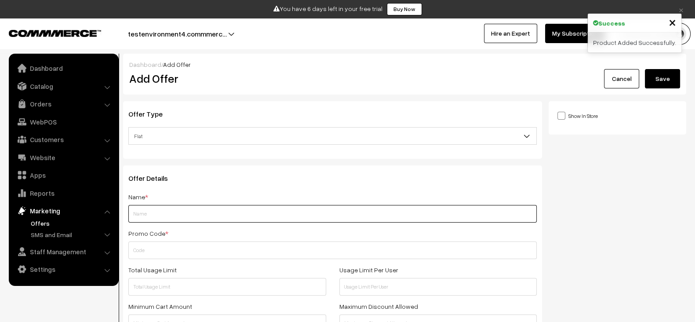
paste input "specific offer product 1"
click at [260, 211] on input "specific offer product 1" at bounding box center [332, 214] width 408 height 18
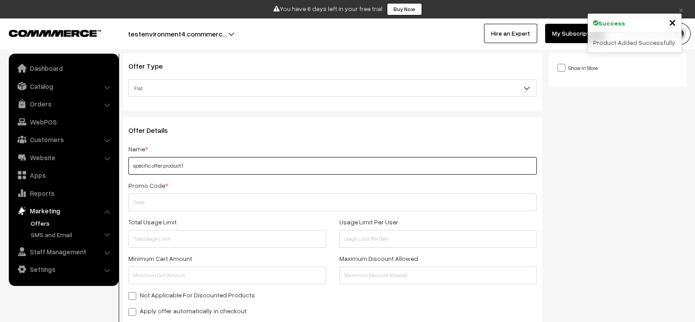
scroll to position [49, 0]
type input "specific offer product 1"
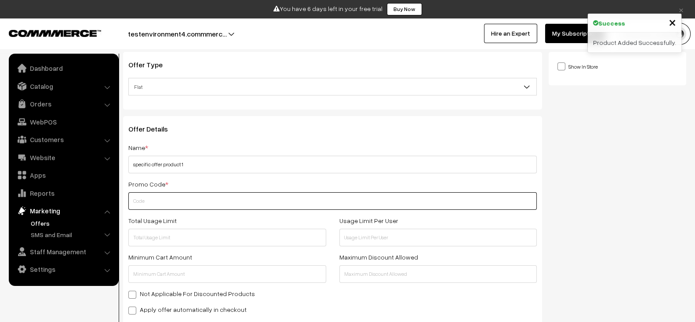
paste input "SPECIFICOFFERPRODUCT1"
click at [264, 204] on input "SPECIFICOFFERPRODUCT1" at bounding box center [332, 201] width 408 height 18
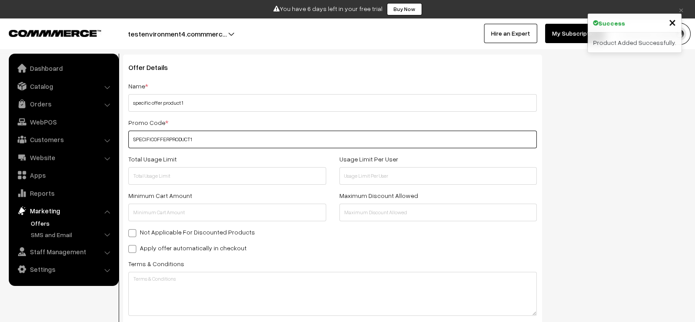
scroll to position [112, 0]
type input "SPECIFICOFFERPRODUCT1"
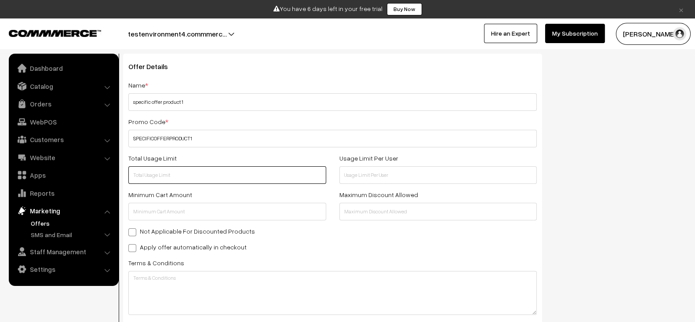
click at [237, 174] on input "text" at bounding box center [227, 175] width 198 height 18
type input "200"
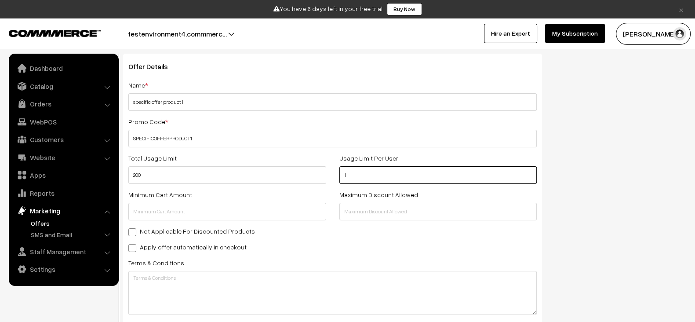
type input "1"
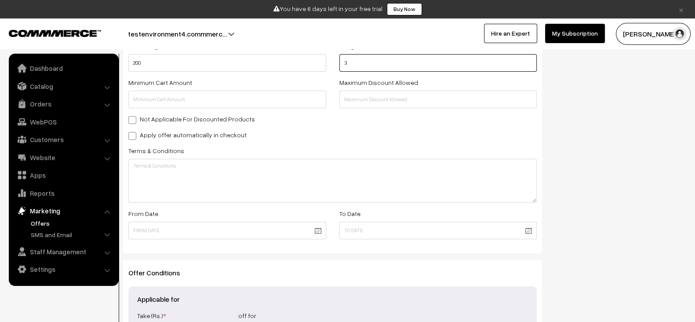
scroll to position [225, 0]
type input "3"
click at [201, 135] on label "Apply offer automatically in checkout" at bounding box center [187, 133] width 118 height 9
click at [134, 135] on input "Apply offer automatically in checkout" at bounding box center [131, 134] width 6 height 6
checkbox input "true"
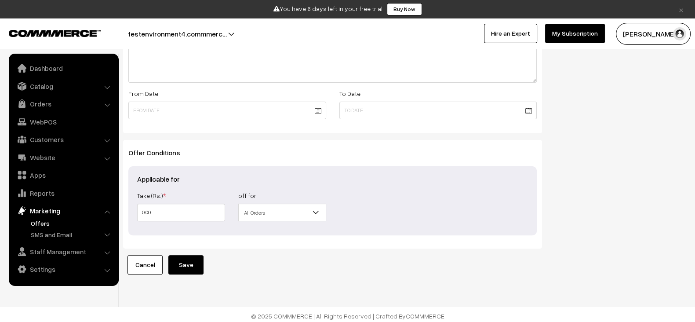
scroll to position [345, 0]
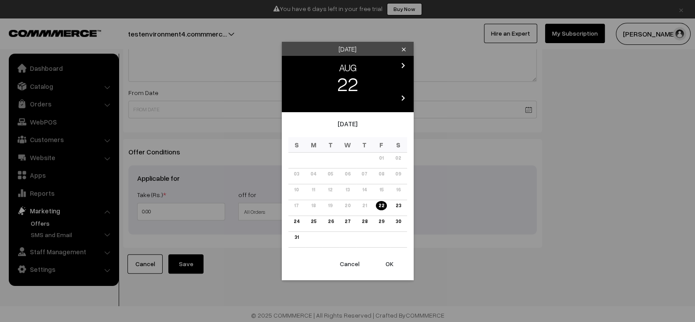
click at [394, 261] on button "OK" at bounding box center [389, 263] width 35 height 19
type input "[DATE]"
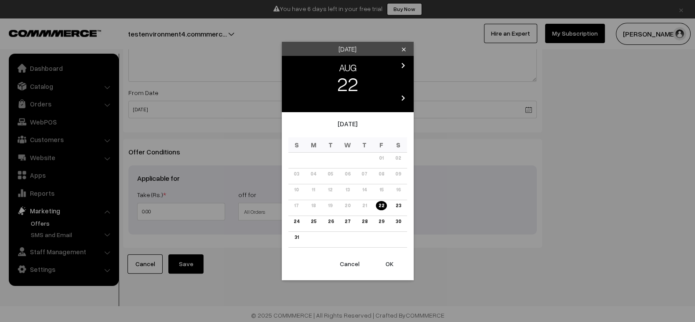
click at [405, 65] on icon "chevron_right" at bounding box center [403, 65] width 11 height 11
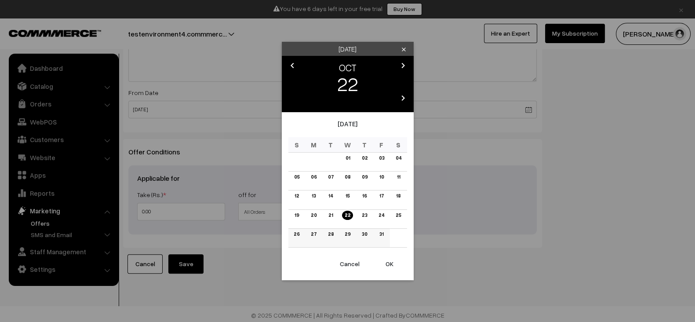
click at [382, 236] on link "31" at bounding box center [381, 233] width 9 height 9
click at [389, 264] on button "OK" at bounding box center [389, 263] width 35 height 19
type input "31-10-2025"
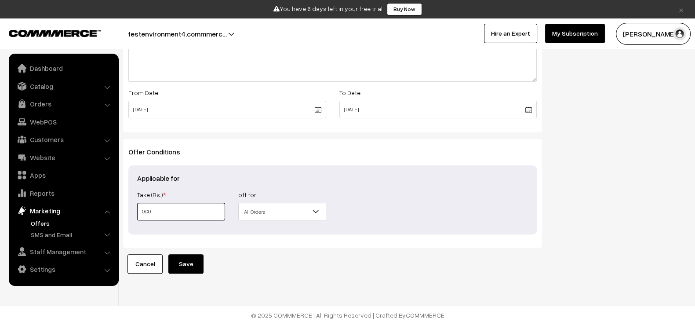
click at [209, 210] on input "0.00" at bounding box center [181, 212] width 88 height 18
type input "2"
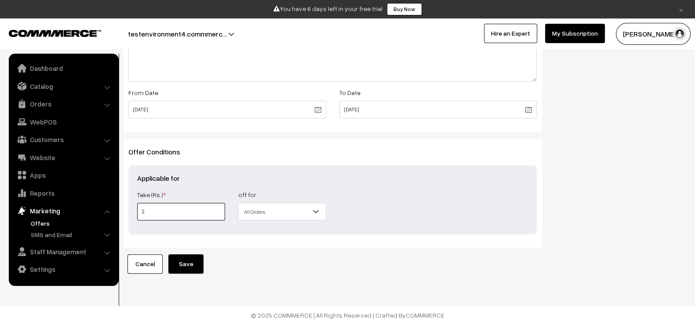
type input "20"
type input "200"
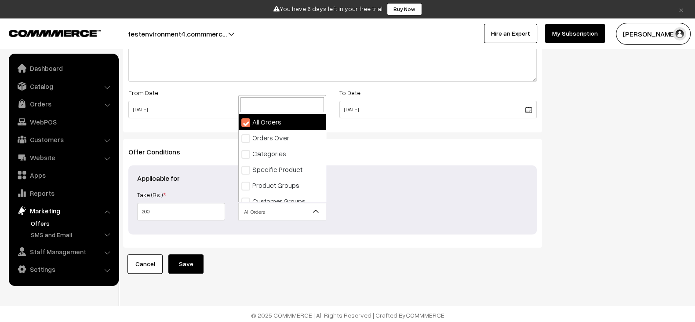
click at [295, 213] on span "All Orders" at bounding box center [282, 211] width 87 height 15
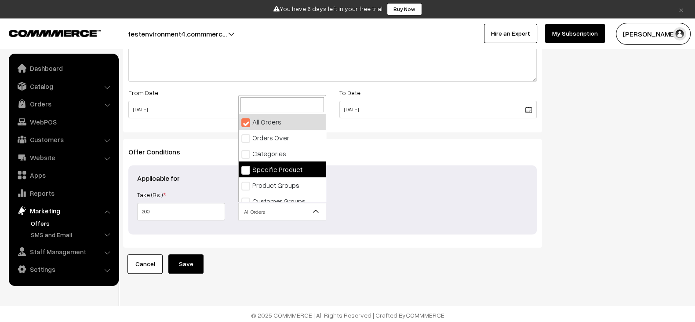
select select "4"
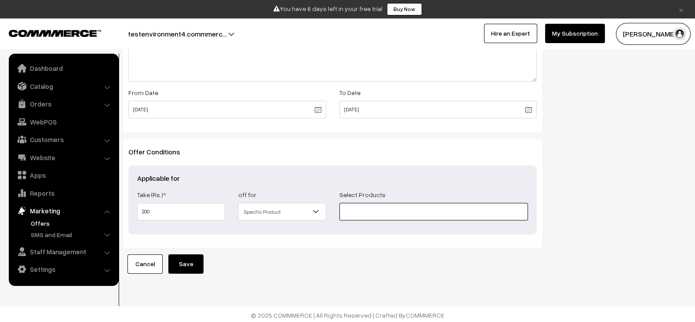
click at [385, 206] on input at bounding box center [433, 212] width 189 height 18
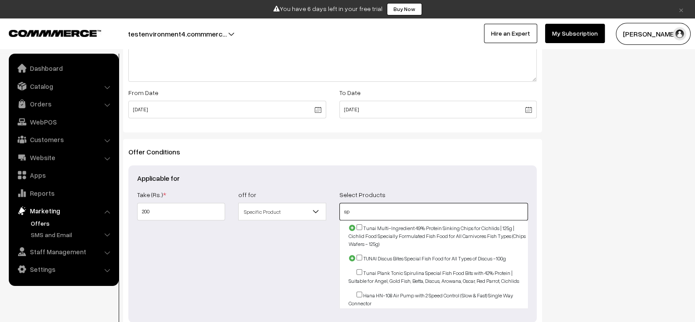
type input "s"
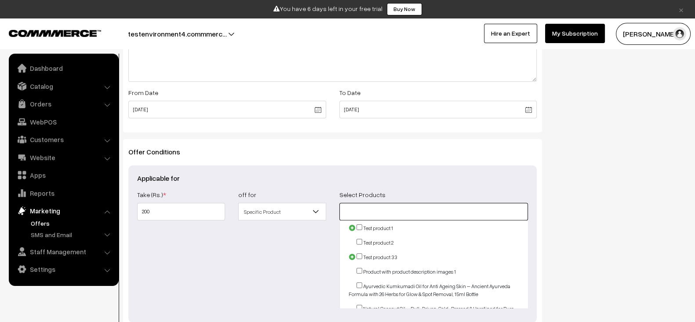
paste input "specific offer product 1"
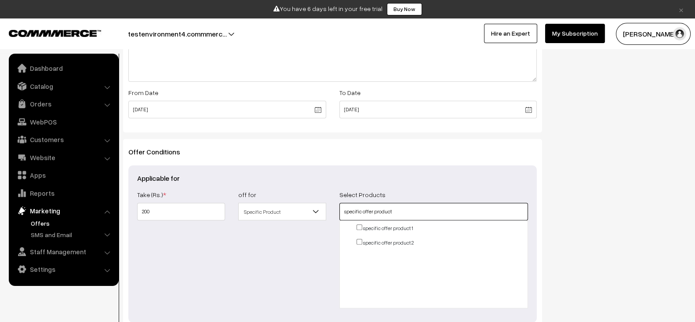
type input "specific offer product"
click at [359, 225] on input "checkbox" at bounding box center [360, 227] width 6 height 6
checkbox input "true"
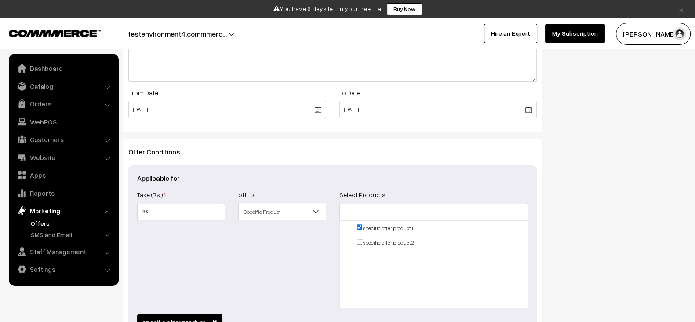
click at [359, 239] on input "checkbox" at bounding box center [360, 242] width 6 height 6
checkbox input "true"
click at [555, 221] on div "Show In Store Publish Date" at bounding box center [621, 67] width 144 height 623
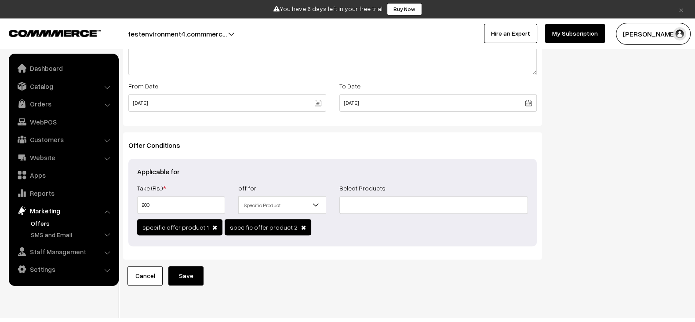
scroll to position [364, 0]
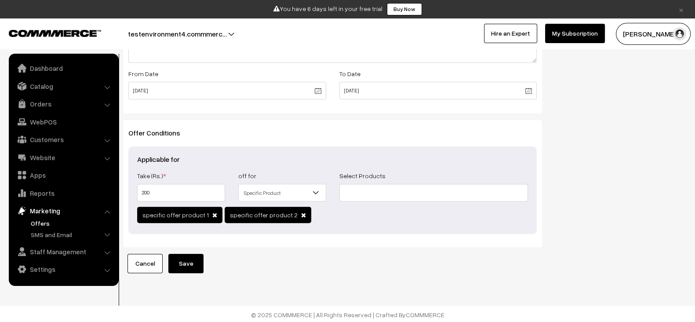
click at [194, 259] on button "Save" at bounding box center [185, 263] width 35 height 19
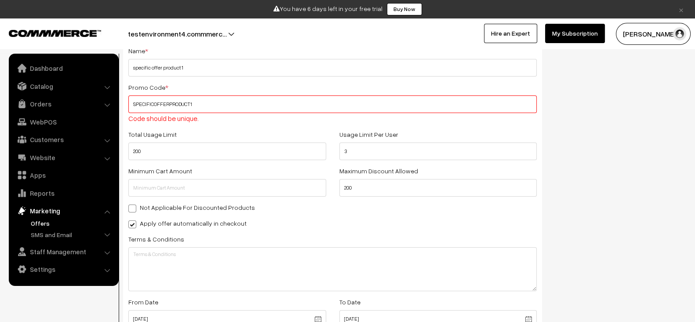
scroll to position [145, 0]
click at [250, 102] on input "SPECIFICOFFERPRODUCT1" at bounding box center [332, 105] width 408 height 18
type input "SPECIFICOFFERPRODUCT11"
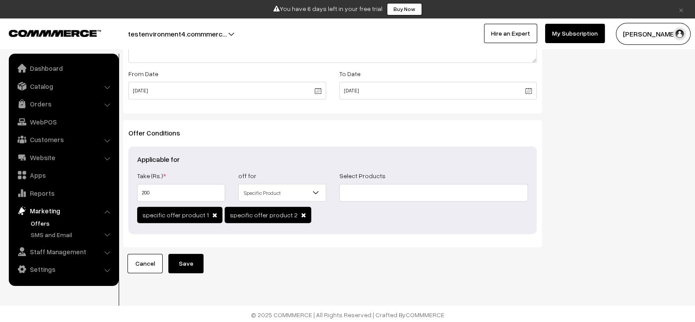
click at [188, 256] on button "Save" at bounding box center [185, 263] width 35 height 19
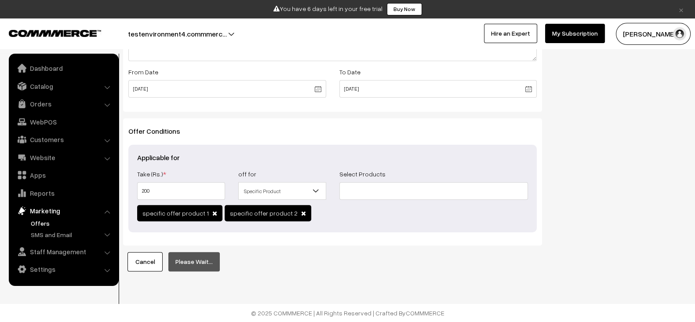
scroll to position [364, 0]
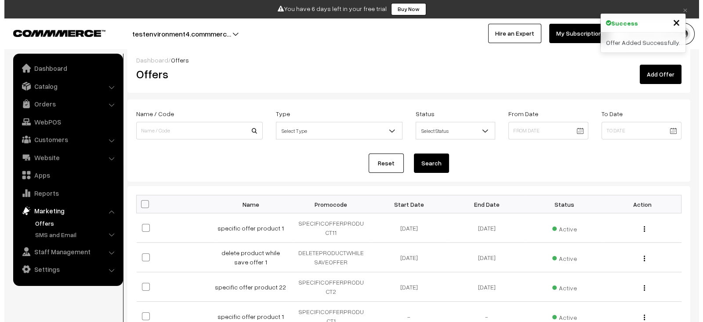
scroll to position [7, 0]
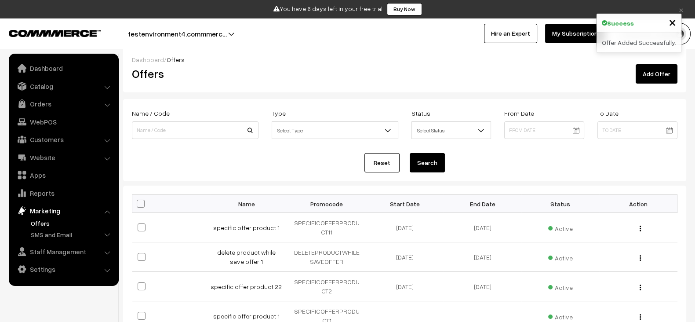
click at [138, 207] on th at bounding box center [171, 204] width 78 height 18
click at [138, 206] on span at bounding box center [141, 204] width 8 height 8
click at [138, 206] on input "checkbox" at bounding box center [135, 203] width 6 height 6
checkbox input "true"
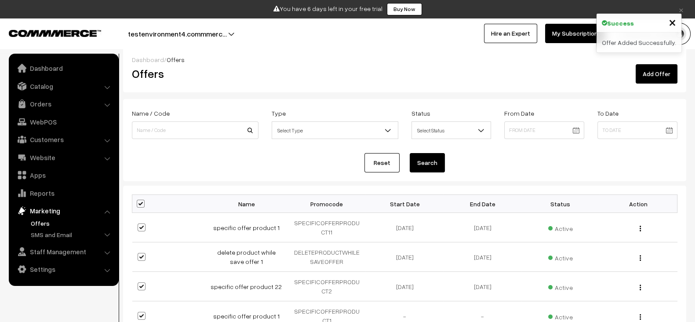
checkbox input "true"
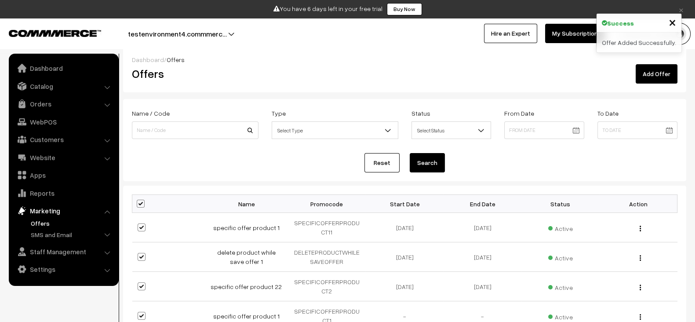
checkbox input "true"
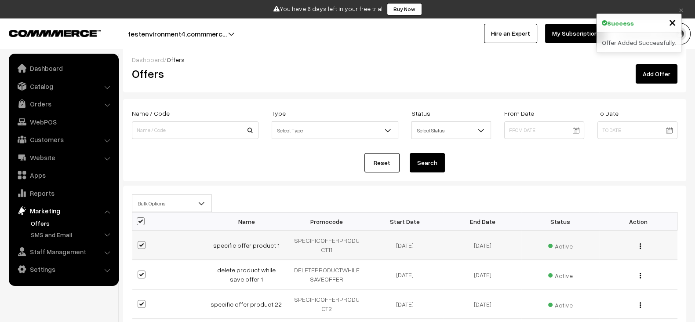
click at [145, 243] on span at bounding box center [142, 245] width 8 height 8
click at [139, 242] on input "checkbox" at bounding box center [136, 240] width 6 height 6
checkbox input "false"
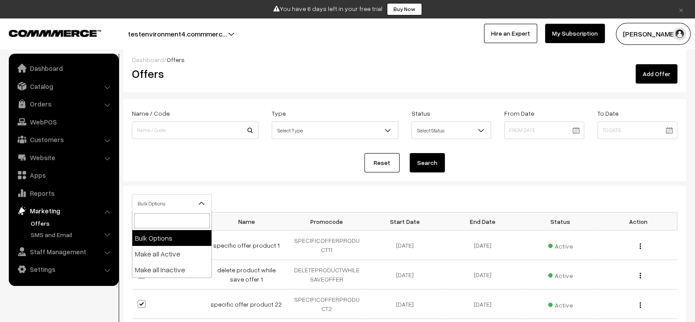
click at [178, 205] on span "Bulk Options" at bounding box center [171, 203] width 79 height 15
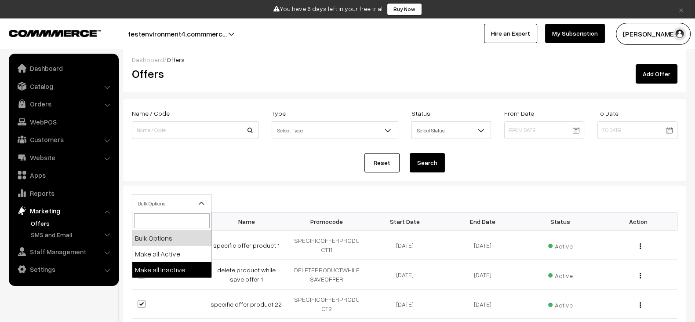
select select "inactive"
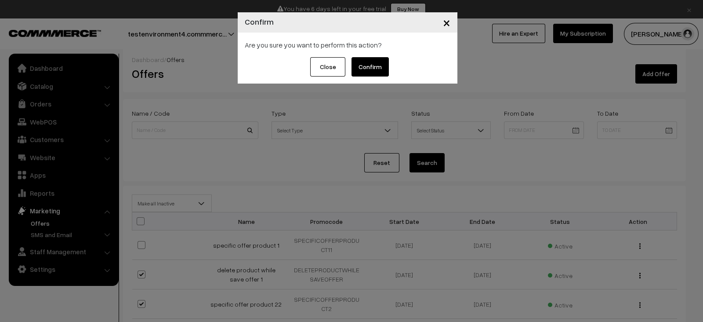
click at [367, 67] on button "Confirm" at bounding box center [370, 66] width 37 height 19
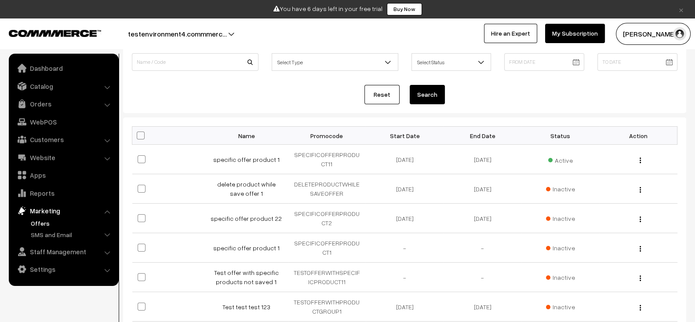
scroll to position [75, 0]
click at [251, 160] on link "specific offer product 1" at bounding box center [246, 160] width 66 height 7
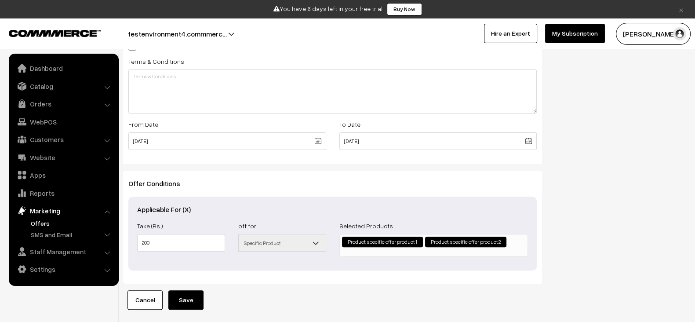
scroll to position [359, 0]
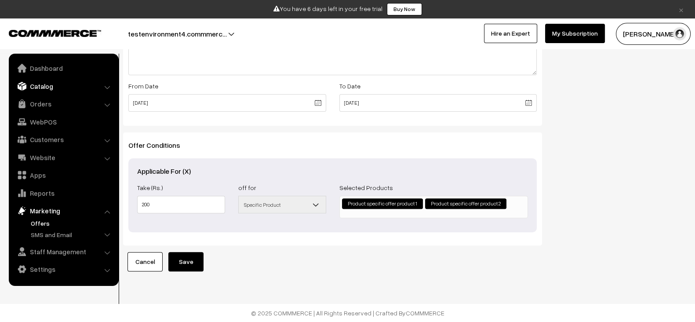
click at [48, 88] on link "Catalog" at bounding box center [63, 86] width 105 height 16
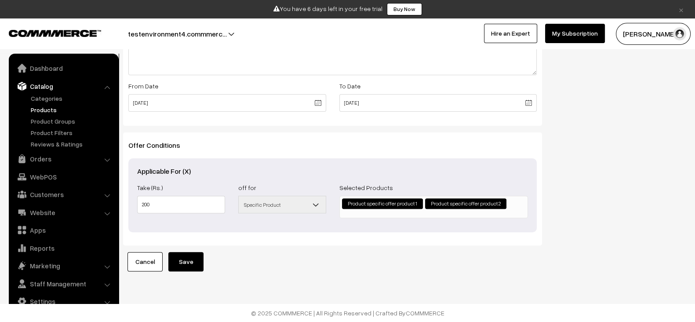
click at [49, 107] on link "Products" at bounding box center [72, 109] width 87 height 9
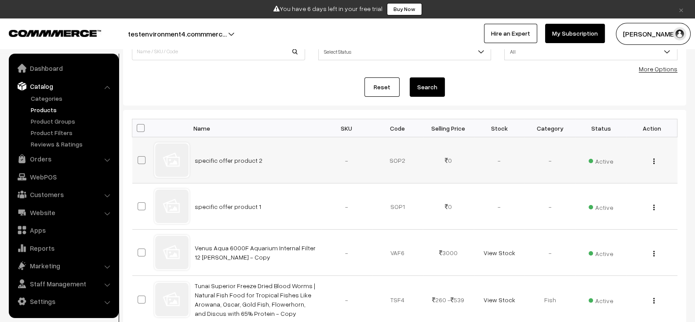
scroll to position [81, 0]
click at [228, 206] on link "specific offer product 1" at bounding box center [228, 205] width 66 height 7
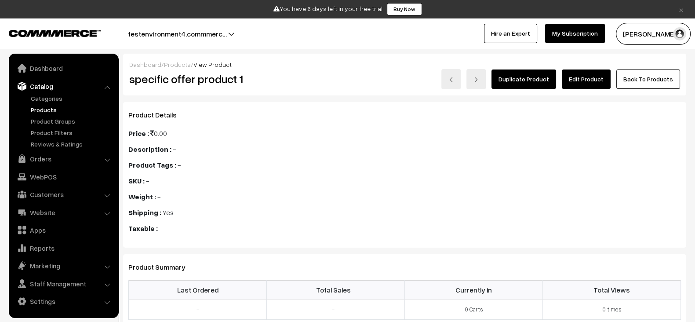
click at [583, 76] on link "Edit Product" at bounding box center [586, 78] width 49 height 19
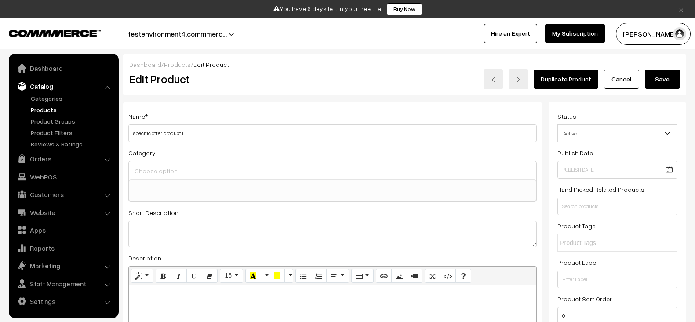
select select
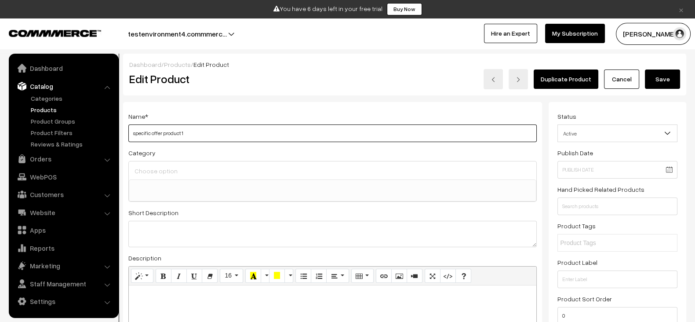
click at [315, 130] on input "specific offer product 1" at bounding box center [332, 133] width 408 height 18
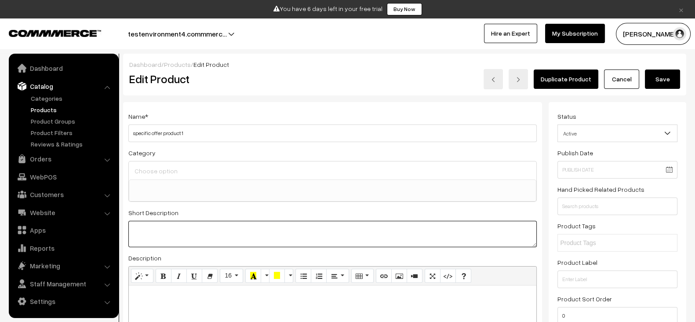
paste textarea "specific offer product 1"
click at [253, 233] on textarea "specific offer product 1" at bounding box center [332, 234] width 408 height 26
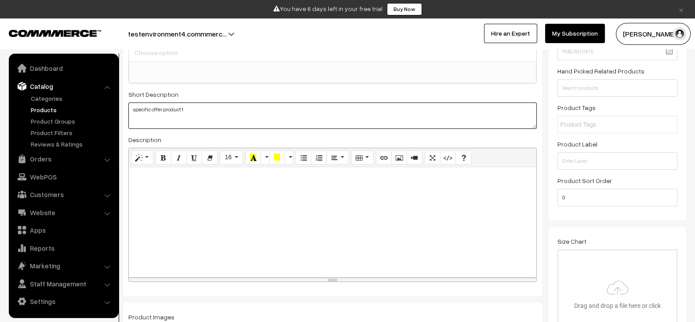
scroll to position [119, 0]
type textarea "specific offer product 1"
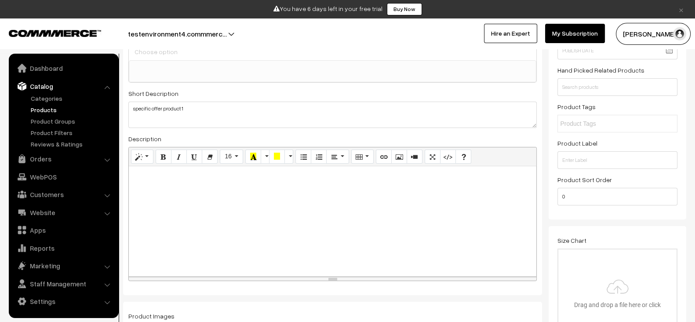
paste div
click at [236, 195] on div at bounding box center [333, 221] width 408 height 110
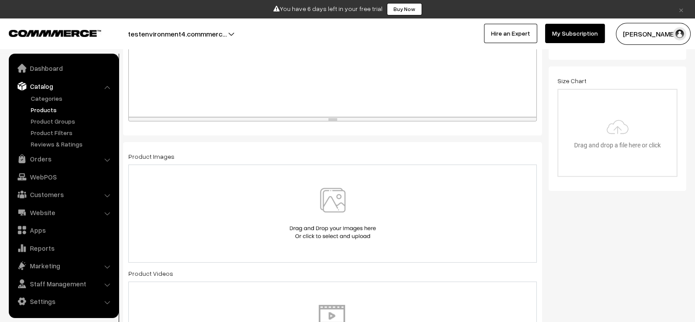
scroll to position [280, 0]
click at [227, 195] on div at bounding box center [333, 212] width 390 height 51
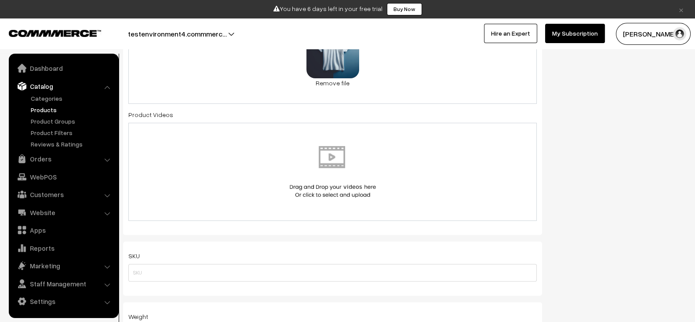
scroll to position [435, 0]
click at [295, 164] on img at bounding box center [333, 170] width 91 height 51
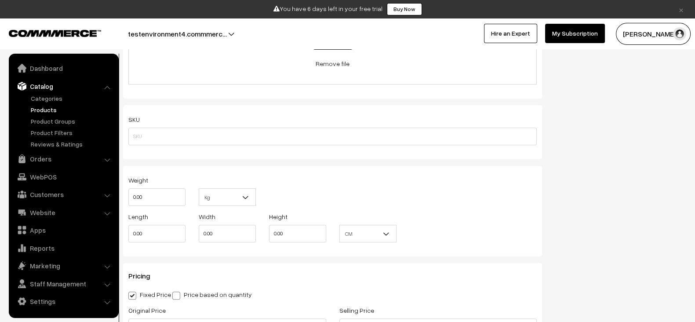
scroll to position [589, 0]
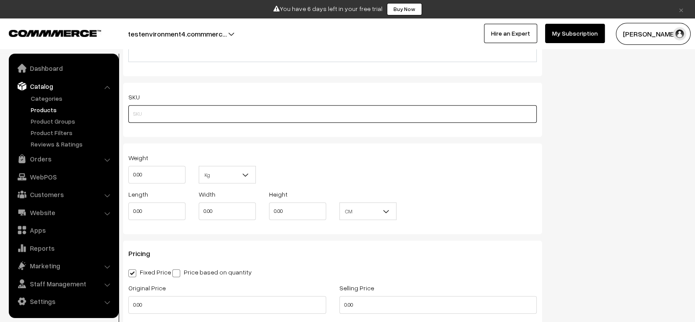
click at [227, 105] on input "text" at bounding box center [332, 114] width 408 height 18
paste input "specific offer product 1"
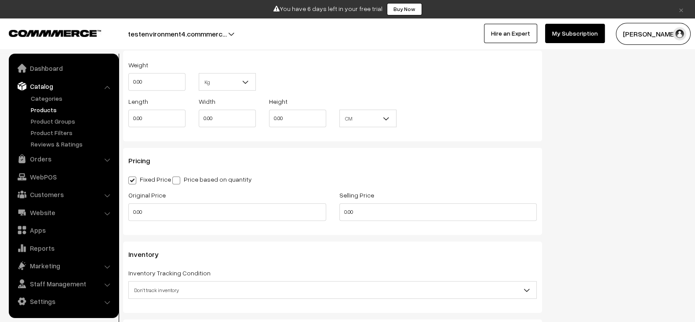
scroll to position [682, 0]
type input "specific offer product 1"
click at [256, 205] on input "0.00" at bounding box center [227, 212] width 198 height 18
type input "3000.00"
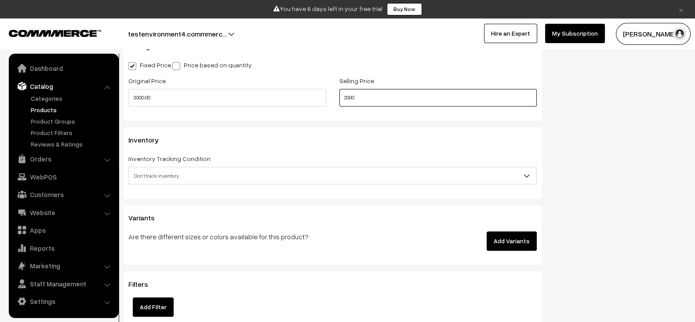
scroll to position [797, 0]
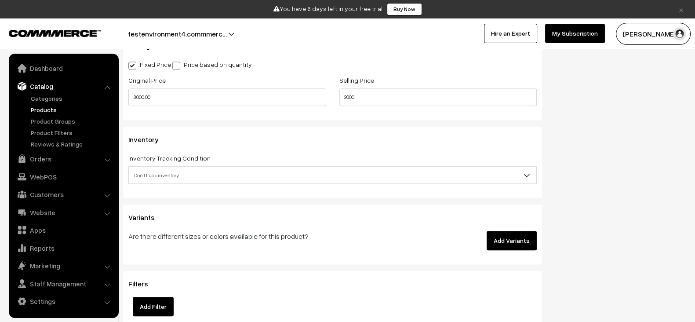
type input "2000.00"
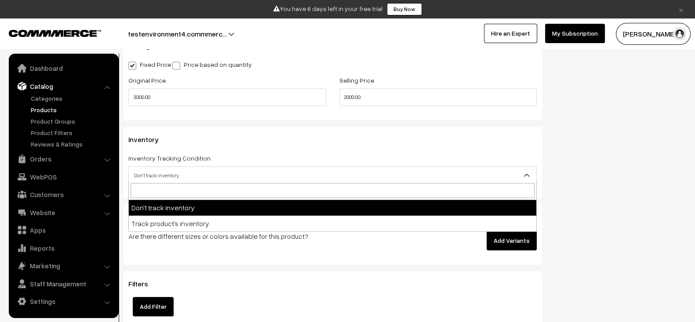
click at [317, 168] on span "Don't track inventory" at bounding box center [333, 175] width 408 height 15
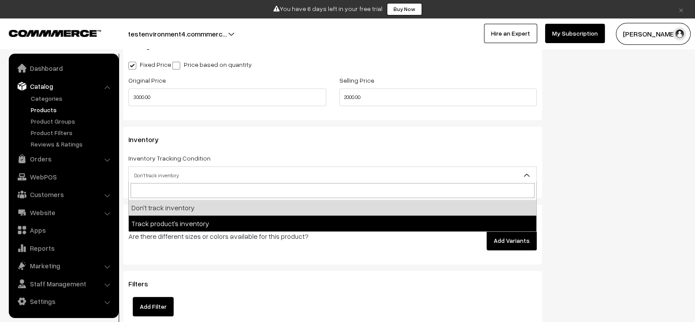
select select "2"
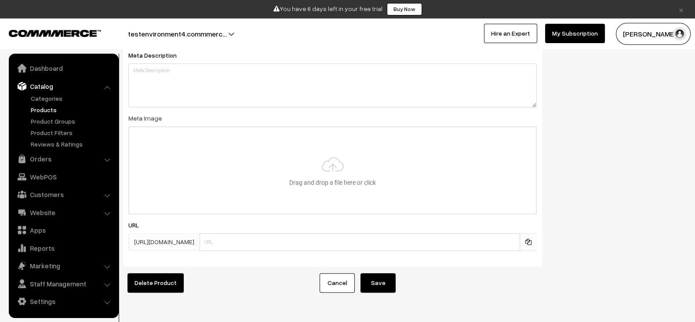
scroll to position [1310, 0]
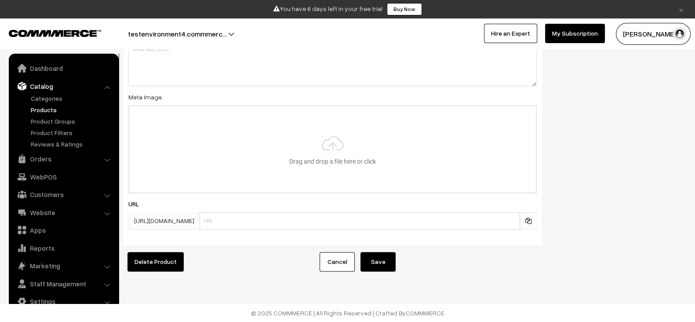
click at [382, 259] on button "Save" at bounding box center [378, 261] width 35 height 19
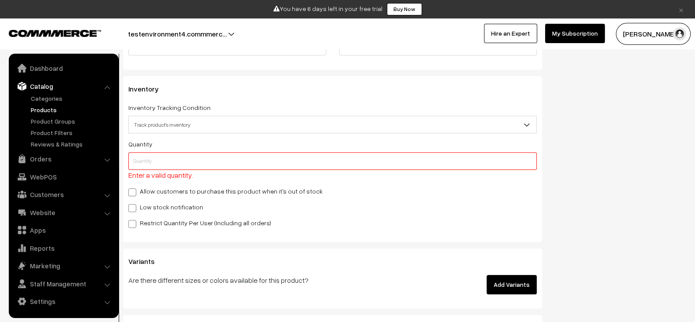
scroll to position [797, 0]
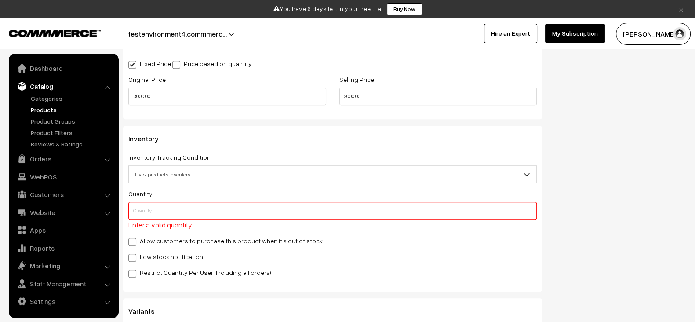
click at [277, 206] on input "text" at bounding box center [332, 211] width 408 height 18
type input "1"
type input "10"
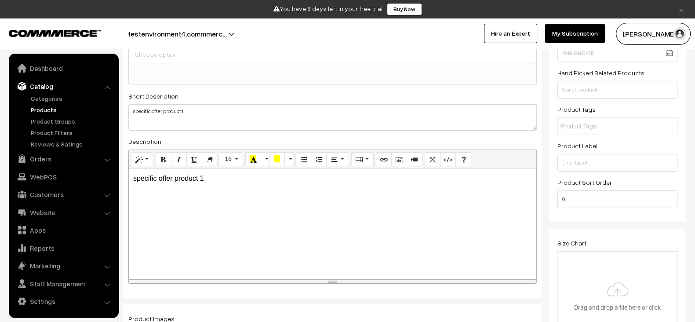
scroll to position [0, 0]
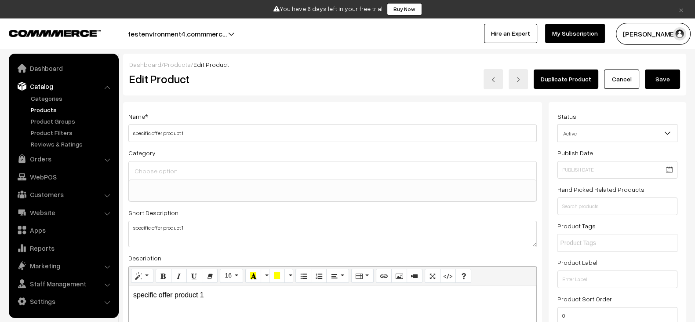
type input "10"
click at [666, 85] on button "Save" at bounding box center [662, 78] width 35 height 19
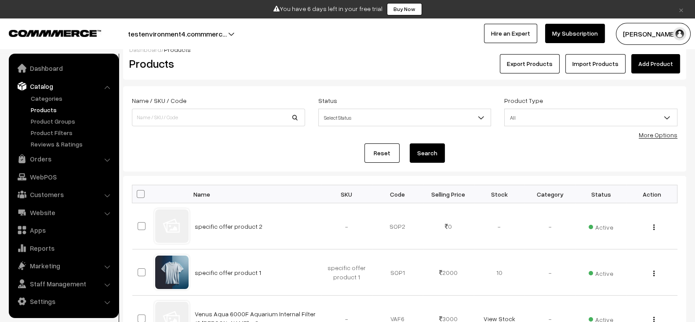
scroll to position [15, 0]
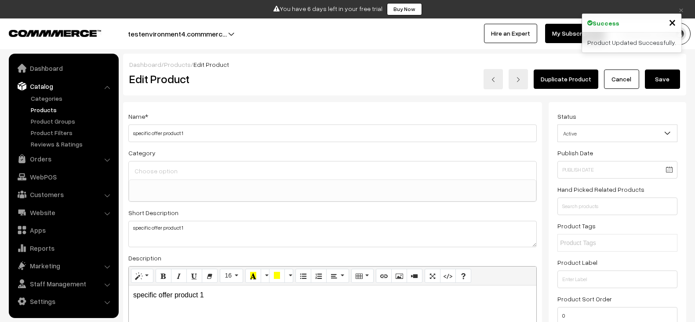
select select
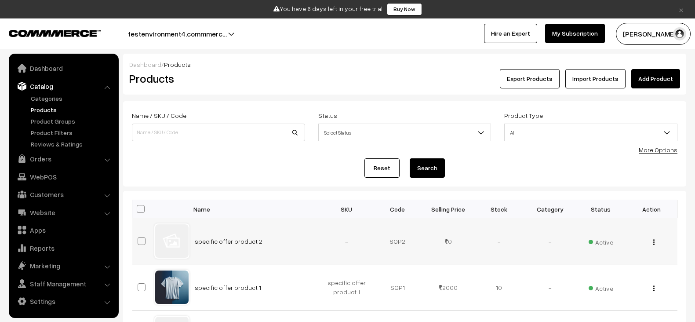
scroll to position [15, 0]
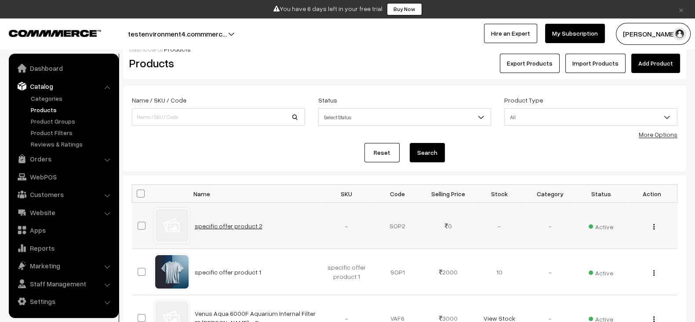
click at [243, 228] on link "specific offer product 2" at bounding box center [229, 225] width 68 height 7
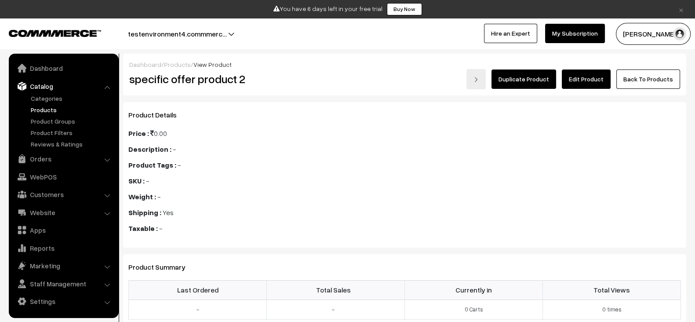
click at [60, 109] on link "Products" at bounding box center [72, 109] width 87 height 9
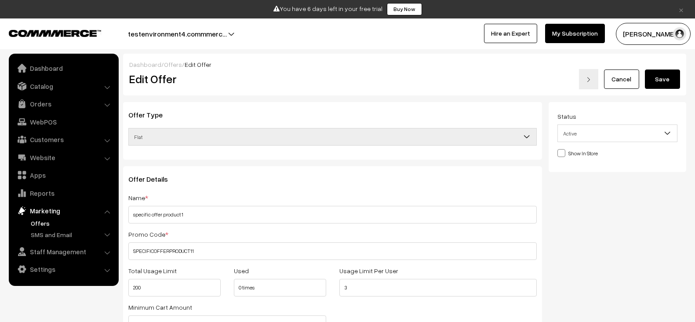
scroll to position [359, 0]
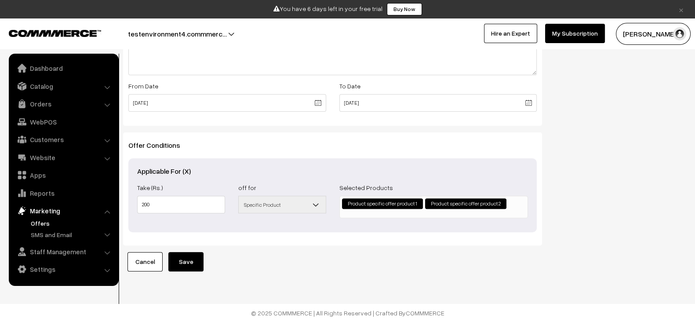
click at [53, 224] on link "Offers" at bounding box center [72, 222] width 87 height 9
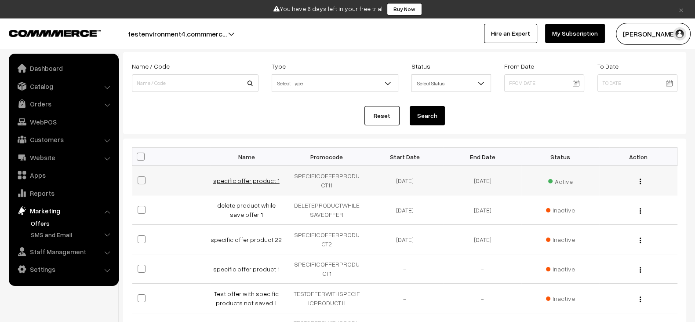
scroll to position [55, 0]
click at [256, 178] on link "specific offer product 1" at bounding box center [246, 180] width 66 height 7
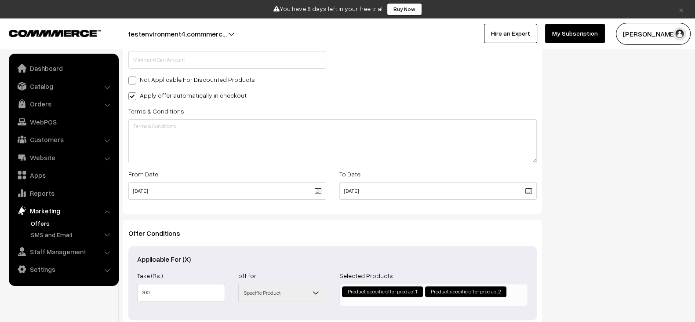
scroll to position [359, 0]
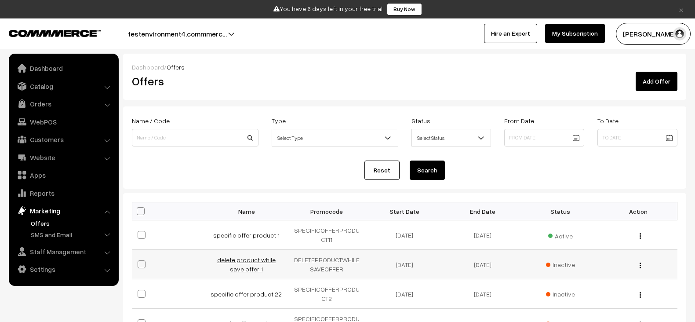
scroll to position [55, 0]
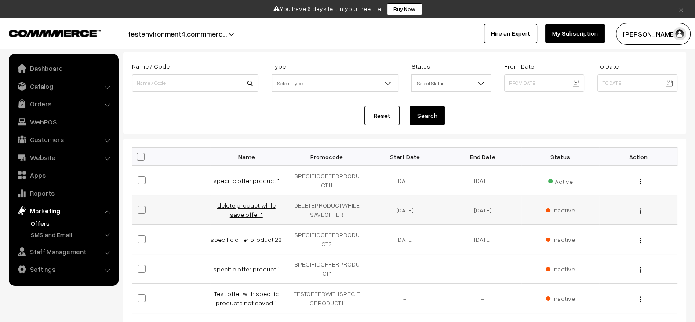
click at [248, 203] on link "delete product while save offer 1" at bounding box center [246, 209] width 58 height 17
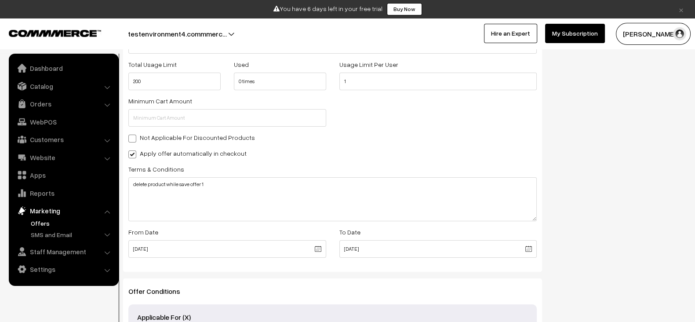
scroll to position [359, 0]
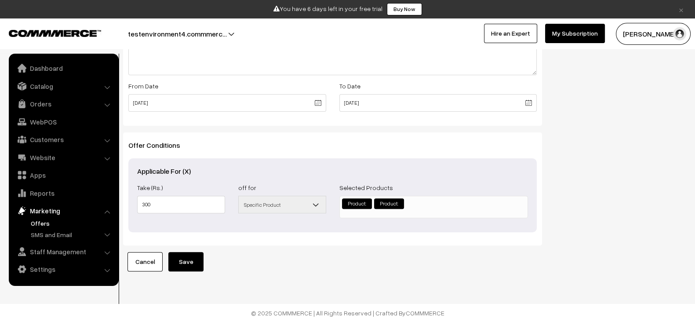
click at [411, 234] on div "Offer Conditions Applicable For (X) Take (Rs.) 300 off for All Orders Orders Ov…" at bounding box center [332, 188] width 419 height 113
click at [52, 81] on link "Catalog" at bounding box center [63, 86] width 105 height 16
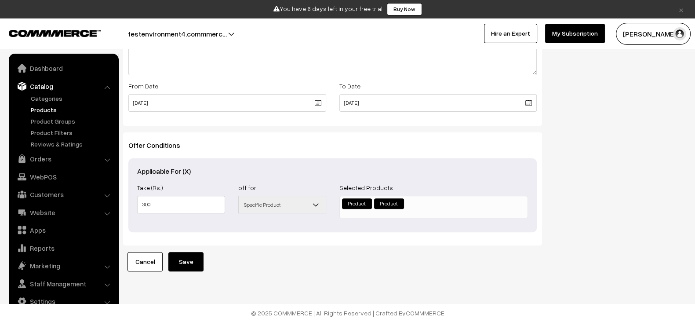
click at [53, 109] on link "Products" at bounding box center [72, 109] width 87 height 9
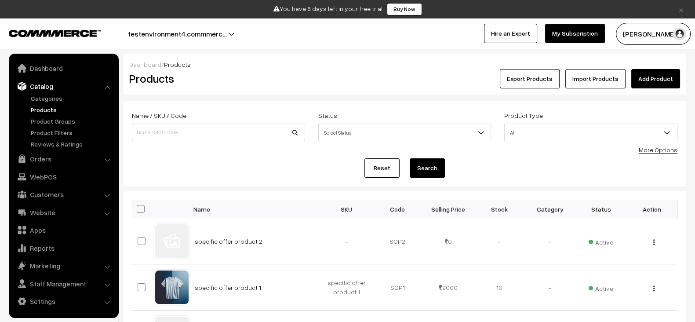
click at [263, 236] on td "specific offer product 2" at bounding box center [255, 241] width 132 height 46
drag, startPoint x: 0, startPoint y: 0, endPoint x: 263, endPoint y: 236, distance: 353.3
click at [263, 236] on td "specific offer product 2" at bounding box center [255, 241] width 132 height 46
click at [655, 240] on button "button" at bounding box center [654, 241] width 2 height 7
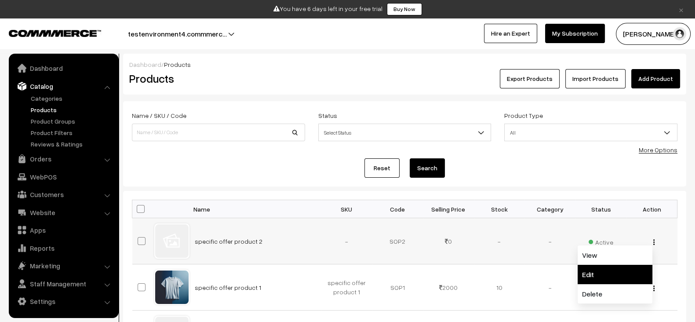
click at [591, 269] on link "Edit" at bounding box center [615, 274] width 75 height 19
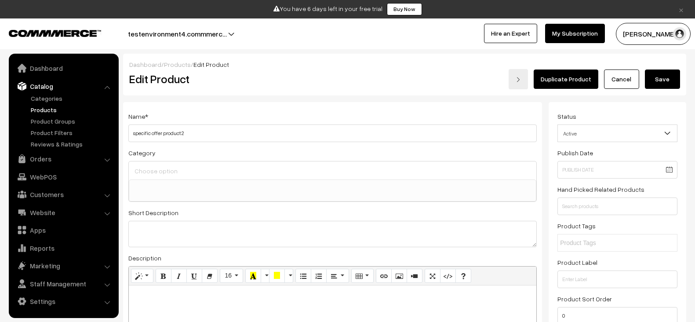
select select
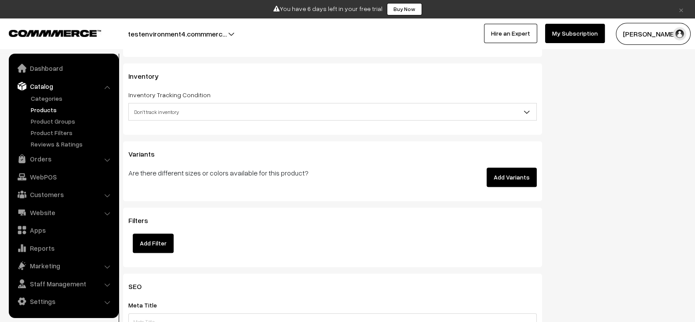
scroll to position [868, 0]
click at [510, 178] on button "Add Variants" at bounding box center [512, 176] width 50 height 19
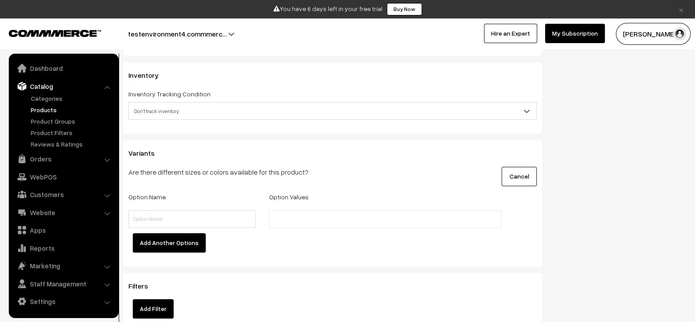
scroll to position [870, 0]
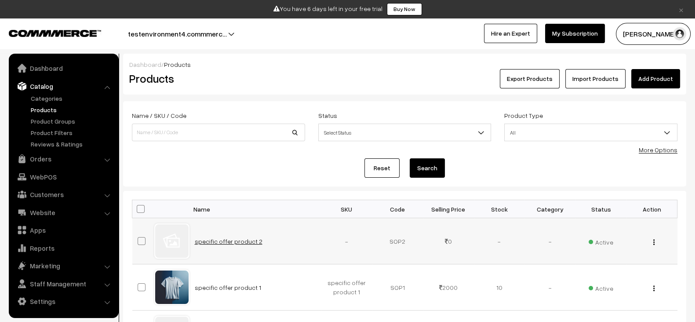
click at [224, 239] on link "specific offer product 2" at bounding box center [229, 240] width 68 height 7
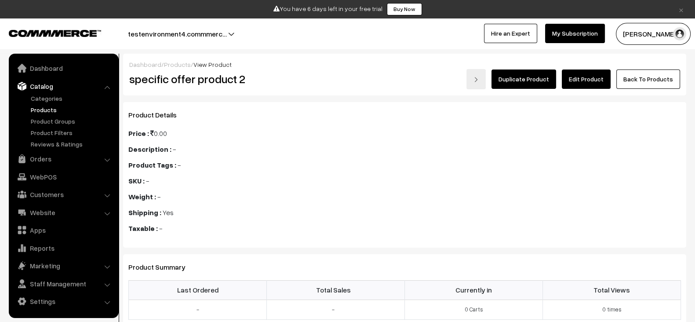
click at [599, 81] on link "Edit Product" at bounding box center [586, 78] width 49 height 19
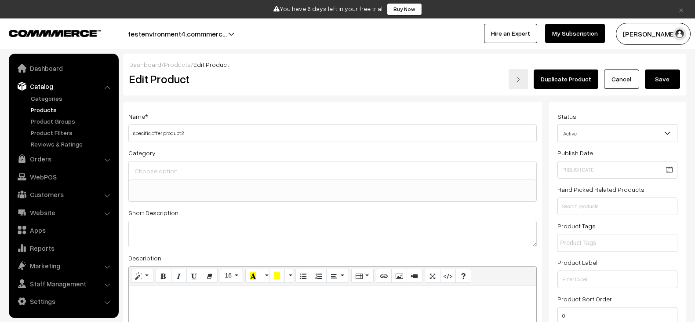
select select
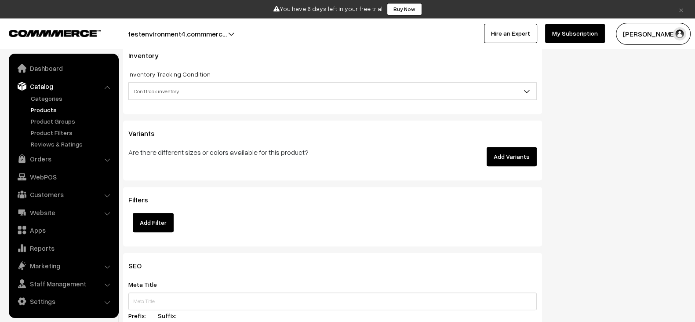
scroll to position [888, 0]
click at [495, 156] on button "Add Variants" at bounding box center [512, 156] width 50 height 19
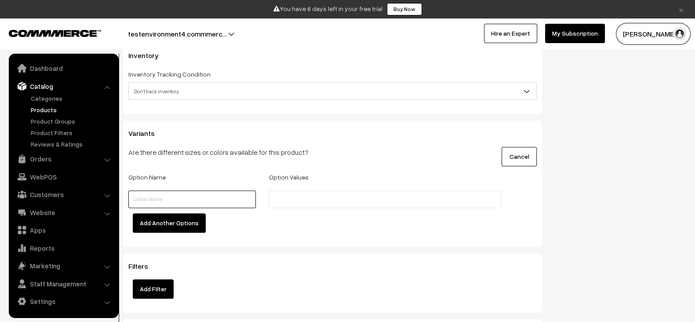
click at [222, 190] on input "text" at bounding box center [191, 199] width 127 height 18
type input "color"
type input "red"
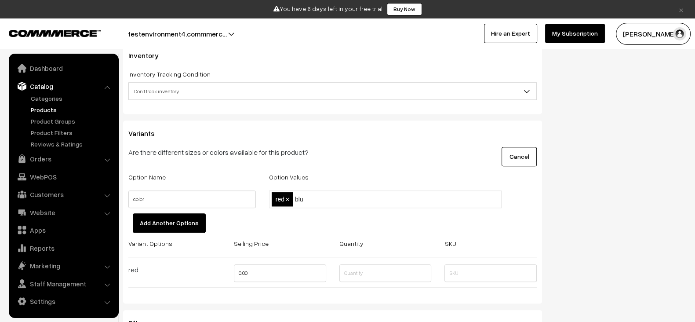
type input "blue"
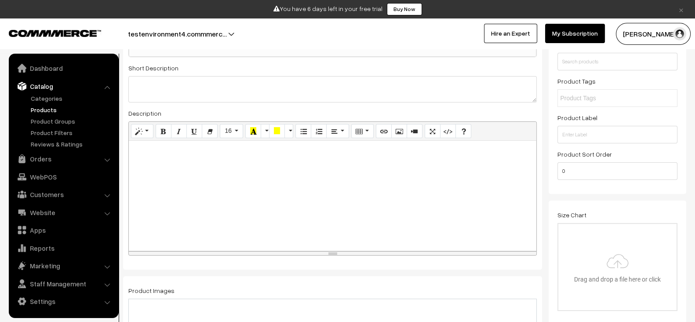
scroll to position [0, 0]
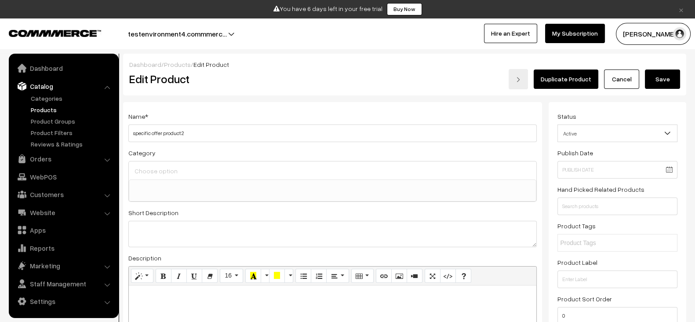
click at [666, 82] on button "Save" at bounding box center [662, 78] width 35 height 19
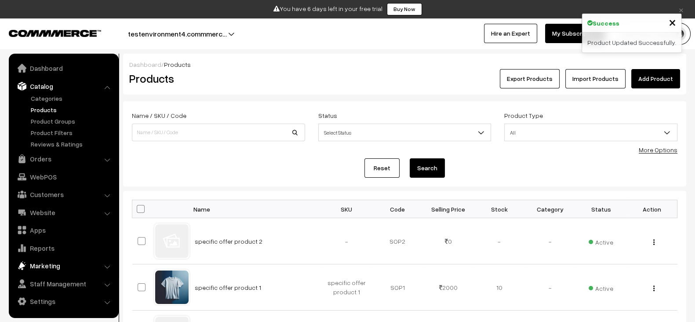
click at [62, 269] on link "Marketing" at bounding box center [63, 266] width 105 height 16
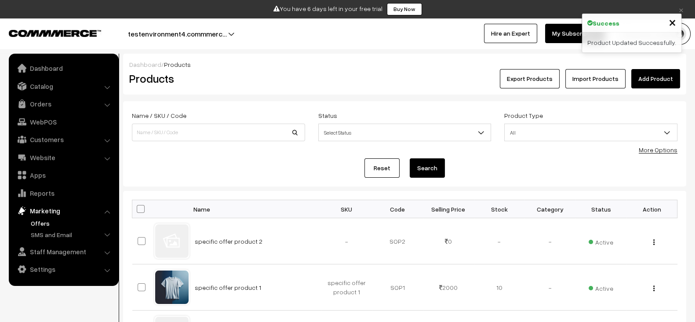
click at [45, 222] on link "Offers" at bounding box center [72, 222] width 87 height 9
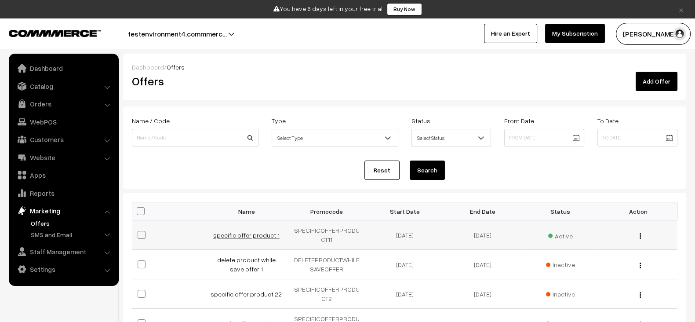
click at [262, 238] on link "specific offer product 1" at bounding box center [246, 234] width 66 height 7
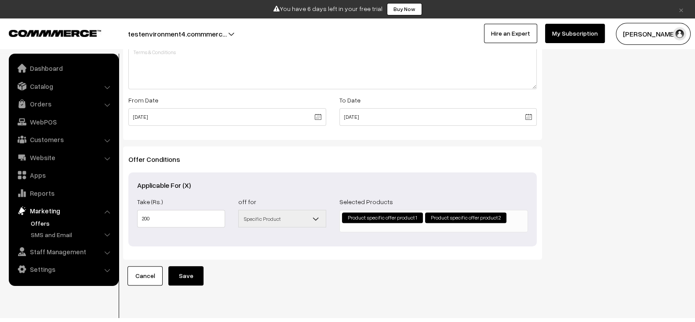
scroll to position [359, 0]
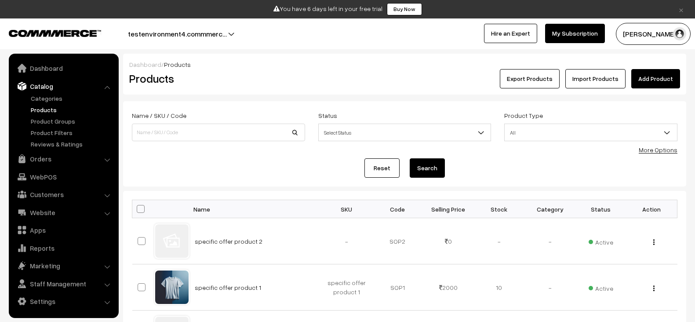
scroll to position [93, 0]
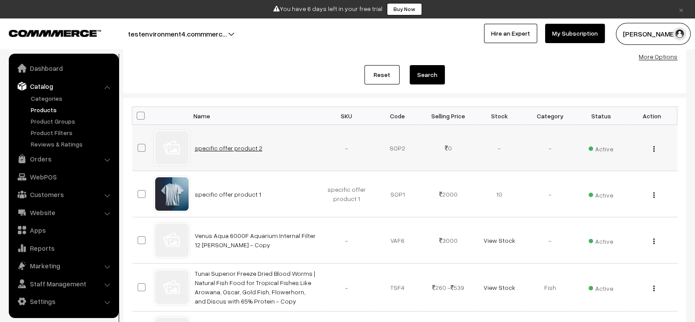
click at [215, 146] on link "specific offer product 2" at bounding box center [229, 147] width 68 height 7
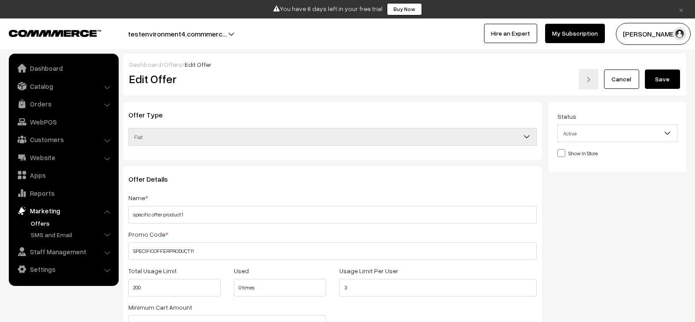
scroll to position [359, 0]
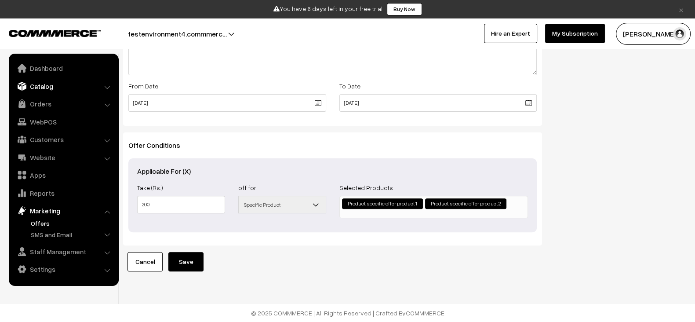
click at [63, 87] on link "Catalog" at bounding box center [63, 86] width 105 height 16
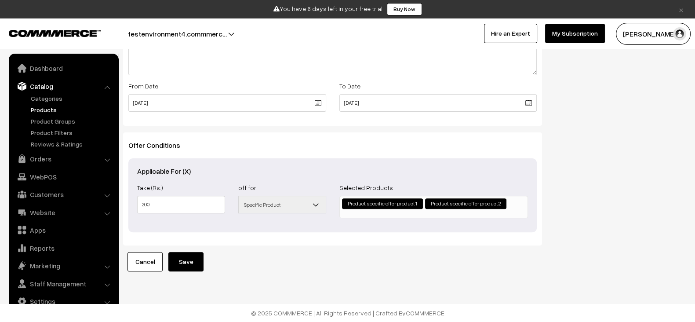
click at [33, 106] on link "Products" at bounding box center [72, 109] width 87 height 9
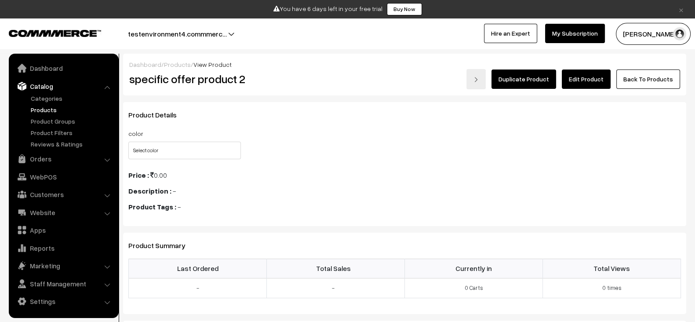
click at [594, 87] on link "Edit Product" at bounding box center [586, 78] width 49 height 19
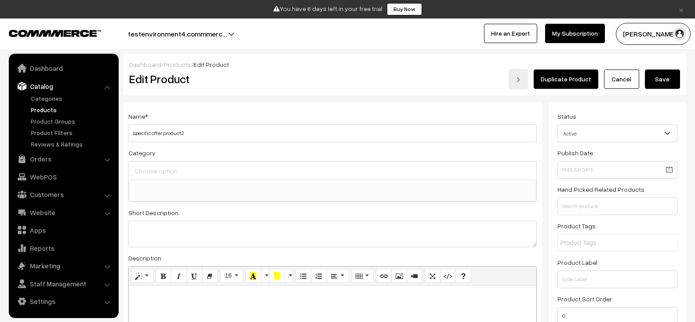
select select
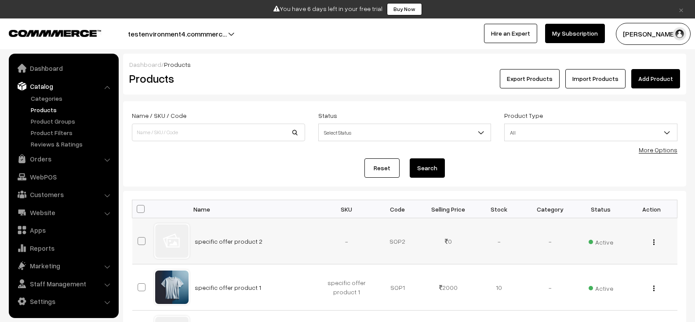
scroll to position [93, 0]
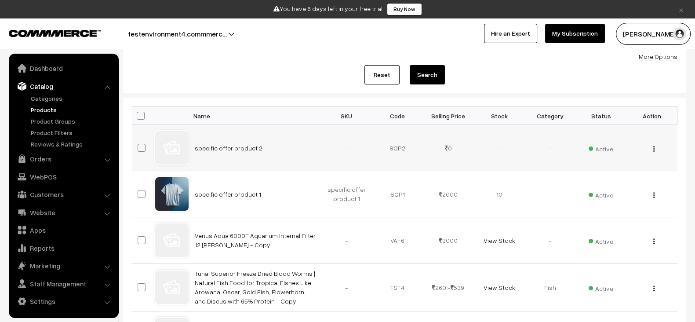
click at [269, 156] on td "specific offer product 2" at bounding box center [255, 148] width 132 height 46
copy tr "specific offer product 2"
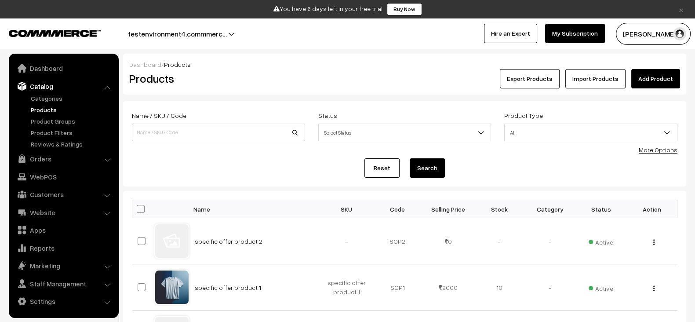
click at [653, 74] on link "Add Product" at bounding box center [655, 78] width 49 height 19
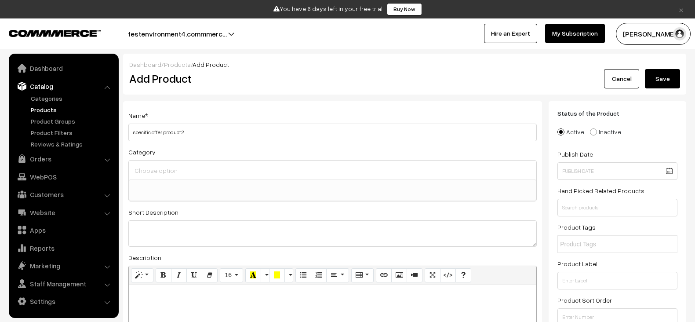
select select
type input "specific offer product with variants 3"
paste textarea "specific offer product with variants 3"
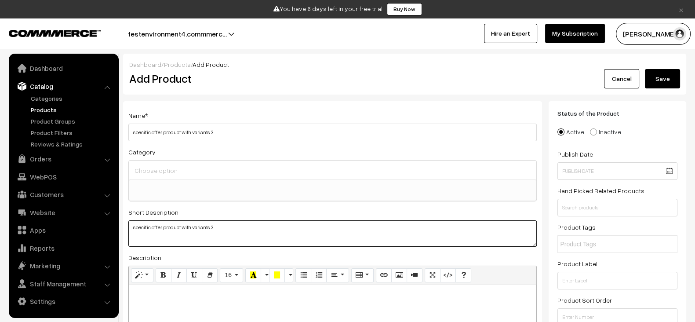
click at [314, 240] on textarea "specific offer product with variants 3" at bounding box center [332, 233] width 408 height 26
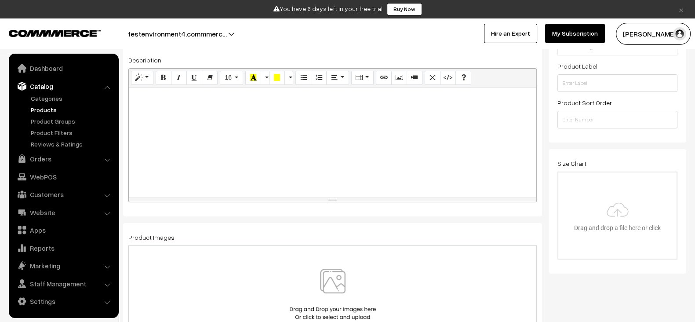
scroll to position [231, 0]
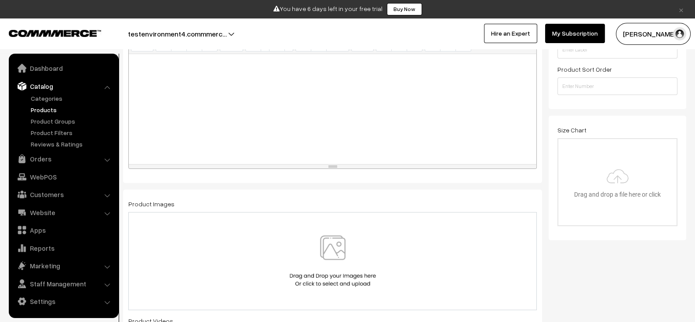
type textarea "specific offer product with variants 3"
click at [271, 102] on div at bounding box center [333, 109] width 408 height 110
paste div
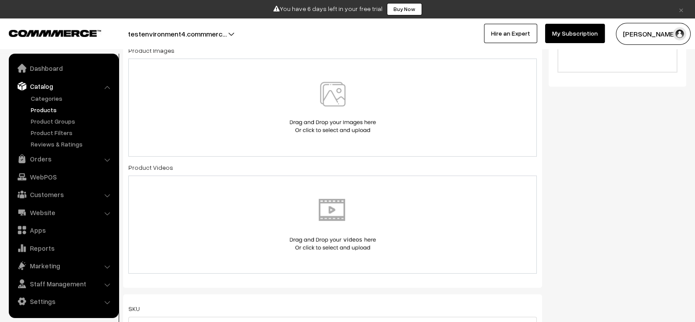
scroll to position [386, 0]
click at [271, 129] on div at bounding box center [333, 105] width 390 height 51
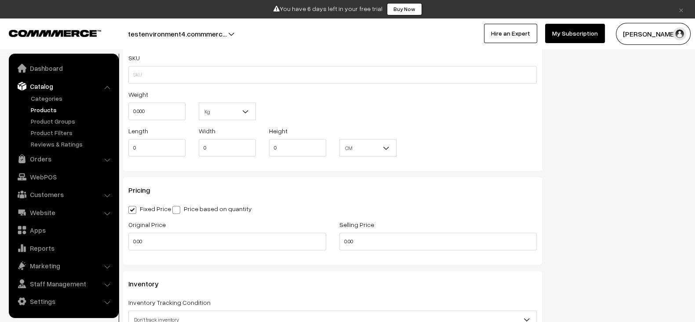
scroll to position [686, 0]
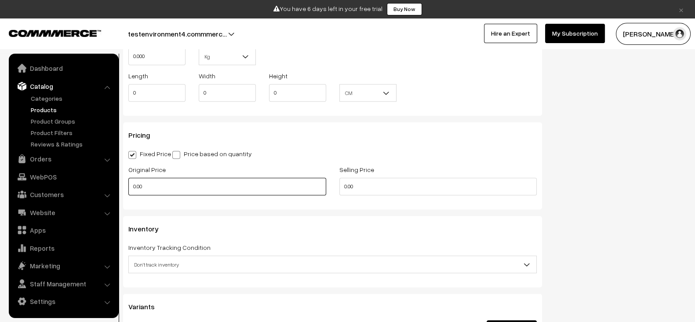
click at [244, 182] on input "0.00" at bounding box center [227, 187] width 198 height 18
type input "3000"
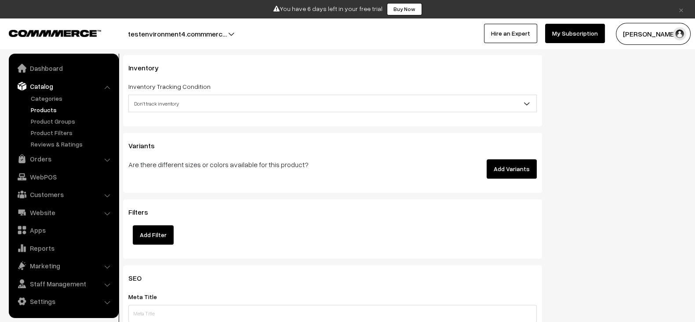
scroll to position [848, 0]
type input "2000"
click at [511, 173] on button "Add Variants" at bounding box center [512, 167] width 50 height 19
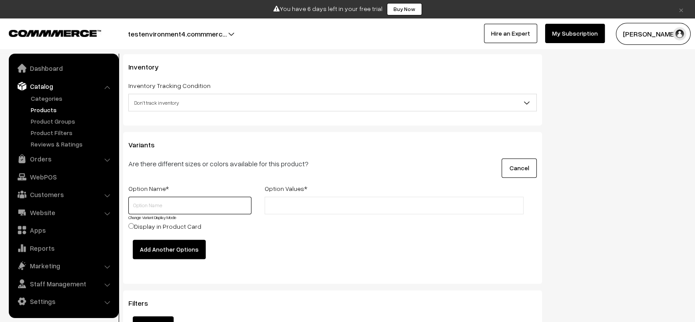
click at [230, 201] on input "text" at bounding box center [189, 206] width 123 height 18
type input "color"
type input "red"
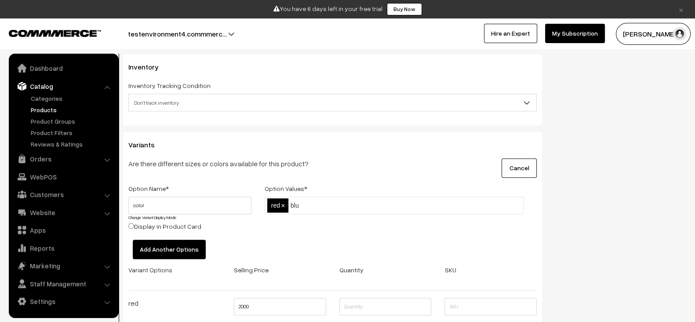
type input "blue"
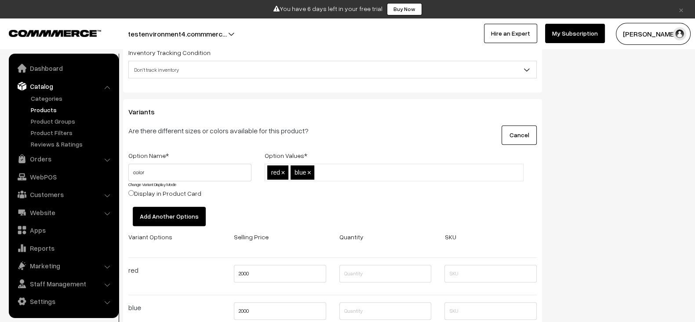
scroll to position [882, 0]
click at [180, 212] on button "Add Another Options" at bounding box center [169, 215] width 73 height 19
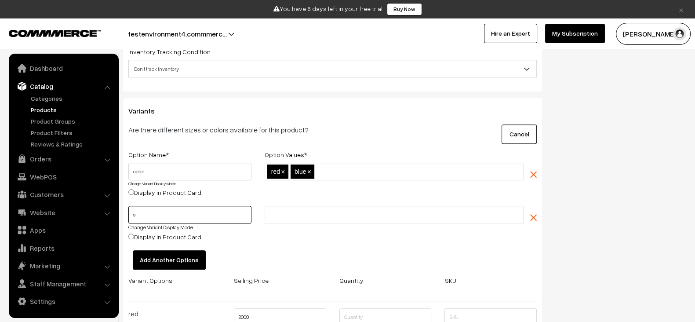
click at [188, 209] on input "s" at bounding box center [189, 215] width 123 height 18
type input "size"
type input "small"
type input "medium"
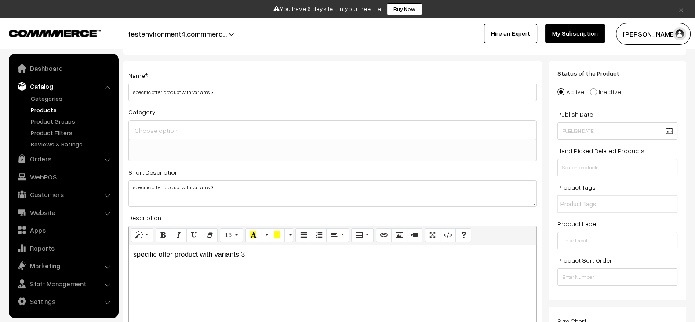
scroll to position [0, 0]
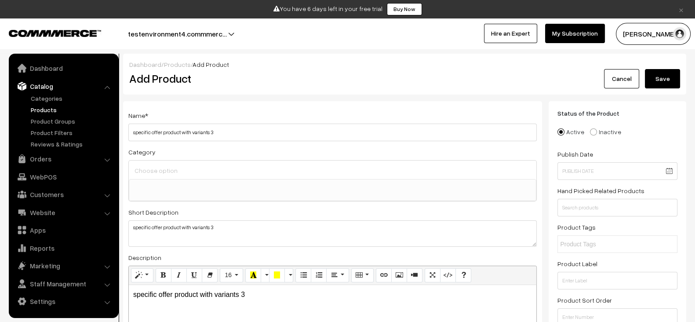
click at [674, 76] on button "Save" at bounding box center [662, 78] width 35 height 19
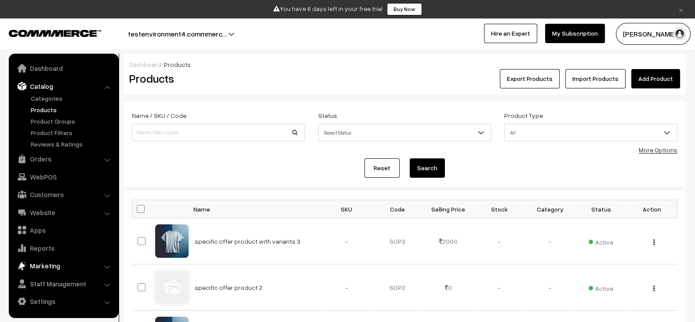
click at [57, 269] on link "Marketing" at bounding box center [63, 266] width 105 height 16
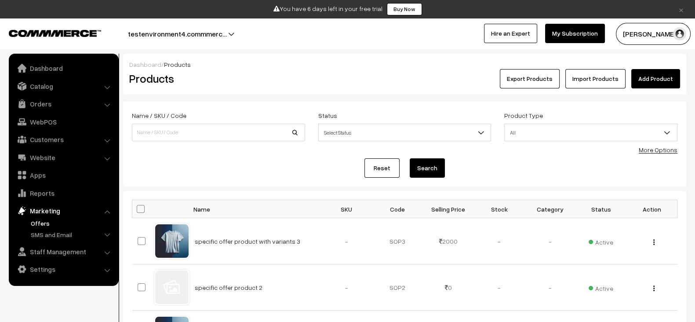
click at [53, 221] on link "Offers" at bounding box center [72, 222] width 87 height 9
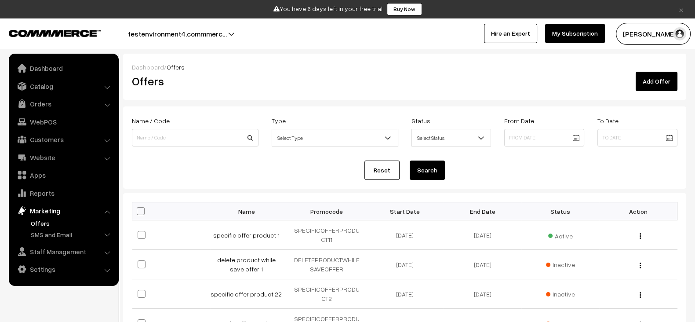
click at [667, 75] on link "Add Offer" at bounding box center [657, 81] width 42 height 19
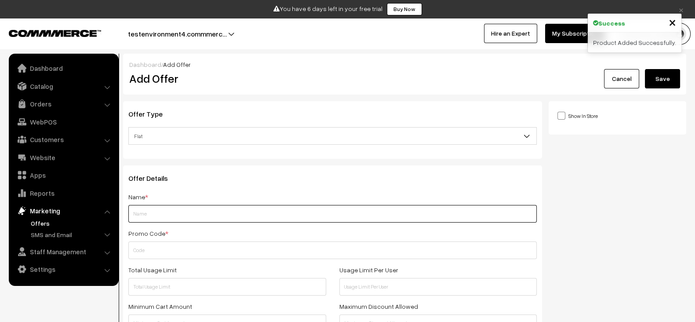
paste input "specific offer product with variants 3"
click at [231, 206] on input "specific offer product with variants 3" at bounding box center [332, 214] width 408 height 18
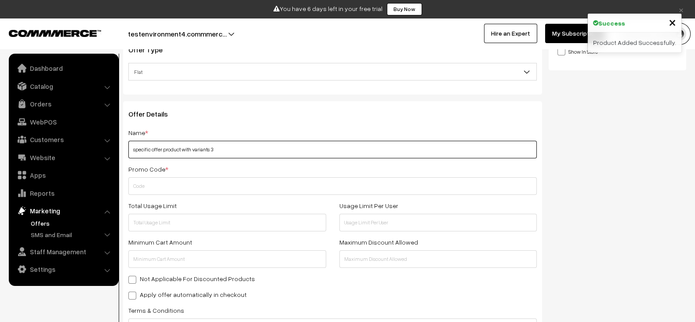
scroll to position [69, 0]
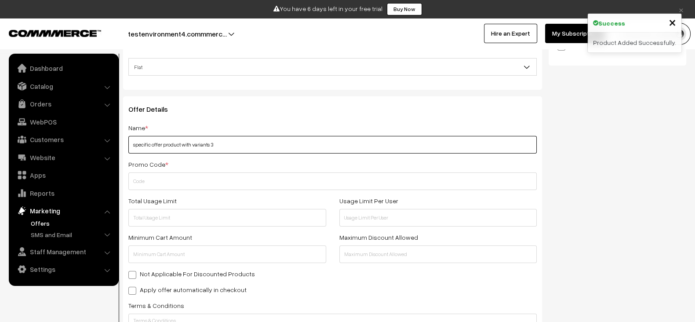
type input "specific offer product with variants 3"
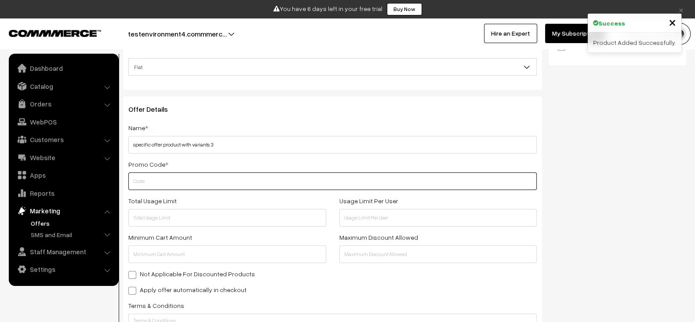
click at [255, 179] on input "text" at bounding box center [332, 181] width 408 height 18
paste input "SPECIFICOFFERPRODUCTWITHVARI"
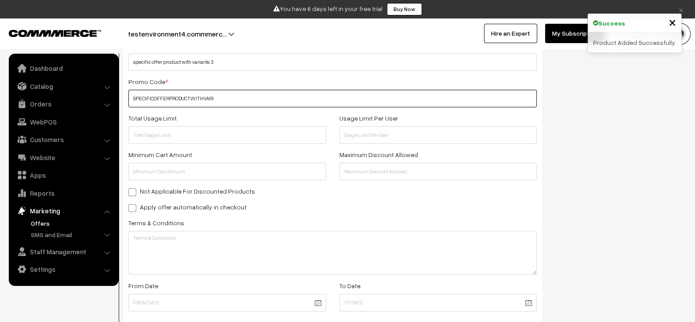
scroll to position [152, 0]
type input "SPECIFICOFFERPRODUCTWITHVARI"
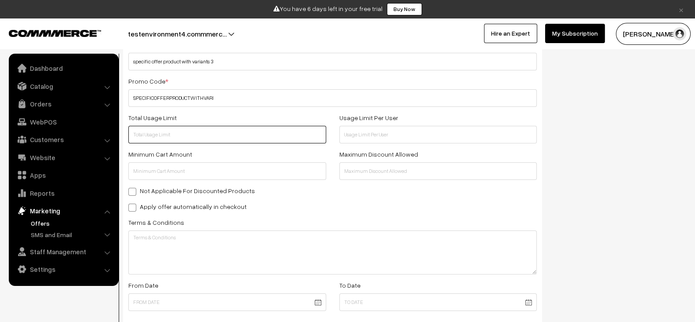
click at [237, 139] on input "text" at bounding box center [227, 135] width 198 height 18
type input "1"
type input "200"
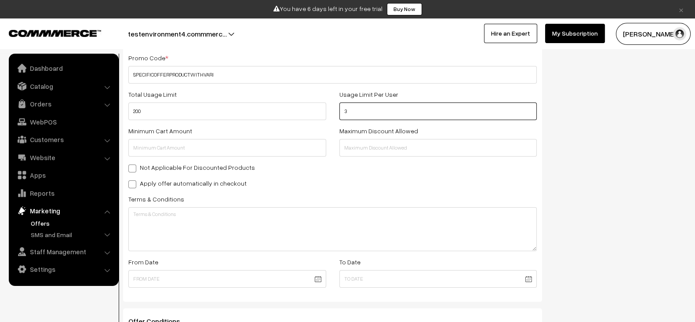
scroll to position [178, 0]
type input "3"
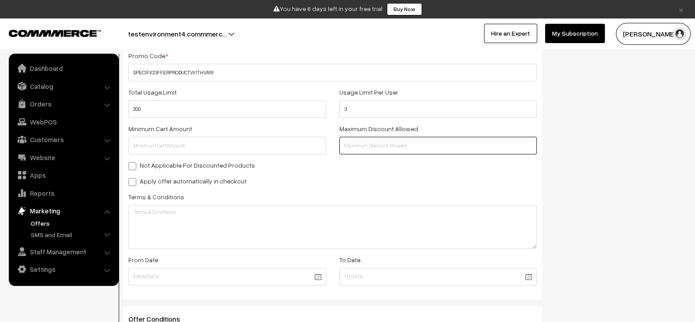
click at [355, 145] on input "text" at bounding box center [438, 146] width 198 height 18
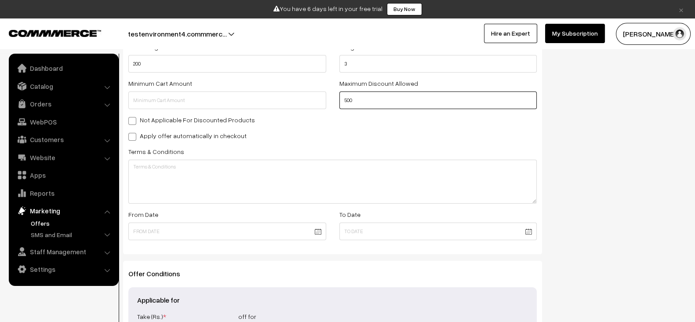
scroll to position [229, 0]
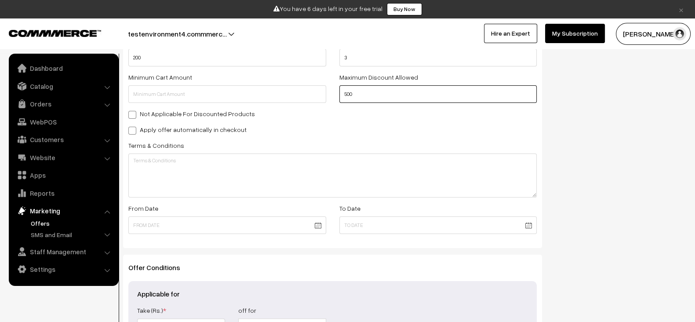
type input "500"
click at [202, 126] on label "Apply offer automatically in checkout" at bounding box center [187, 129] width 118 height 9
click at [134, 126] on input "Apply offer automatically in checkout" at bounding box center [131, 129] width 6 height 6
checkbox input "true"
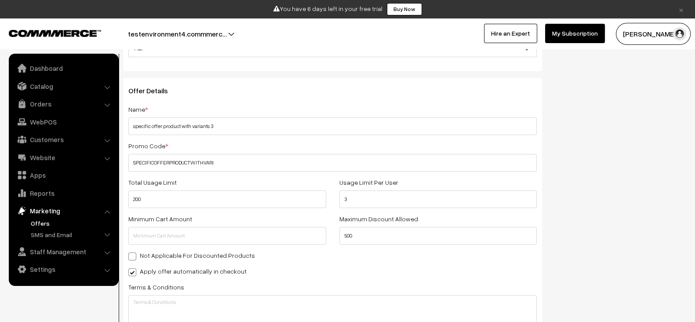
scroll to position [0, 0]
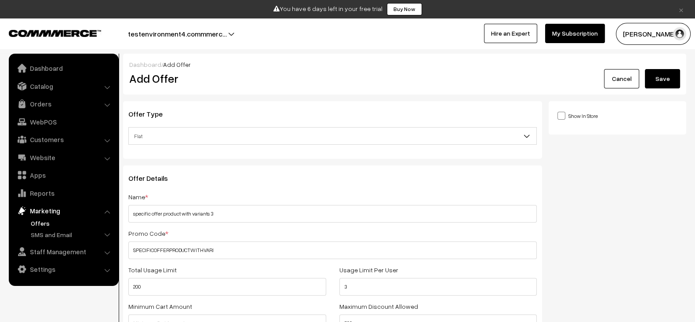
click at [565, 120] on div "Show In Store Publish Date" at bounding box center [618, 117] width 138 height 33
click at [562, 115] on span at bounding box center [561, 116] width 8 height 8
click at [562, 115] on input "Show In Store" at bounding box center [560, 115] width 6 height 6
checkbox input "true"
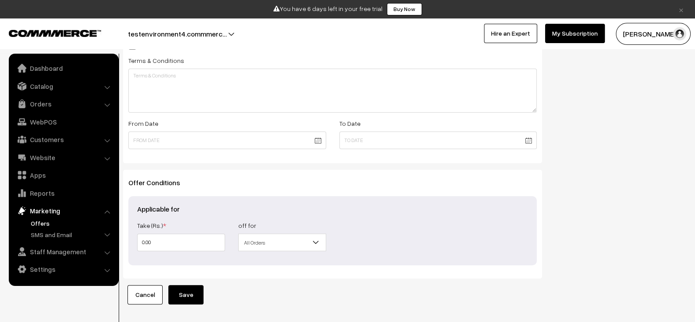
scroll to position [345, 0]
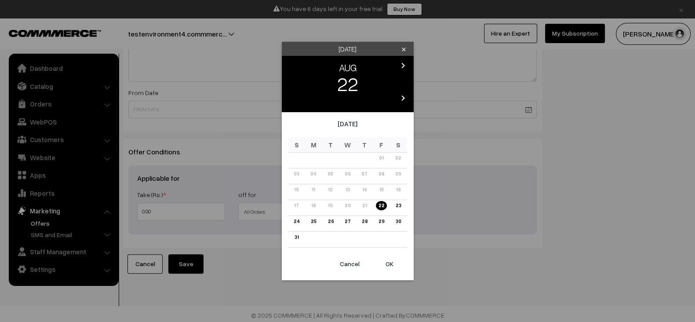
click at [389, 268] on button "OK" at bounding box center [389, 263] width 35 height 19
type input "22-08-2025"
click at [402, 65] on icon "chevron_right" at bounding box center [403, 65] width 11 height 11
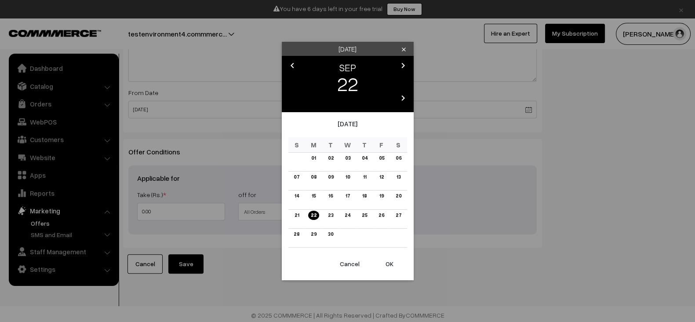
click at [402, 65] on icon "chevron_right" at bounding box center [403, 65] width 11 height 11
click at [296, 236] on link "30" at bounding box center [296, 237] width 11 height 9
click at [391, 266] on button "OK" at bounding box center [389, 263] width 35 height 19
type input "[DATE]"
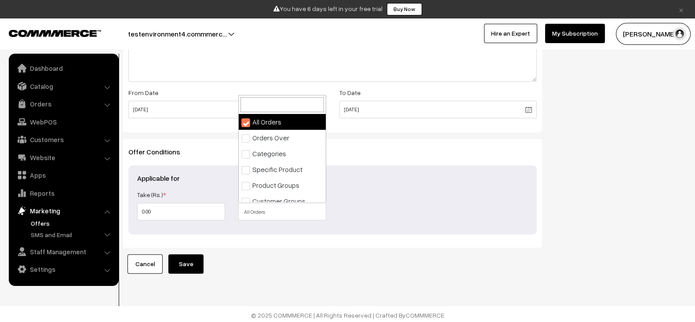
click at [263, 216] on span "All Orders" at bounding box center [282, 211] width 87 height 15
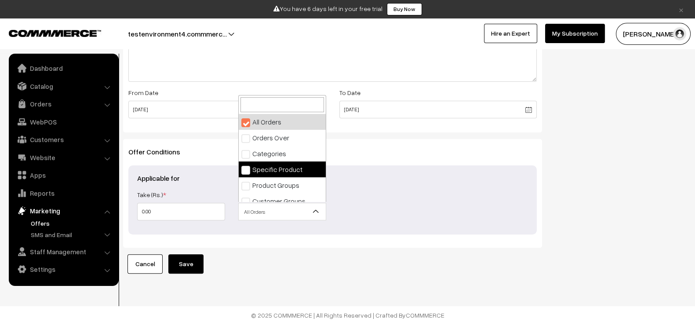
select select "4"
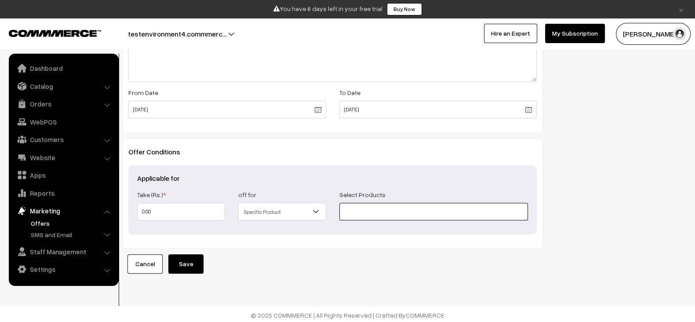
click at [387, 212] on input at bounding box center [433, 212] width 189 height 18
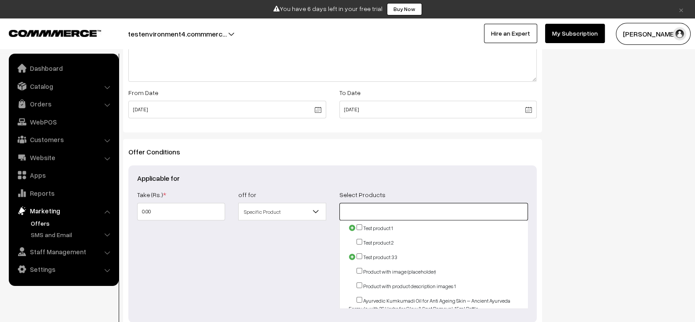
paste input "specific offer product with variants 3"
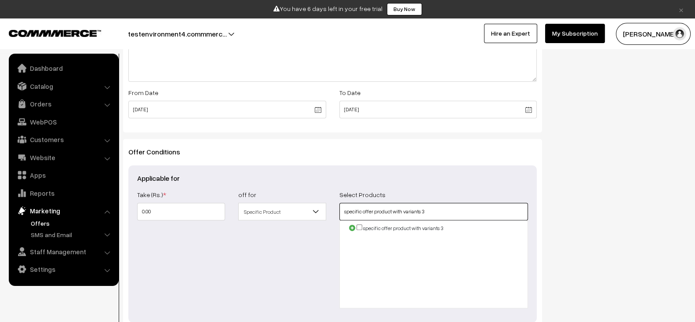
type input "specific offer product with variants 3"
click at [350, 226] on span at bounding box center [352, 227] width 7 height 7
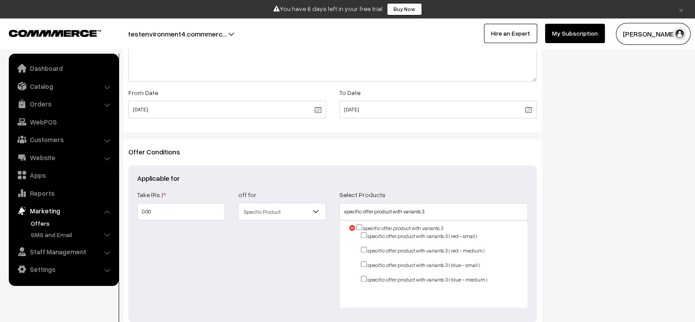
click at [362, 232] on input "checkbox" at bounding box center [364, 235] width 6 height 6
checkbox input "true"
click at [363, 249] on input "checkbox" at bounding box center [364, 250] width 6 height 6
checkbox input "true"
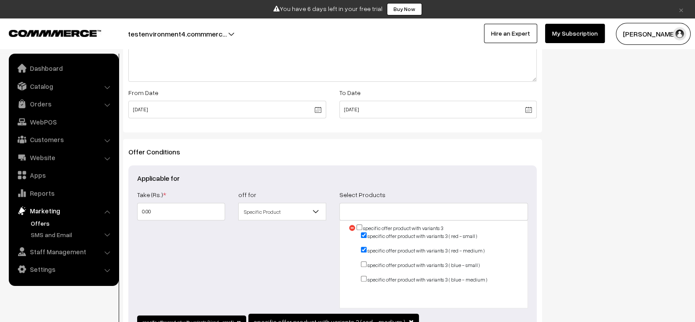
click at [363, 261] on input "checkbox" at bounding box center [364, 264] width 6 height 6
checkbox input "true"
click at [363, 278] on input "checkbox" at bounding box center [364, 279] width 6 height 6
checkbox input "true"
click at [275, 265] on div "off for All Orders Orders Over Categories Specific Product Product Groups Custo…" at bounding box center [282, 248] width 101 height 119
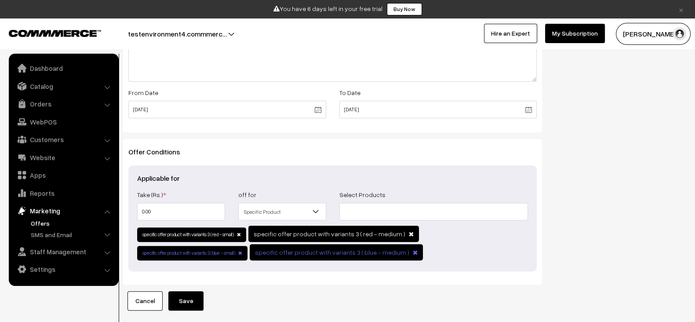
scroll to position [382, 0]
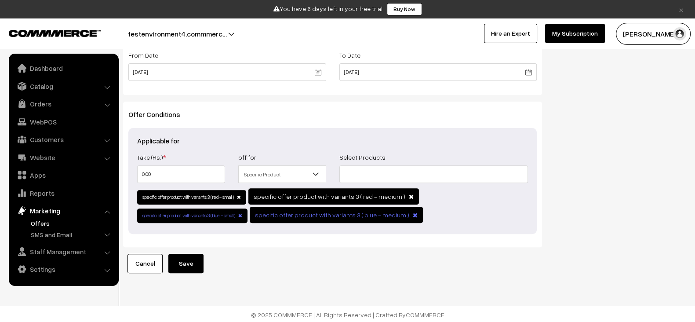
click at [187, 171] on input "0.00" at bounding box center [181, 174] width 88 height 18
type input "3"
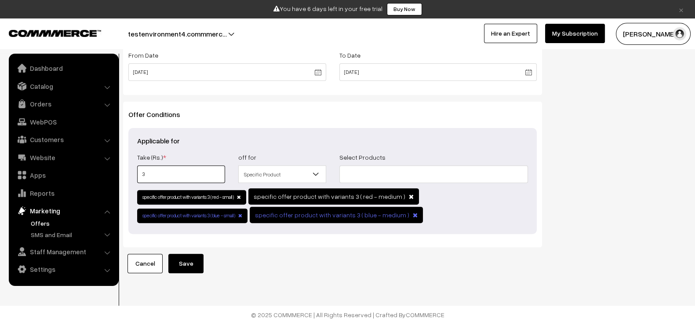
type input "3"
type input "30"
type input "300"
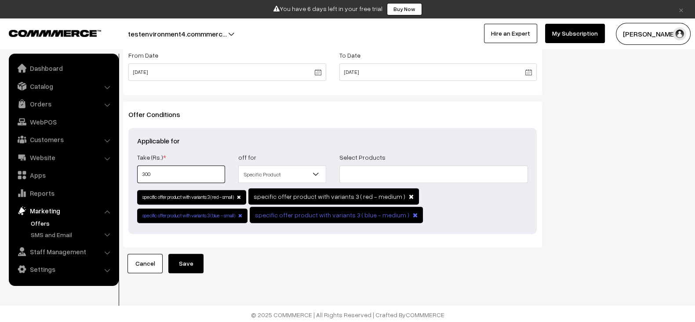
type input "300"
click at [188, 261] on button "Save" at bounding box center [185, 263] width 35 height 19
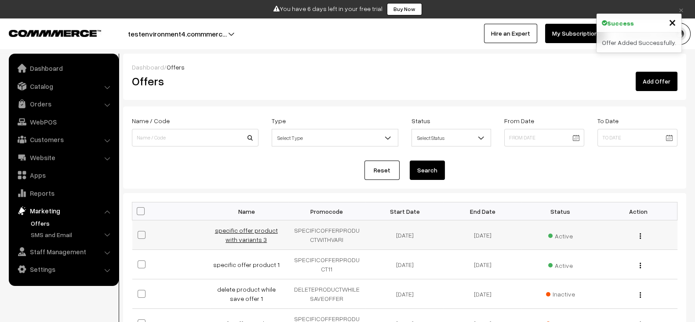
click at [246, 229] on link "specific offer product with variants 3" at bounding box center [246, 234] width 63 height 17
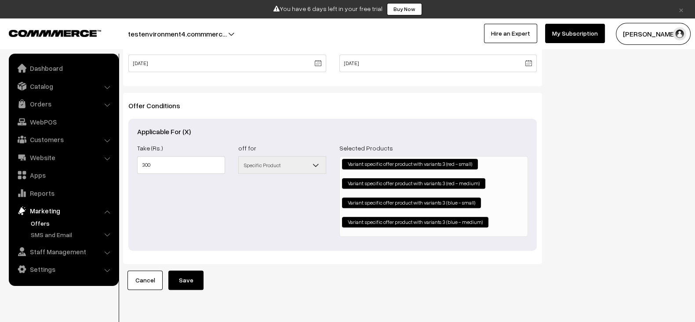
scroll to position [391, 0]
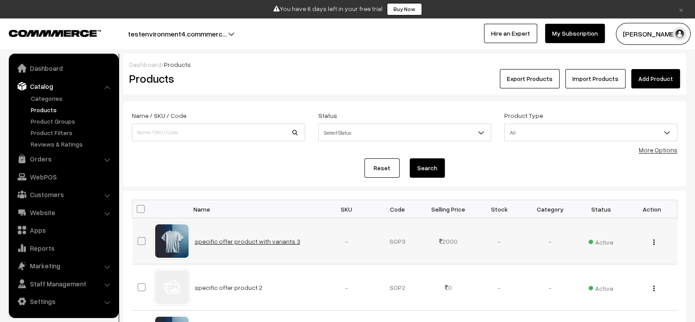
click at [275, 237] on link "specific offer product with variants 3" at bounding box center [248, 240] width 106 height 7
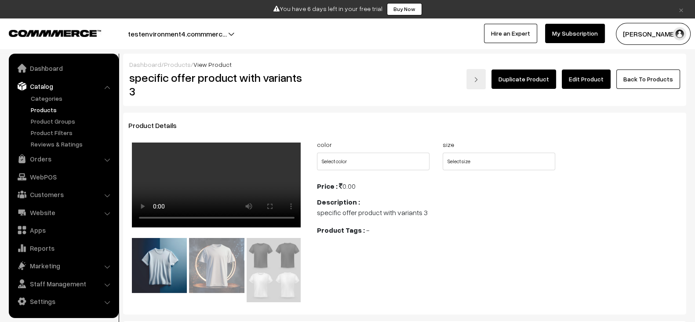
click at [589, 82] on link "Edit Product" at bounding box center [586, 78] width 49 height 19
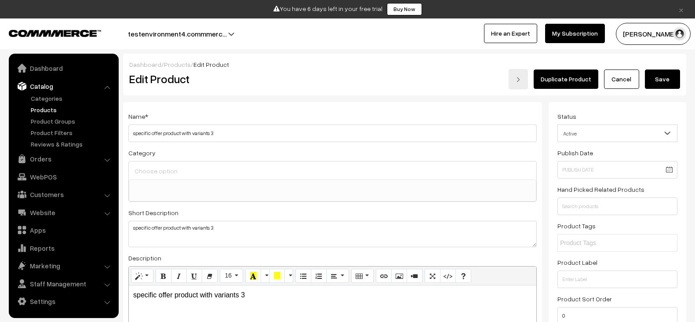
select select
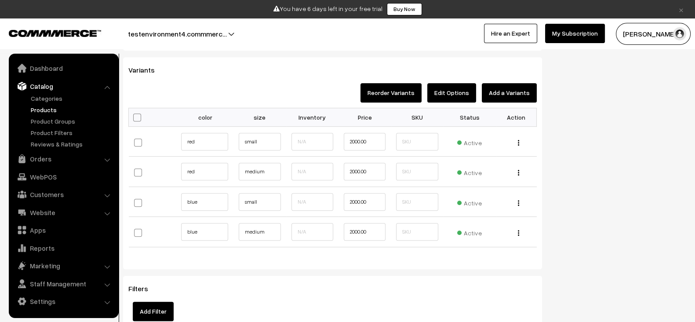
scroll to position [682, 0]
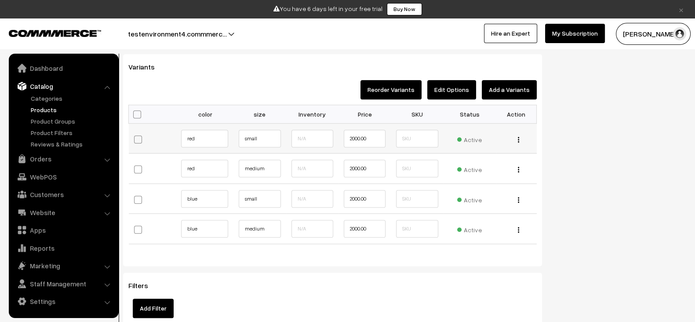
click at [519, 135] on div "Edit Change to Bulk Price Delete" at bounding box center [516, 138] width 30 height 9
click at [519, 136] on button "button" at bounding box center [518, 139] width 2 height 7
click at [474, 187] on link "Delete" at bounding box center [480, 190] width 78 height 19
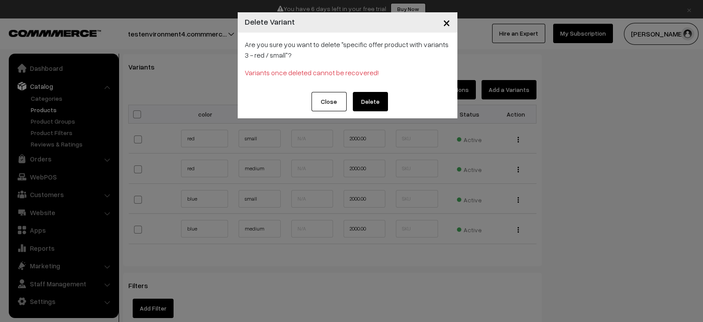
click at [377, 104] on button "Delete" at bounding box center [370, 101] width 35 height 19
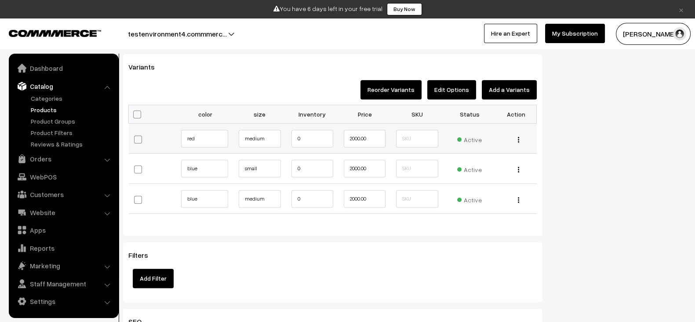
click at [518, 137] on img "button" at bounding box center [518, 140] width 1 height 6
click at [479, 167] on link "Delete" at bounding box center [479, 171] width 75 height 19
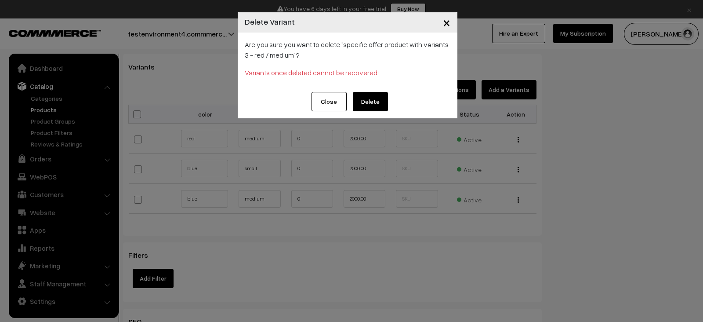
click at [361, 95] on button "Delete" at bounding box center [370, 101] width 35 height 19
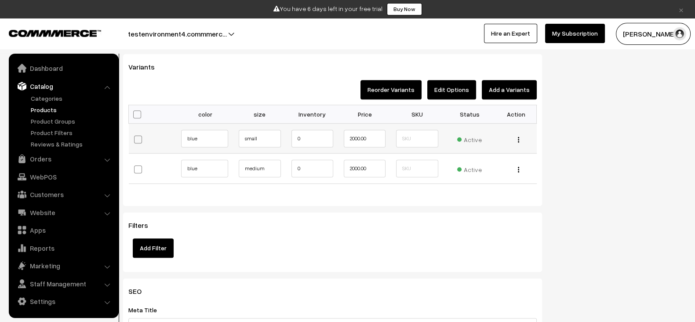
click at [519, 137] on img "button" at bounding box center [518, 140] width 1 height 6
click at [470, 164] on link "Delete" at bounding box center [479, 171] width 75 height 19
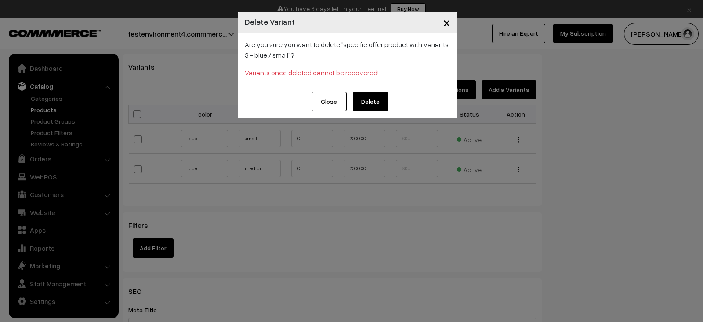
click at [375, 97] on button "Delete" at bounding box center [370, 101] width 35 height 19
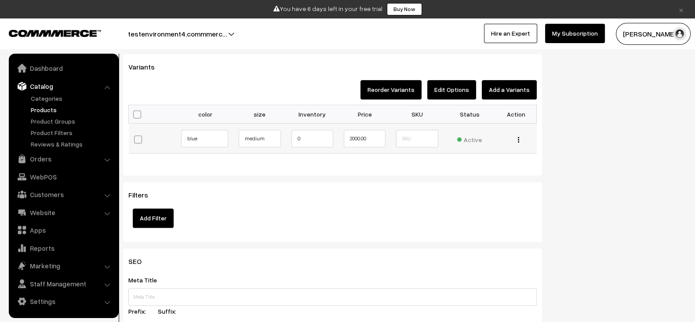
click at [520, 136] on div "Edit Delete" at bounding box center [516, 138] width 30 height 9
click at [519, 136] on button "button" at bounding box center [518, 139] width 2 height 7
click at [473, 168] on link "Delete" at bounding box center [479, 171] width 75 height 19
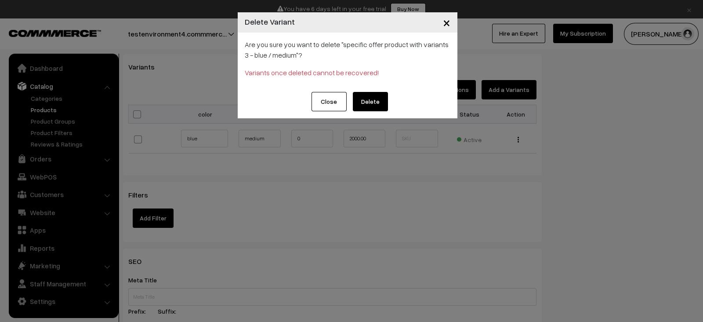
click at [358, 100] on button "Delete" at bounding box center [370, 101] width 35 height 19
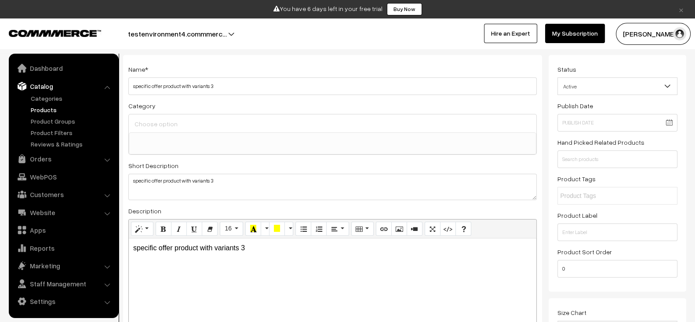
scroll to position [0, 0]
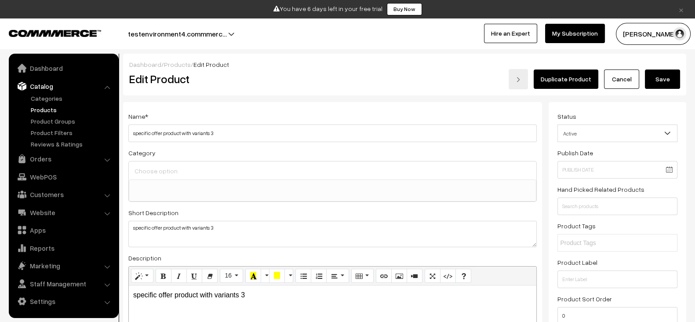
click at [662, 84] on button "Save" at bounding box center [662, 78] width 35 height 19
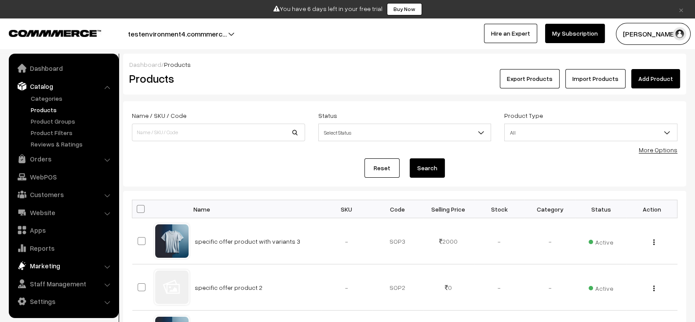
click at [63, 266] on link "Marketing" at bounding box center [63, 266] width 105 height 16
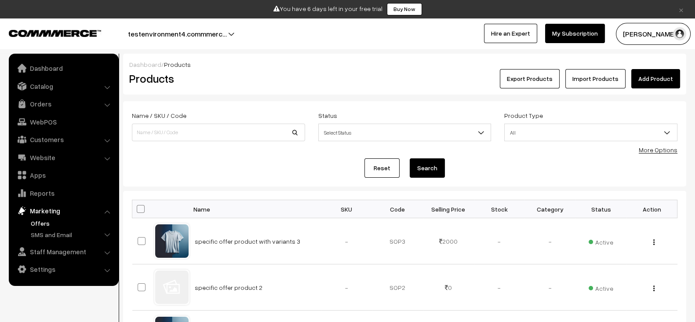
click at [49, 219] on link "Offers" at bounding box center [72, 222] width 87 height 9
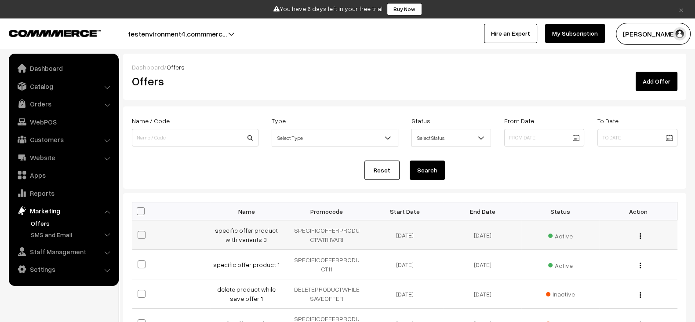
click at [260, 233] on td "specific offer product with variants 3" at bounding box center [249, 234] width 78 height 29
click at [245, 230] on link "specific offer product with variants 3" at bounding box center [246, 234] width 63 height 17
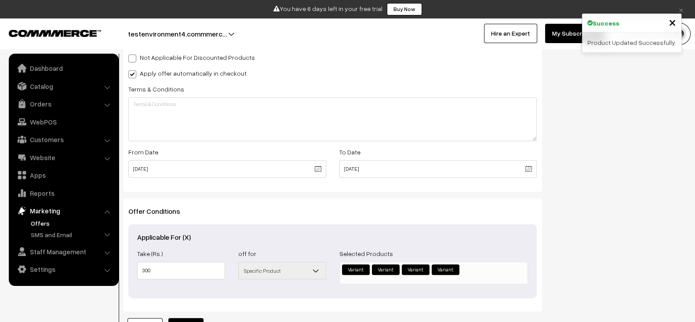
scroll to position [359, 0]
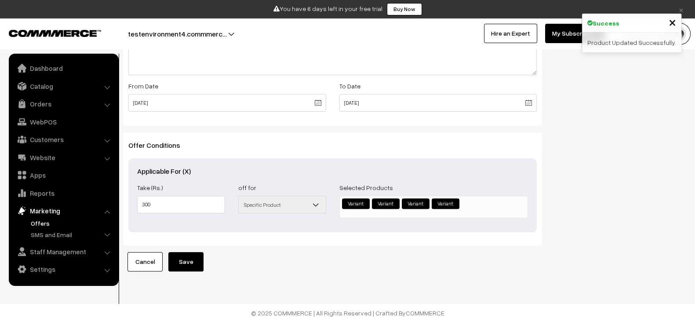
click at [441, 158] on div "Applicable For (X) Take (Rs.) 300 off for All Orders Orders Over Categories Spe…" at bounding box center [332, 195] width 408 height 74
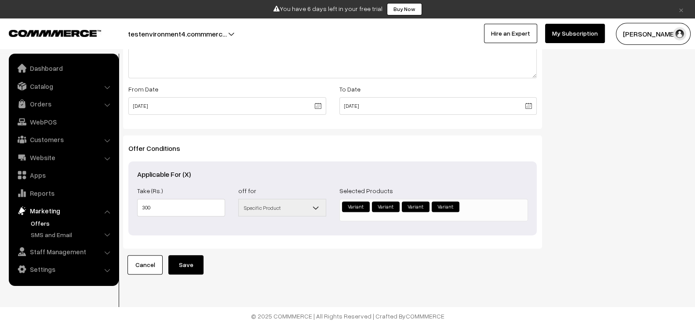
scroll to position [349, 0]
click at [72, 84] on link "Catalog" at bounding box center [63, 86] width 105 height 16
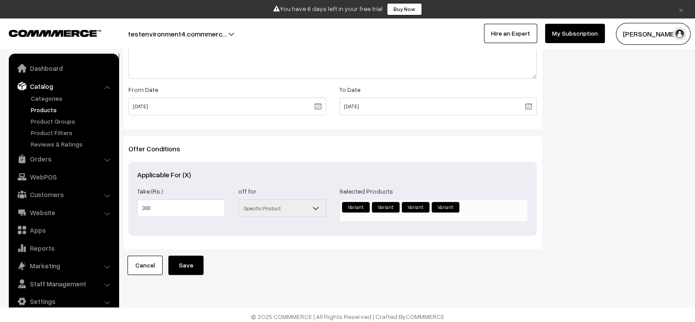
click at [34, 108] on link "Products" at bounding box center [72, 109] width 87 height 9
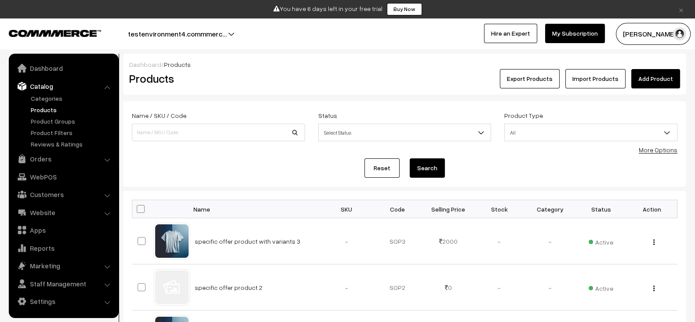
click at [639, 80] on link "Add Product" at bounding box center [655, 78] width 49 height 19
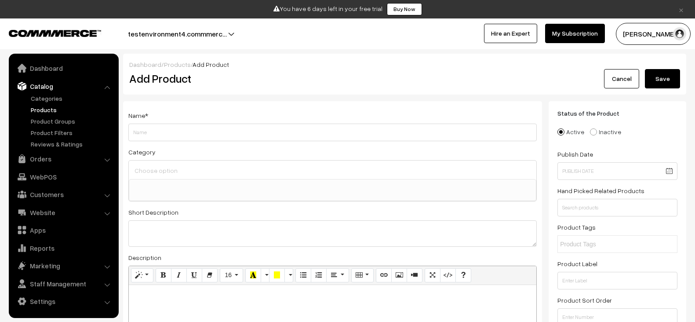
select select
type input "specific offer product 1"
click at [284, 222] on textarea at bounding box center [332, 233] width 408 height 26
paste textarea "specific offer product 1"
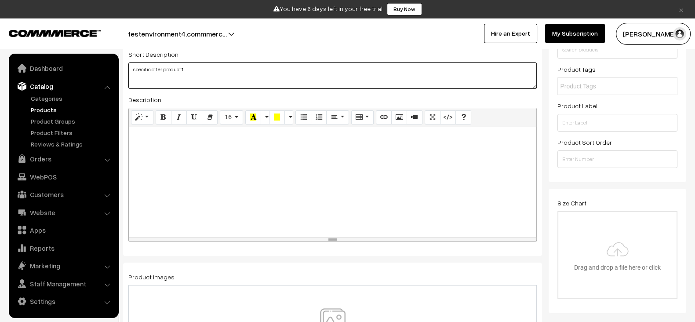
scroll to position [160, 0]
type textarea "specific offer product 1"
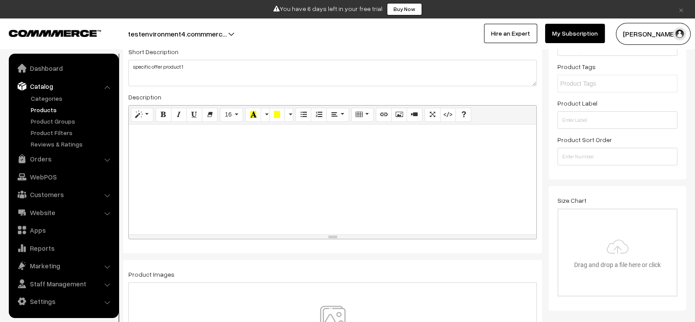
paste div
click at [264, 203] on div at bounding box center [333, 179] width 408 height 110
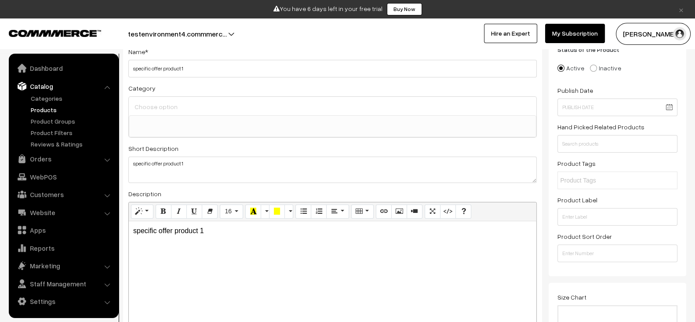
scroll to position [64, 0]
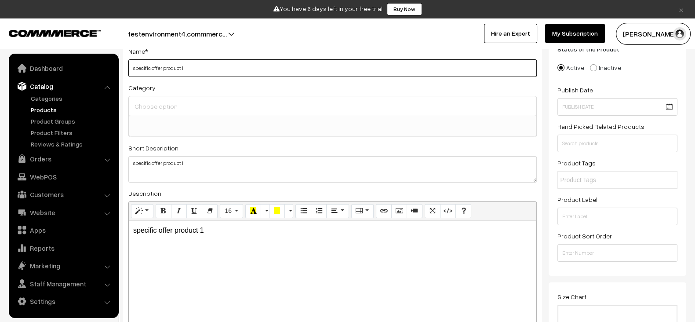
click at [240, 69] on input "specific offer product 1" at bounding box center [332, 68] width 408 height 18
type input "specific offer product 4 duplicate product"
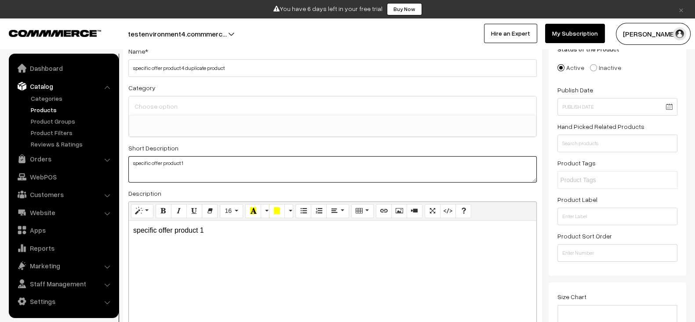
click at [211, 156] on textarea "specific offer product 1" at bounding box center [332, 169] width 408 height 26
paste textarea "4 duplicate product"
click at [211, 156] on textarea "specific offer product 4 duplicate product" at bounding box center [332, 169] width 408 height 26
type textarea "specific offer product 4 duplicate product"
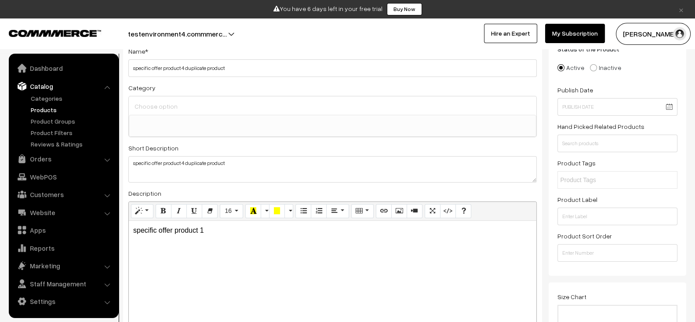
click at [215, 231] on p "specific offer product 1" at bounding box center [332, 230] width 399 height 11
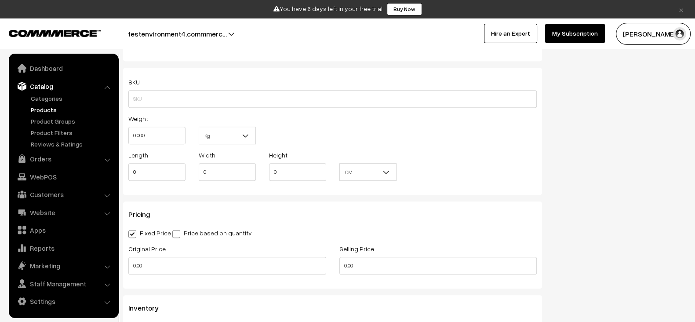
scroll to position [612, 0]
click at [207, 265] on input "0.00" at bounding box center [227, 264] width 198 height 18
click at [207, 265] on input "3" at bounding box center [227, 264] width 198 height 18
type input "3000"
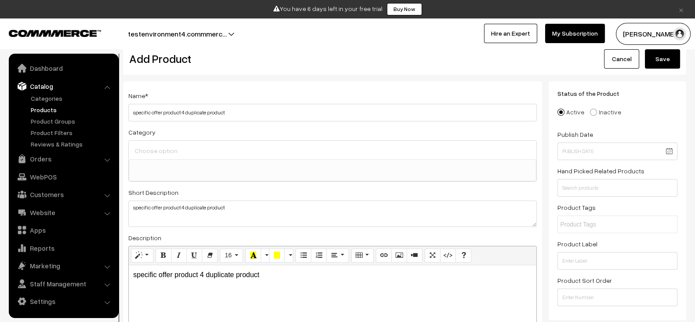
scroll to position [0, 0]
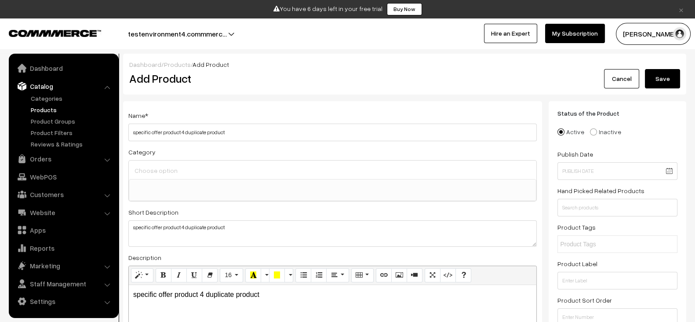
type input "2000"
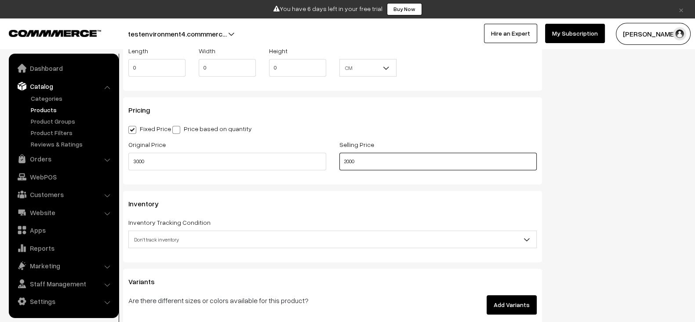
scroll to position [718, 0]
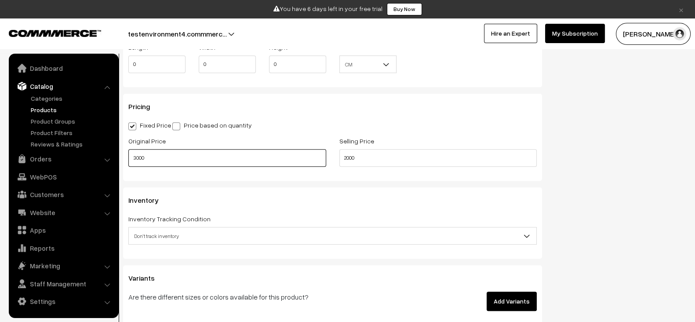
click at [233, 149] on input "3000" at bounding box center [227, 158] width 198 height 18
type input "0"
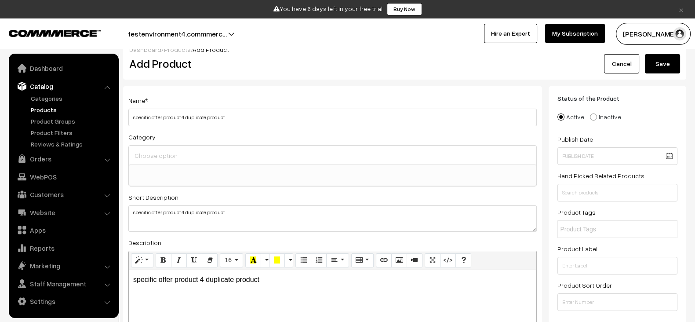
scroll to position [0, 0]
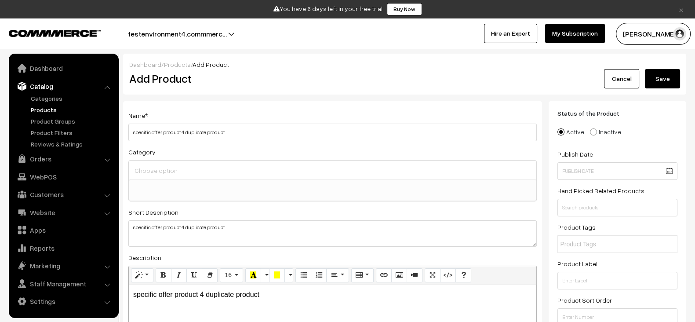
click at [677, 80] on button "Save" at bounding box center [662, 78] width 35 height 19
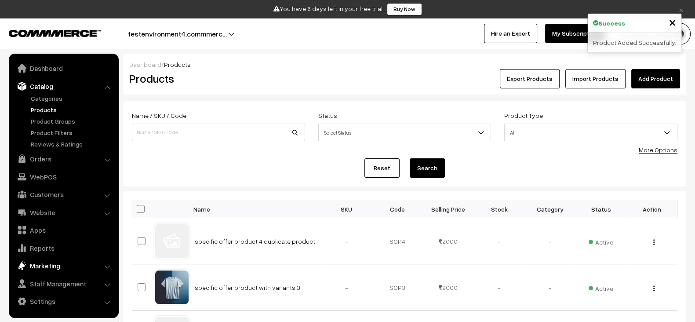
click at [51, 264] on link "Marketing" at bounding box center [63, 266] width 105 height 16
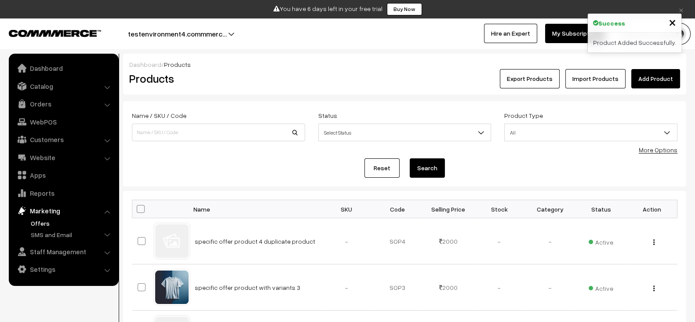
click at [44, 226] on link "Offers" at bounding box center [72, 222] width 87 height 9
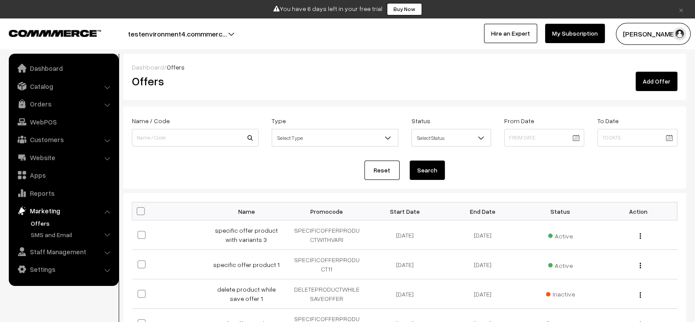
click at [662, 70] on div "Dashboard / Offers" at bounding box center [405, 66] width 546 height 9
click at [661, 78] on link "Add Offer" at bounding box center [657, 81] width 42 height 19
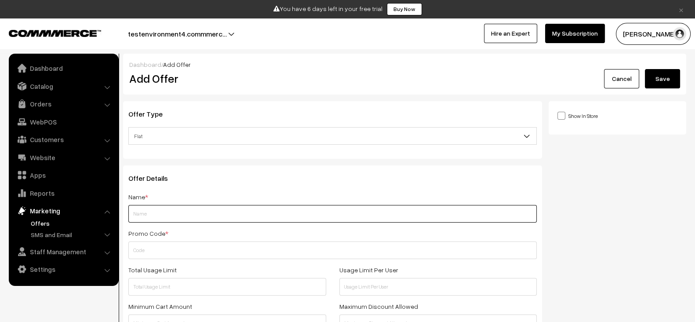
click at [209, 211] on input "text" at bounding box center [332, 214] width 408 height 18
paste input "specific offer product 4 duplicate product"
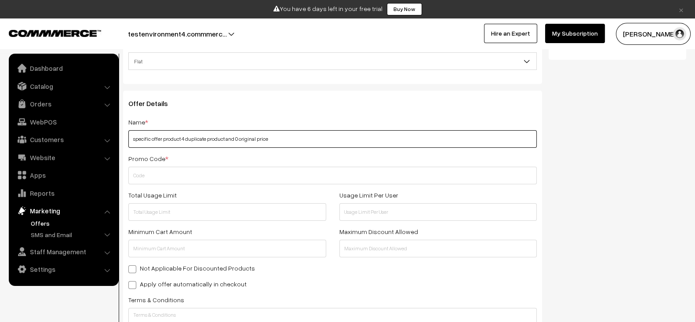
scroll to position [78, 0]
type input "specific offer product 4 duplicate product and 0 original price"
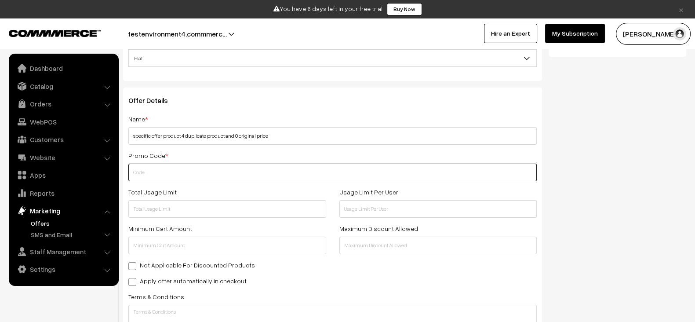
paste input "SPECIFICOFFERPRODUCT4DUPLICA"
click at [200, 172] on input "SPECIFICOFFERPRODUCT4DUPLICA" at bounding box center [332, 173] width 408 height 18
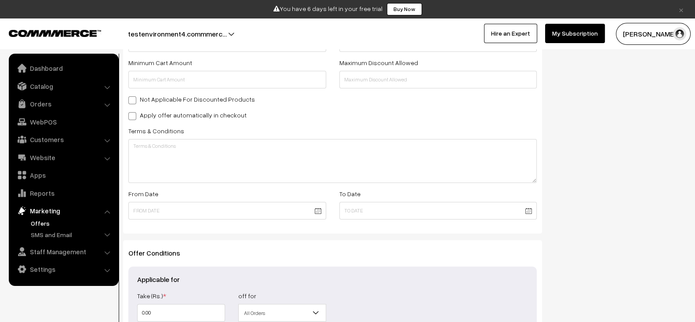
scroll to position [244, 0]
type input "SPECIFICOFFERPRODUCT4DUPLICA"
click at [190, 114] on label "Apply offer automatically in checkout" at bounding box center [187, 114] width 118 height 9
click at [134, 114] on input "Apply offer automatically in checkout" at bounding box center [131, 114] width 6 height 6
checkbox input "true"
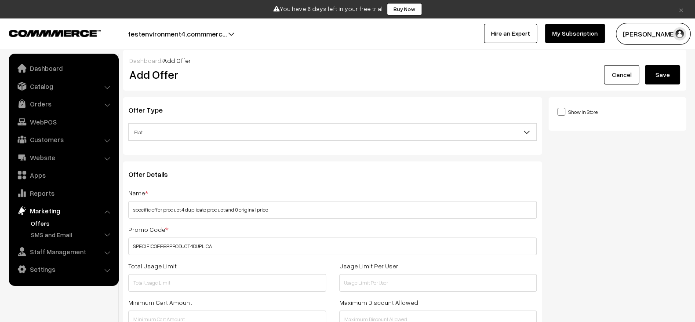
scroll to position [0, 0]
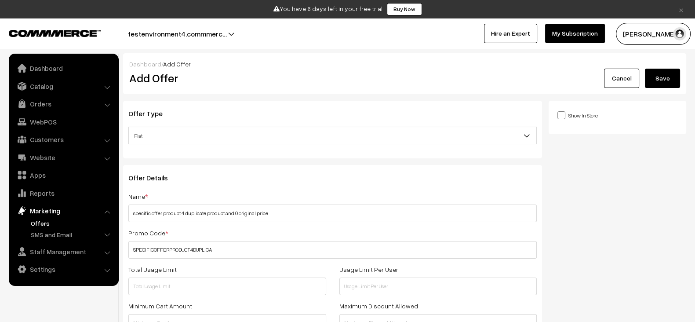
click at [582, 112] on label "Show In Store" at bounding box center [577, 114] width 40 height 9
click at [563, 112] on input "Show In Store" at bounding box center [560, 115] width 6 height 6
click at [582, 112] on label "Show In Store" at bounding box center [577, 114] width 40 height 9
click at [563, 112] on input "Show In Store" at bounding box center [560, 115] width 6 height 6
checkbox input "false"
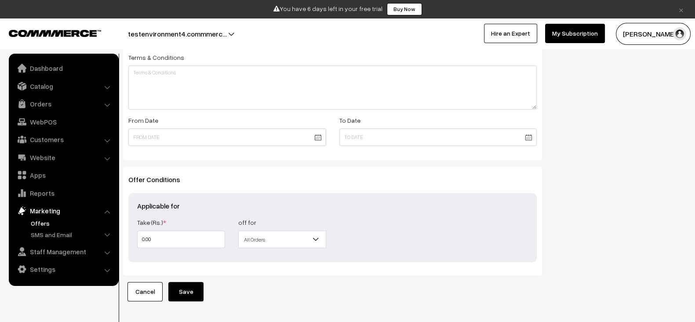
scroll to position [345, 0]
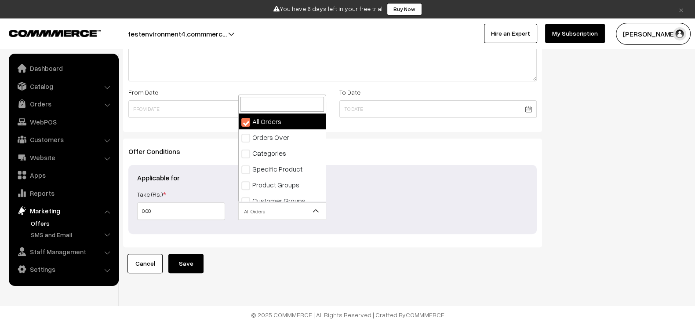
click at [263, 205] on span "All Orders" at bounding box center [282, 211] width 87 height 15
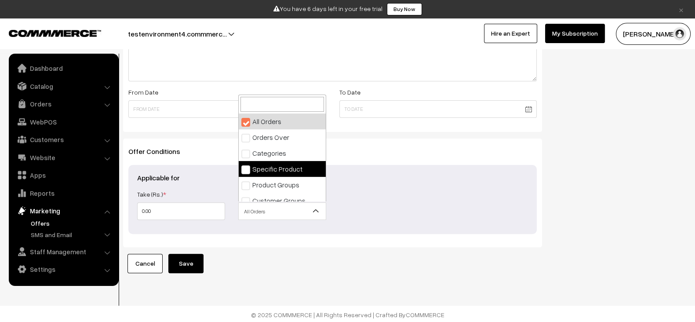
select select "4"
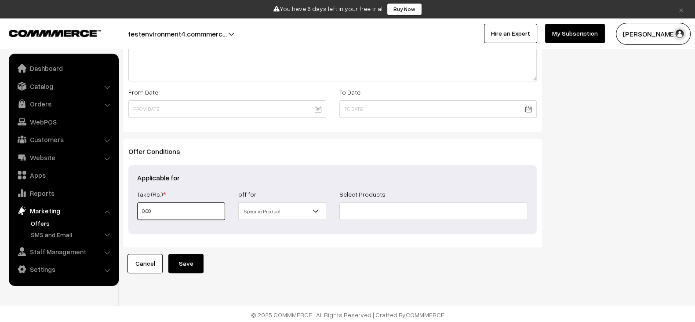
click at [184, 211] on input "0.00" at bounding box center [181, 211] width 88 height 18
type input "3"
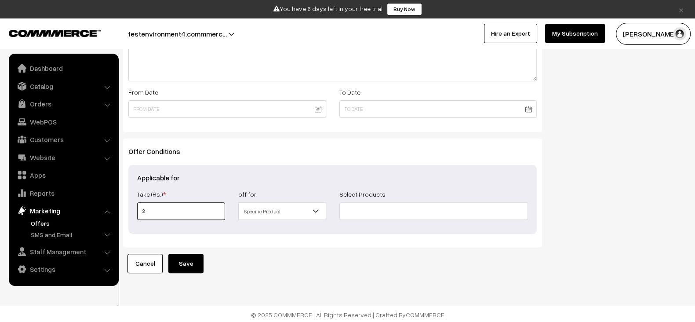
type input "30"
type input "300"
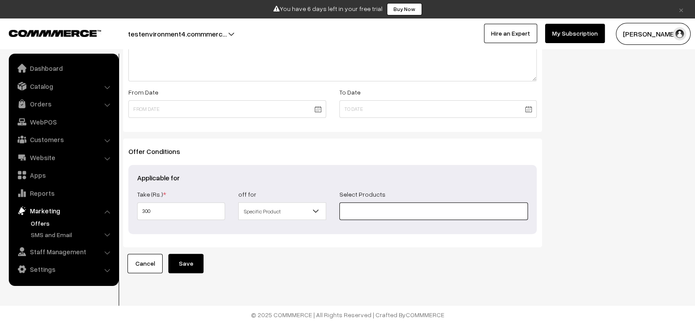
click at [354, 206] on input at bounding box center [433, 211] width 189 height 18
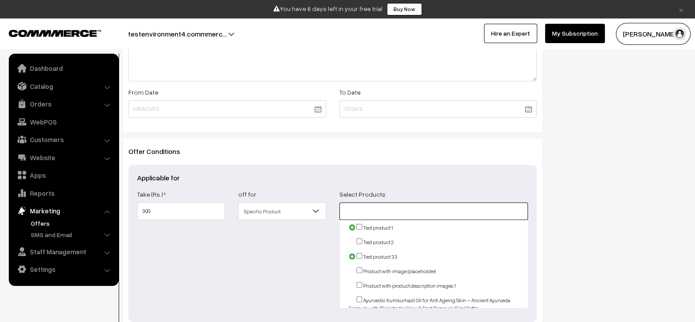
paste input "specific offer product 4 duplicate product and 0 original price"
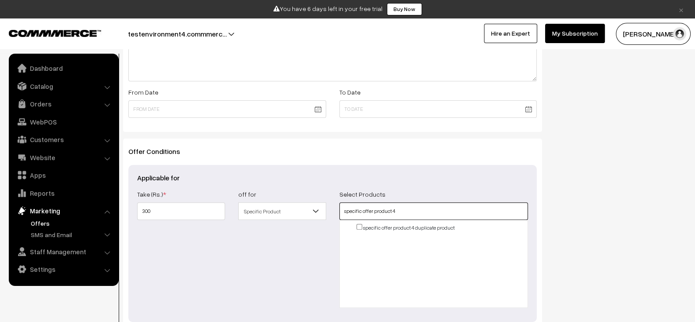
type input "specific offer product 4"
click at [360, 226] on input "checkbox" at bounding box center [360, 227] width 6 height 6
checkbox input "true"
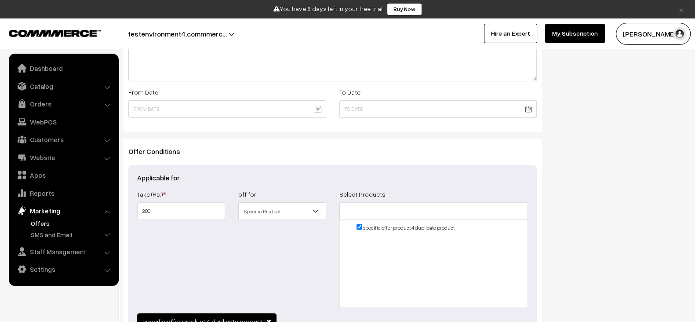
click at [556, 227] on div "Show In Store Publish Date" at bounding box center [621, 67] width 144 height 623
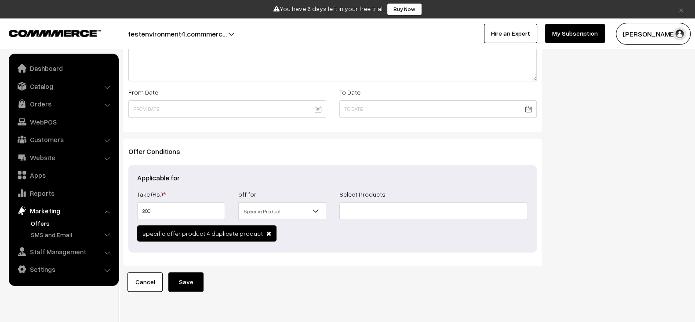
scroll to position [364, 0]
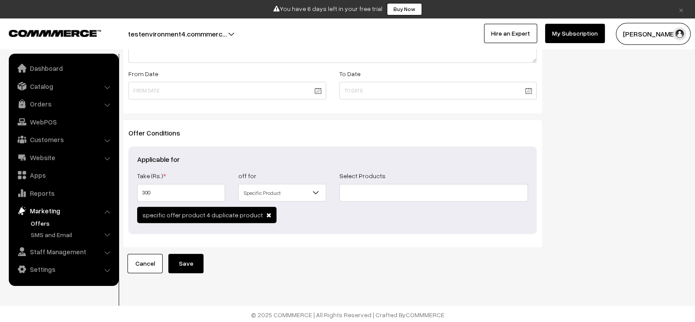
click at [191, 262] on button "Save" at bounding box center [185, 263] width 35 height 19
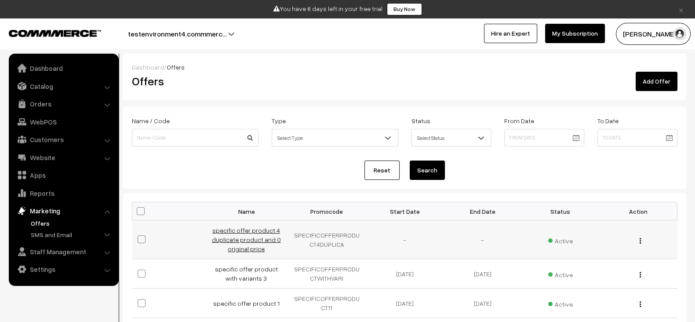
click at [240, 231] on link "specific offer product 4 duplicate product and 0 original price" at bounding box center [246, 239] width 69 height 26
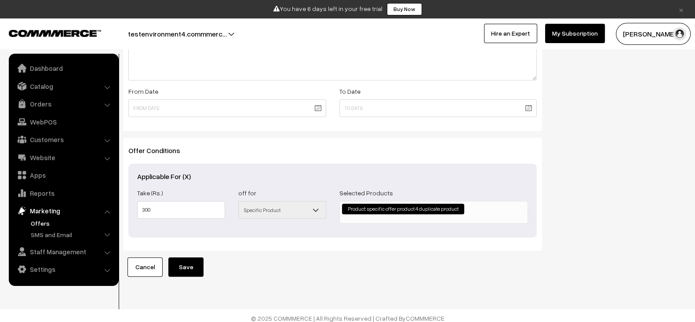
scroll to position [347, 0]
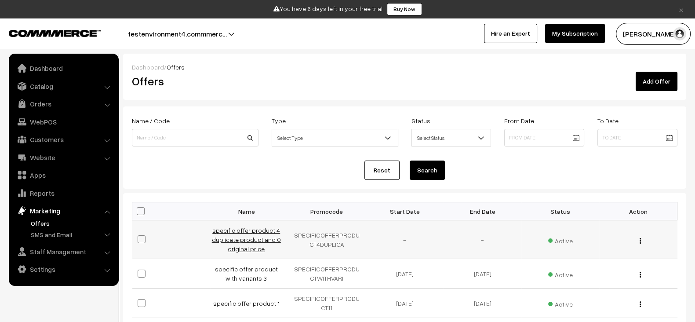
click at [246, 241] on link "specific offer product 4 duplicate product and 0 original price" at bounding box center [246, 239] width 69 height 26
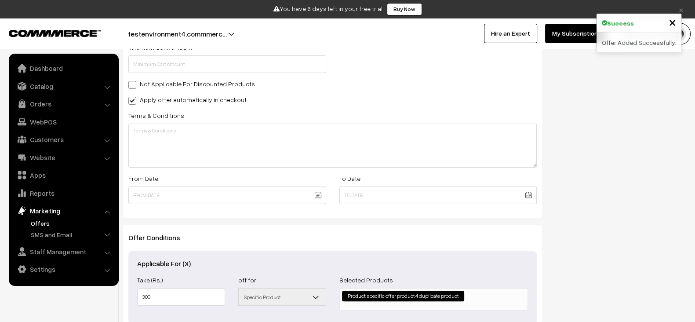
scroll to position [256, 0]
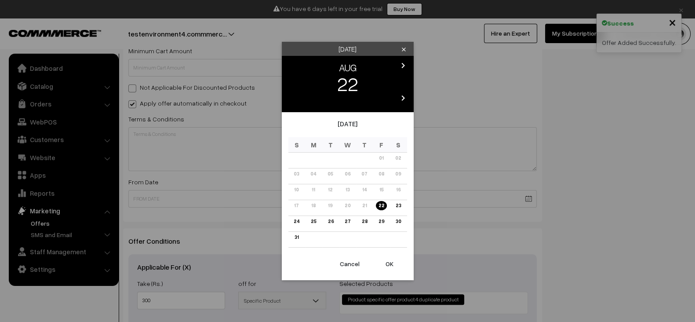
click at [239, 205] on body "Thank you for showing interest. Our team will call you shortly. Close × You hav…" at bounding box center [347, 81] width 695 height 674
click at [385, 259] on button "OK" at bounding box center [389, 263] width 35 height 19
type input "[DATE]"
click at [387, 196] on body "Thank you for showing interest. Our team will call you shortly. Close × You hav…" at bounding box center [347, 81] width 695 height 674
click at [404, 60] on div "chevron_left AUG chevron_right 22 chevron_left 2025 chevron_right" at bounding box center [348, 84] width 132 height 56
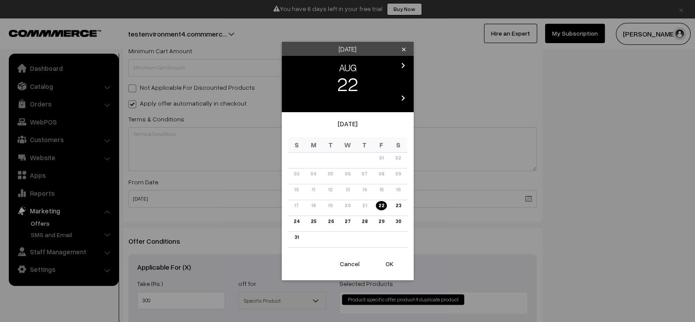
click at [404, 60] on icon "chevron_right" at bounding box center [403, 65] width 11 height 11
click at [300, 235] on link "30" at bounding box center [296, 237] width 11 height 9
click at [385, 262] on button "OK" at bounding box center [389, 263] width 35 height 19
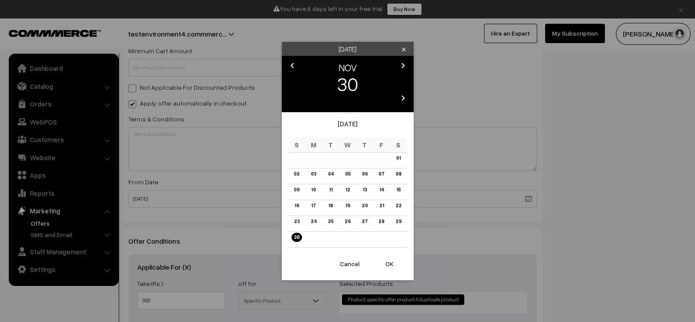
type input "[DATE]"
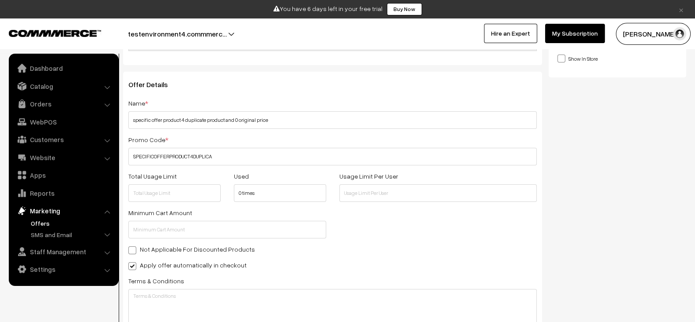
scroll to position [87, 0]
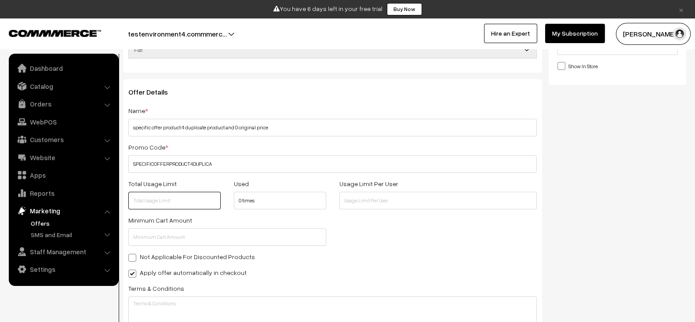
click at [180, 200] on input "text" at bounding box center [174, 201] width 92 height 18
type input "200"
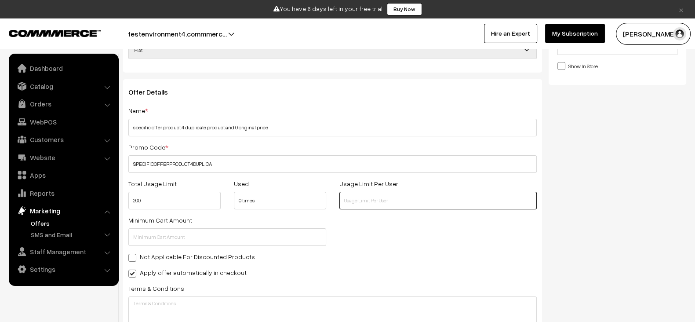
click at [374, 205] on input "text" at bounding box center [438, 201] width 198 height 18
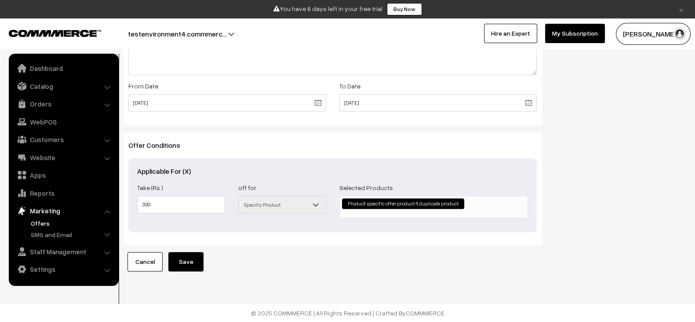
scroll to position [359, 0]
type input "3"
click at [190, 254] on button "Save" at bounding box center [185, 261] width 35 height 19
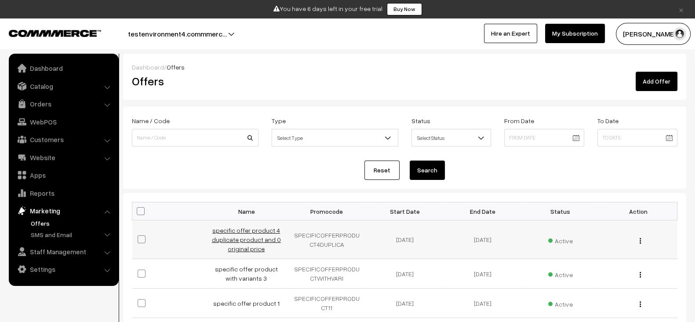
click at [253, 232] on link "specific offer product 4 duplicate product and 0 original price" at bounding box center [246, 239] width 69 height 26
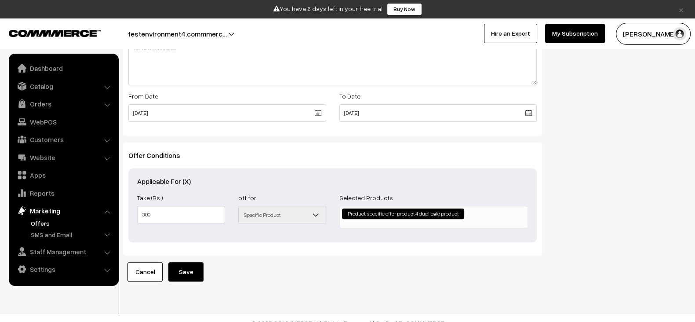
scroll to position [341, 0]
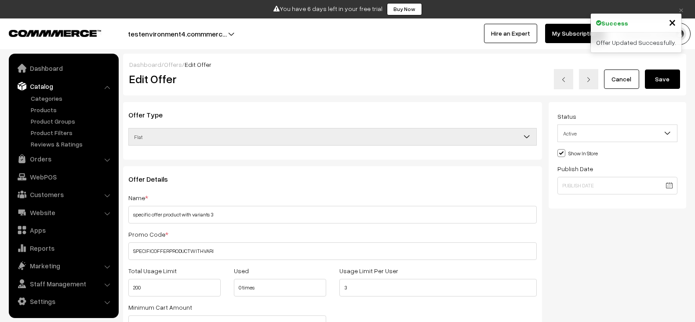
scroll to position [359, 0]
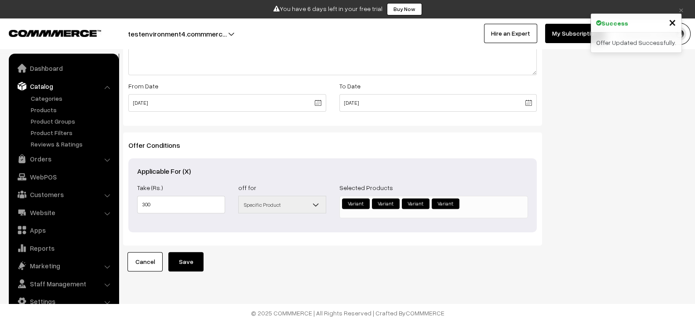
click at [39, 106] on link "Products" at bounding box center [72, 109] width 87 height 9
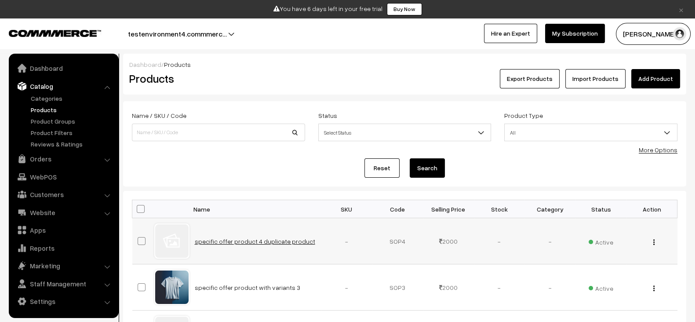
click at [277, 238] on link "specific offer product 4 duplicate product" at bounding box center [255, 240] width 120 height 7
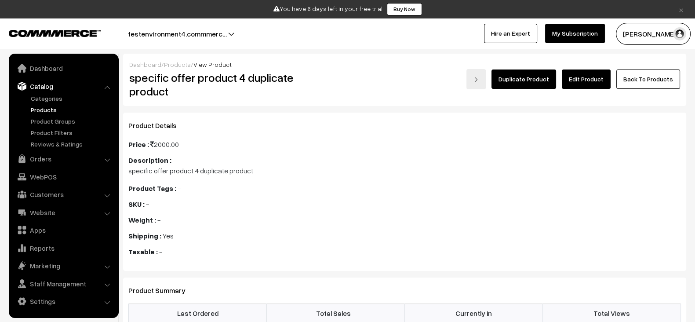
click at [604, 84] on link "Edit Product" at bounding box center [586, 78] width 49 height 19
